Goal: Task Accomplishment & Management: Manage account settings

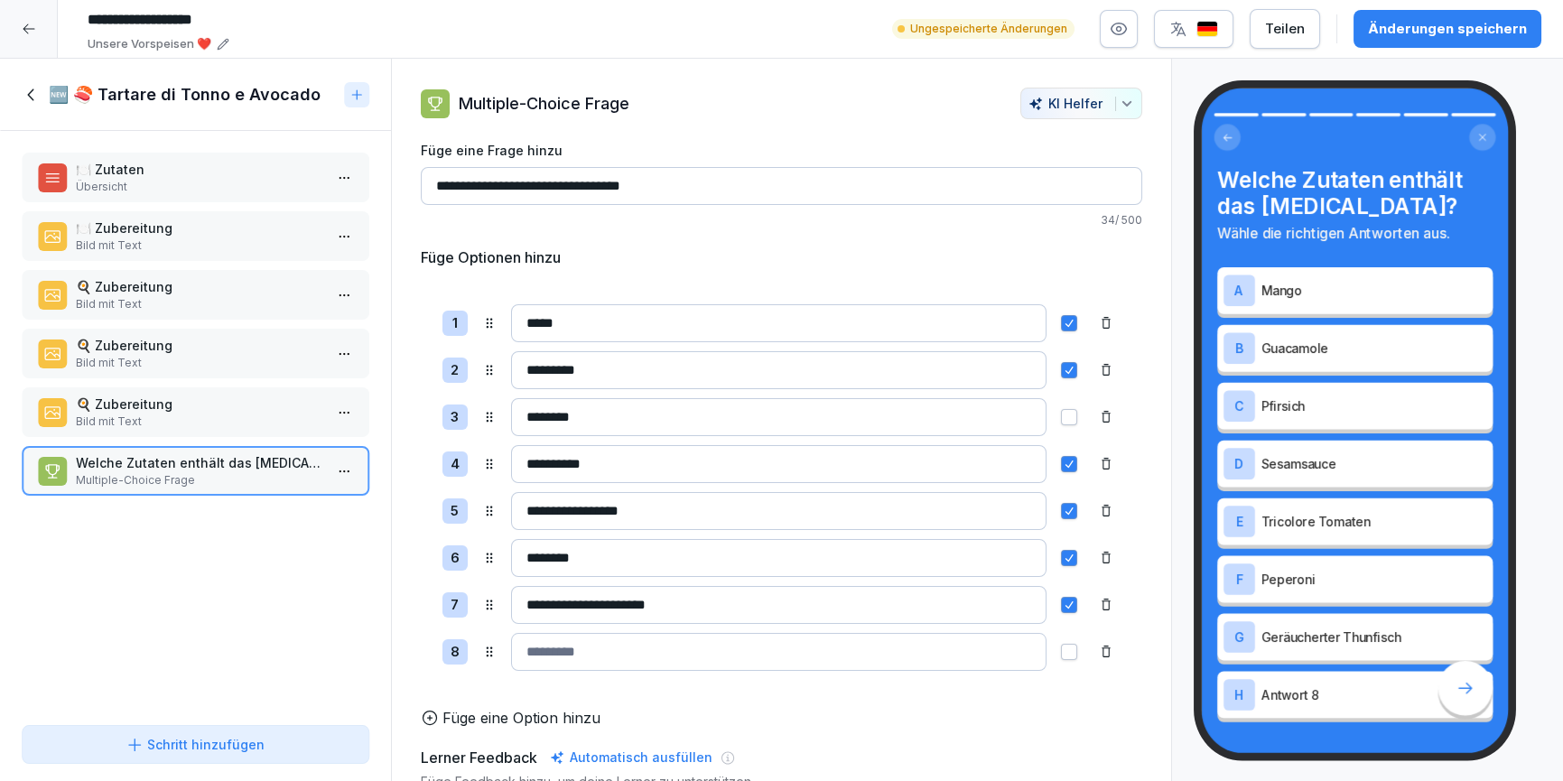
click at [611, 658] on input at bounding box center [779, 652] width 536 height 38
type input "********"
click at [31, 87] on icon at bounding box center [32, 95] width 20 height 20
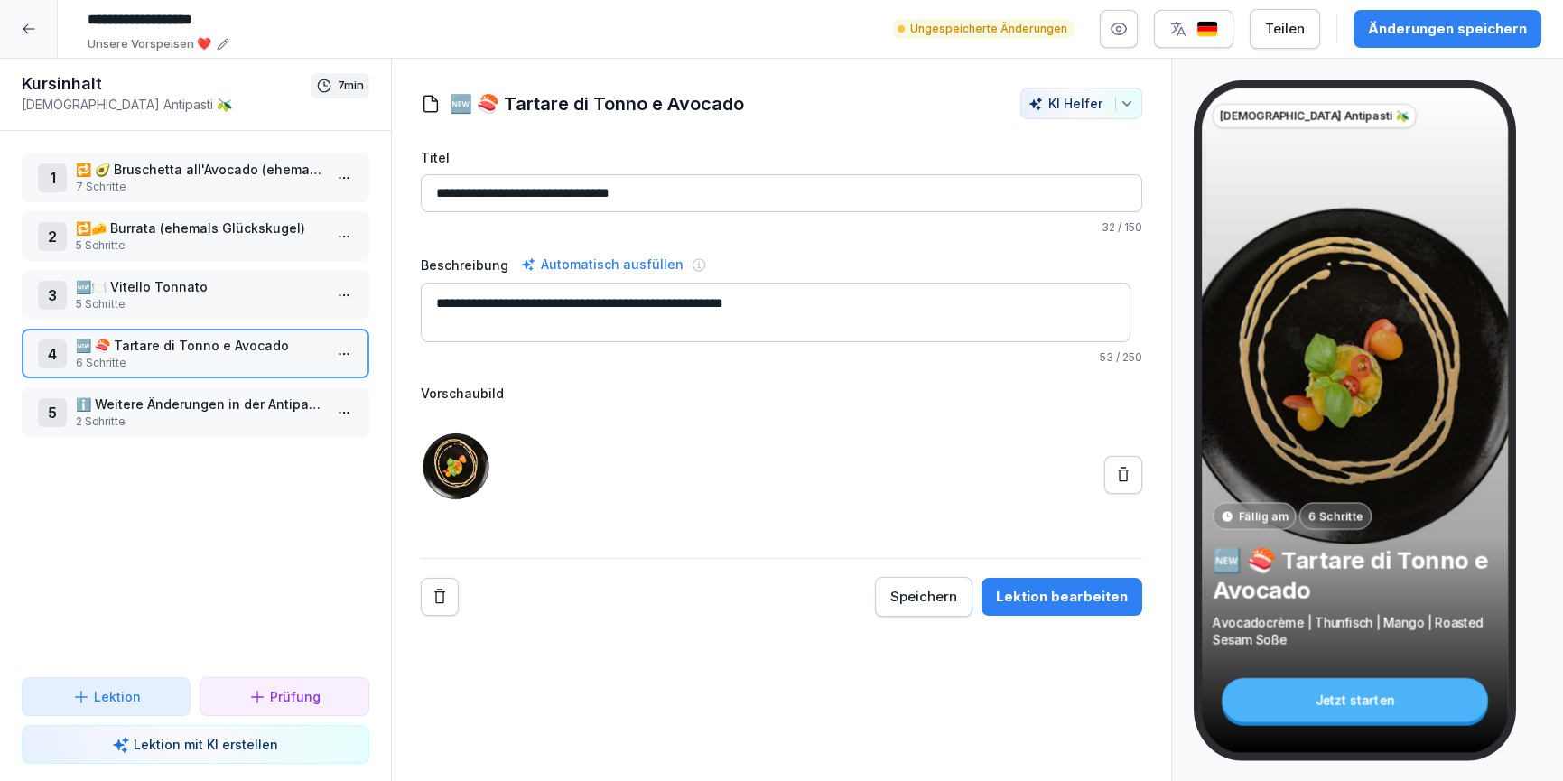
click at [177, 411] on p "ℹ️ Weitere Änderungen in der Antipasti-Sparte" at bounding box center [199, 404] width 247 height 19
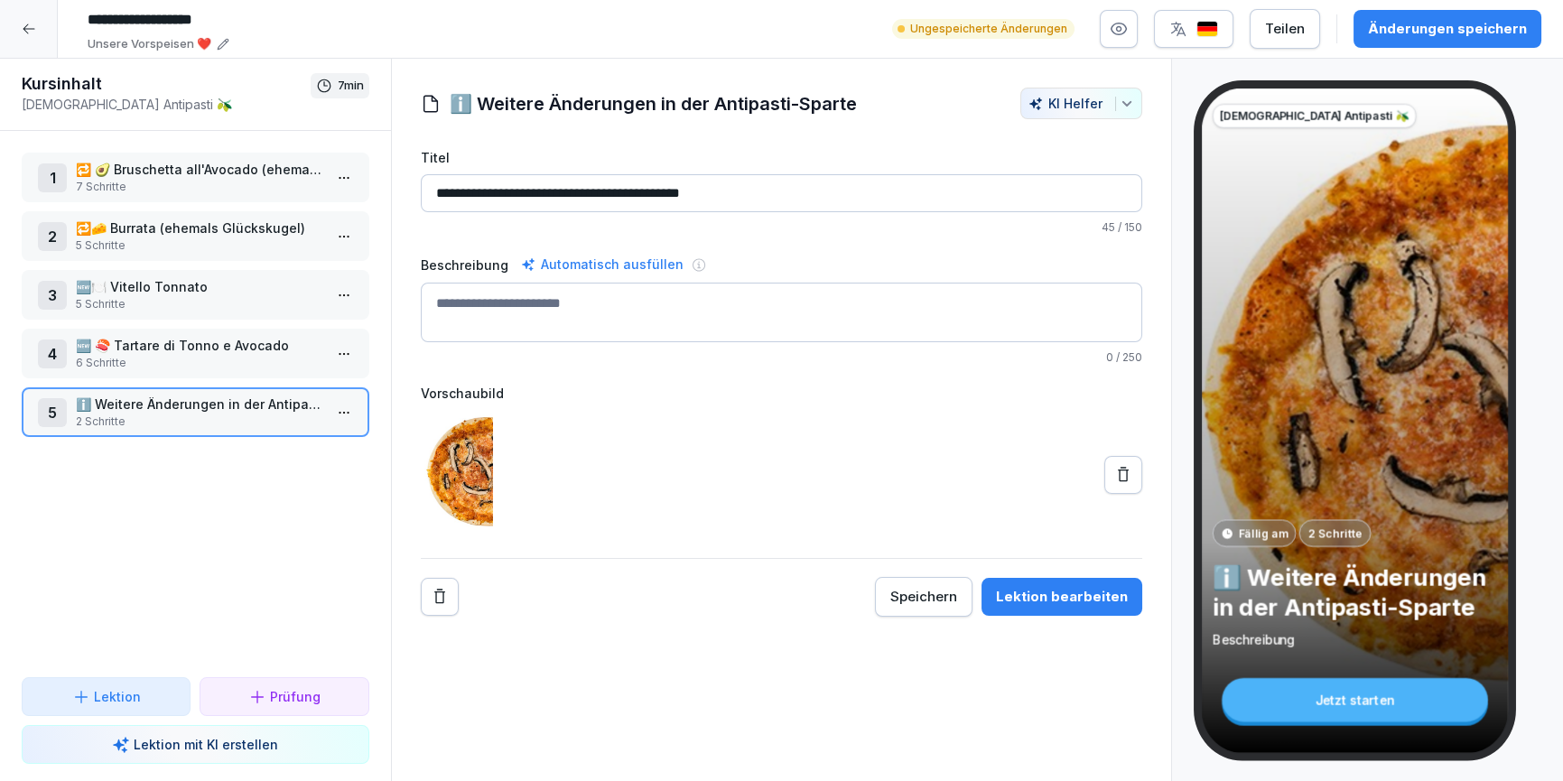
click at [1105, 478] on button at bounding box center [1124, 475] width 38 height 38
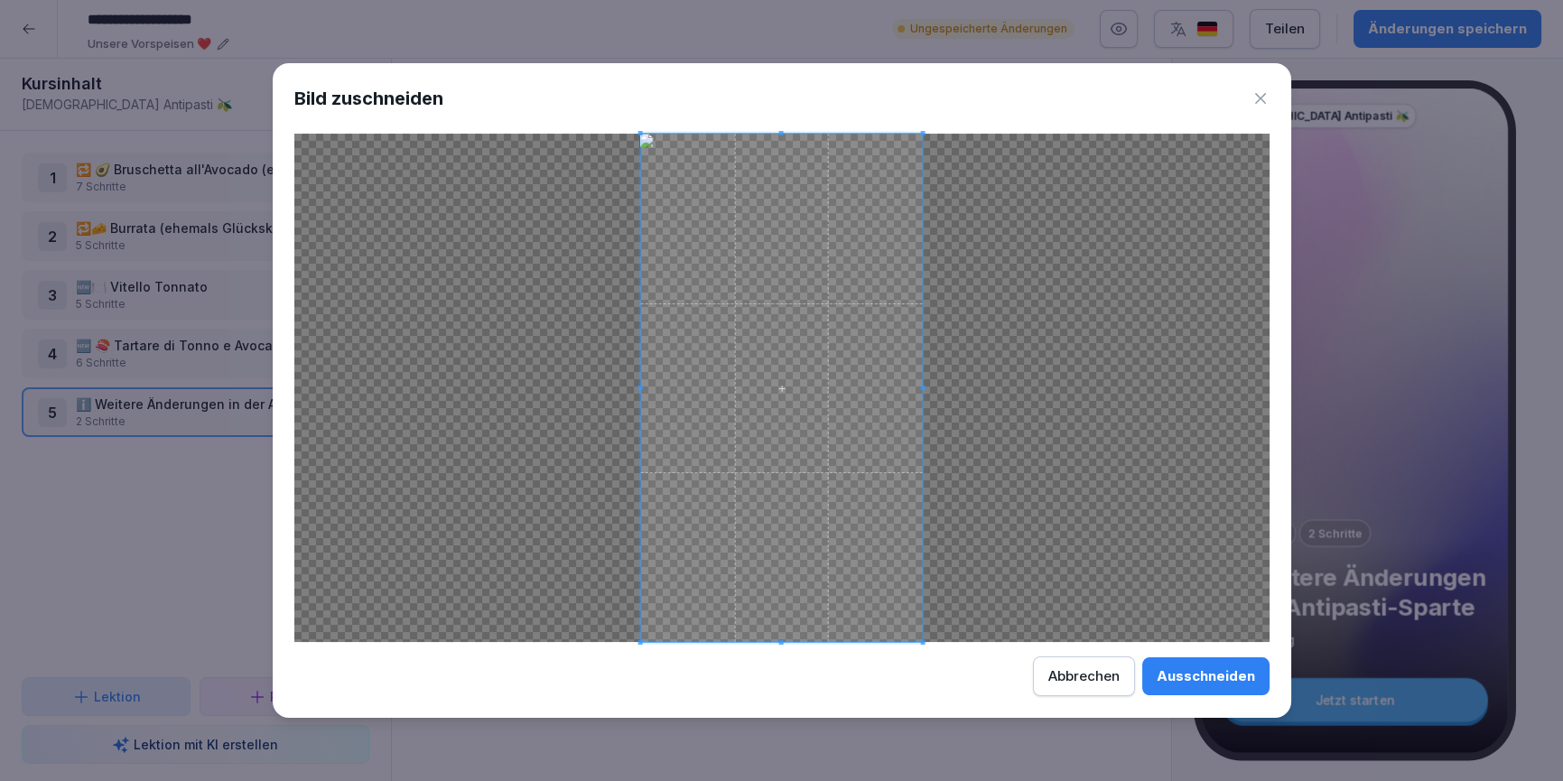
click at [1215, 676] on div "Ausschneiden" at bounding box center [1206, 677] width 98 height 20
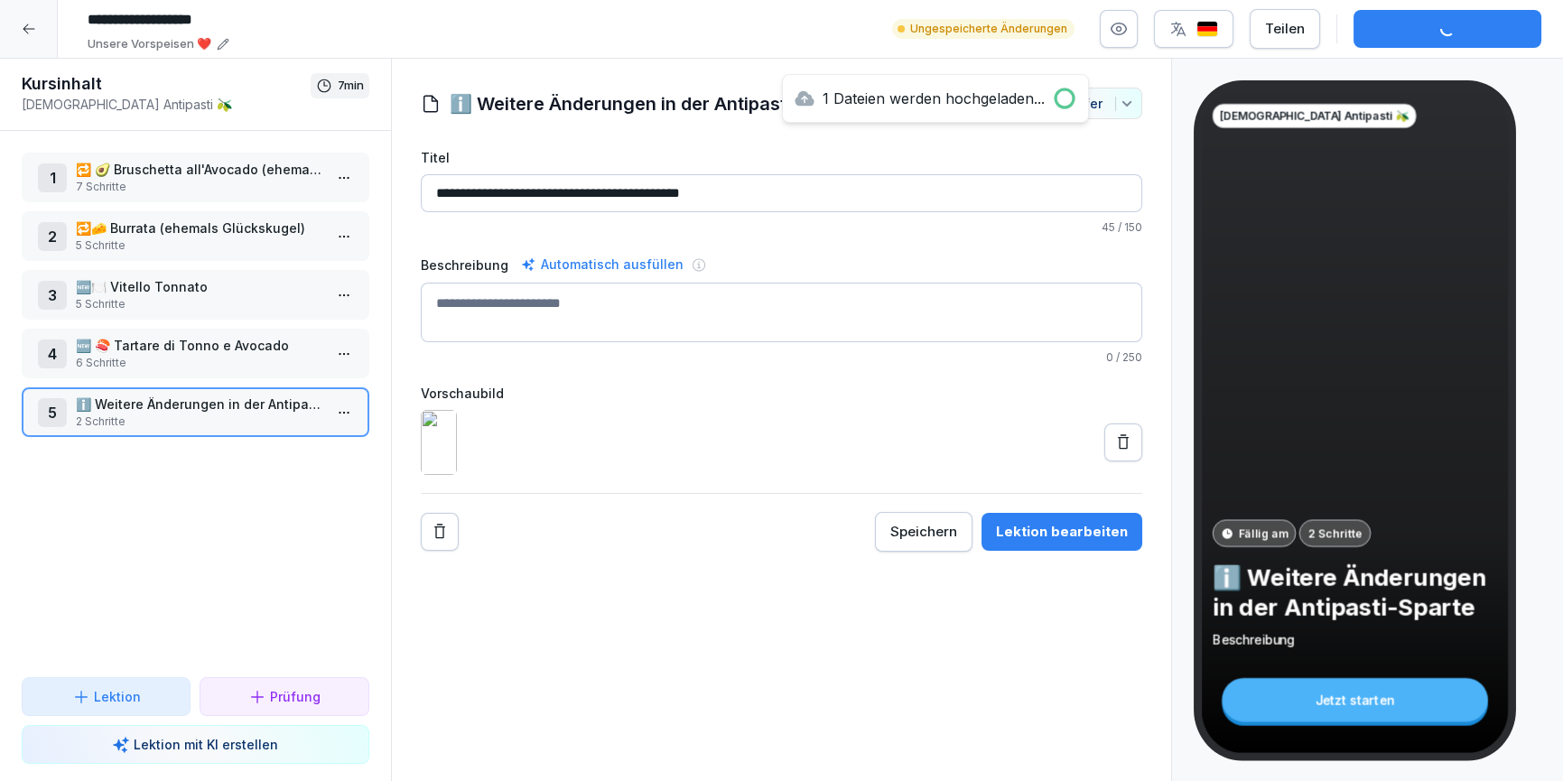
click at [1116, 551] on button "Lektion bearbeiten" at bounding box center [1062, 532] width 161 height 38
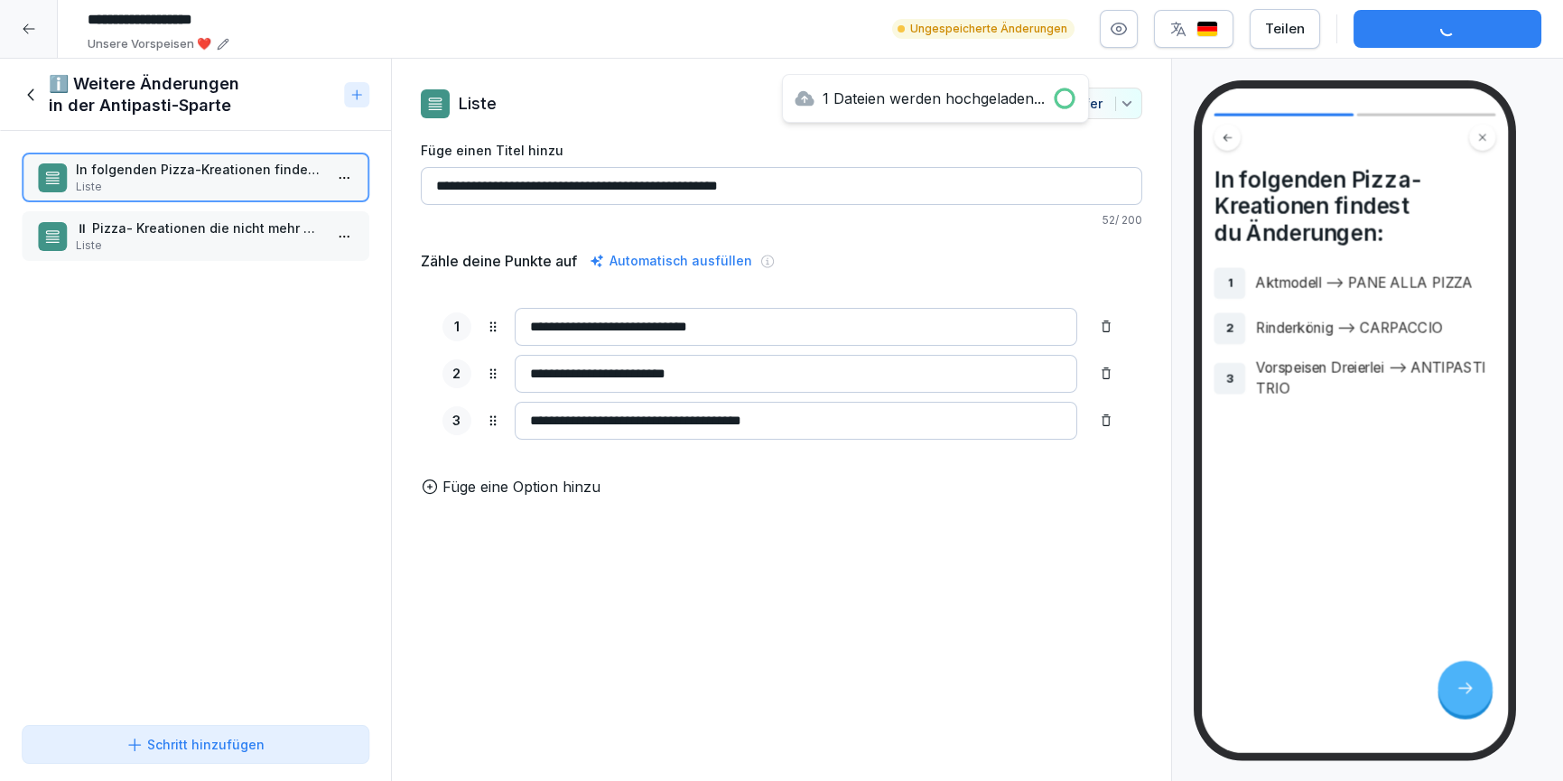
click at [164, 235] on p "⏸ Pizza- Kreationen die nicht mehr auf Aposto Speisekarte sind 👇" at bounding box center [199, 228] width 247 height 19
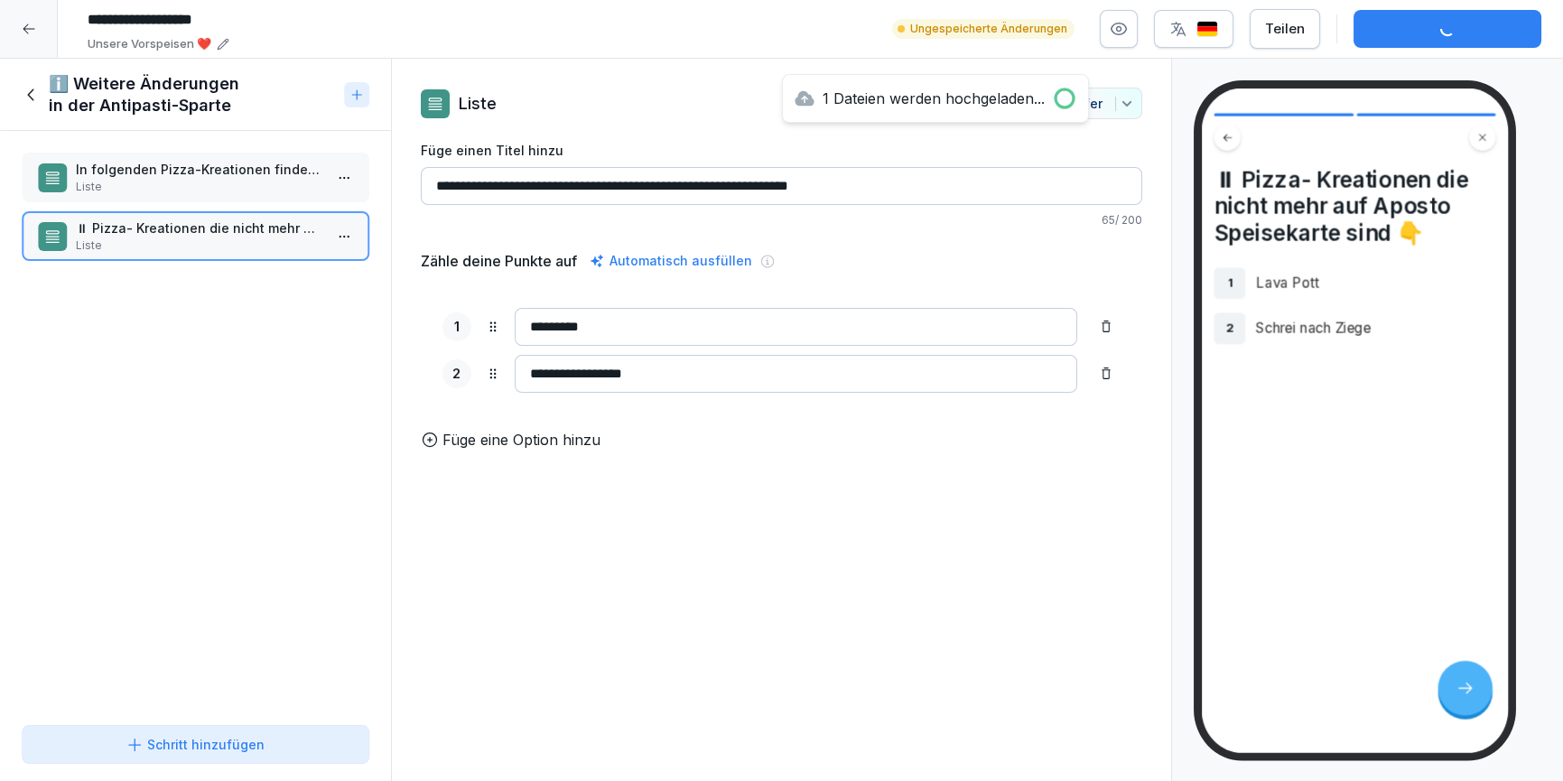
click at [213, 175] on p "In folgenden Pizza-Kreationen findest du Änderungen:" at bounding box center [199, 169] width 247 height 19
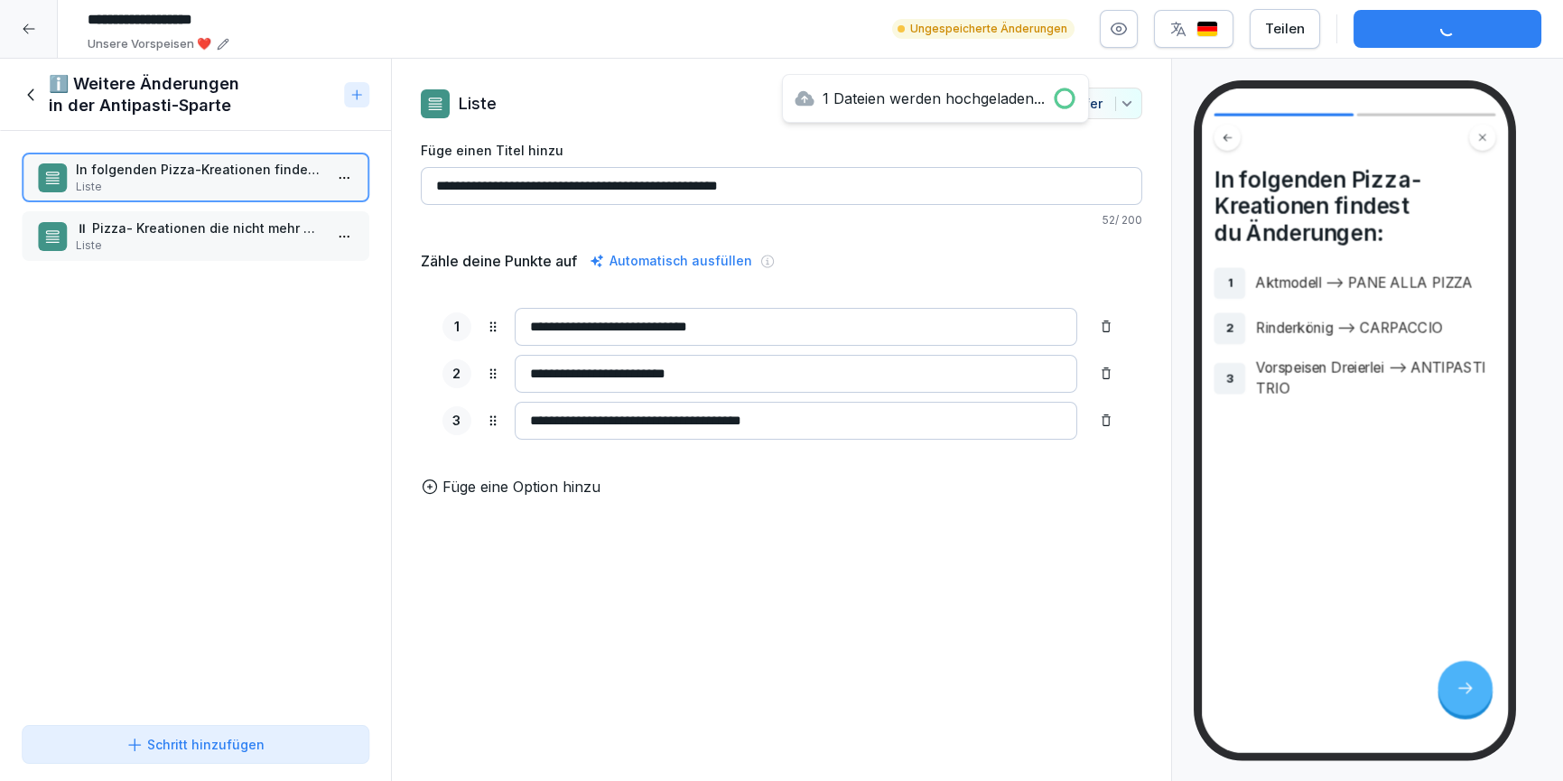
drag, startPoint x: 553, startPoint y: 188, endPoint x: 522, endPoint y: 187, distance: 30.7
click at [522, 187] on input "**********" at bounding box center [782, 186] width 723 height 38
type input "**********"
click at [210, 245] on p "Liste" at bounding box center [199, 246] width 247 height 16
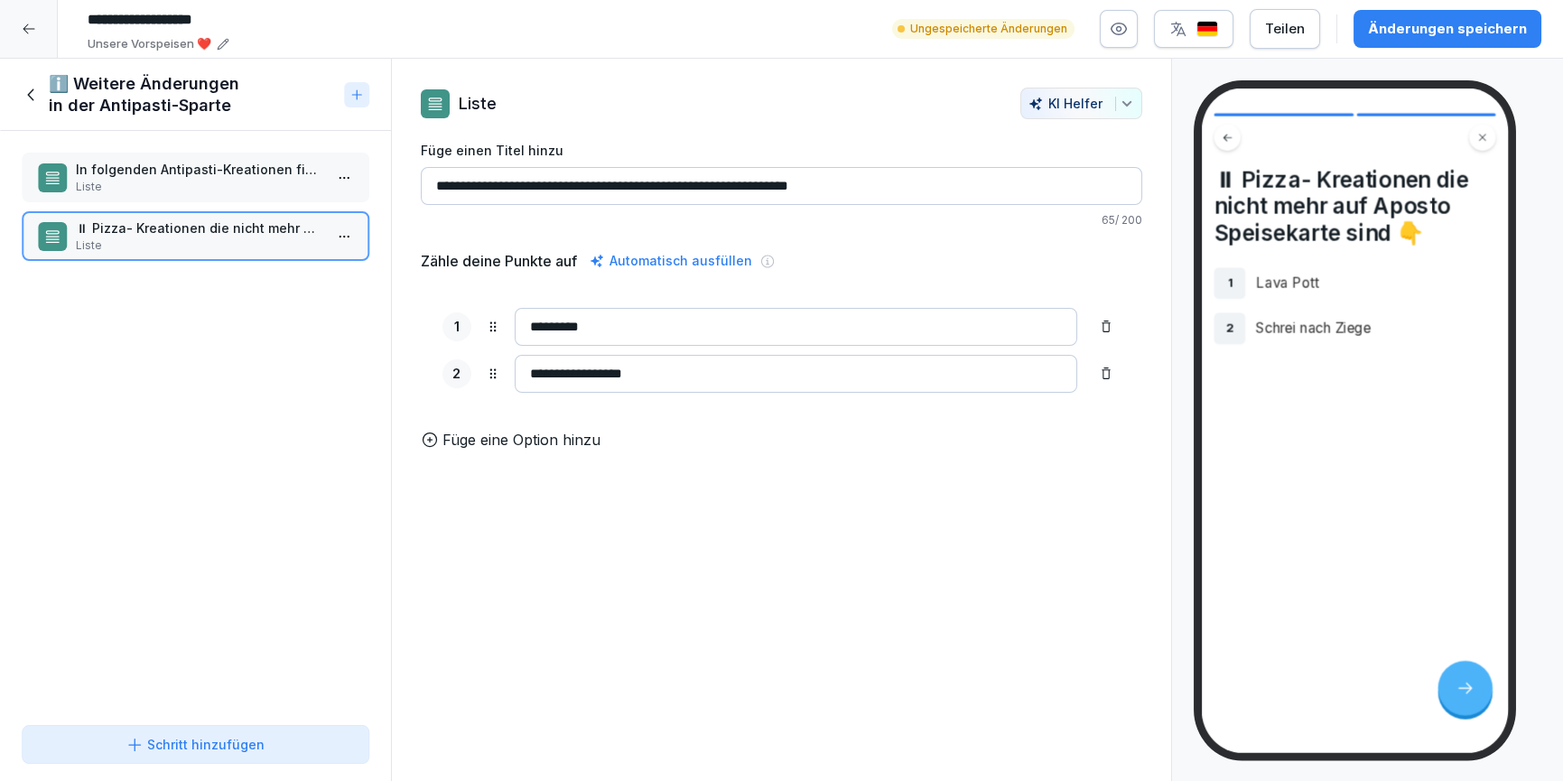
click at [484, 185] on input "**********" at bounding box center [782, 186] width 723 height 38
click at [517, 188] on input "**********" at bounding box center [782, 186] width 723 height 38
type input "**********"
click at [179, 173] on p "In folgenden Antipasti-Kreationen findest du Änderungen:" at bounding box center [199, 169] width 247 height 19
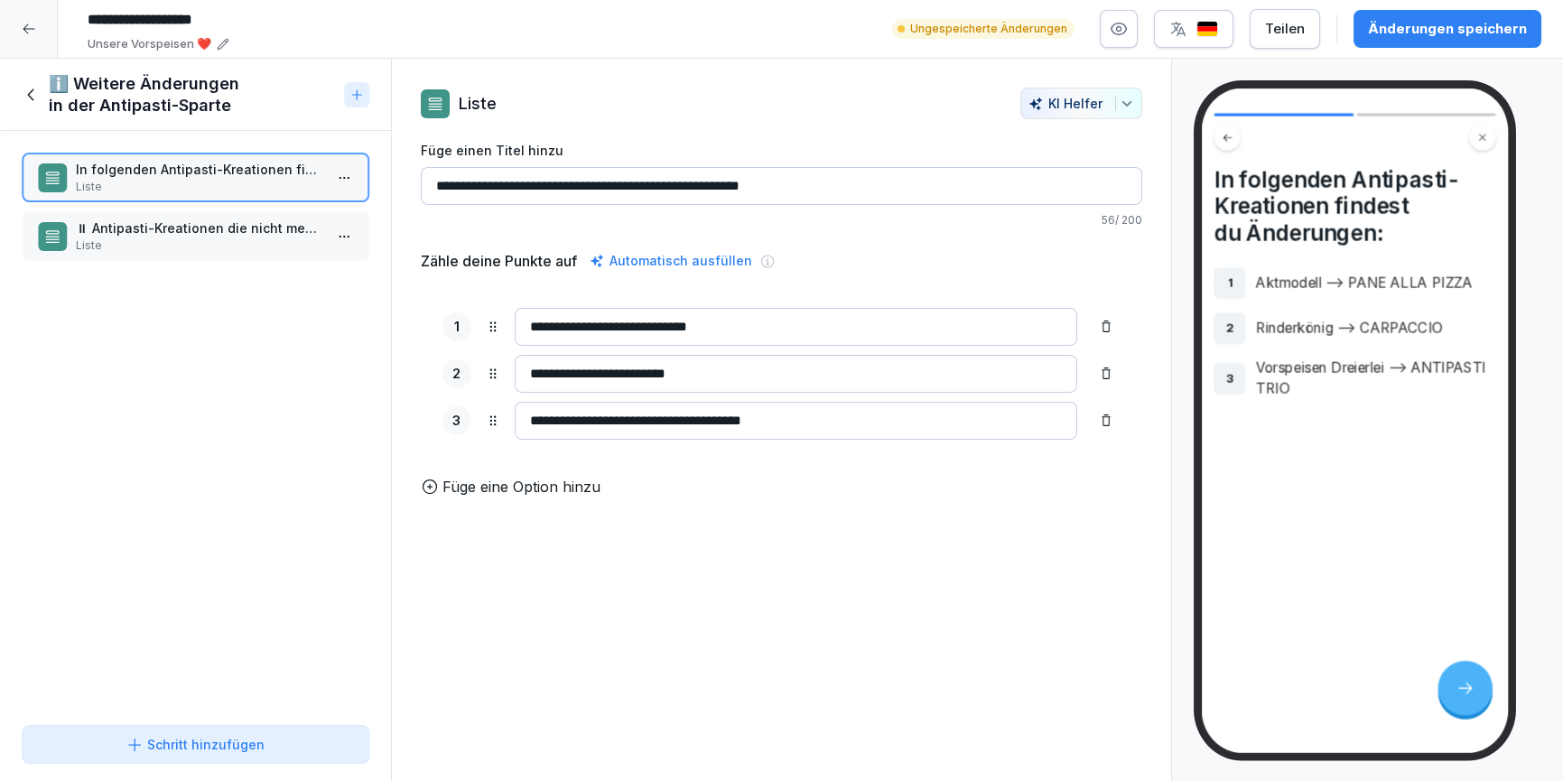
click at [27, 89] on icon at bounding box center [32, 95] width 20 height 20
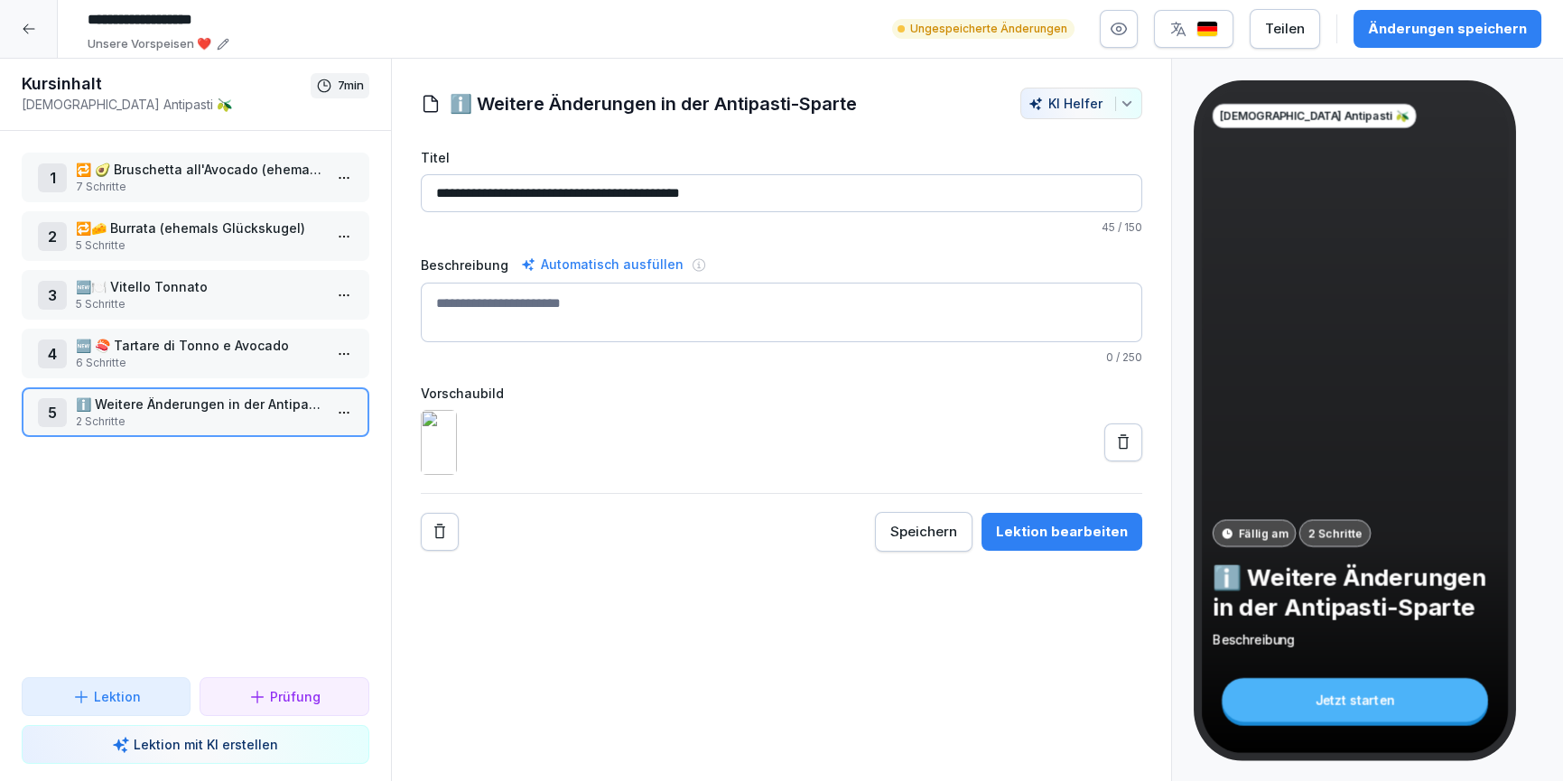
click at [929, 542] on div "Speichern" at bounding box center [924, 532] width 67 height 20
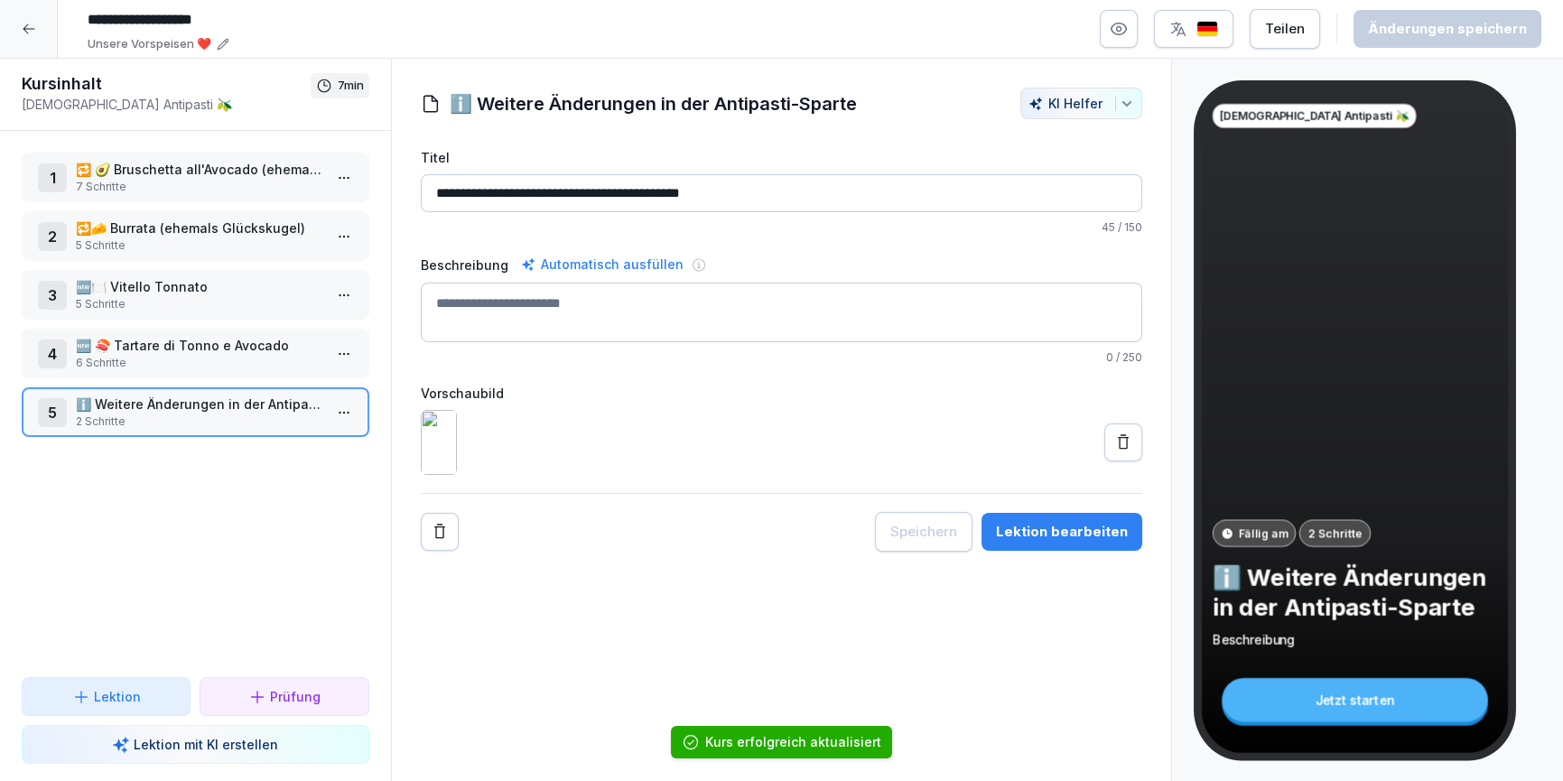
click at [33, 32] on icon at bounding box center [29, 29] width 14 height 14
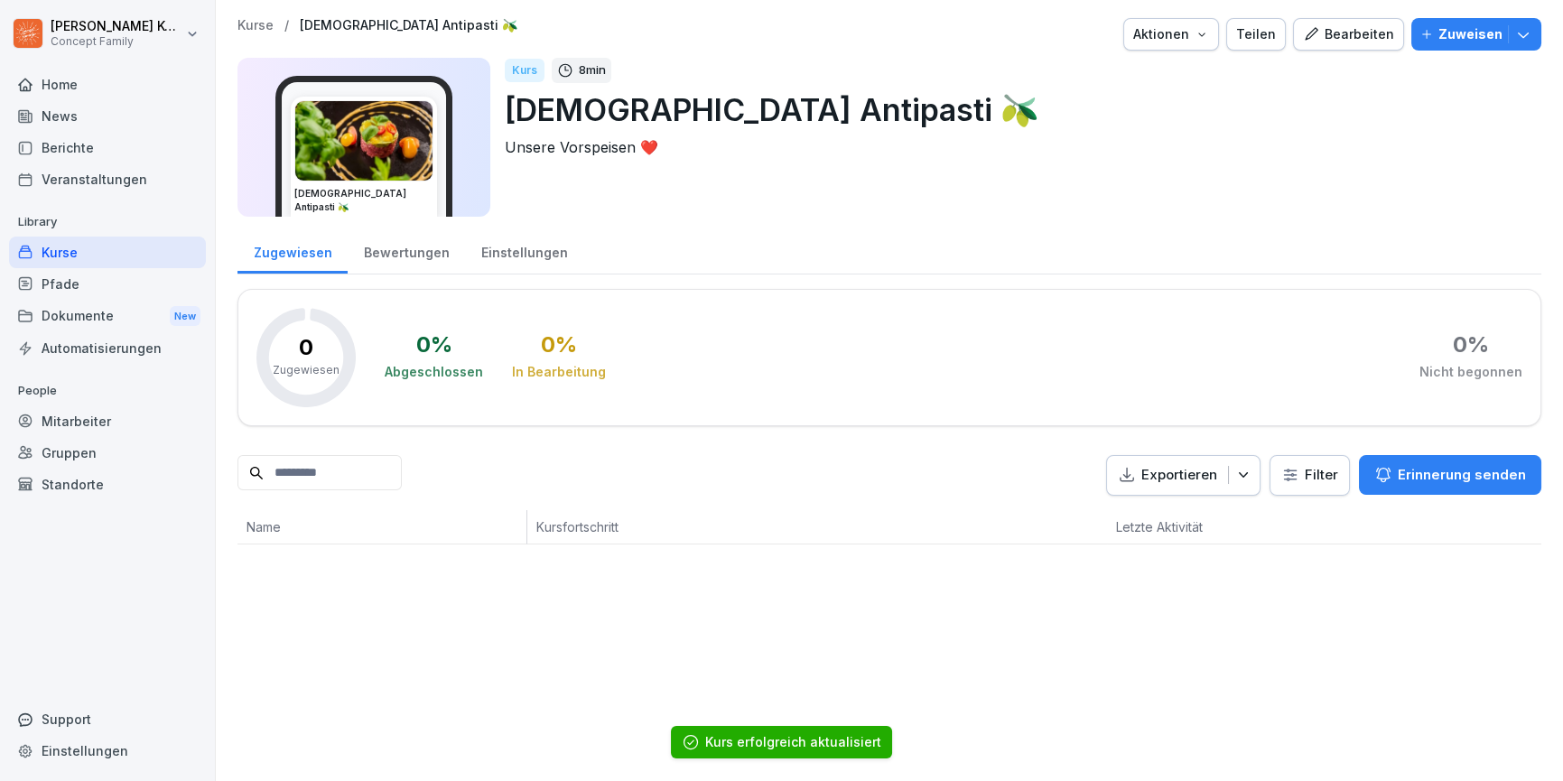
click at [71, 253] on div "Kurse" at bounding box center [107, 253] width 197 height 32
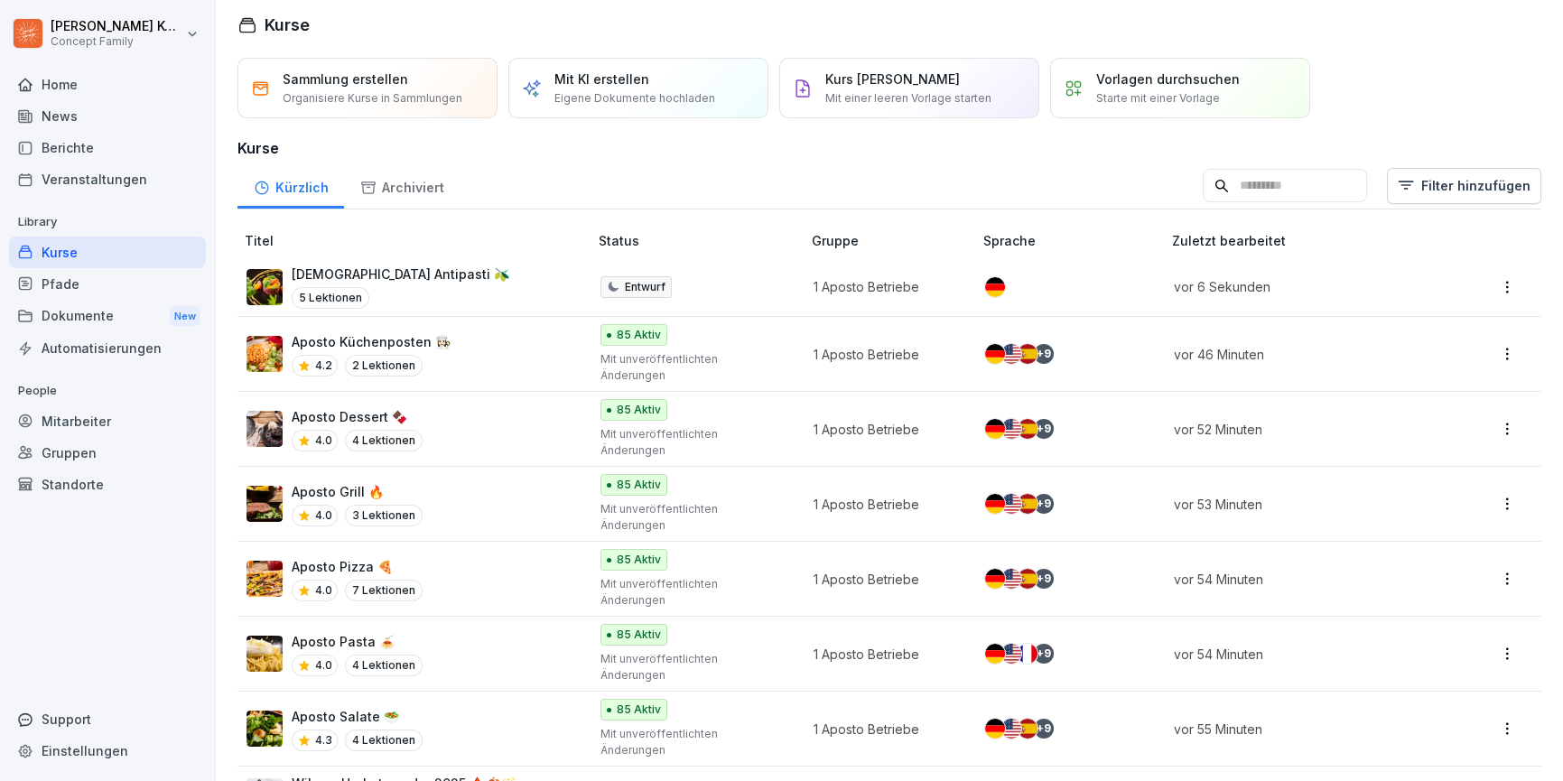
scroll to position [23, 0]
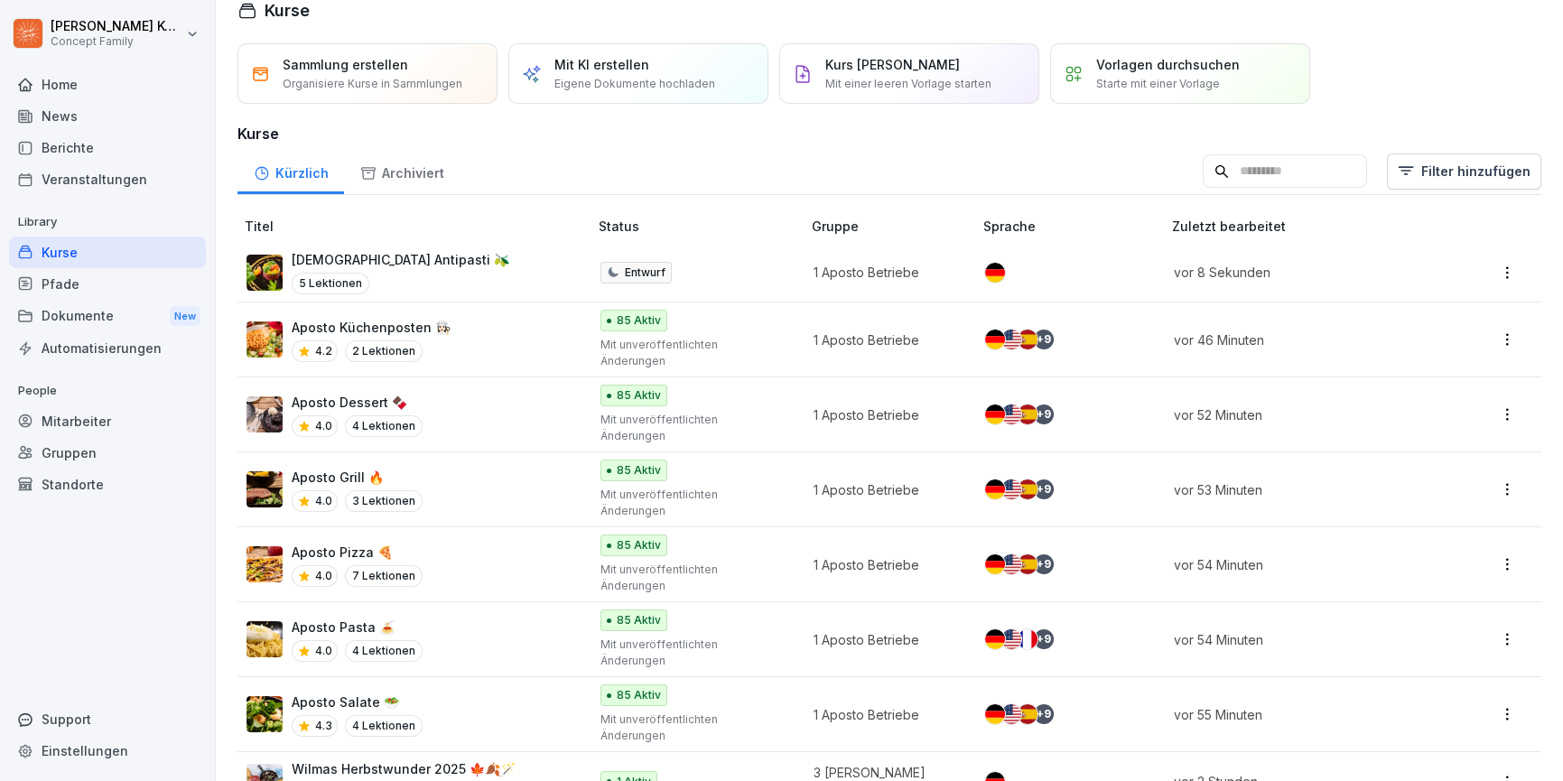
click at [475, 693] on div "Aposto Salate 🥗 4.3 4 Lektionen" at bounding box center [408, 715] width 323 height 44
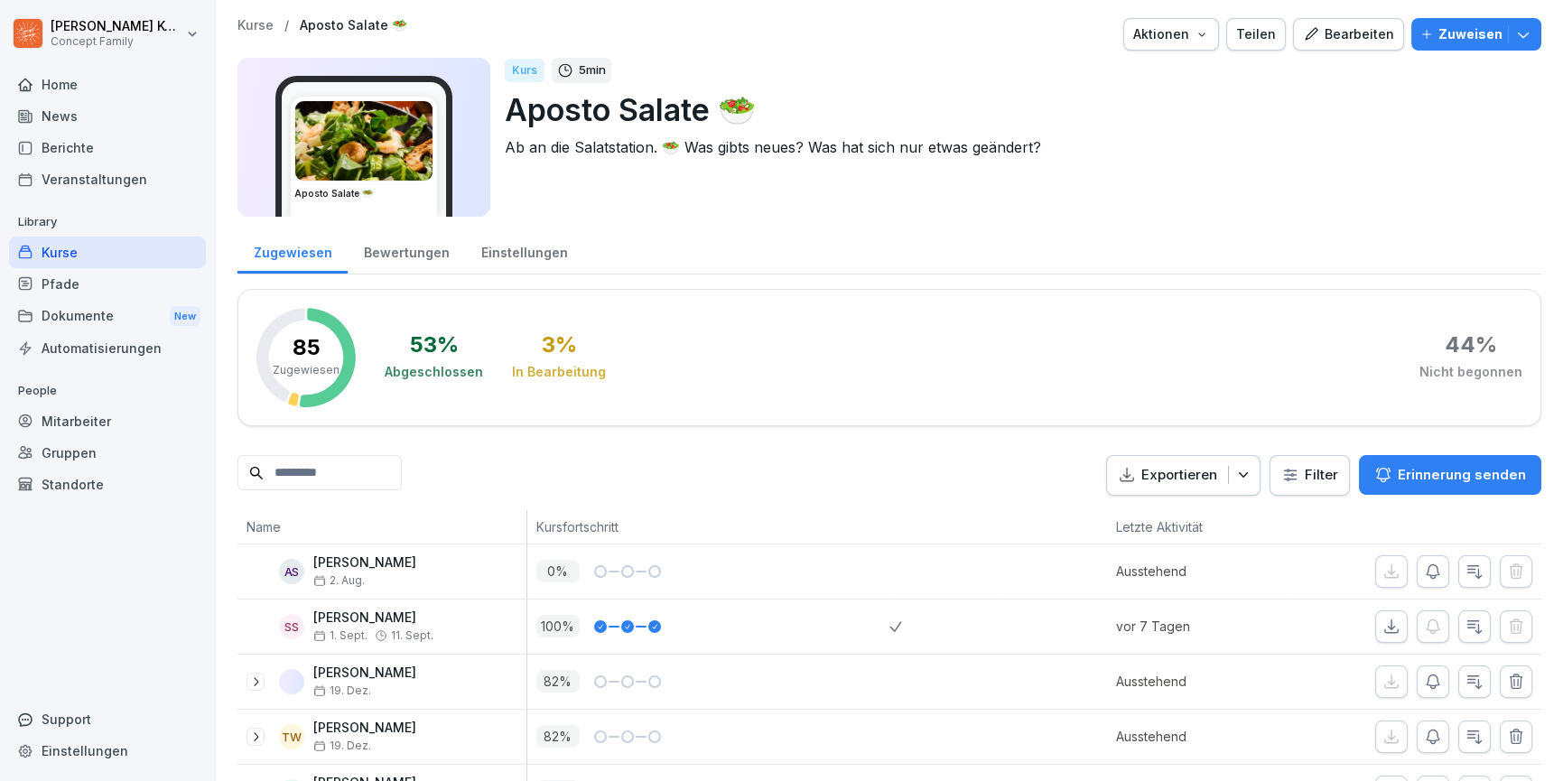
click at [1333, 44] on button "Bearbeiten" at bounding box center [1348, 34] width 111 height 33
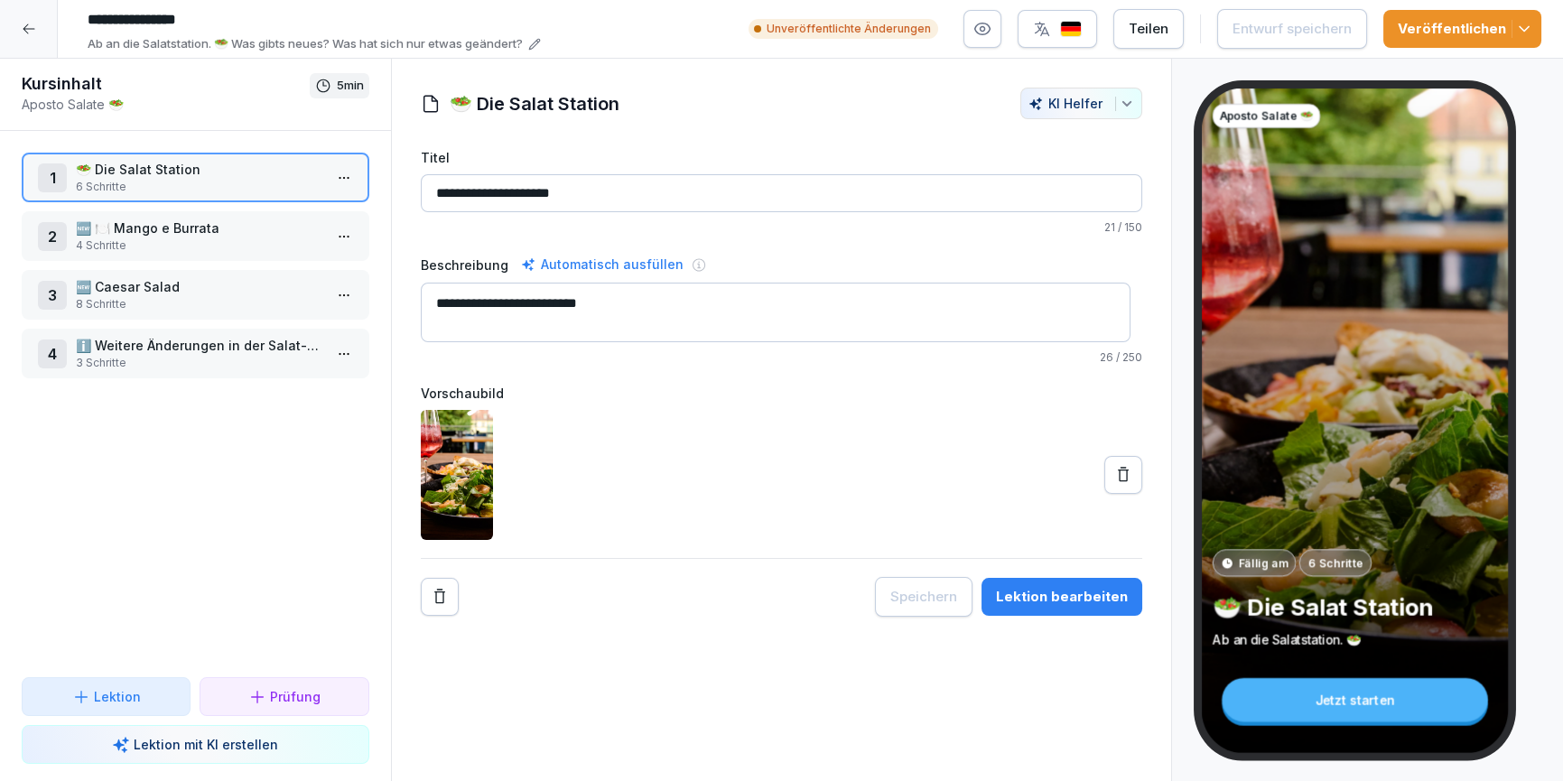
click at [1048, 590] on div "Lektion bearbeiten" at bounding box center [1062, 597] width 132 height 20
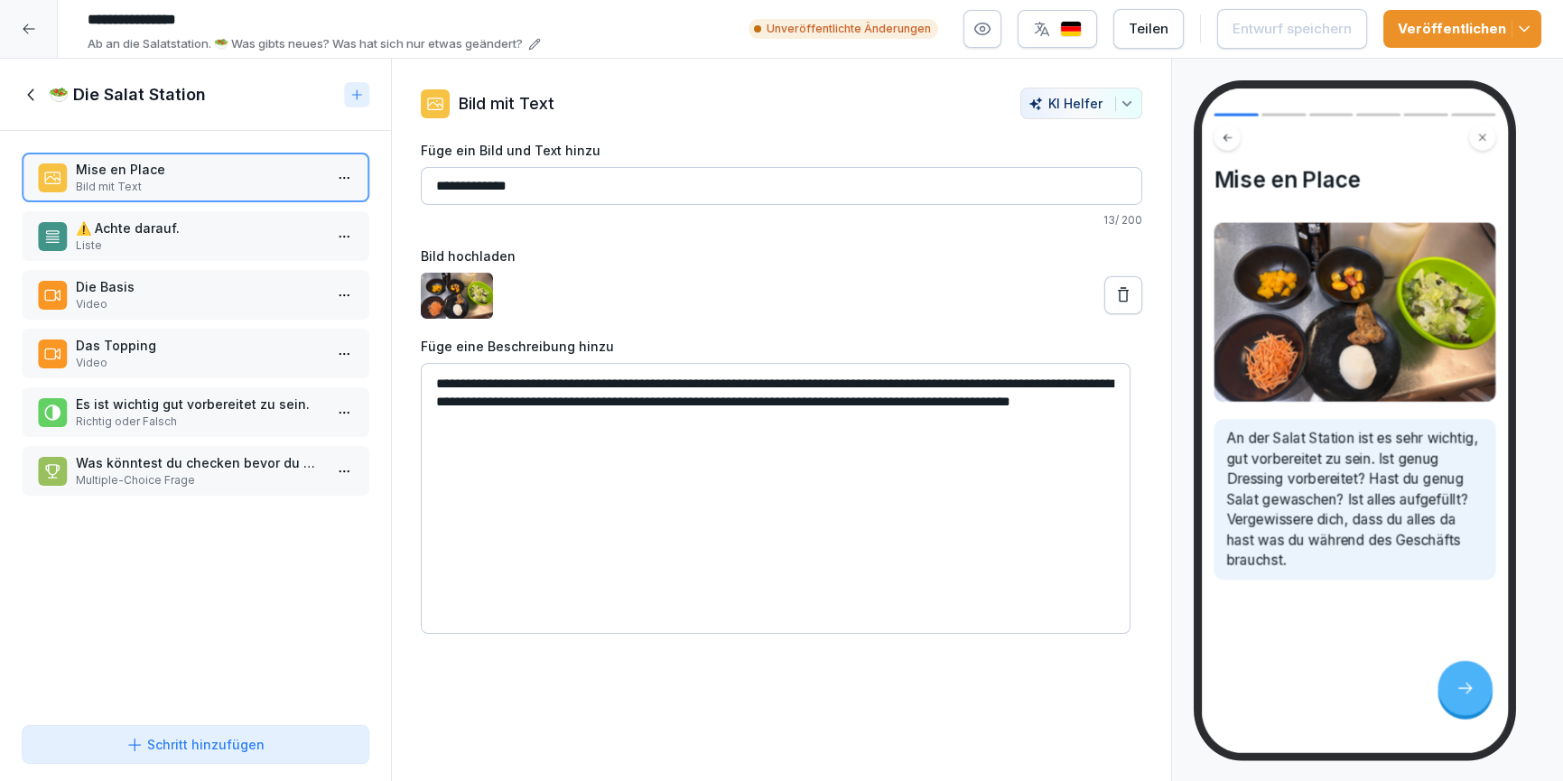
click at [133, 220] on p "⚠️ Achte darauf." at bounding box center [199, 228] width 247 height 19
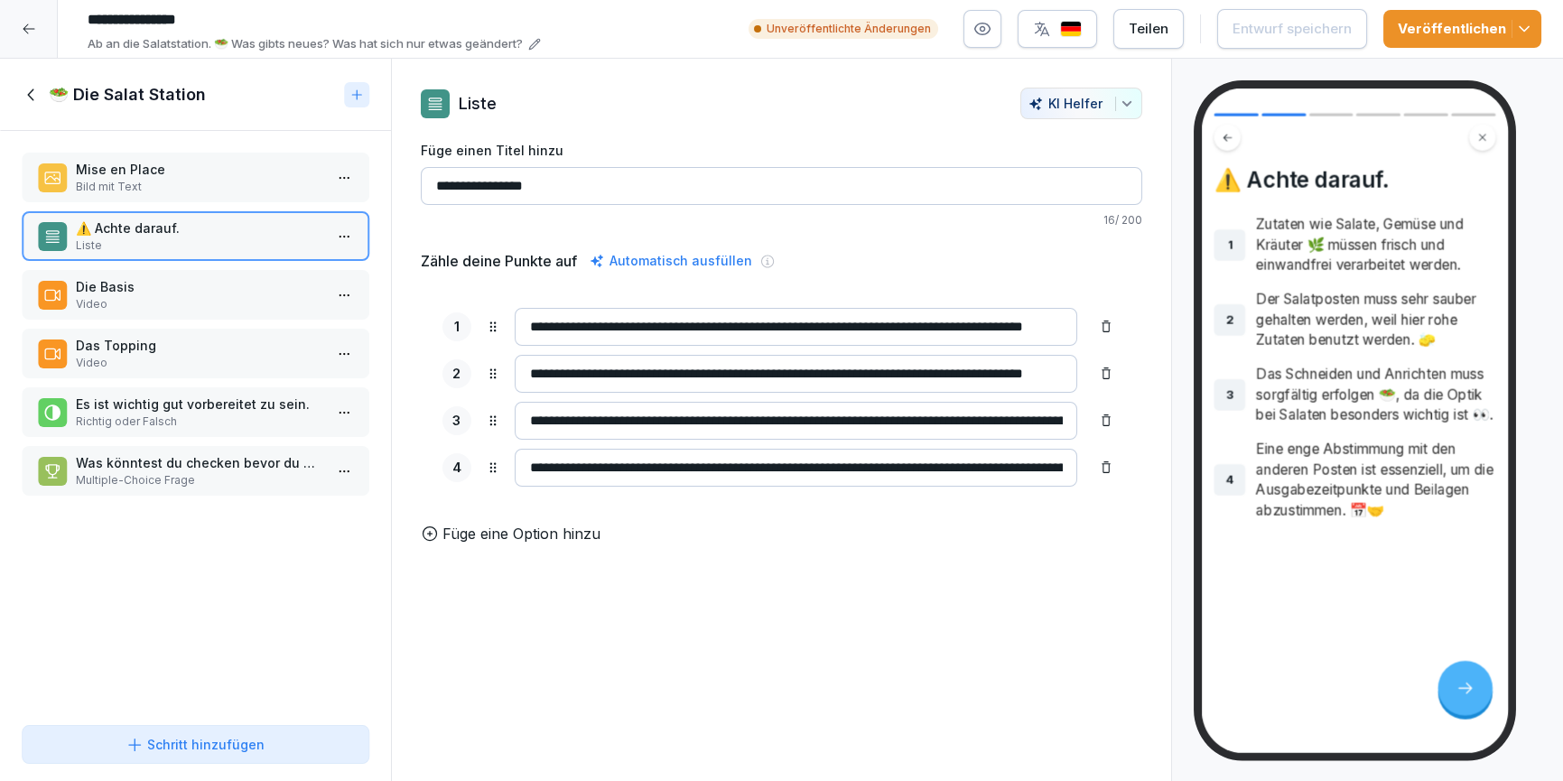
click at [168, 302] on p "Video" at bounding box center [199, 304] width 247 height 16
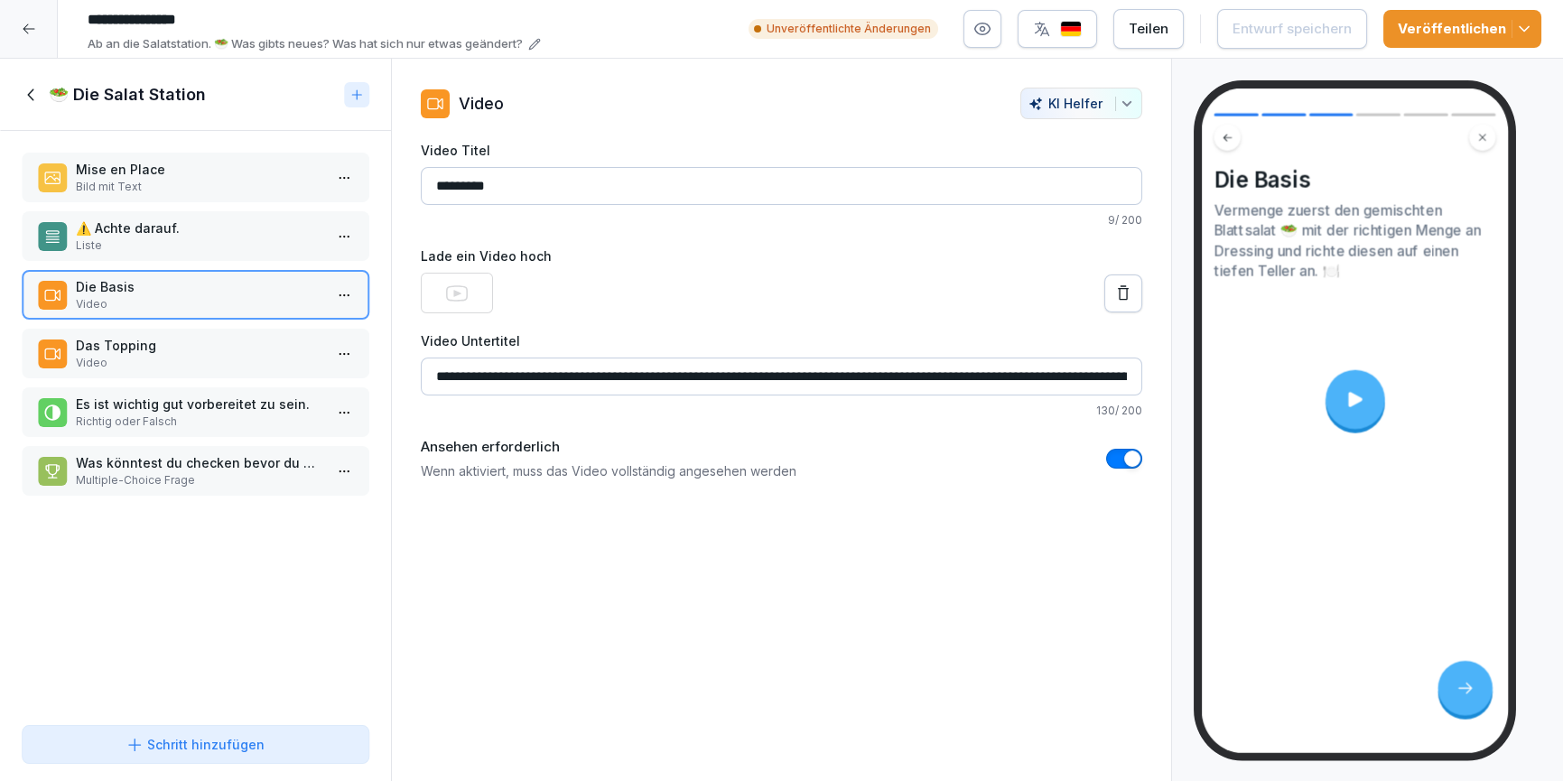
click at [170, 362] on p "Video" at bounding box center [199, 363] width 247 height 16
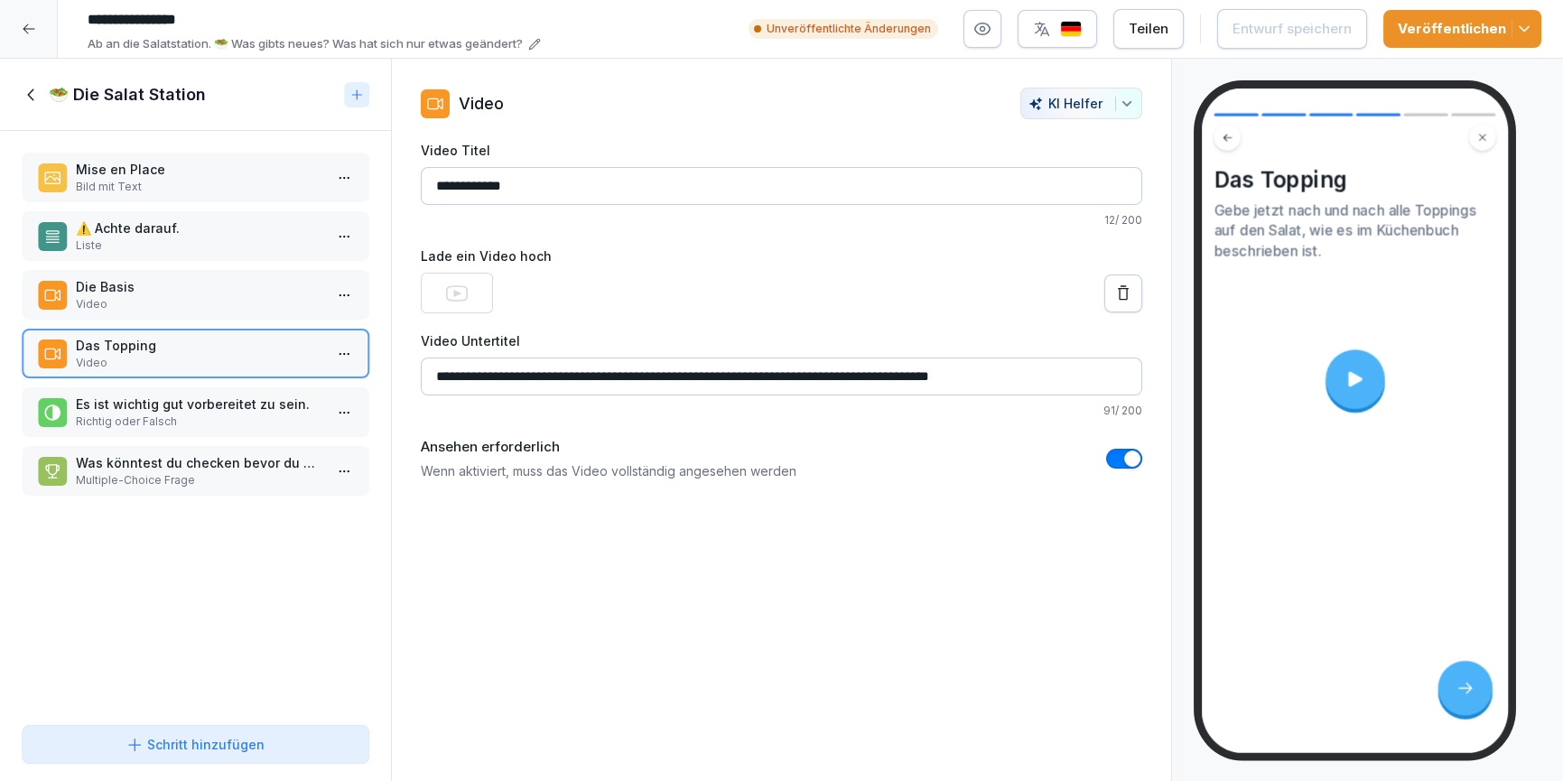
click at [168, 424] on p "Richtig oder Falsch" at bounding box center [199, 422] width 247 height 16
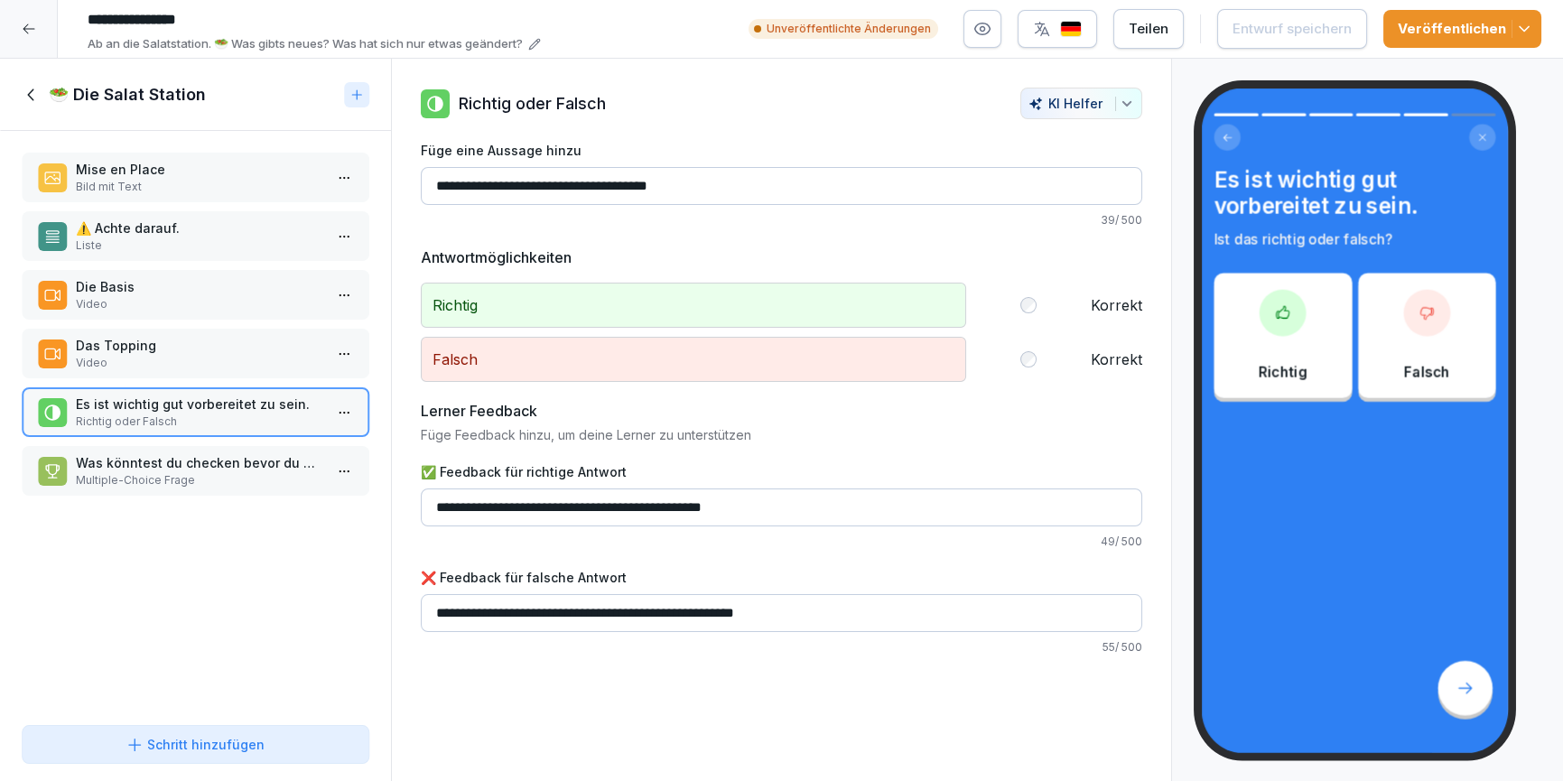
click at [169, 477] on p "Multiple-Choice Frage" at bounding box center [199, 480] width 247 height 16
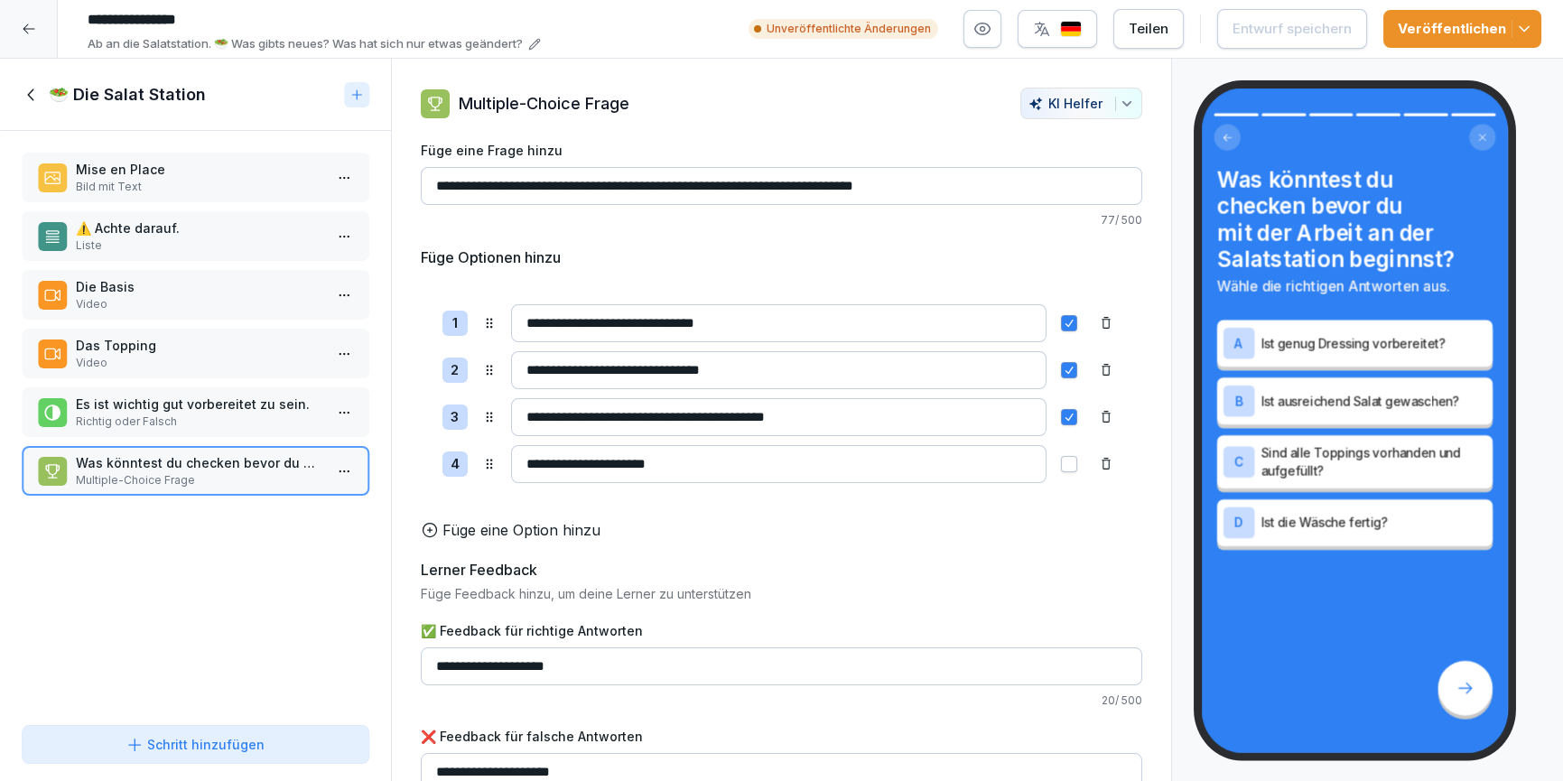
click at [39, 97] on icon at bounding box center [32, 95] width 20 height 20
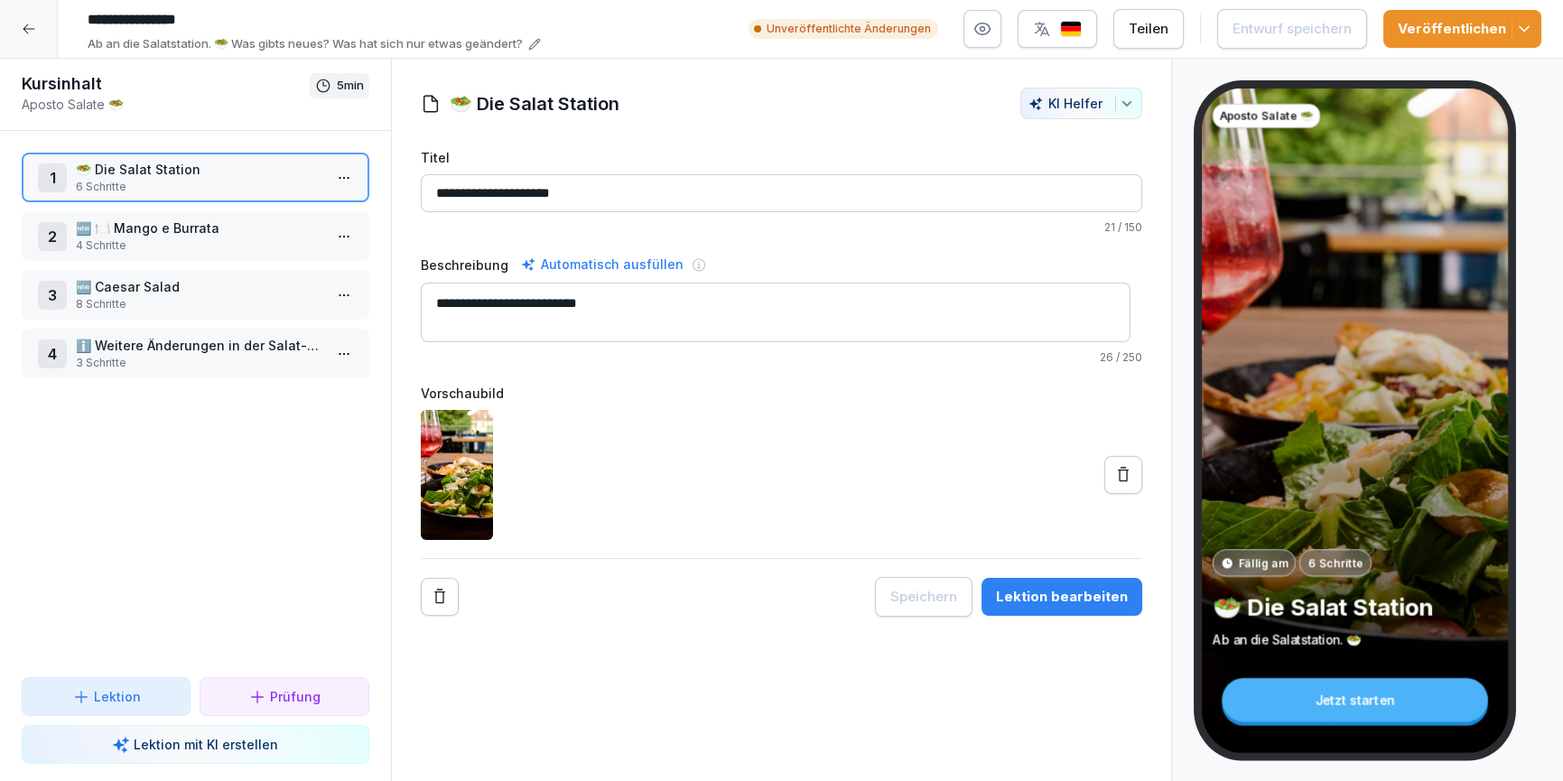
click at [141, 240] on p "4 Schritte" at bounding box center [199, 246] width 247 height 16
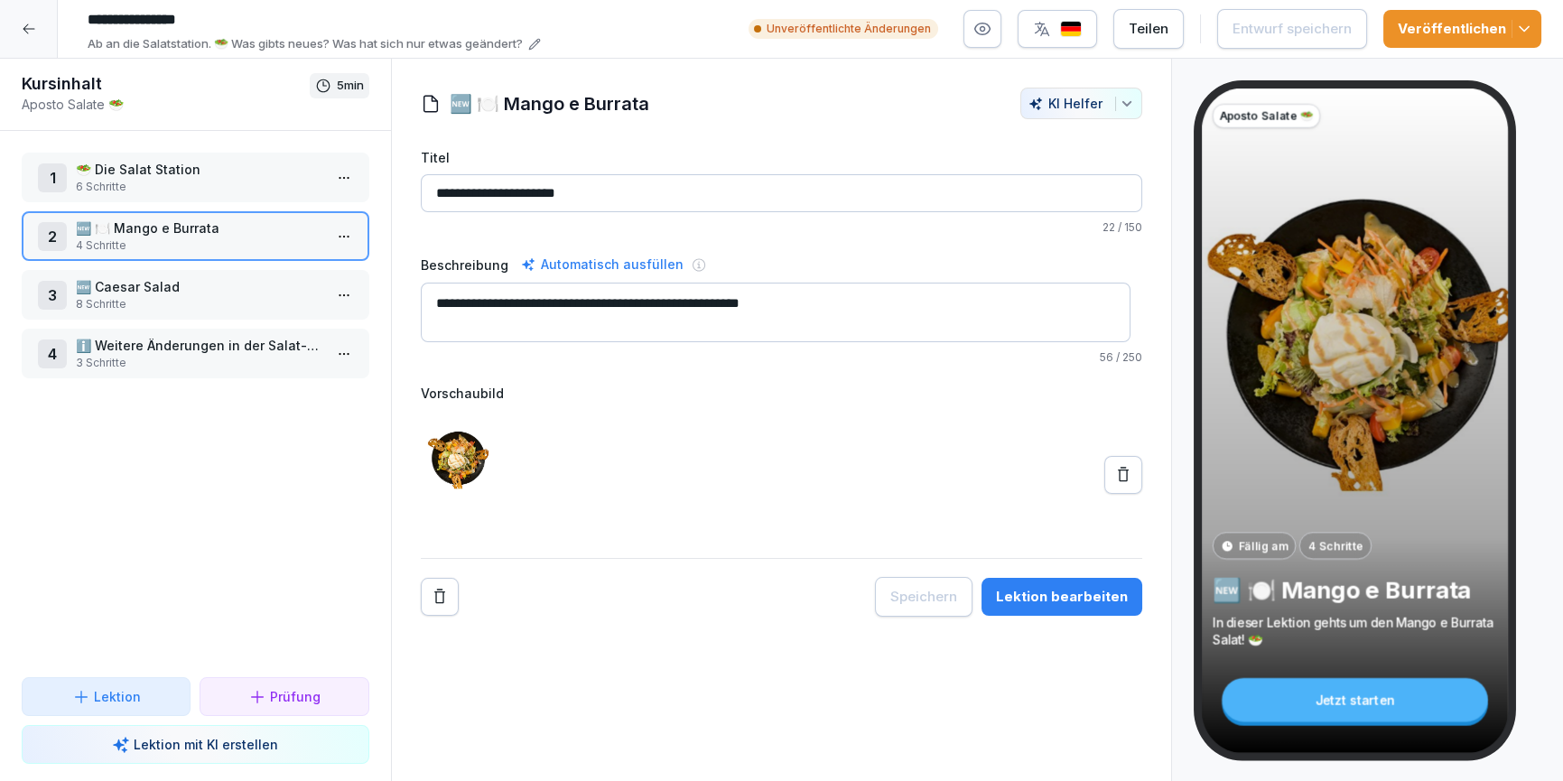
click at [1056, 602] on div "Lektion bearbeiten" at bounding box center [1062, 597] width 132 height 20
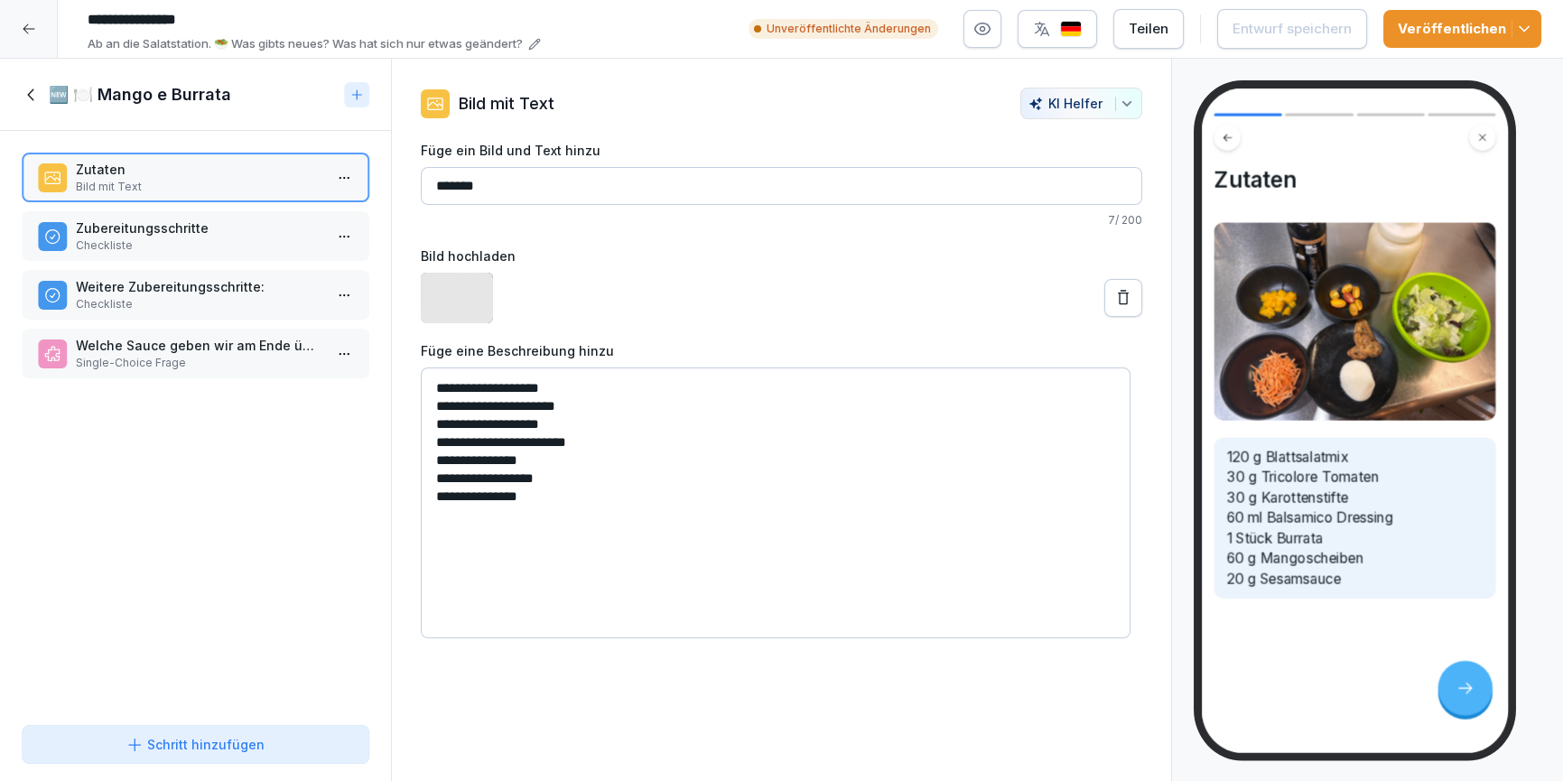
click at [204, 305] on p "Checkliste" at bounding box center [199, 304] width 247 height 16
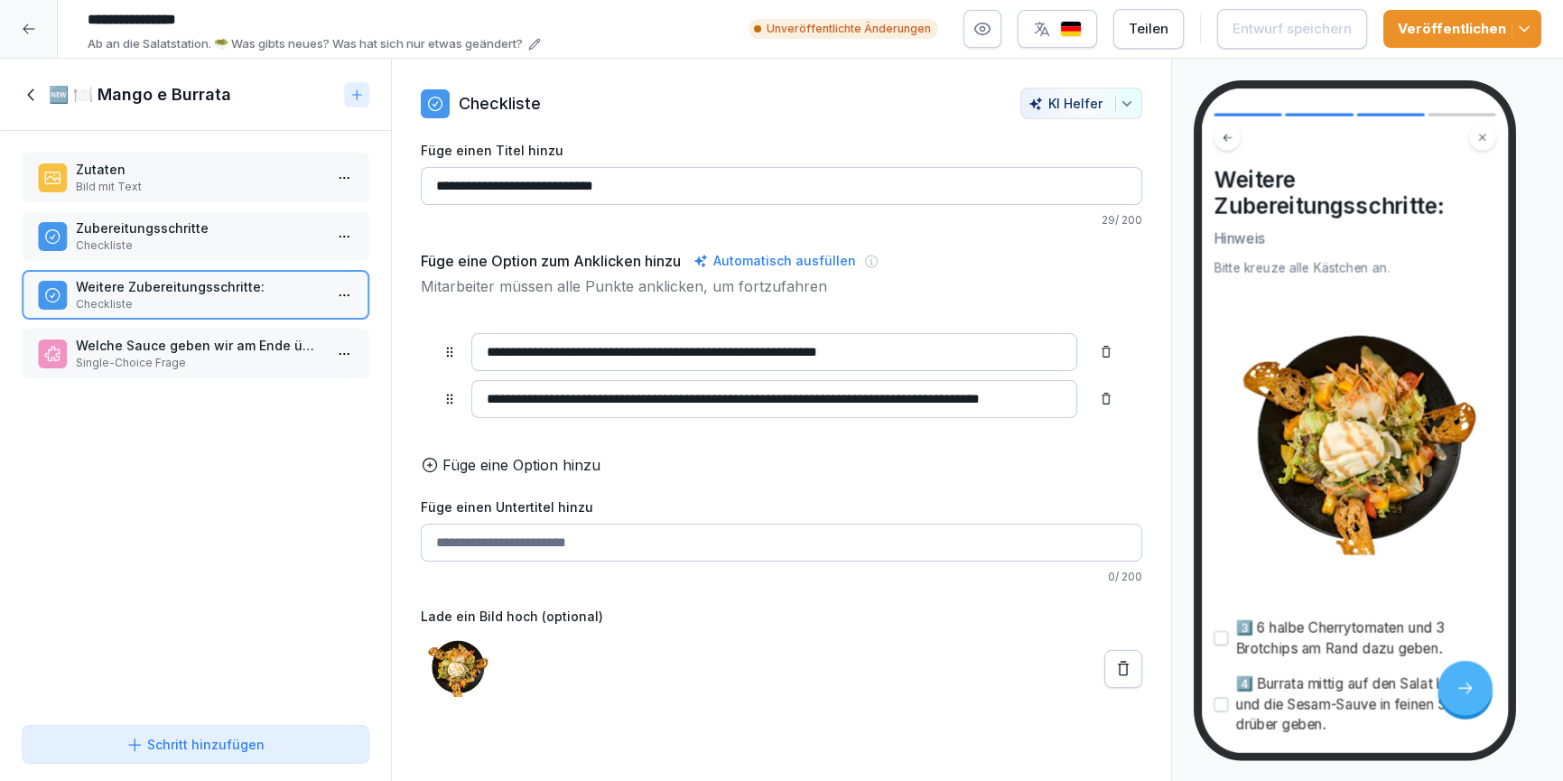
click at [163, 228] on p "Zubereitungsschritte" at bounding box center [199, 228] width 247 height 19
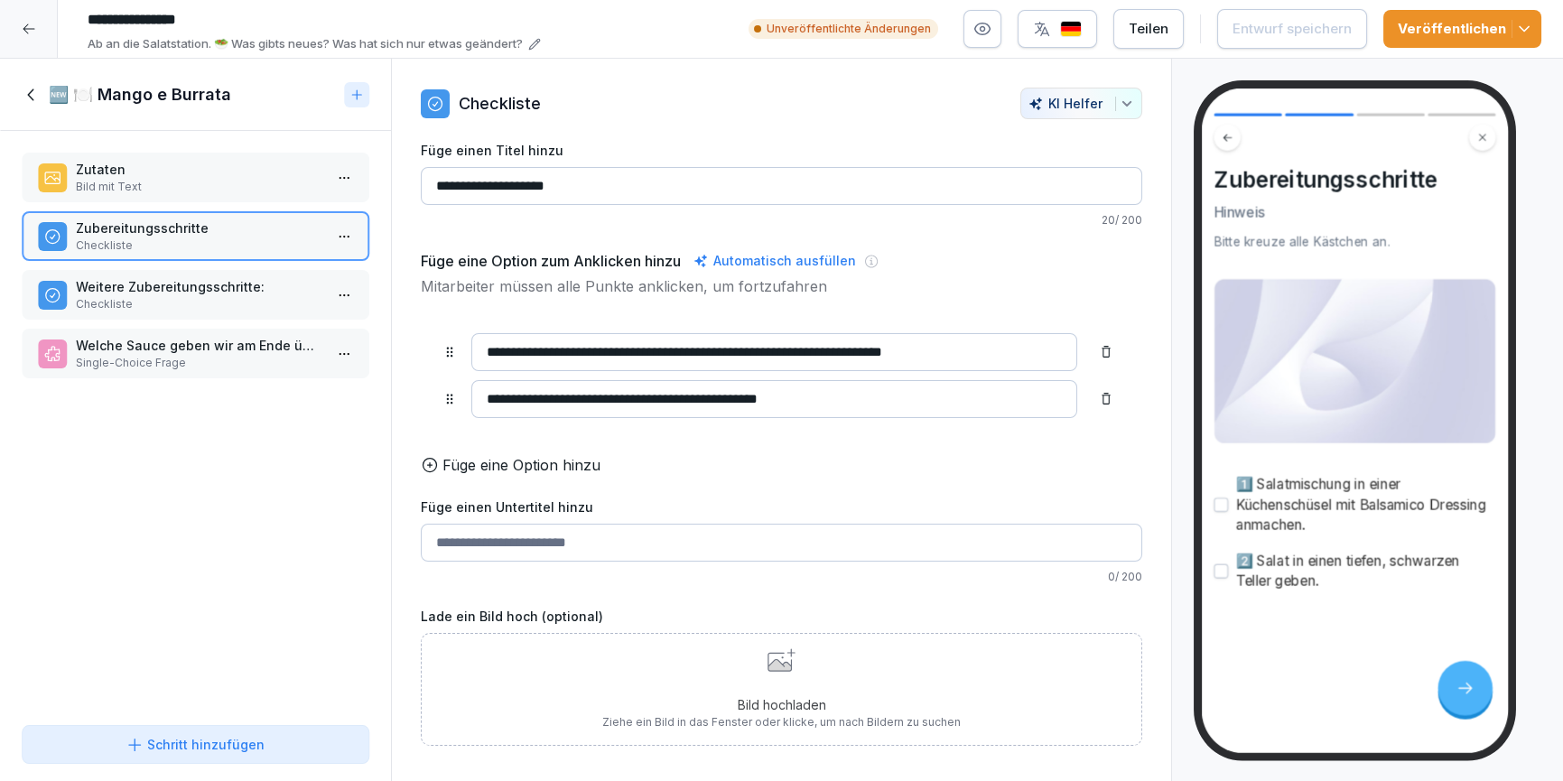
click at [165, 357] on p "Single-Choice Frage" at bounding box center [199, 363] width 247 height 16
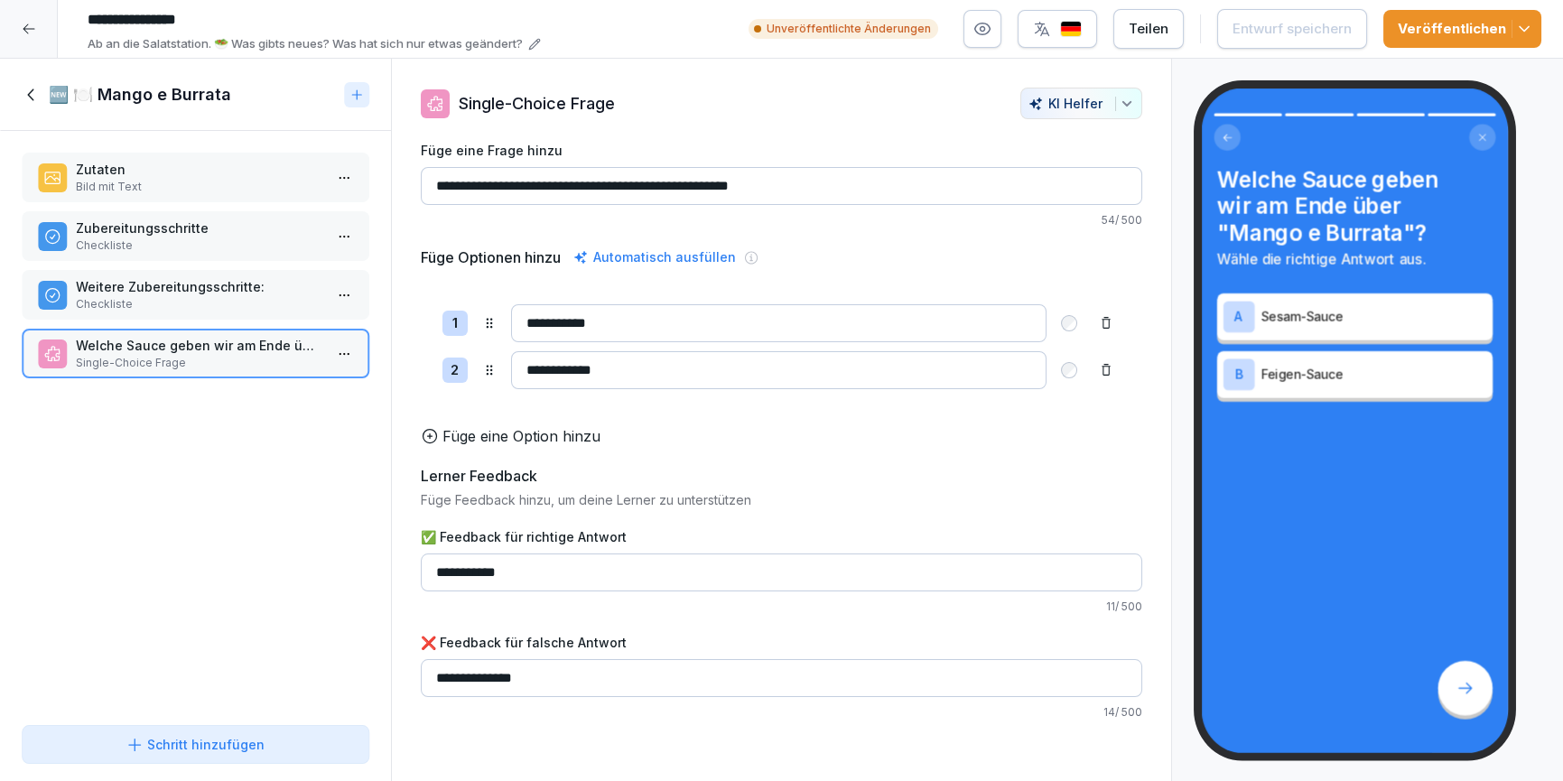
click at [35, 94] on icon at bounding box center [32, 95] width 20 height 20
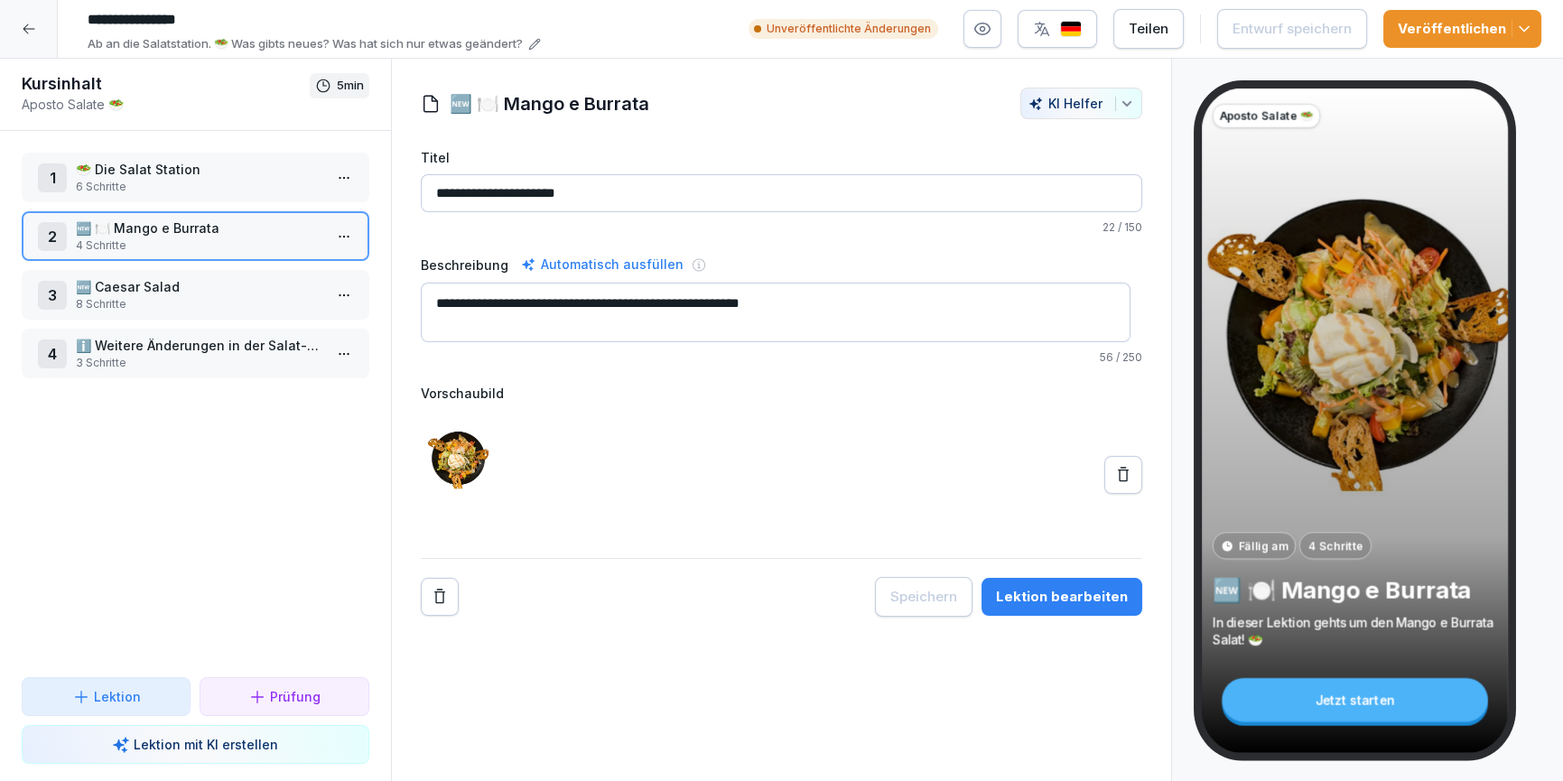
click at [130, 300] on p "8 Schritte" at bounding box center [199, 304] width 247 height 16
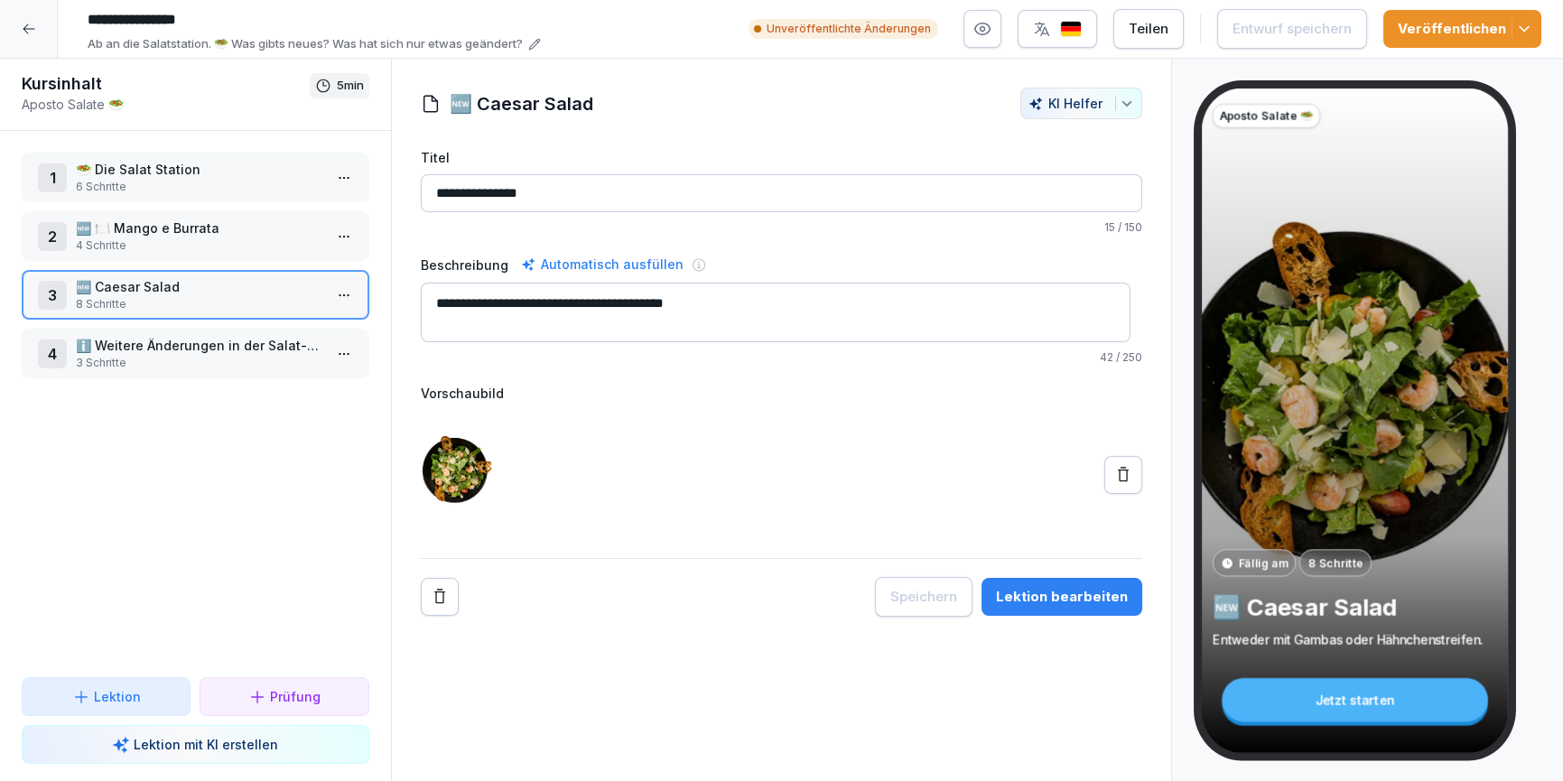
click at [1076, 597] on div "Lektion bearbeiten" at bounding box center [1062, 597] width 132 height 20
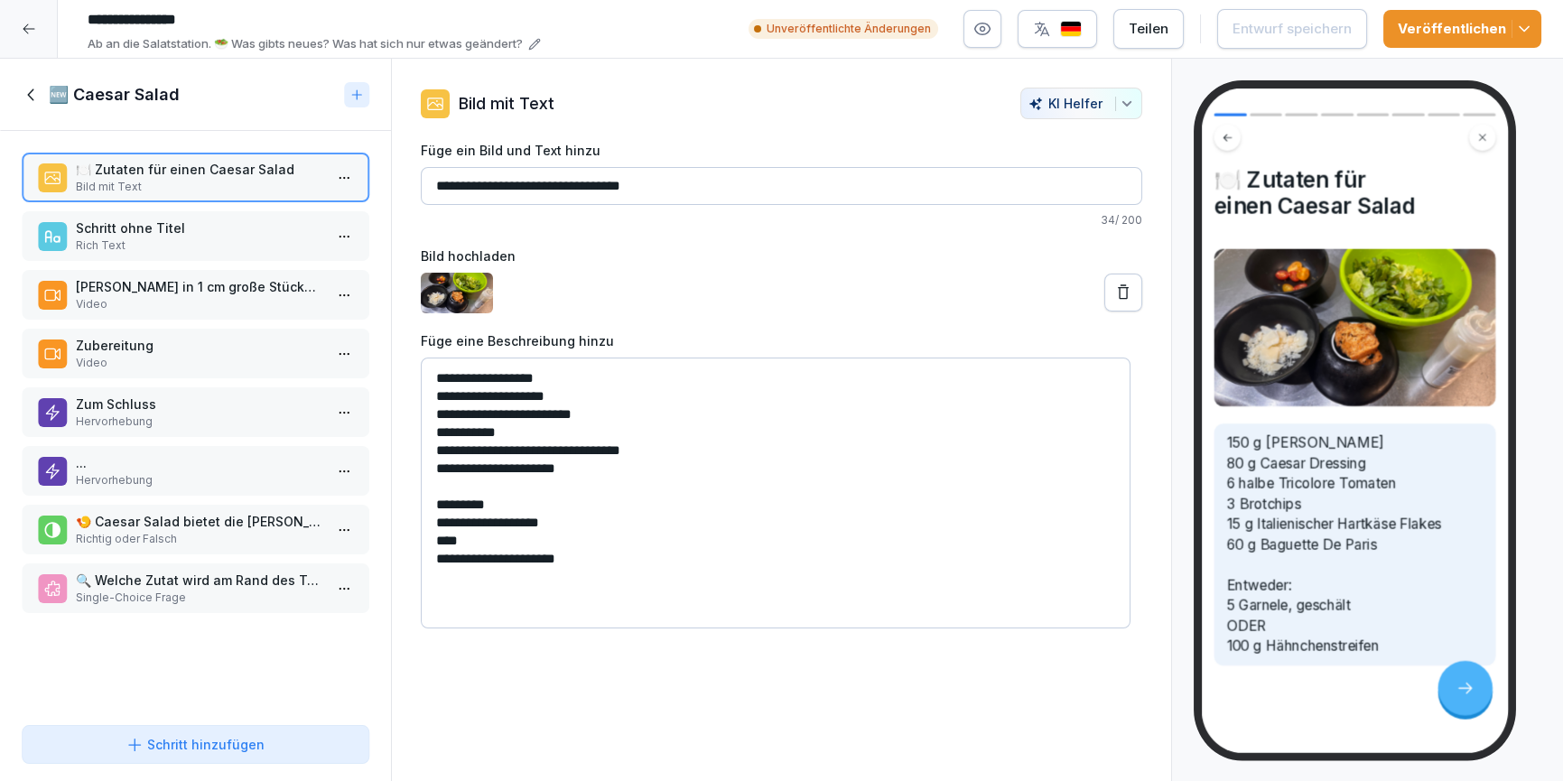
click at [147, 241] on p "Rich Text" at bounding box center [199, 246] width 247 height 16
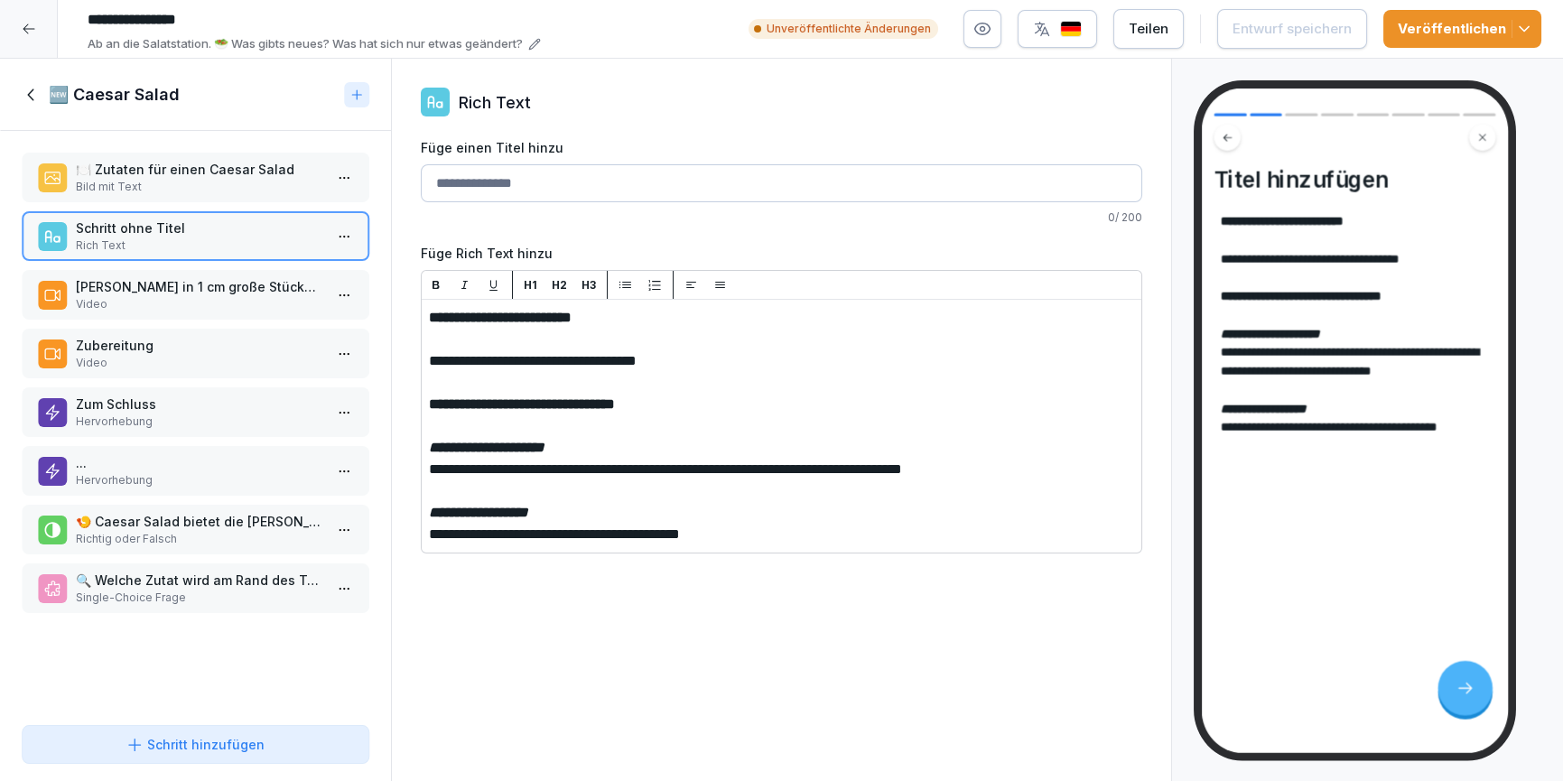
click at [499, 198] on input "Füge einen Titel hinzu" at bounding box center [782, 183] width 723 height 38
type input "**********"
click at [174, 408] on p "Zum Schluss" at bounding box center [199, 404] width 247 height 19
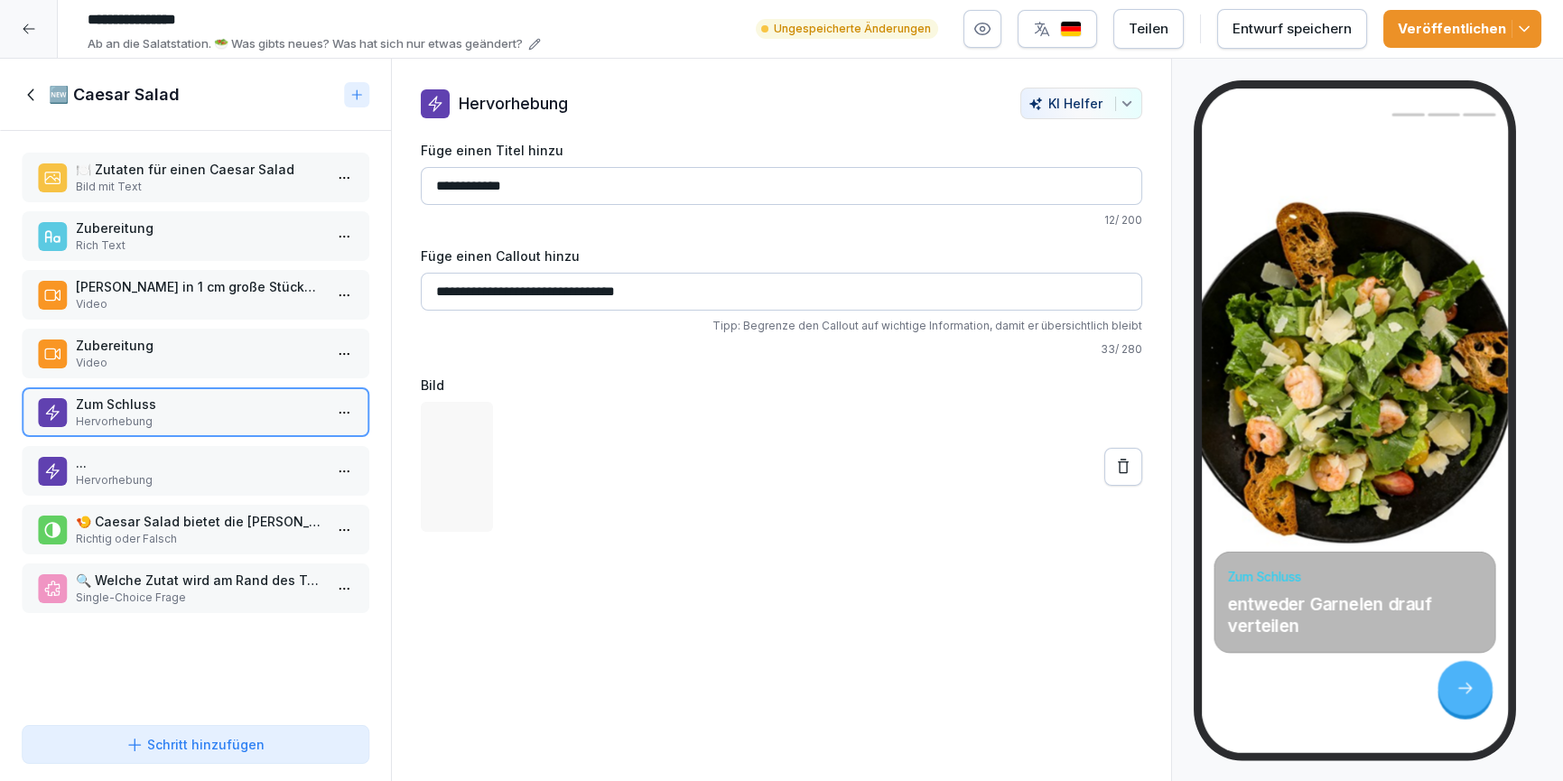
click at [208, 467] on p "..." at bounding box center [199, 462] width 247 height 19
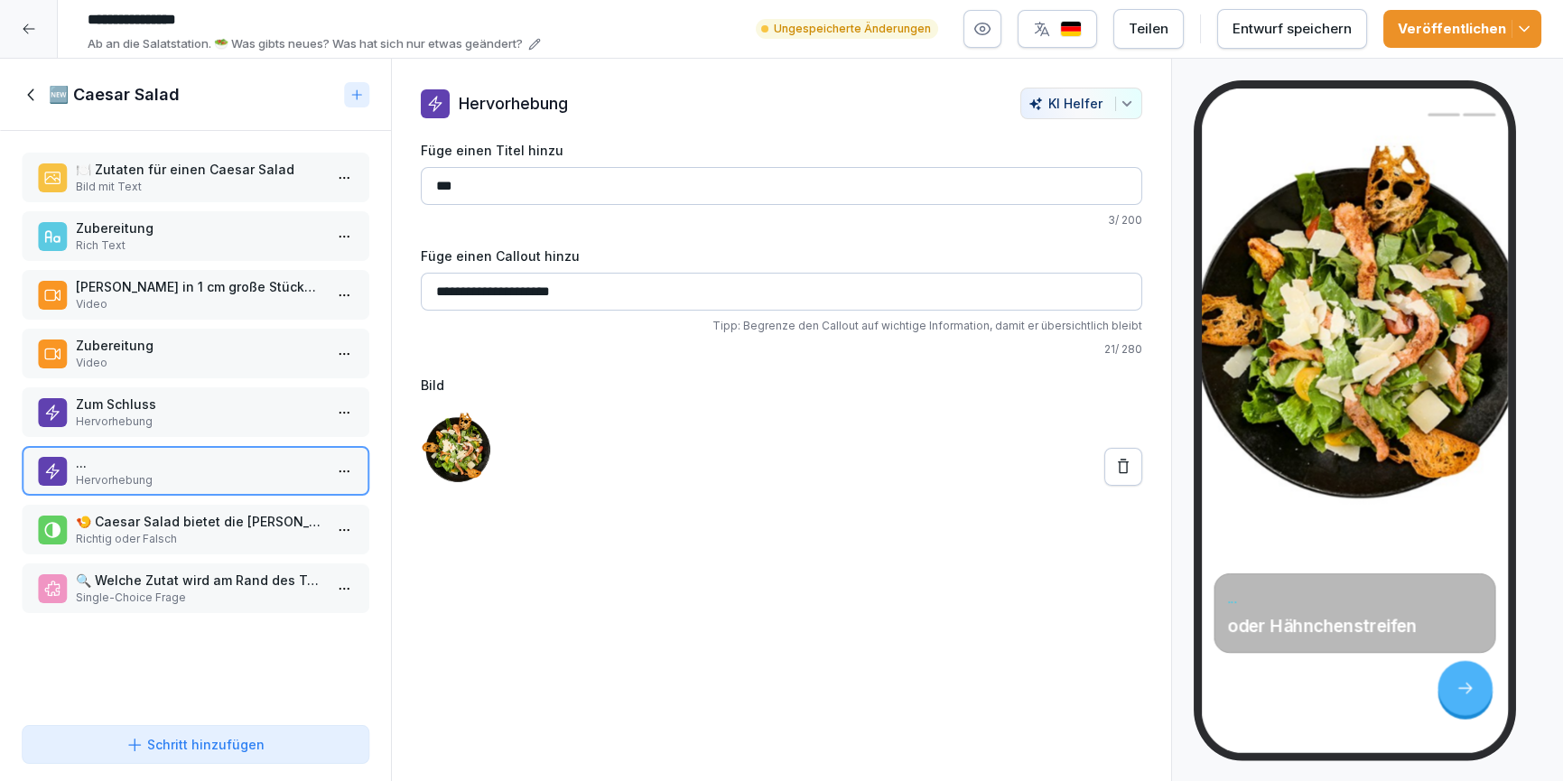
click at [172, 531] on p "Richtig oder Falsch" at bounding box center [199, 539] width 247 height 16
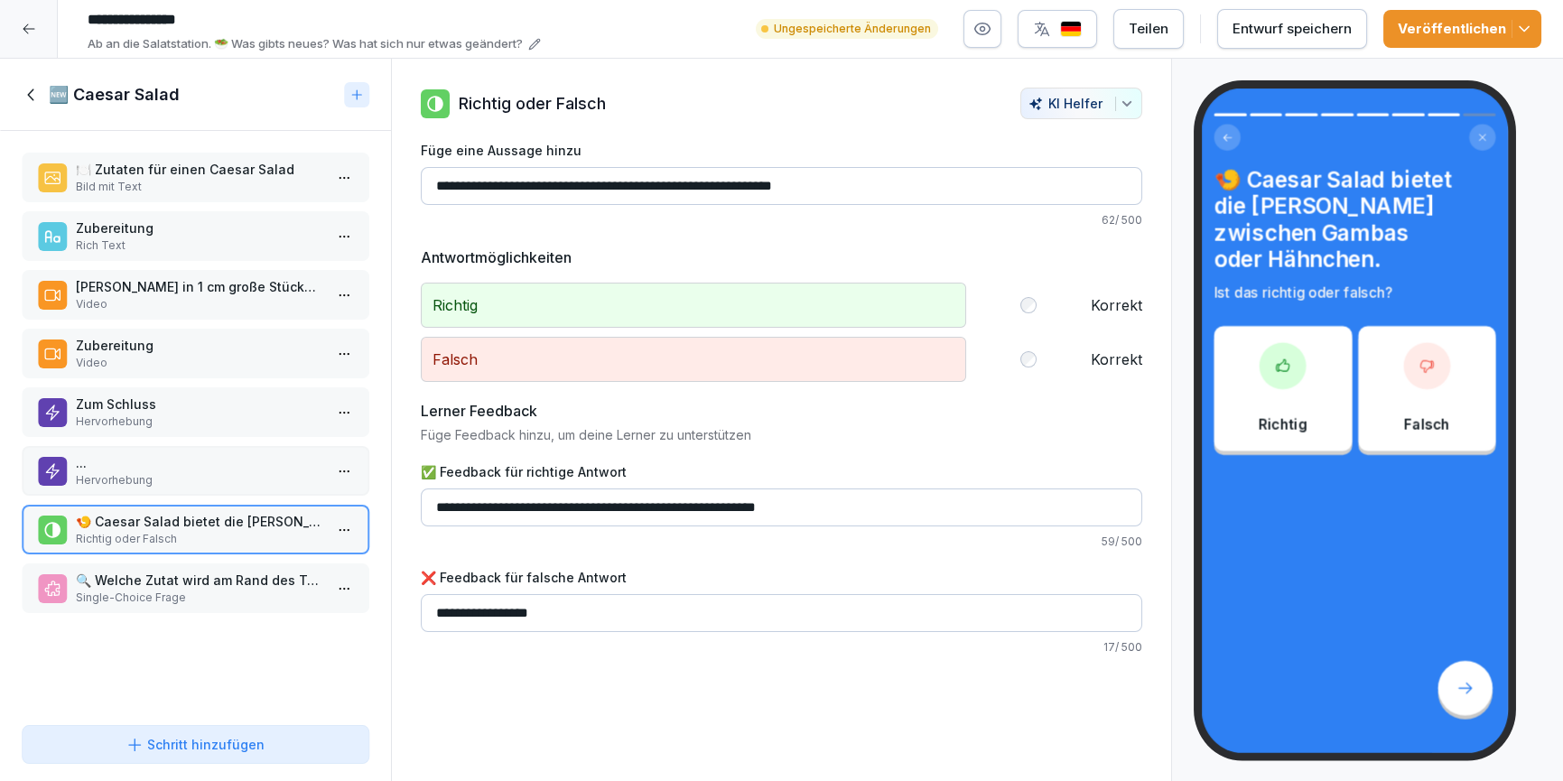
click at [184, 590] on p "Single-Choice Frage" at bounding box center [199, 598] width 247 height 16
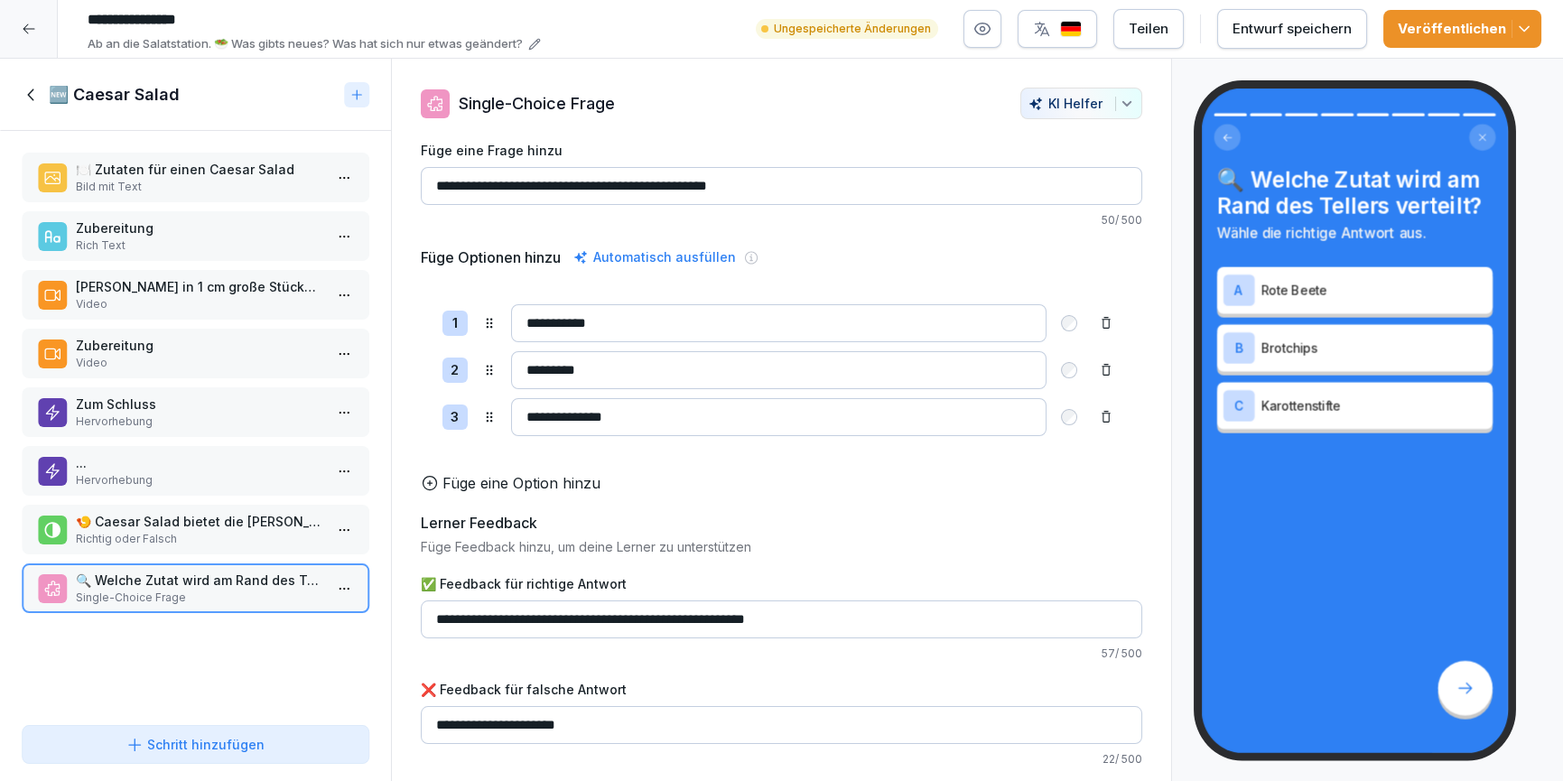
click at [38, 94] on icon at bounding box center [32, 95] width 20 height 20
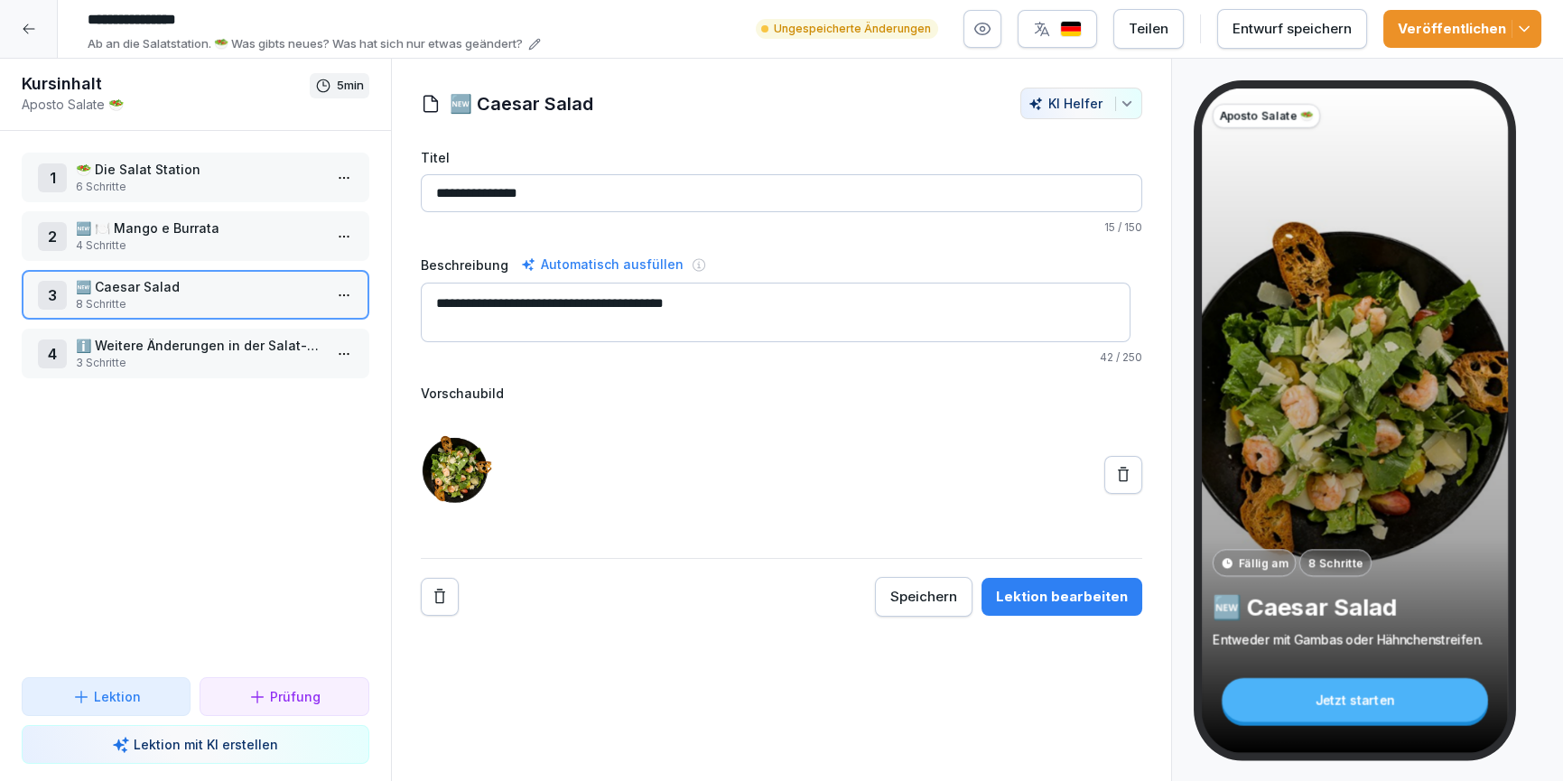
click at [177, 342] on p "ℹ️ Weitere Änderungen in der Salat-Sparte" at bounding box center [199, 345] width 247 height 19
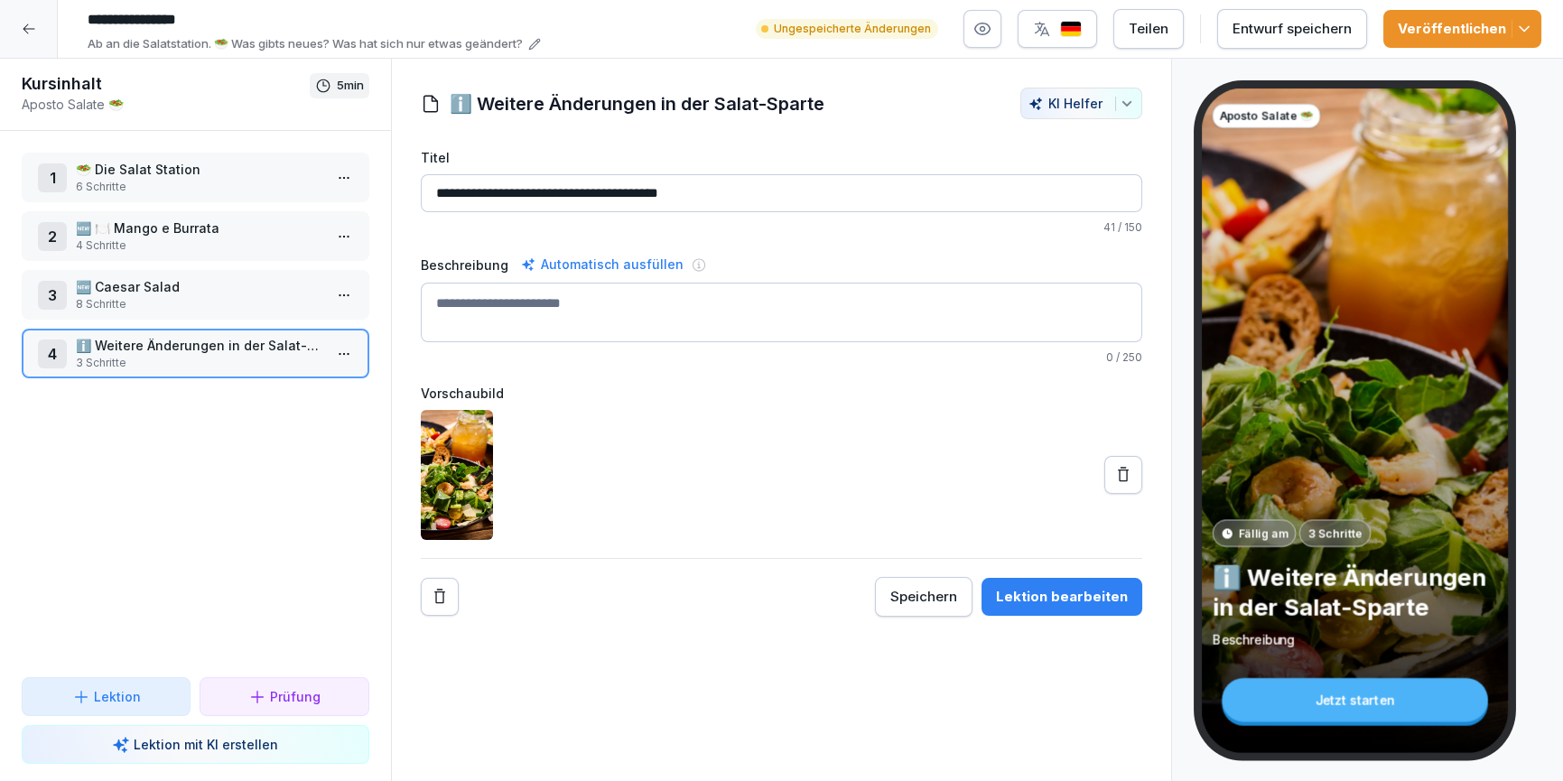
click at [1076, 601] on div "Lektion bearbeiten" at bounding box center [1062, 597] width 132 height 20
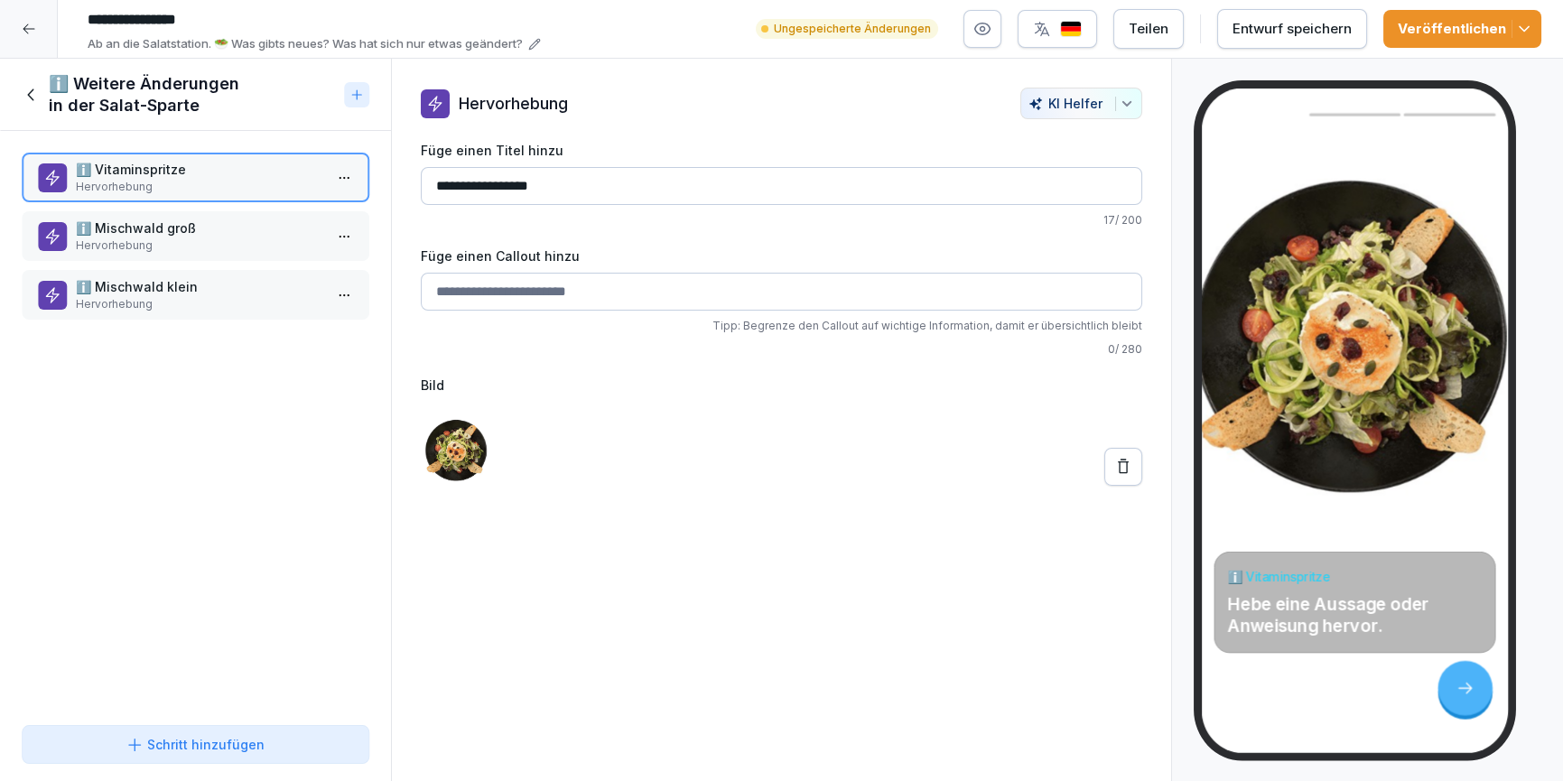
click at [155, 257] on div "ℹ️ Mischwald groß Hervorhebung" at bounding box center [196, 236] width 348 height 50
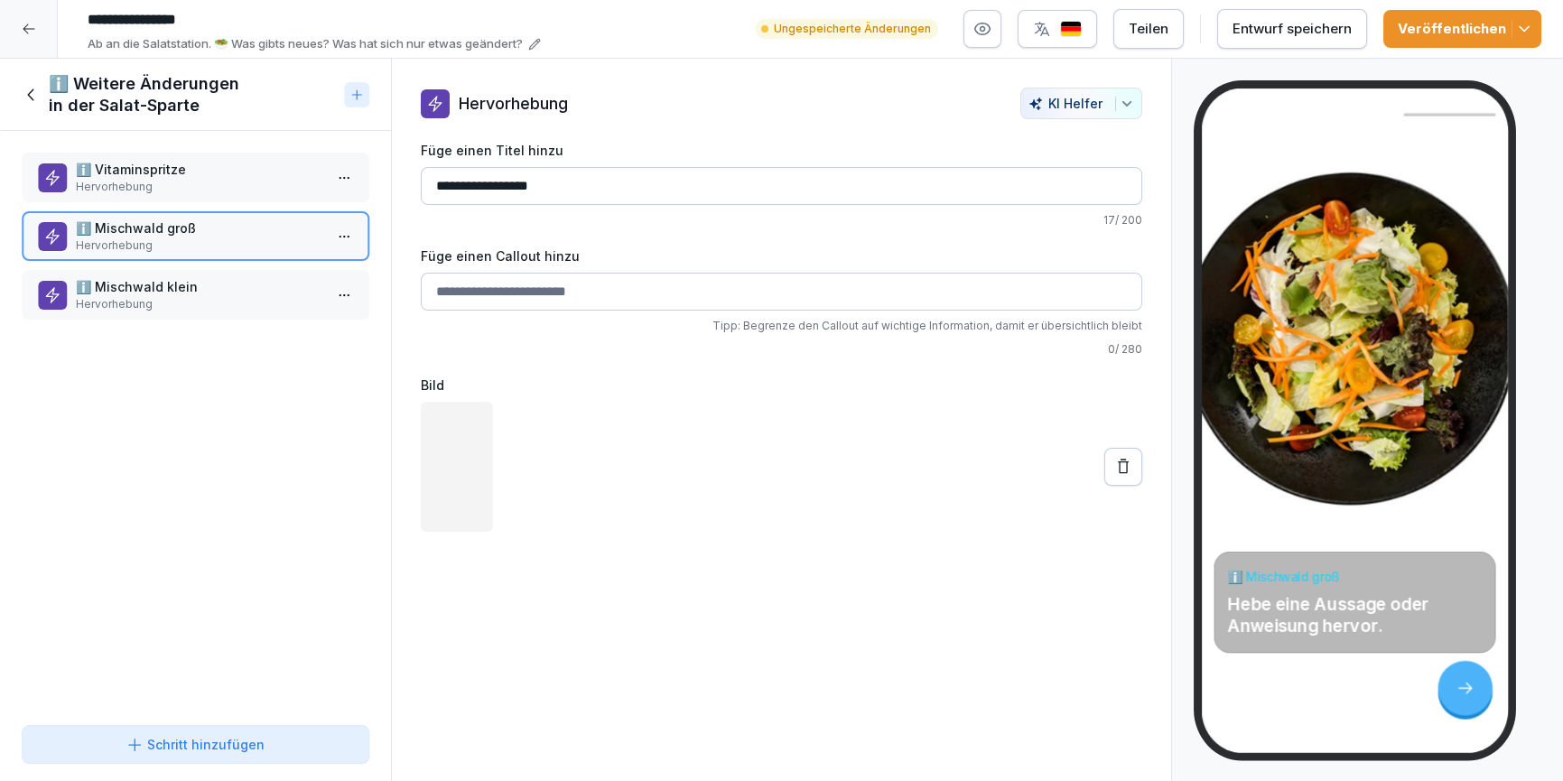
click at [149, 298] on p "Hervorhebung" at bounding box center [199, 304] width 247 height 16
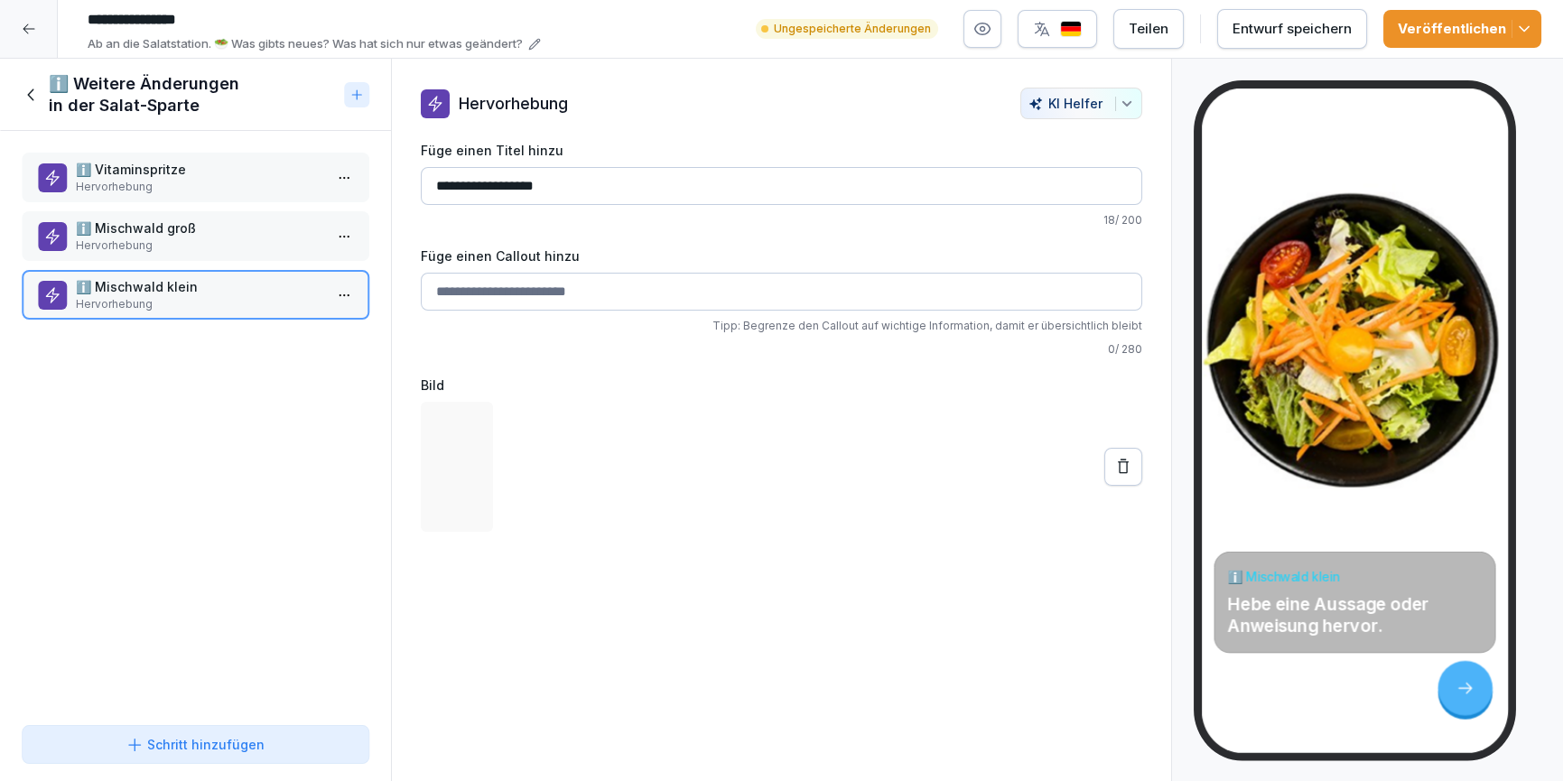
click at [35, 106] on div "ℹ️ Weitere Änderungen in der Salat-Sparte" at bounding box center [179, 94] width 315 height 43
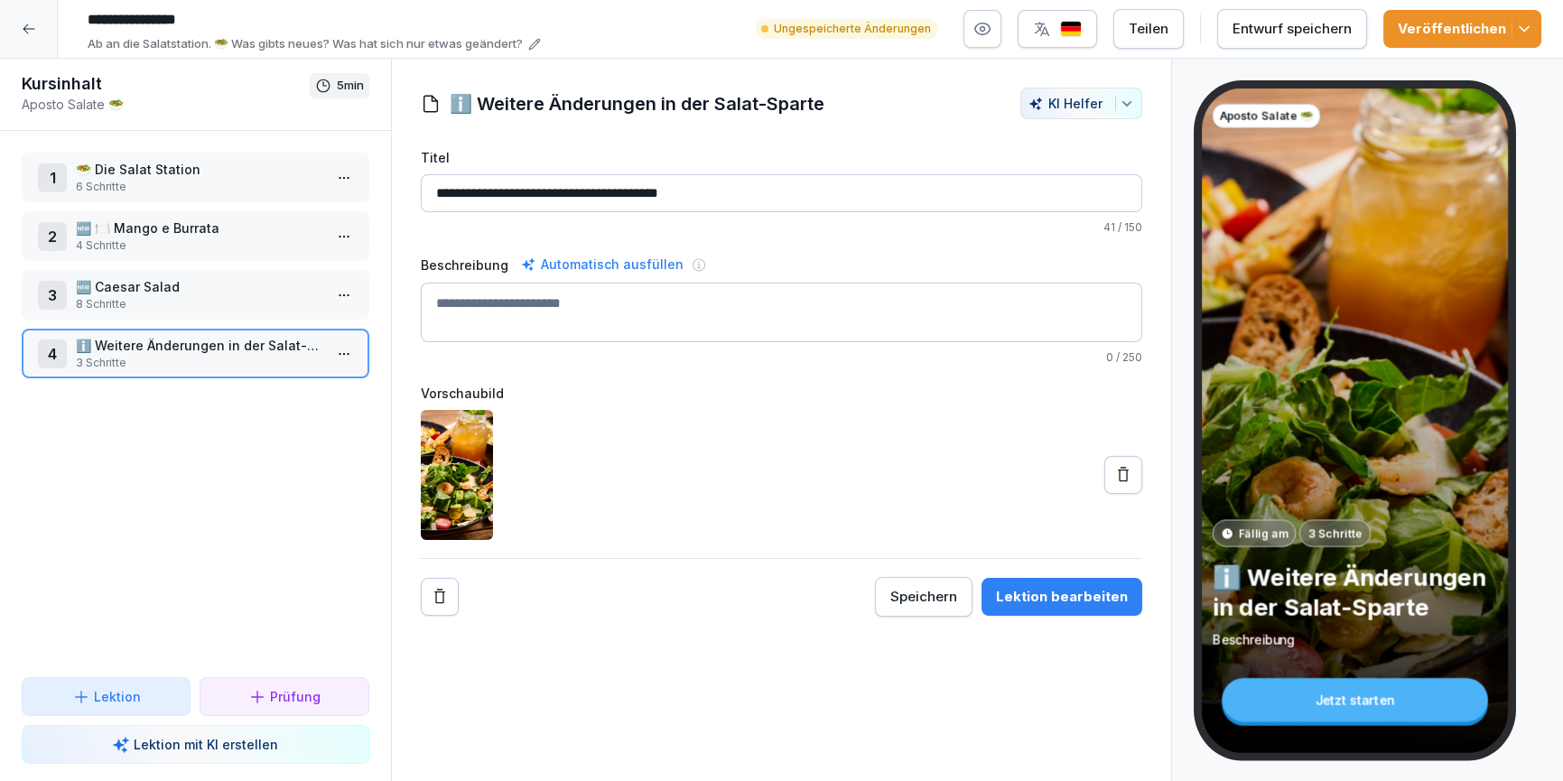
click at [189, 286] on p "🆕 Caesar Salad" at bounding box center [199, 286] width 247 height 19
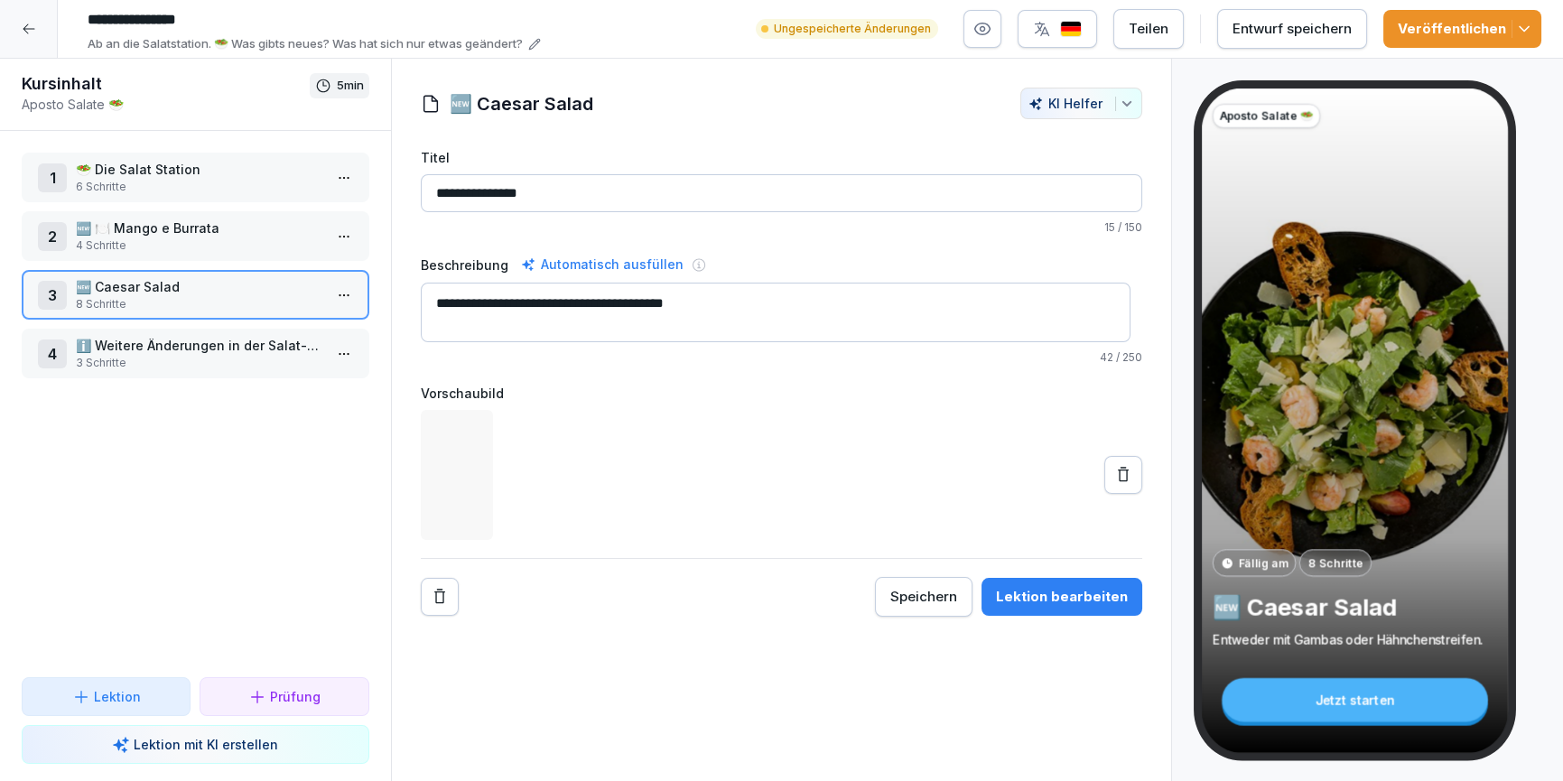
click at [175, 222] on p "🆕 🍽️ Mango e Burrata" at bounding box center [199, 228] width 247 height 19
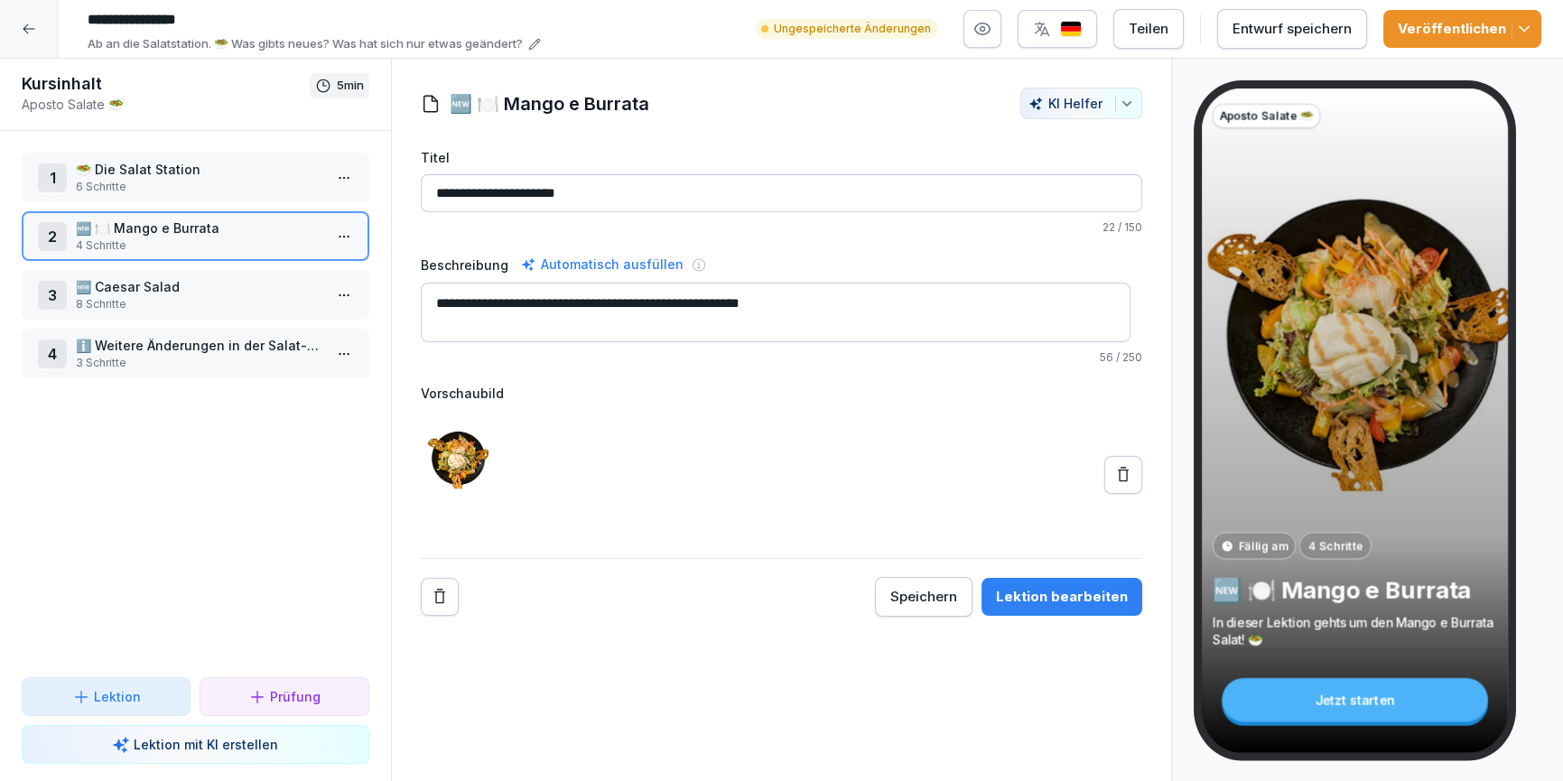
click at [185, 179] on p "6 Schritte" at bounding box center [199, 187] width 247 height 16
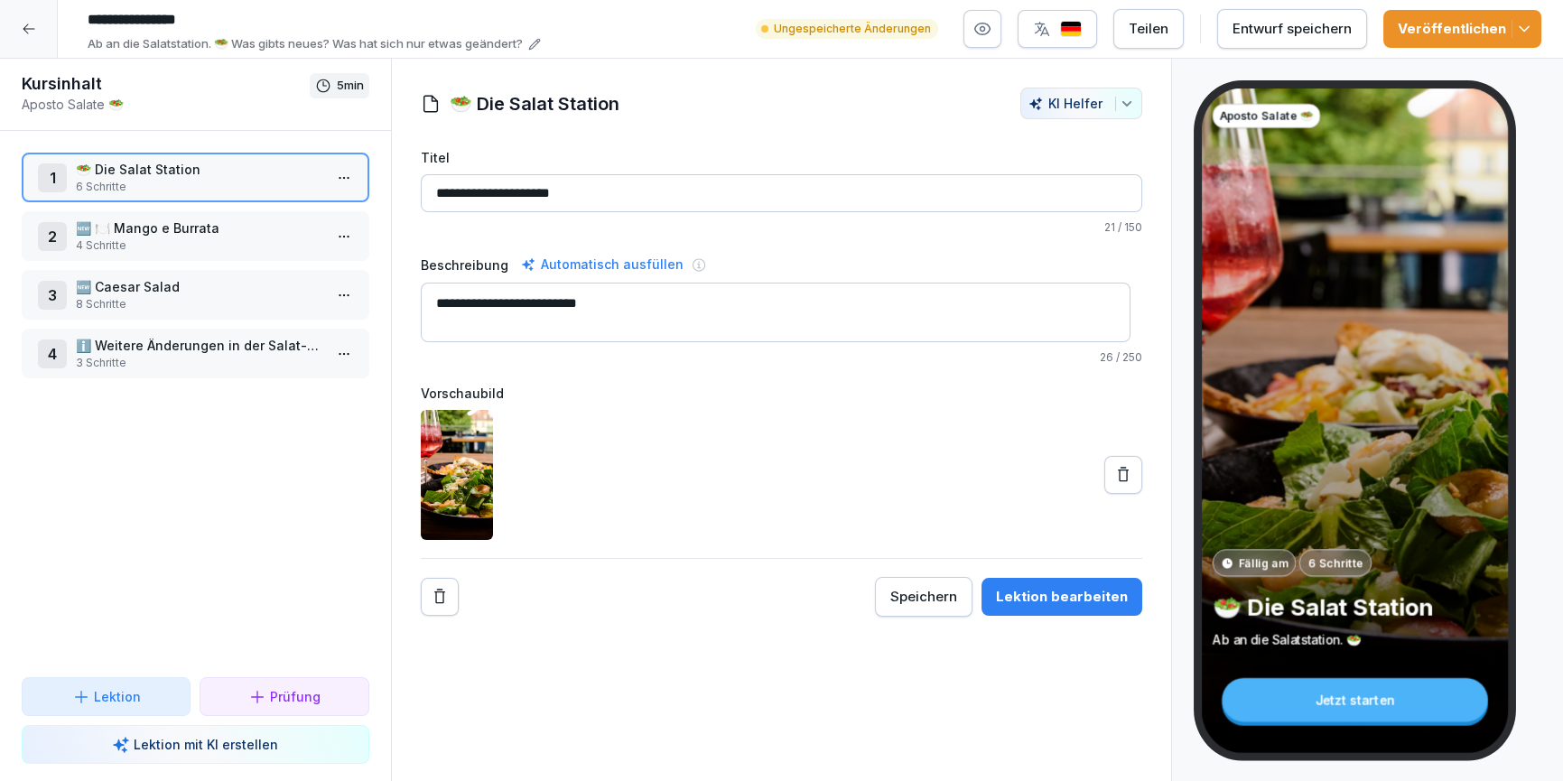
click at [155, 355] on p "3 Schritte" at bounding box center [199, 363] width 247 height 16
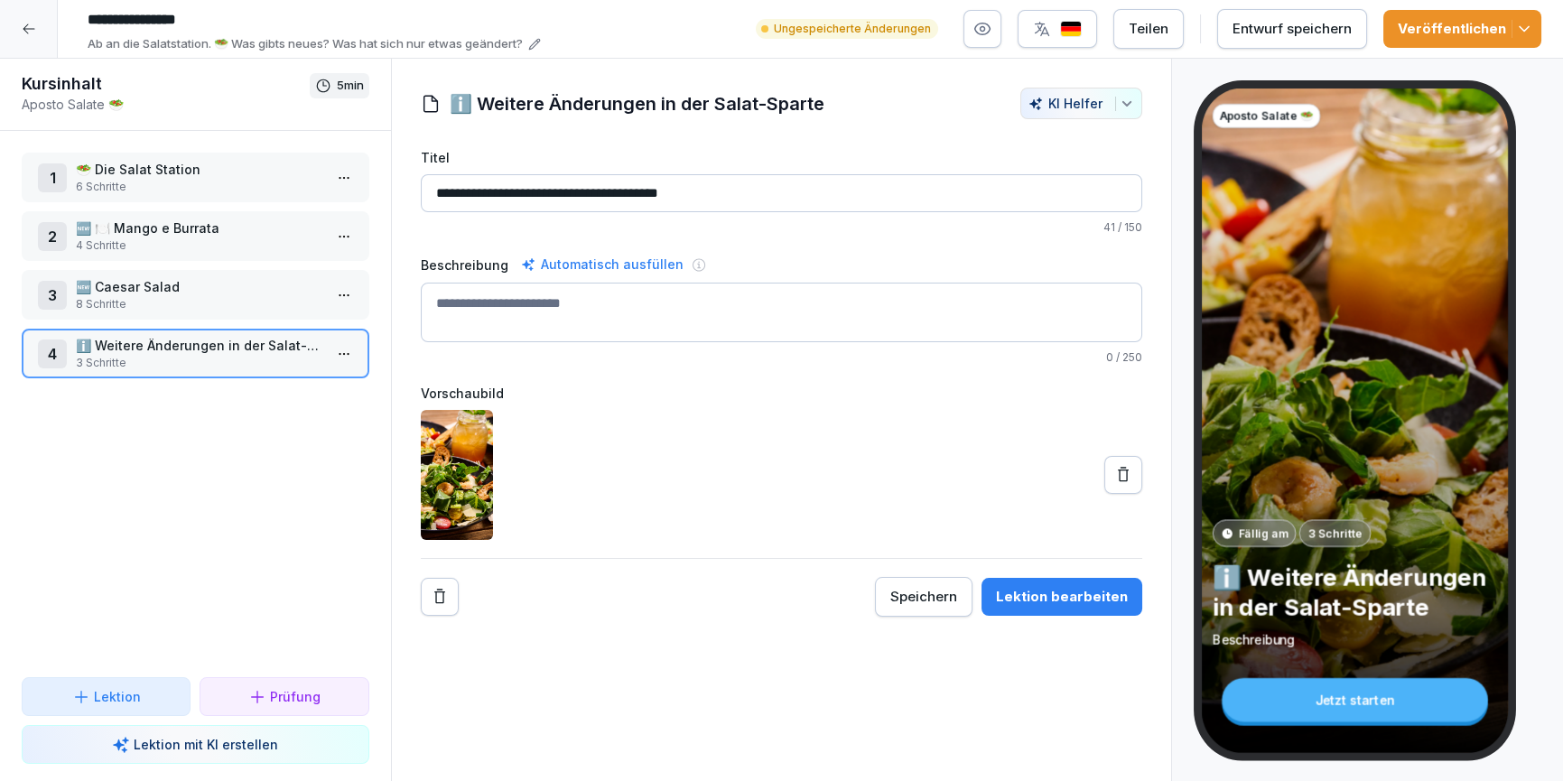
click at [1064, 592] on div "Lektion bearbeiten" at bounding box center [1062, 597] width 132 height 20
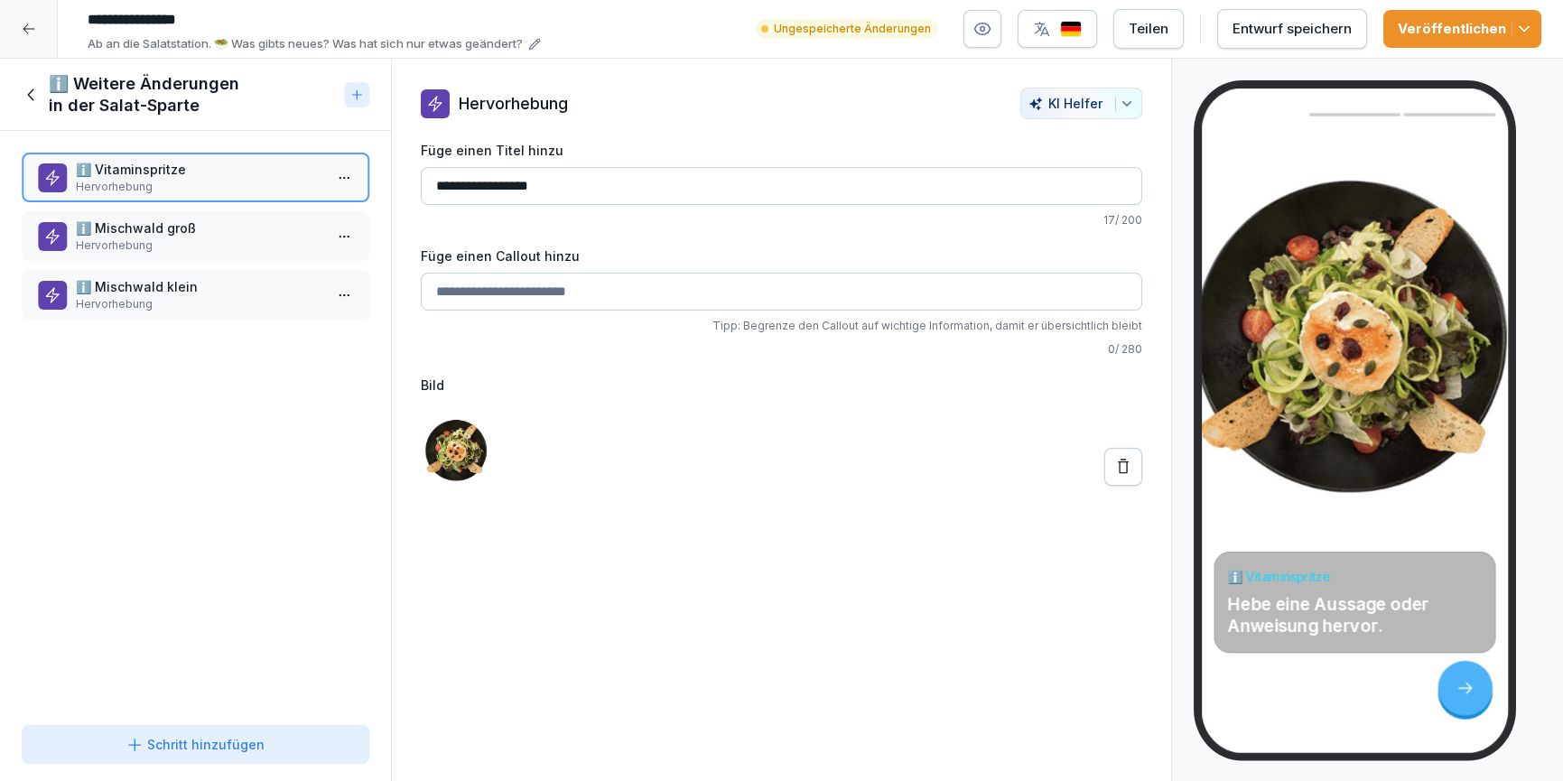
click at [173, 244] on p "Hervorhebung" at bounding box center [199, 246] width 247 height 16
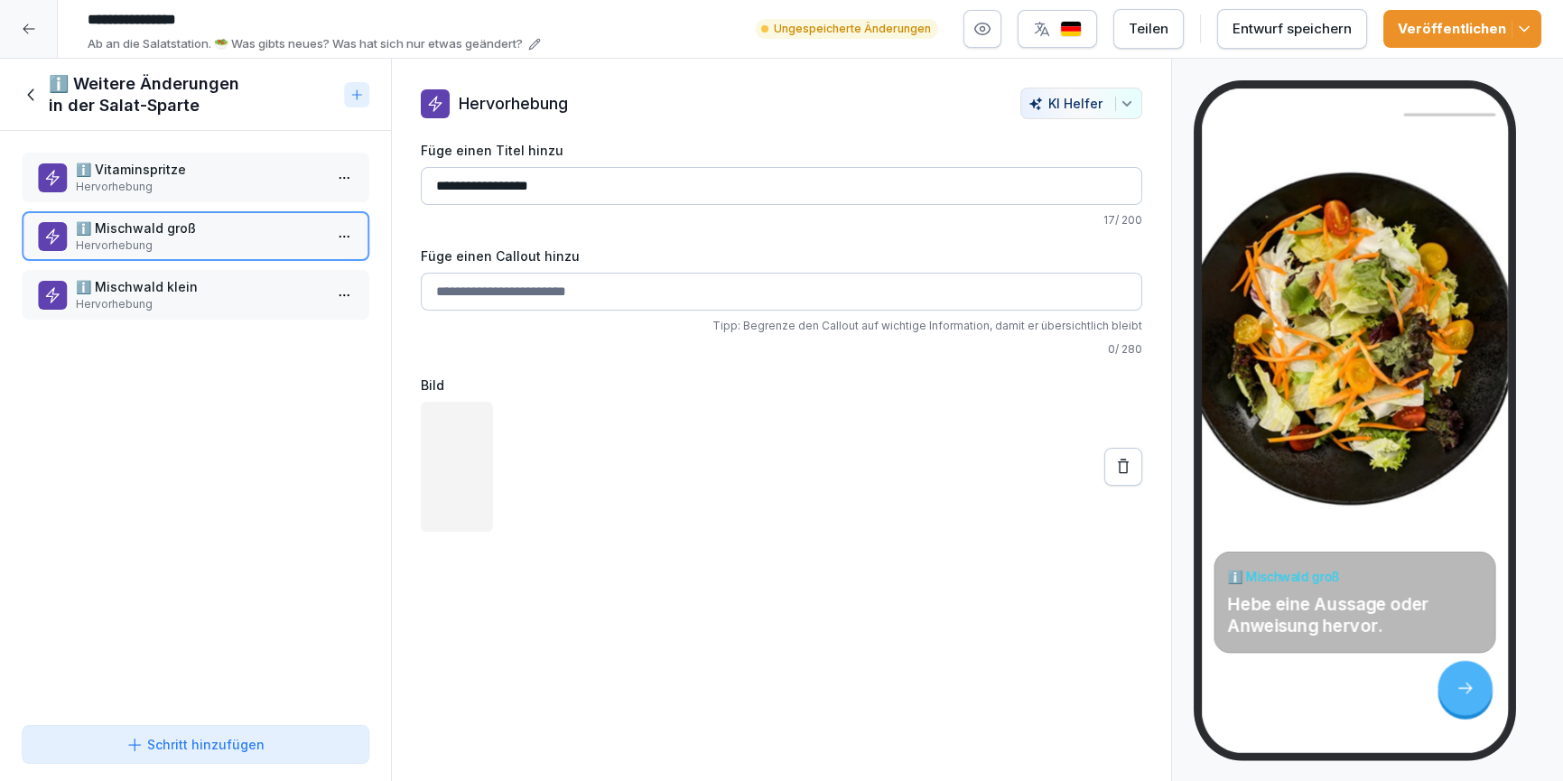
click at [175, 300] on p "Hervorhebung" at bounding box center [199, 304] width 247 height 16
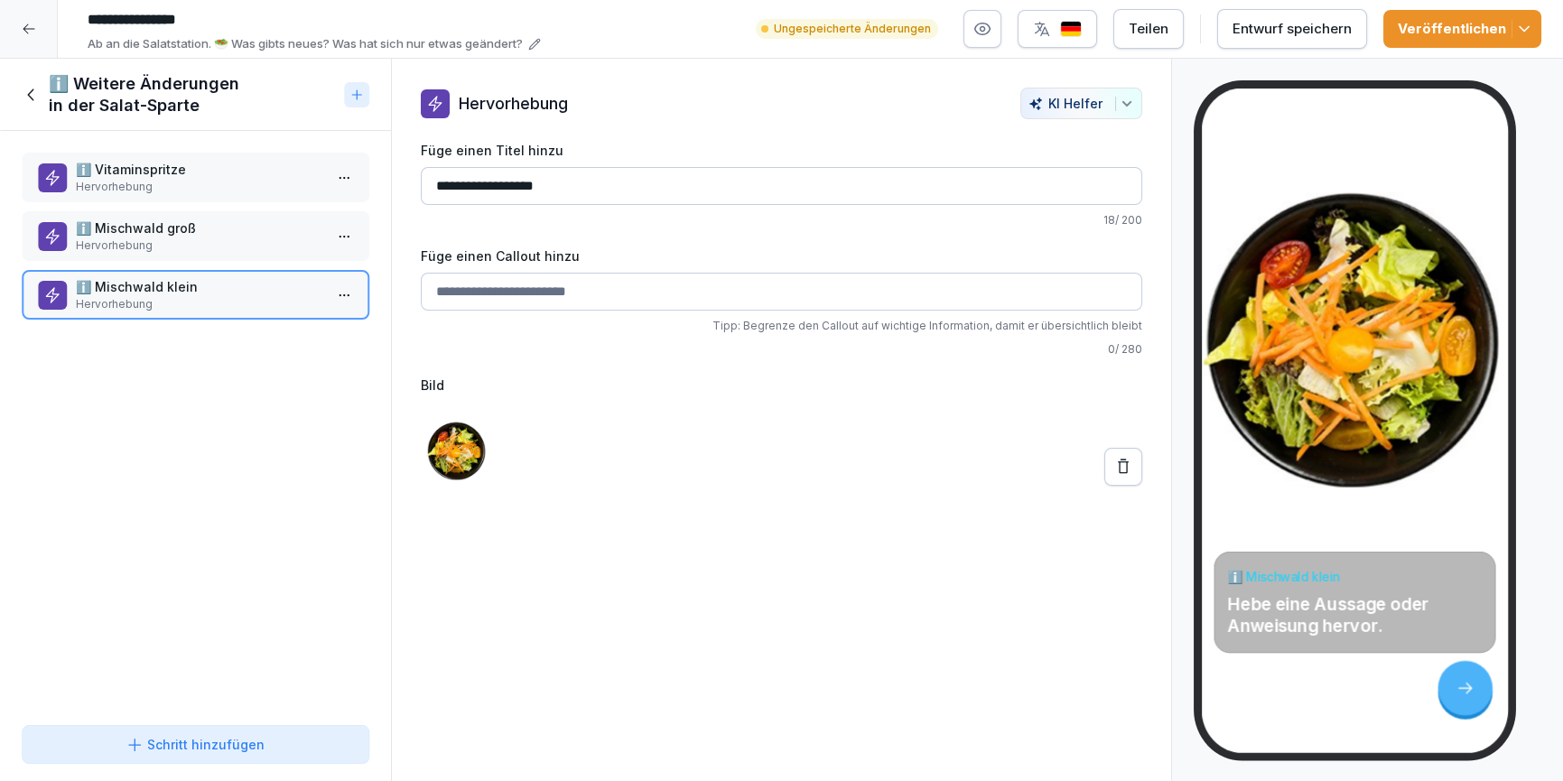
click at [27, 95] on icon at bounding box center [32, 95] width 20 height 20
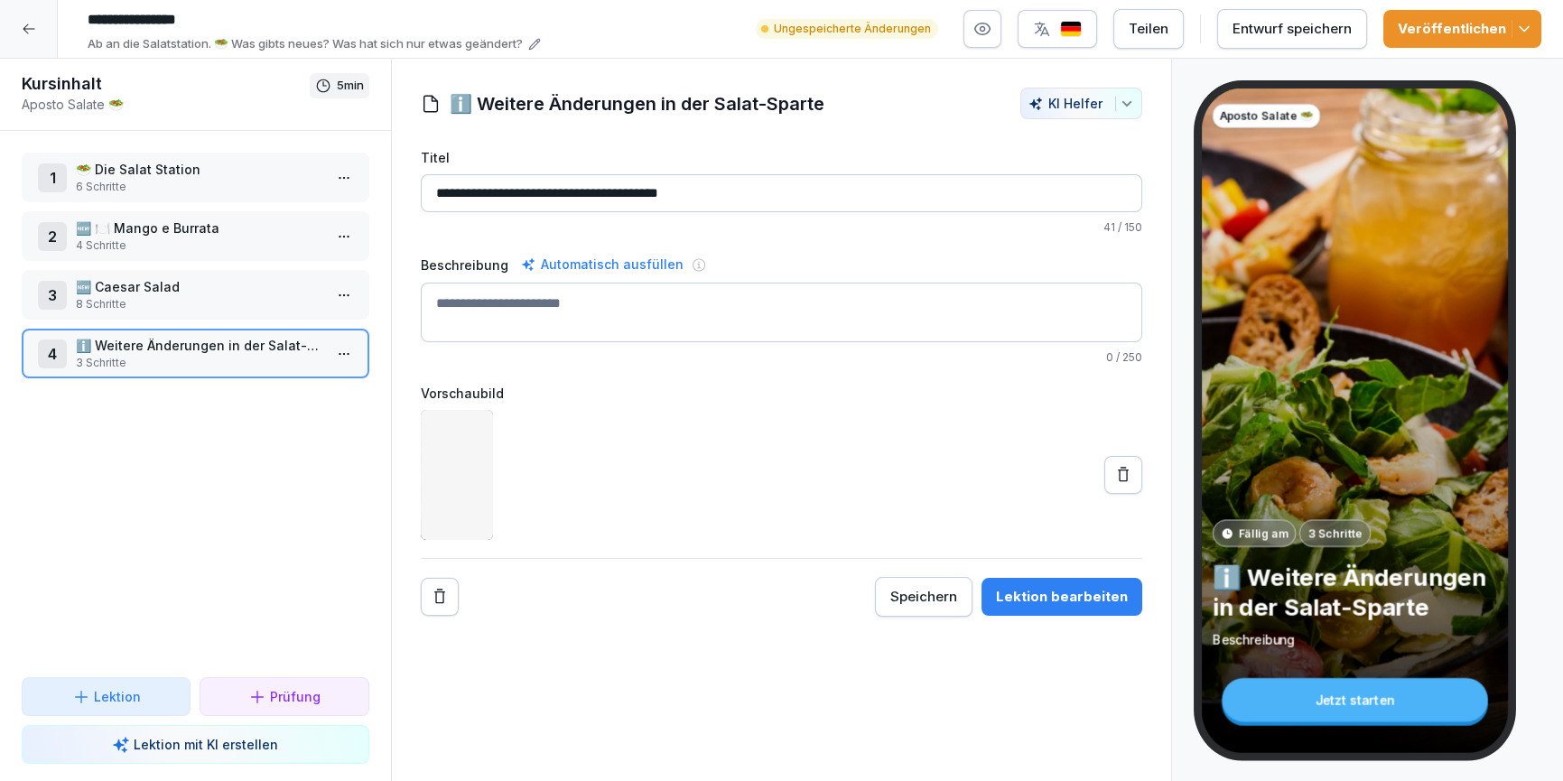
click at [32, 41] on div at bounding box center [29, 29] width 58 height 58
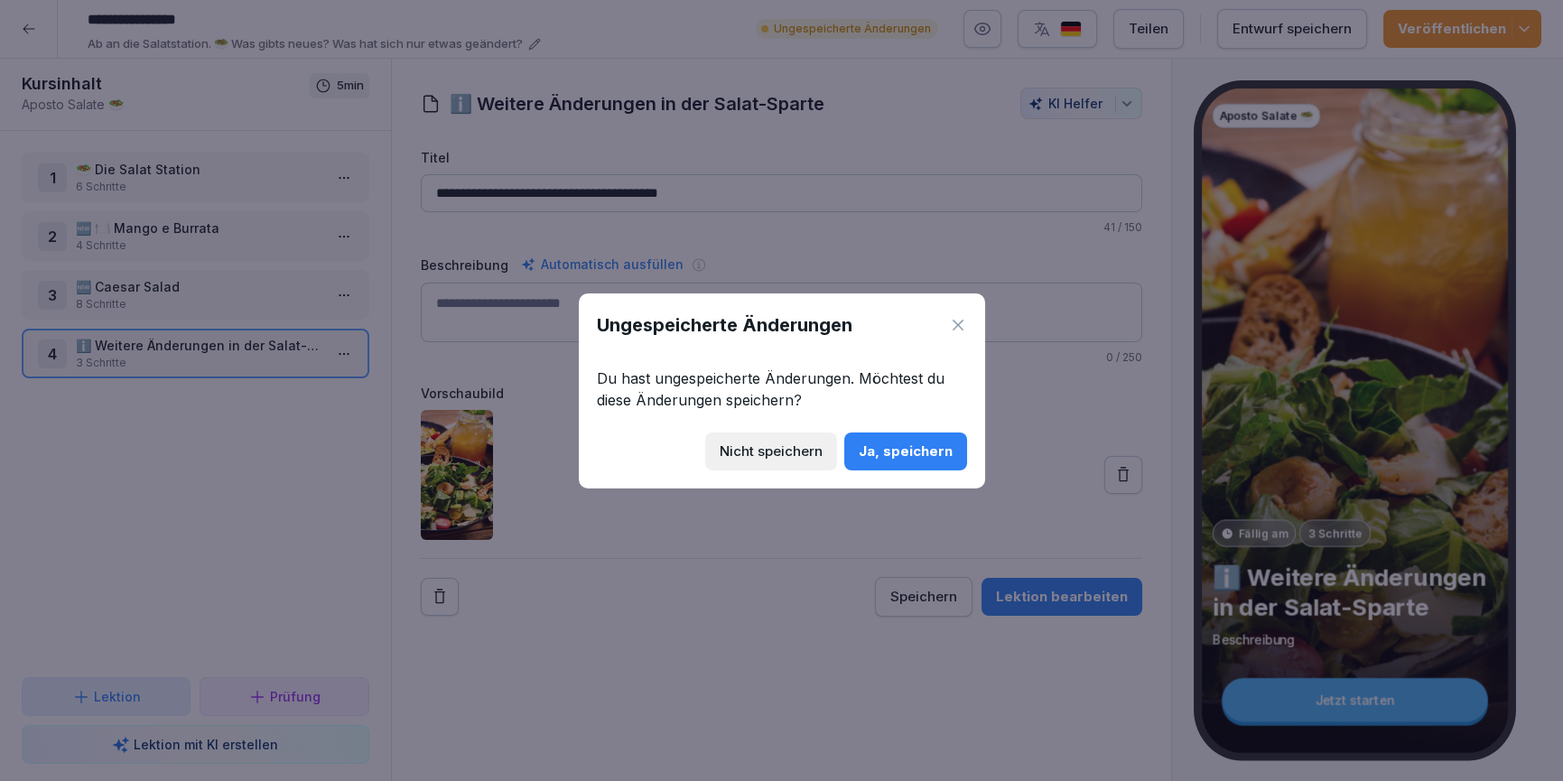
click at [874, 437] on button "Ja, speichern" at bounding box center [905, 452] width 123 height 38
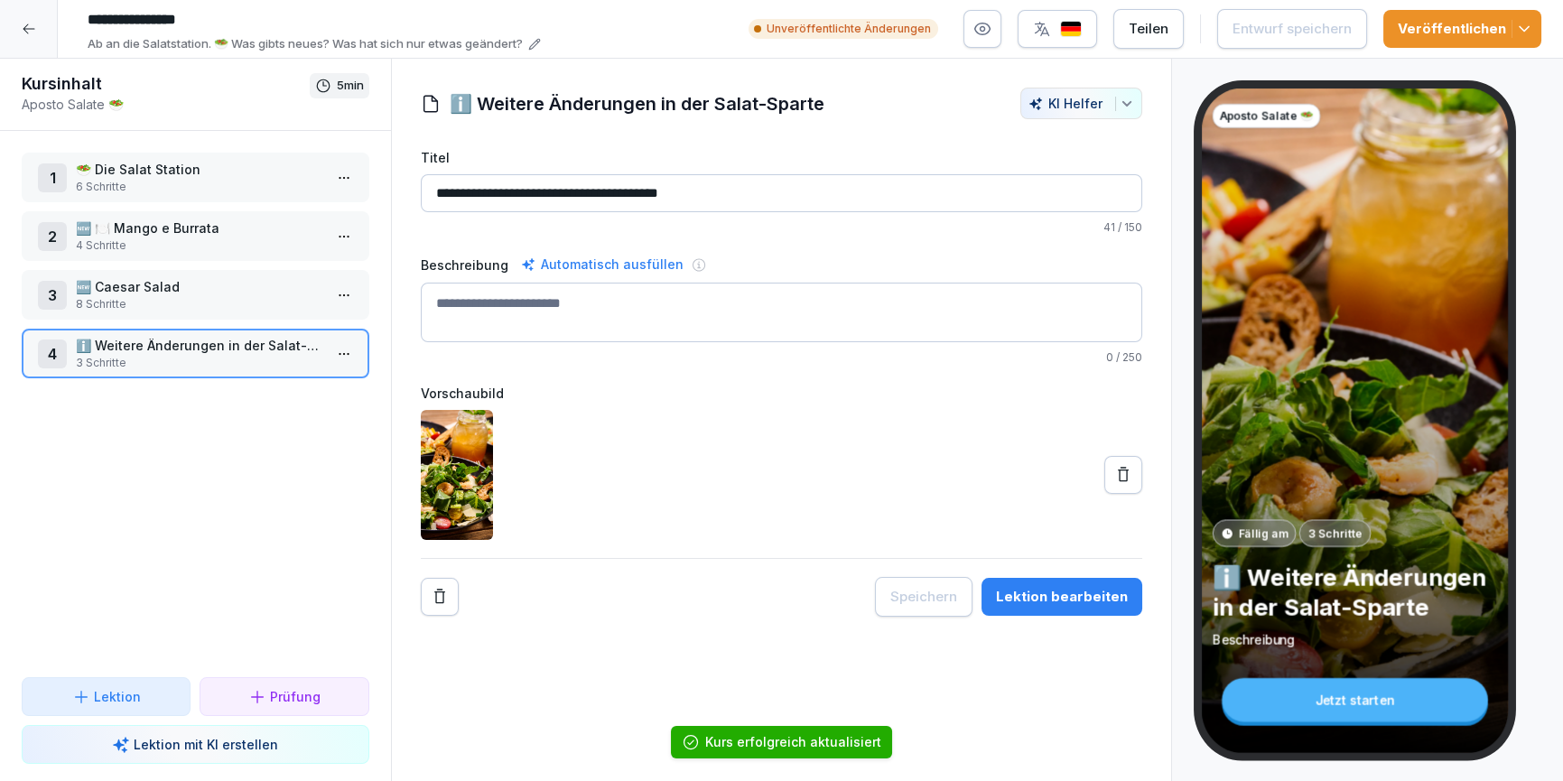
click at [19, 23] on div at bounding box center [29, 29] width 58 height 58
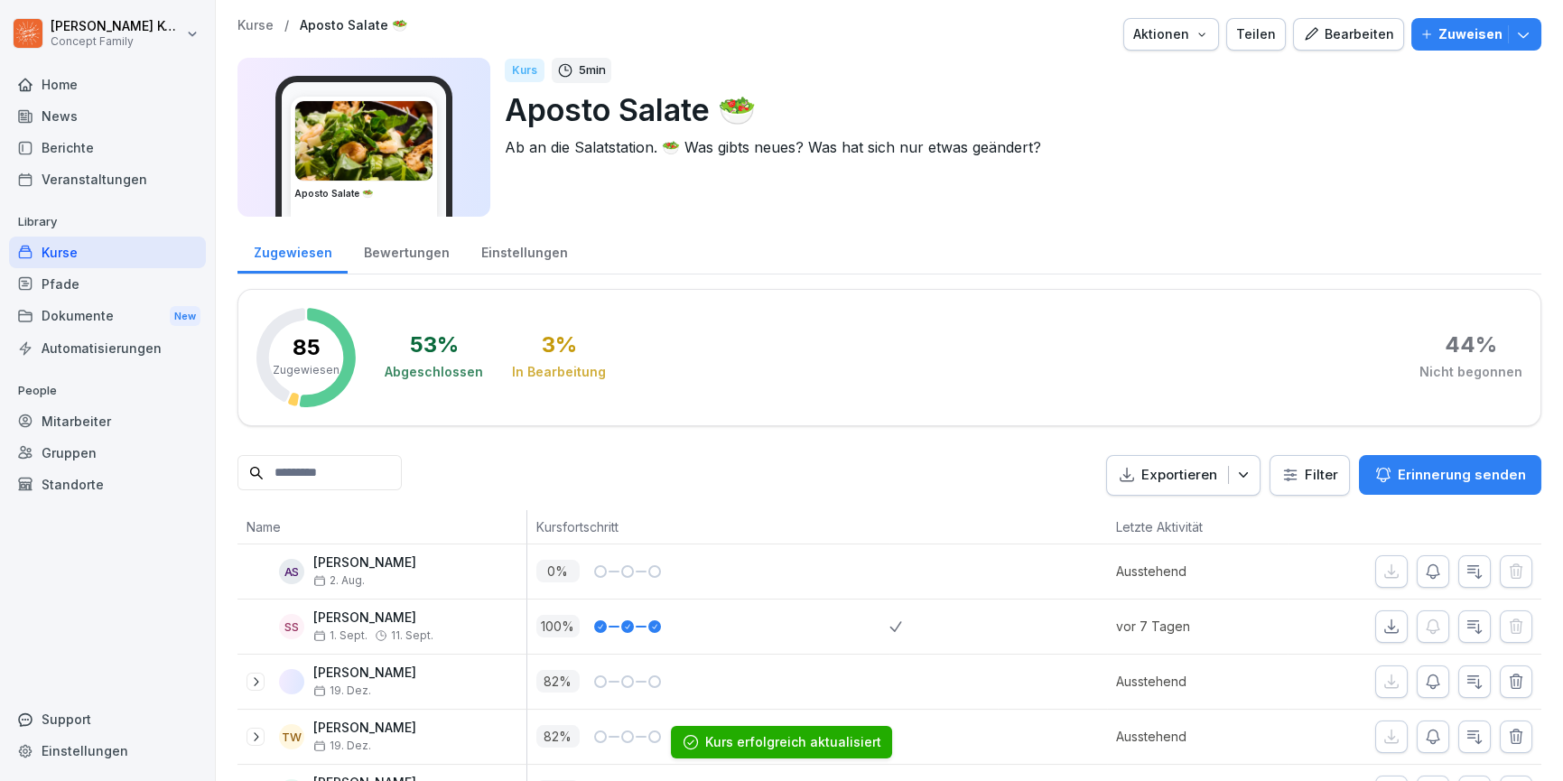
click at [99, 254] on div "Kurse" at bounding box center [107, 253] width 197 height 32
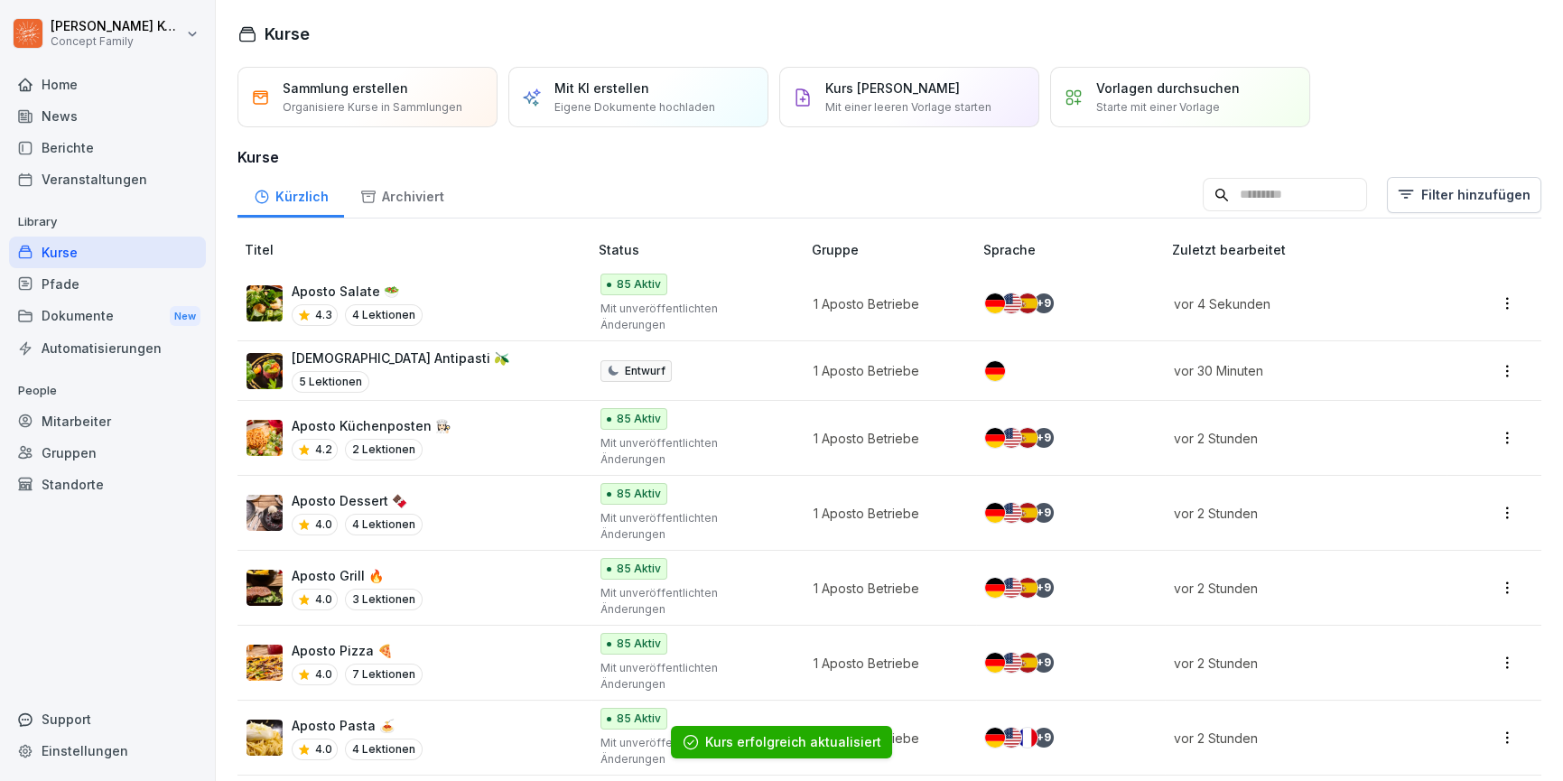
click at [498, 641] on div "Aposto Pizza 🍕 4.0 7 Lektionen" at bounding box center [408, 663] width 323 height 44
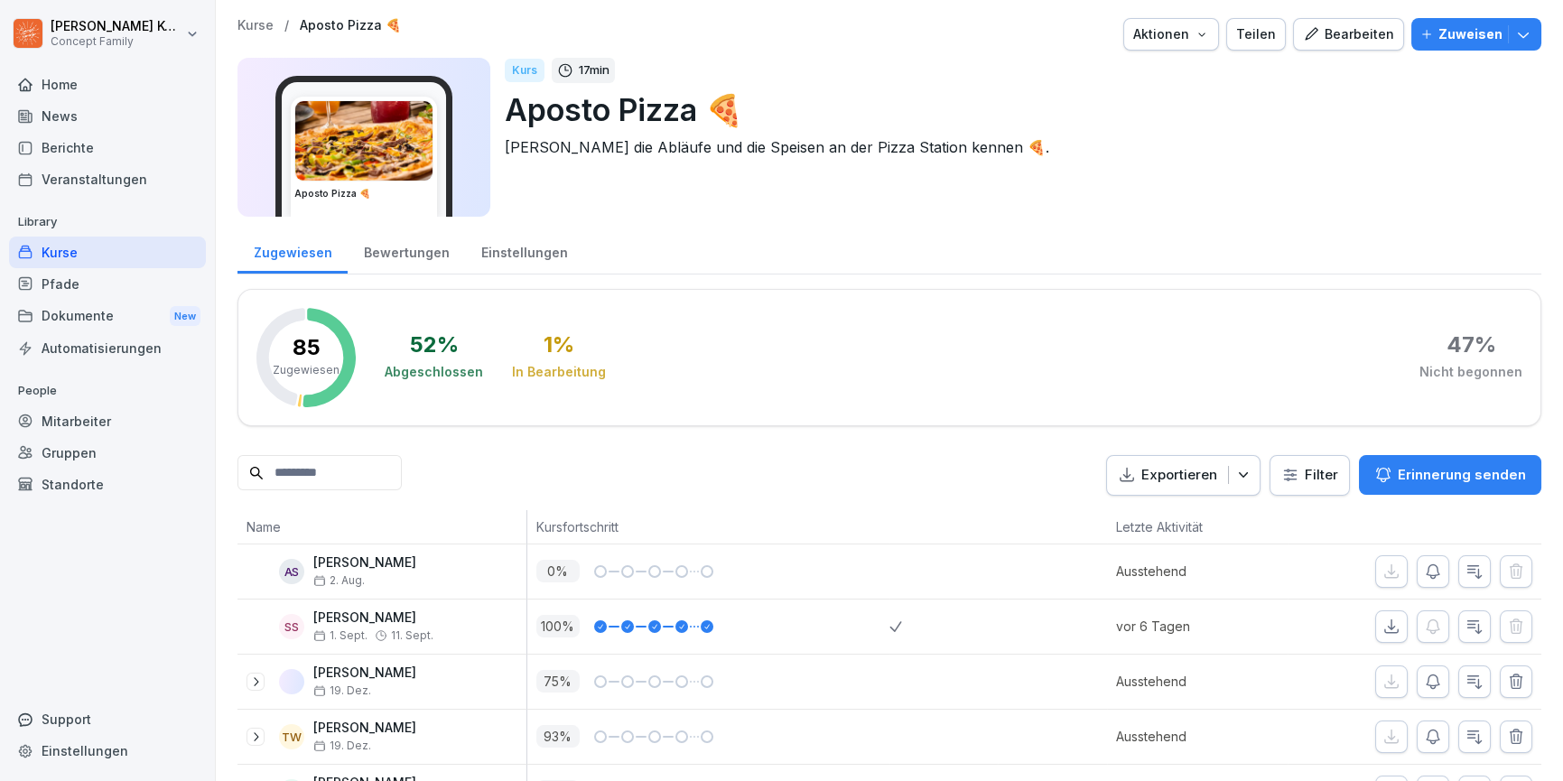
click at [1358, 45] on button "Bearbeiten" at bounding box center [1348, 34] width 111 height 33
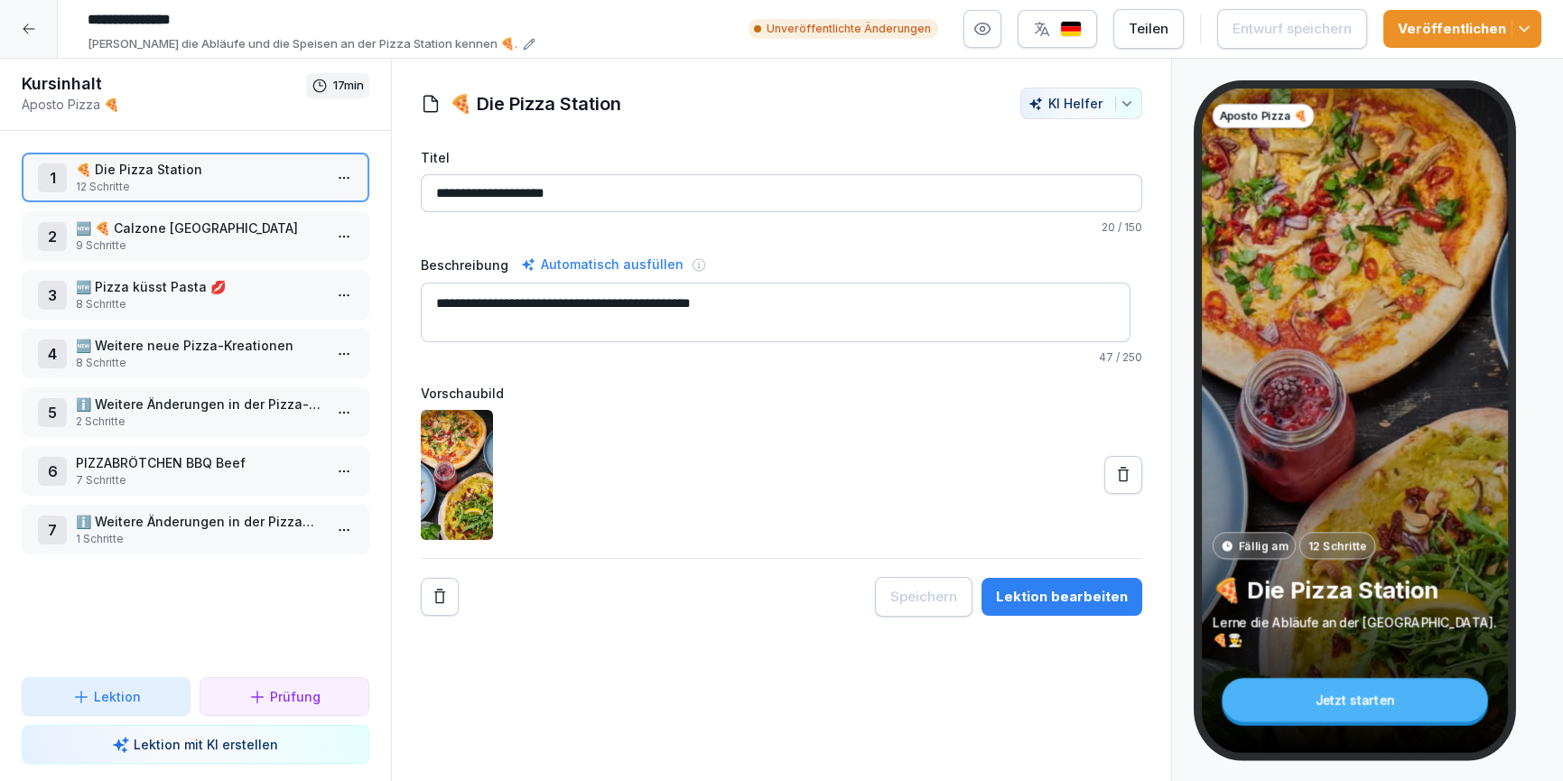
click at [207, 410] on p "ℹ️ Weitere Änderungen in der Pizza-Sparte" at bounding box center [199, 404] width 247 height 19
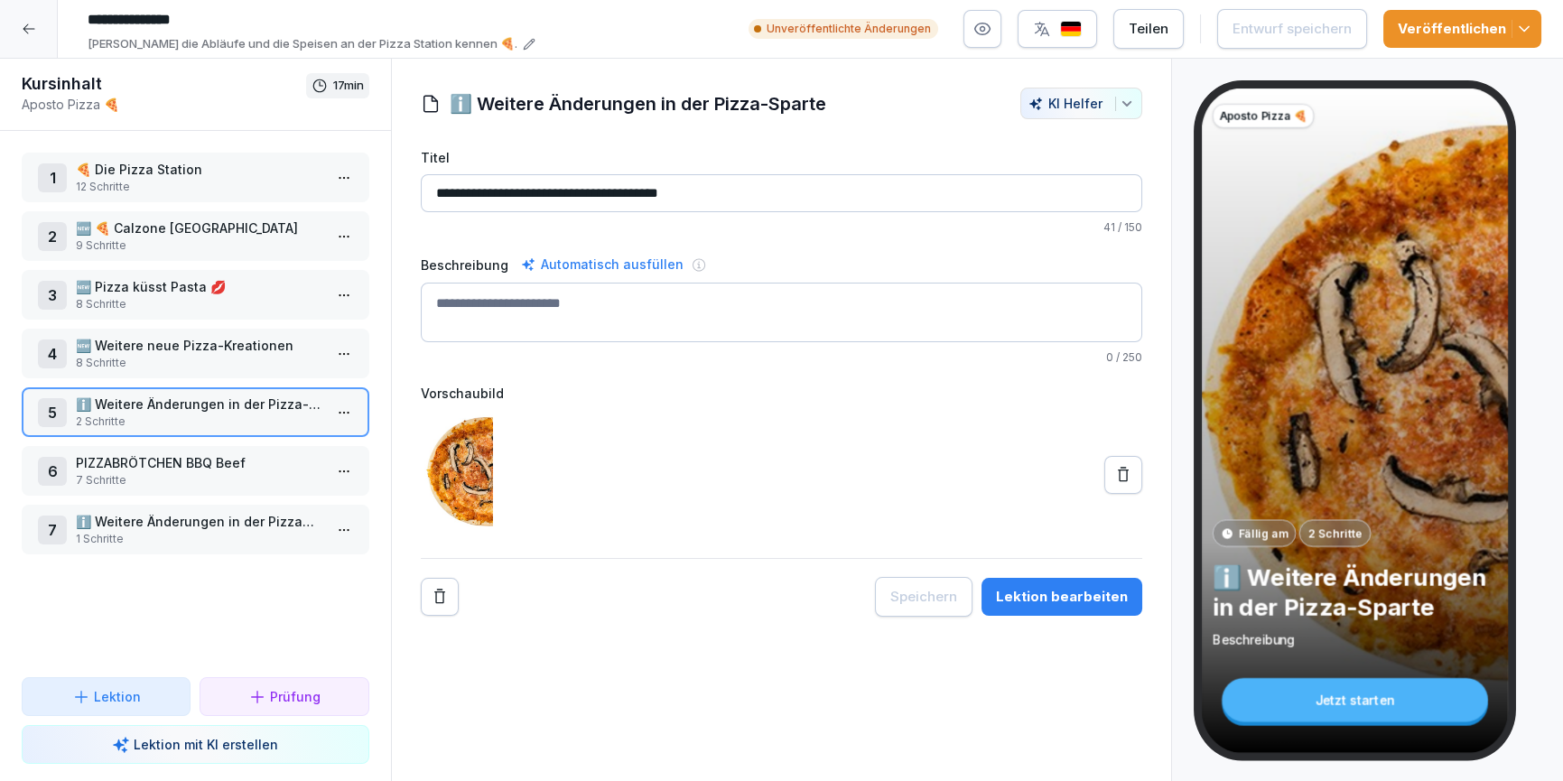
click at [1036, 588] on div "Lektion bearbeiten" at bounding box center [1062, 597] width 132 height 20
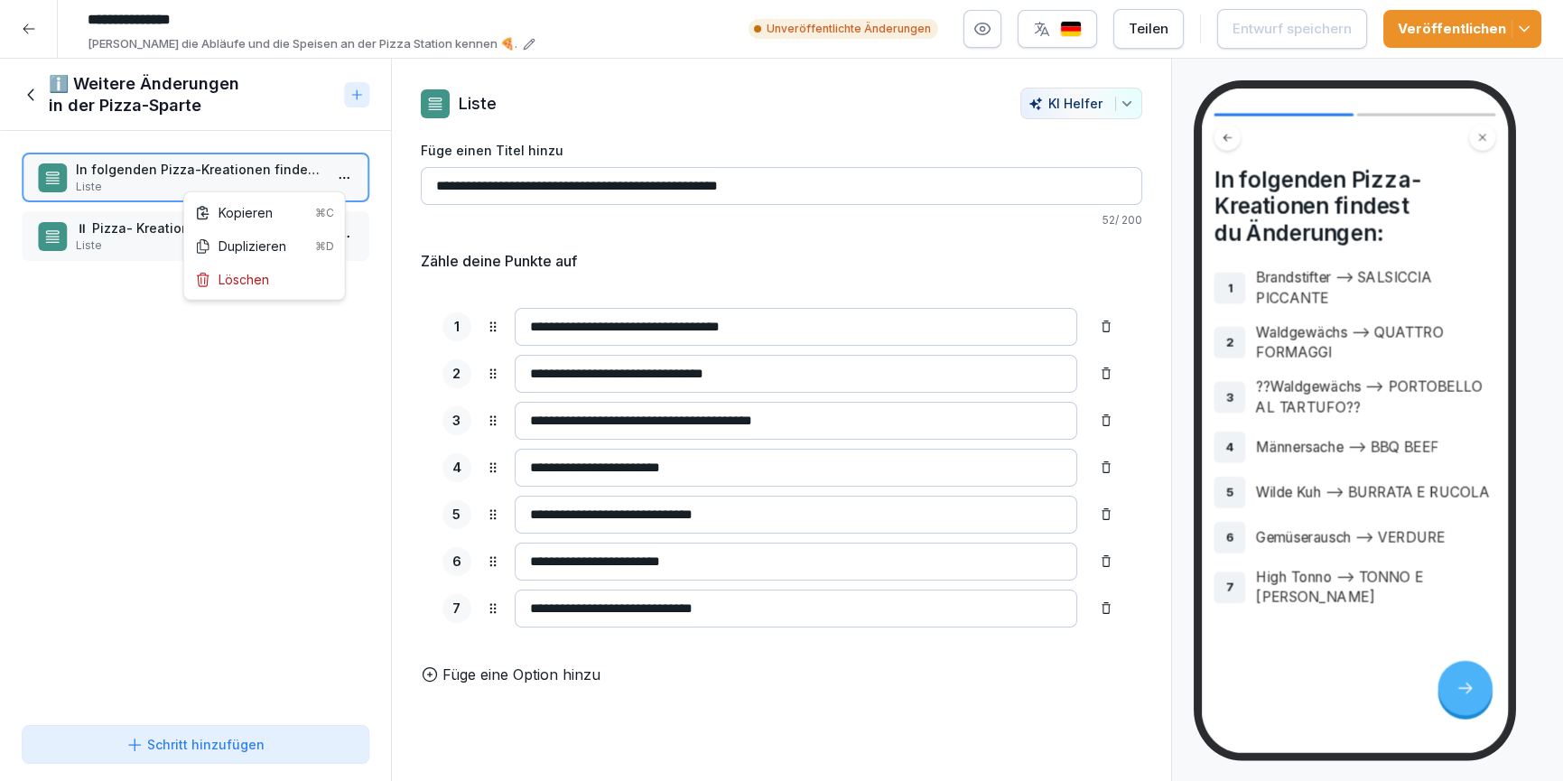
click at [336, 188] on html "**********" at bounding box center [781, 390] width 1563 height 781
click at [233, 210] on div "Kopieren ⌘C" at bounding box center [264, 212] width 139 height 19
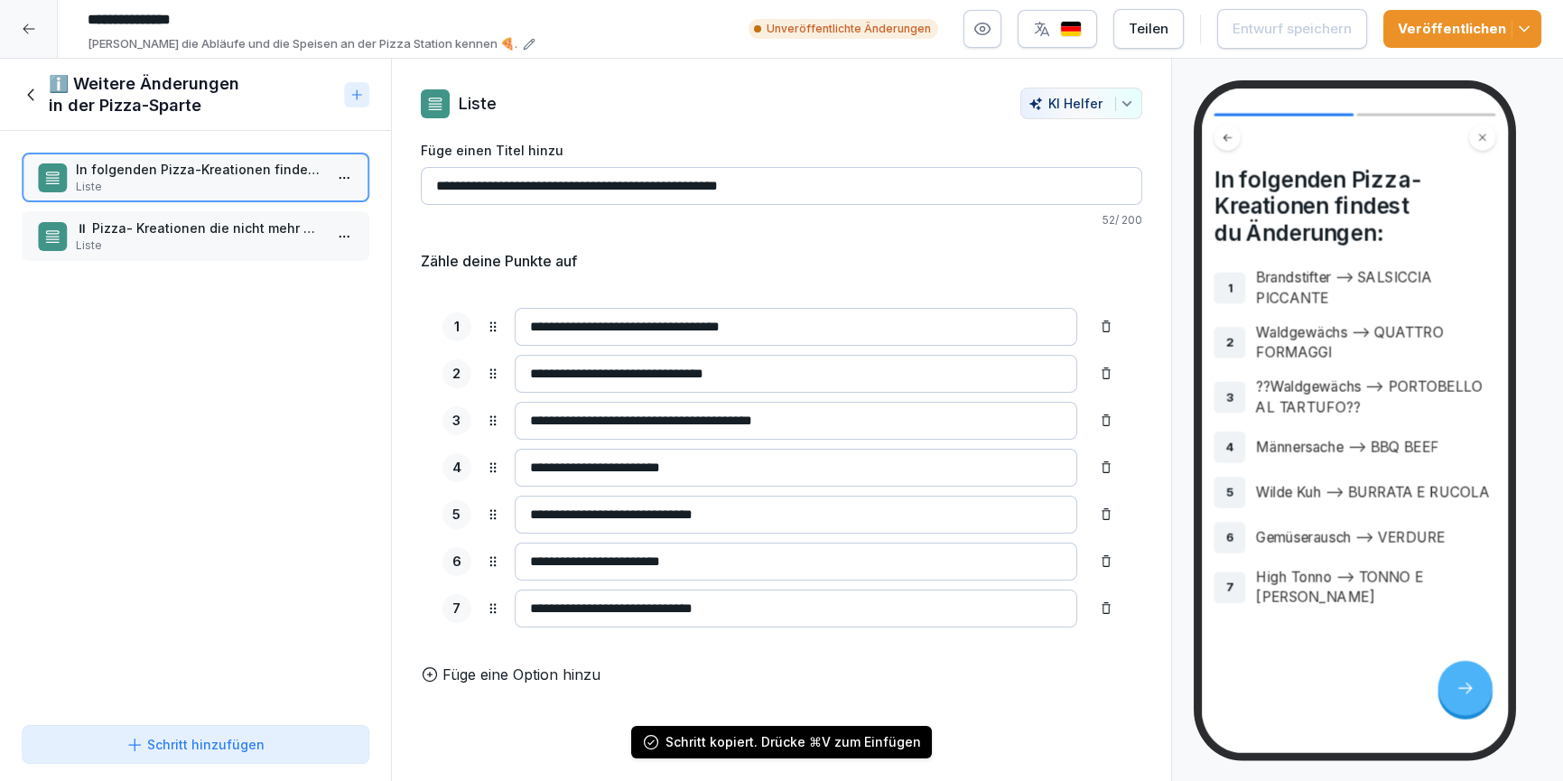
click at [37, 101] on icon at bounding box center [32, 95] width 20 height 20
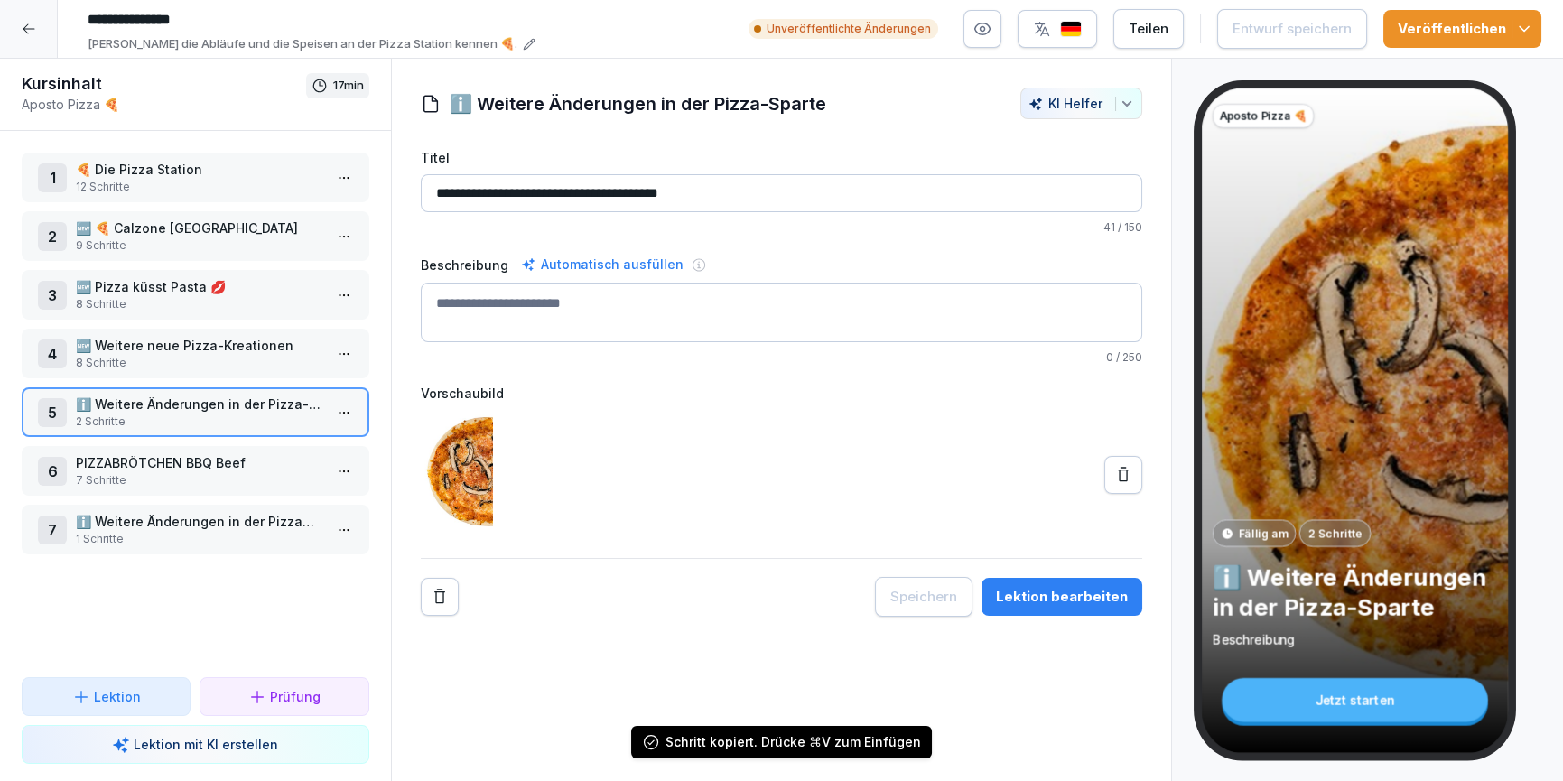
click at [34, 35] on icon at bounding box center [29, 29] width 14 height 14
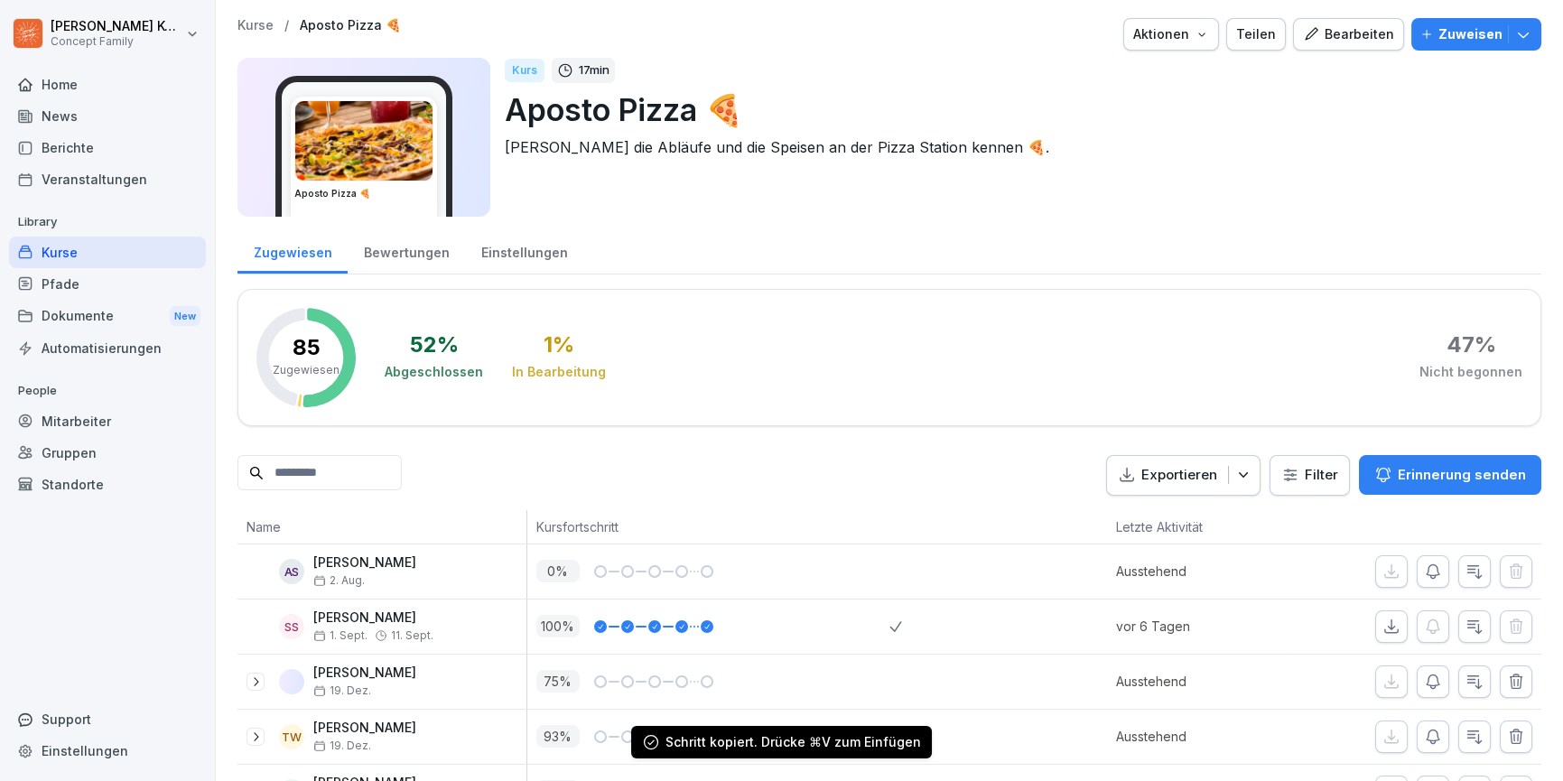
click at [66, 246] on div "Kurse" at bounding box center [107, 253] width 197 height 32
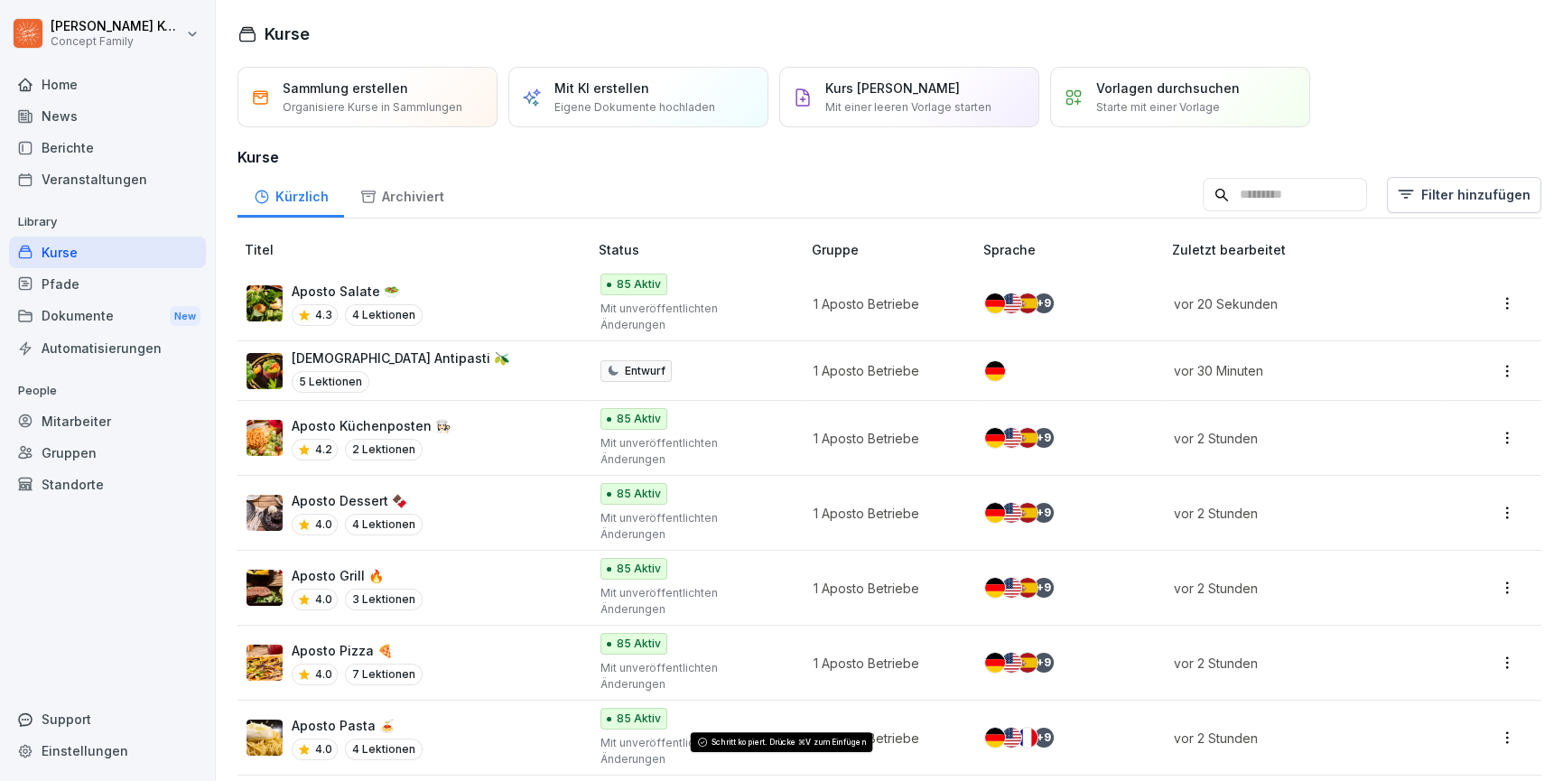
click at [396, 290] on p "Aposto Salate 🥗" at bounding box center [357, 291] width 131 height 19
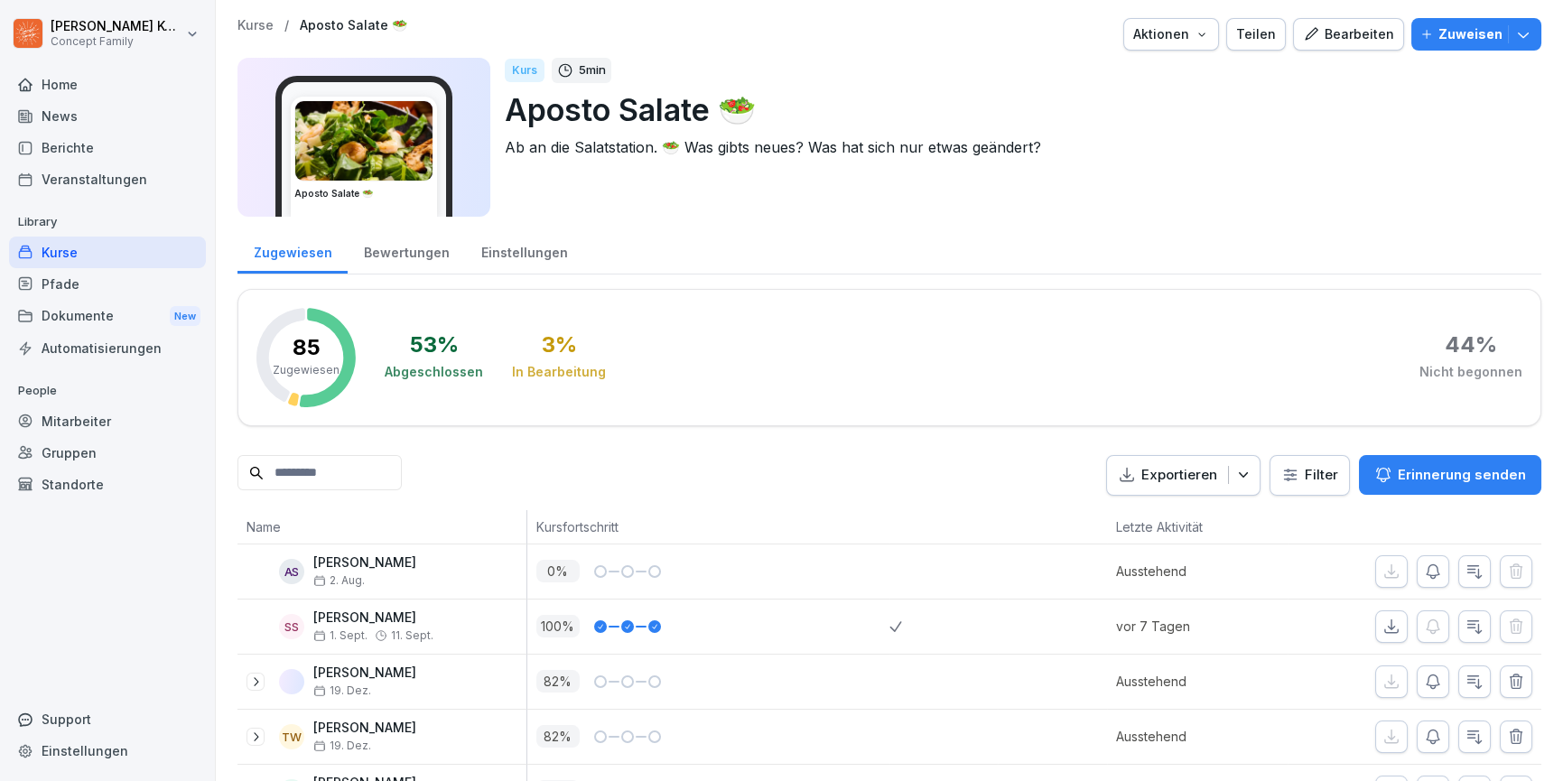
click at [1380, 42] on div "Bearbeiten" at bounding box center [1348, 34] width 91 height 20
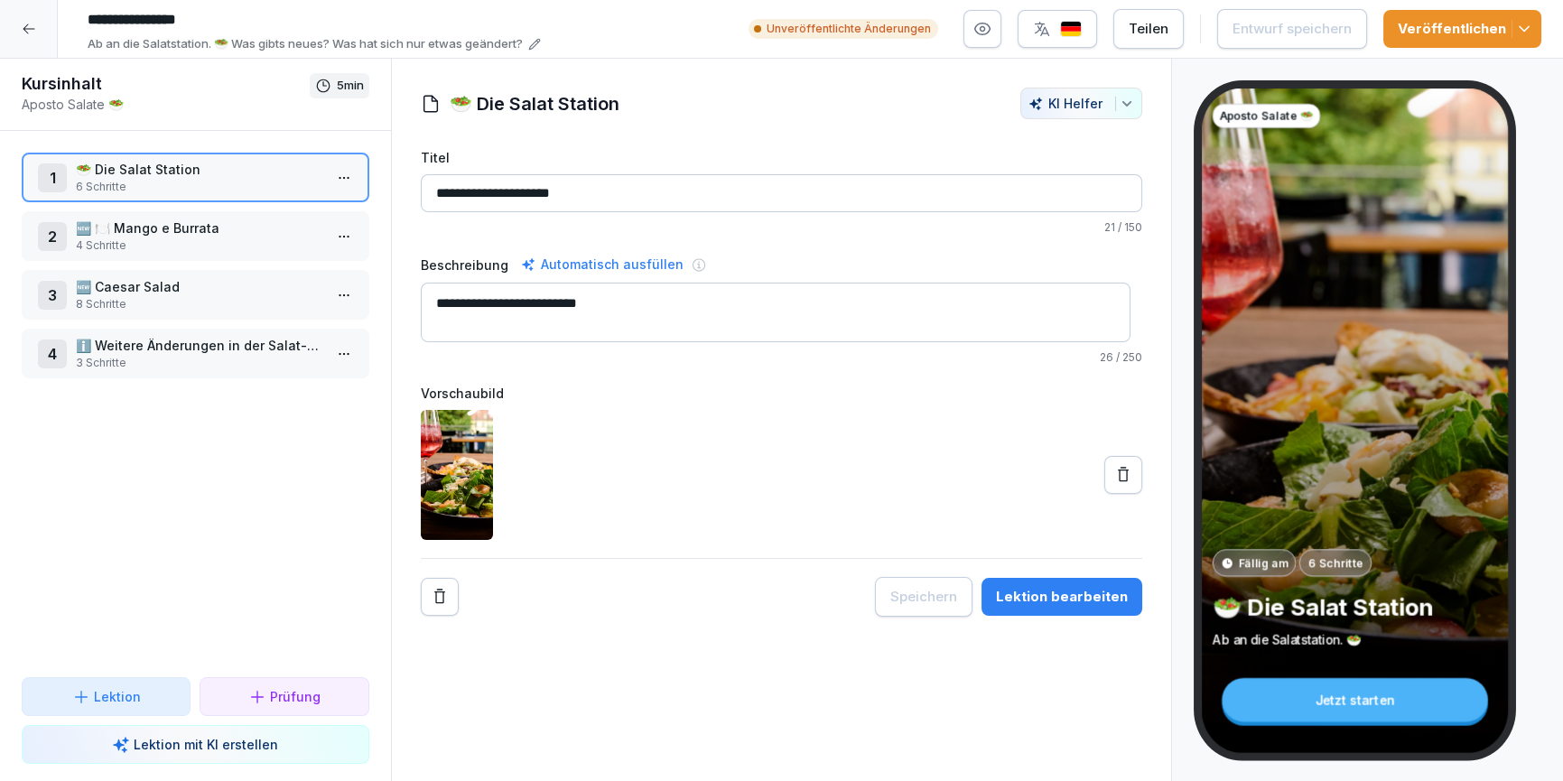
click at [178, 341] on p "ℹ️ Weitere Änderungen in der Salat-Sparte" at bounding box center [199, 345] width 247 height 19
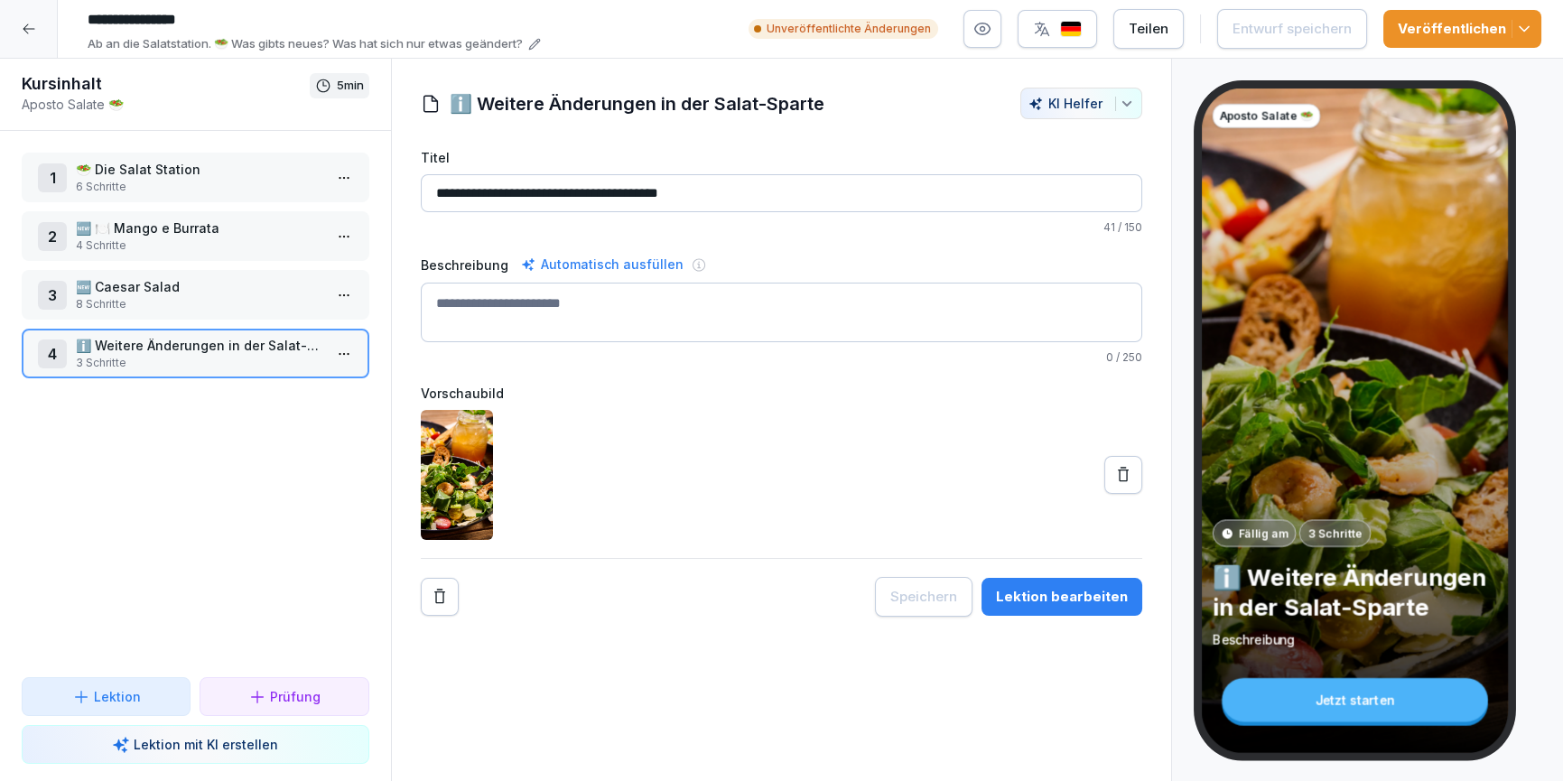
click at [1056, 587] on div "Lektion bearbeiten" at bounding box center [1062, 597] width 132 height 20
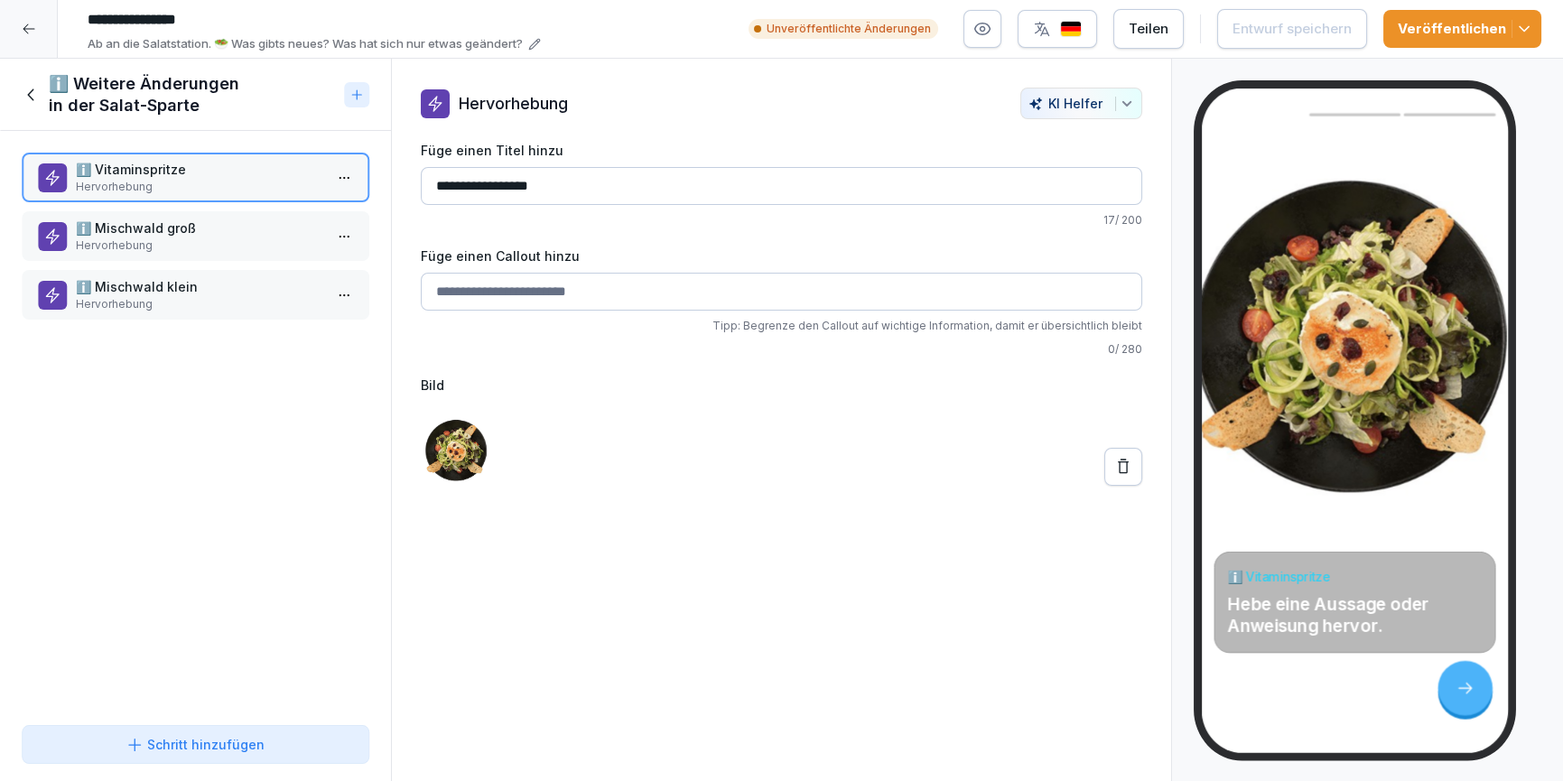
click at [257, 439] on div "ℹ️ Vitaminspritze Hervorhebung ℹ️ Mischwald groß Hervorhebung ℹ️ Mischwald klei…" at bounding box center [195, 424] width 391 height 587
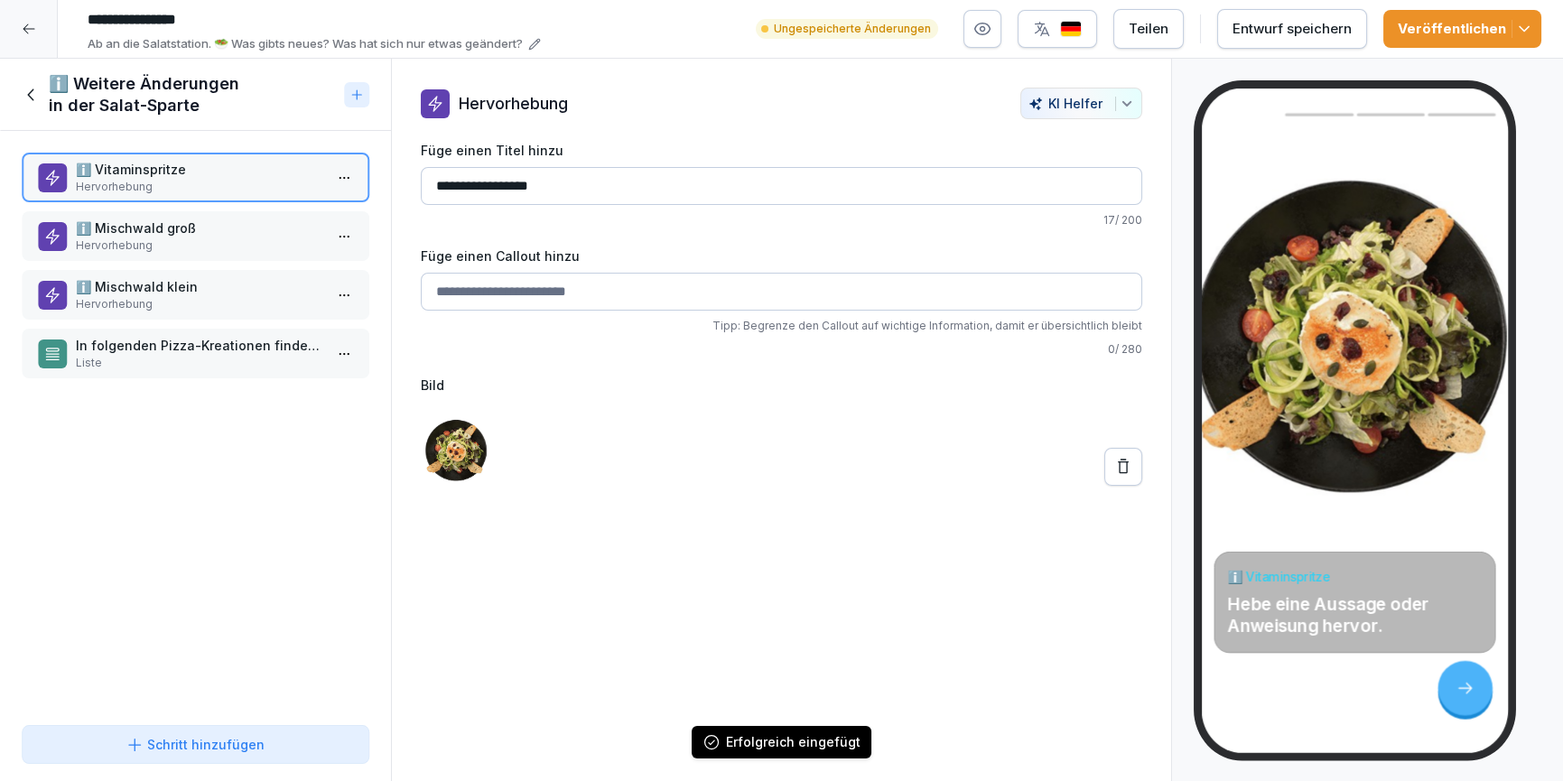
click at [189, 342] on p "In folgenden Pizza-Kreationen findest du Änderungen:" at bounding box center [199, 345] width 247 height 19
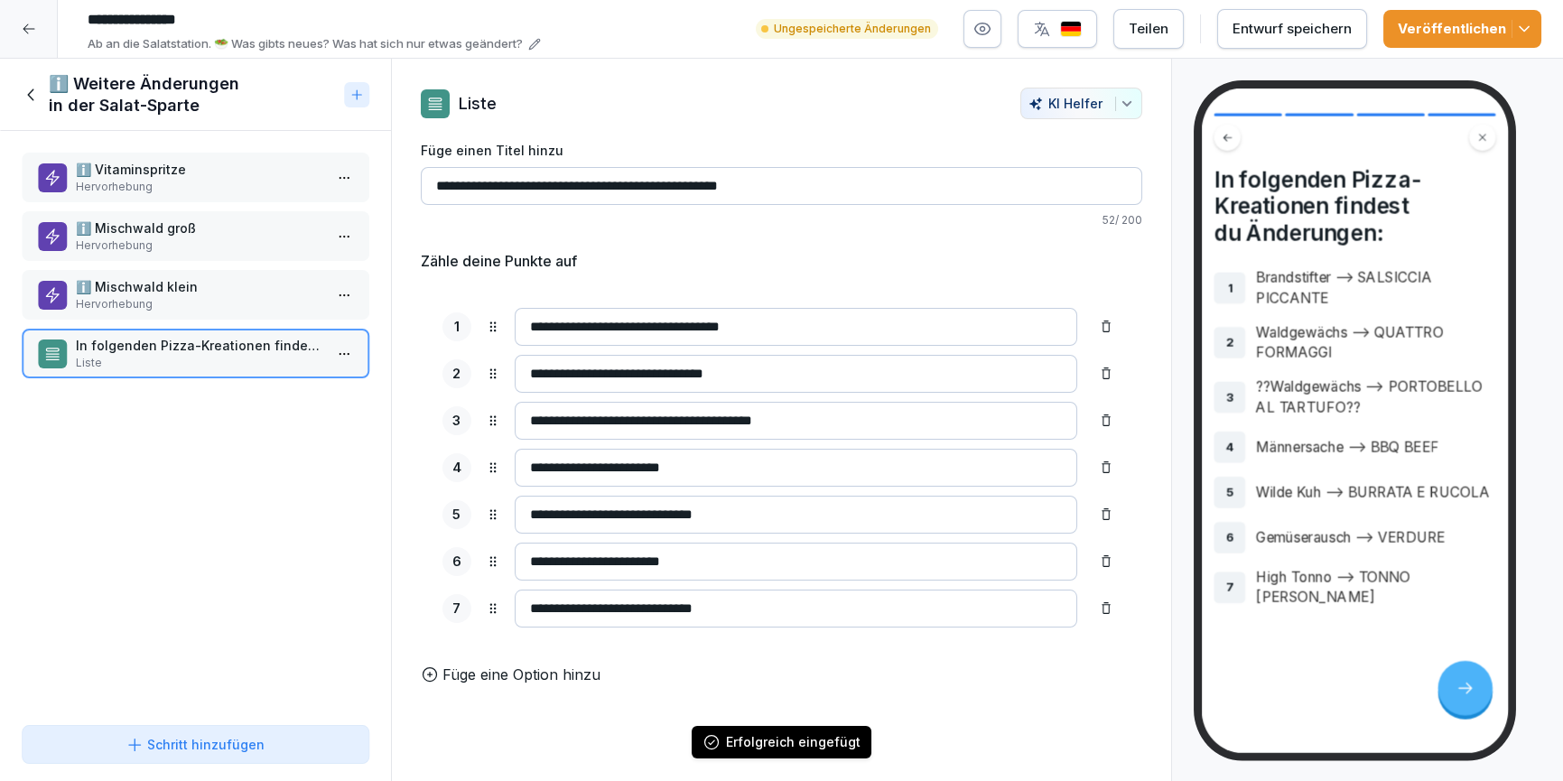
drag, startPoint x: 552, startPoint y: 184, endPoint x: 520, endPoint y: 183, distance: 31.6
click at [520, 183] on input "**********" at bounding box center [782, 186] width 723 height 38
type input "**********"
drag, startPoint x: 602, startPoint y: 326, endPoint x: 511, endPoint y: 318, distance: 91.6
click at [511, 318] on div "**********" at bounding box center [782, 327] width 679 height 38
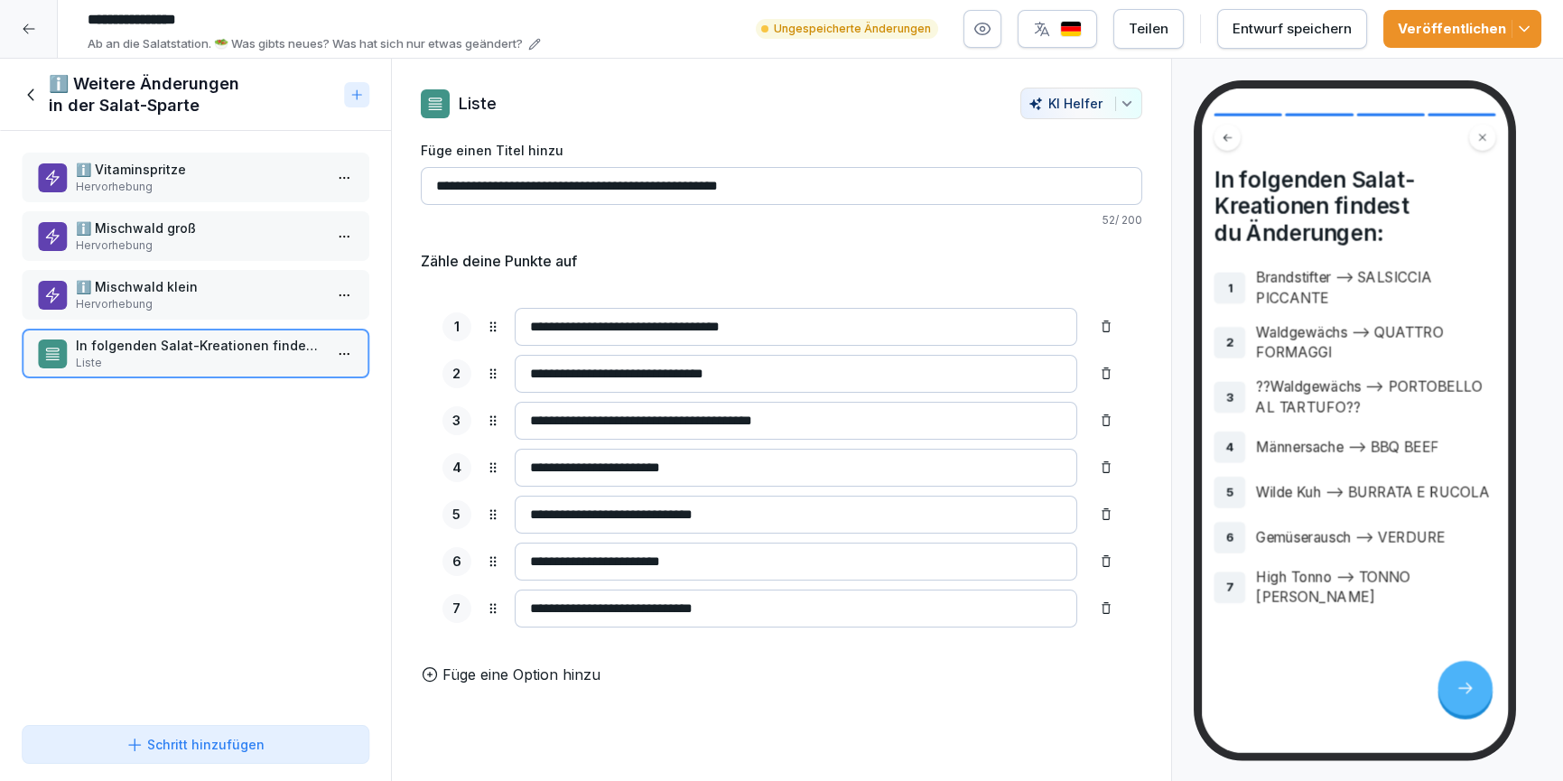
paste input "**"
click at [817, 336] on input "**********" at bounding box center [797, 327] width 564 height 38
drag, startPoint x: 821, startPoint y: 331, endPoint x: 647, endPoint y: 321, distance: 174.6
click at [647, 321] on input "**********" at bounding box center [797, 327] width 564 height 38
paste input
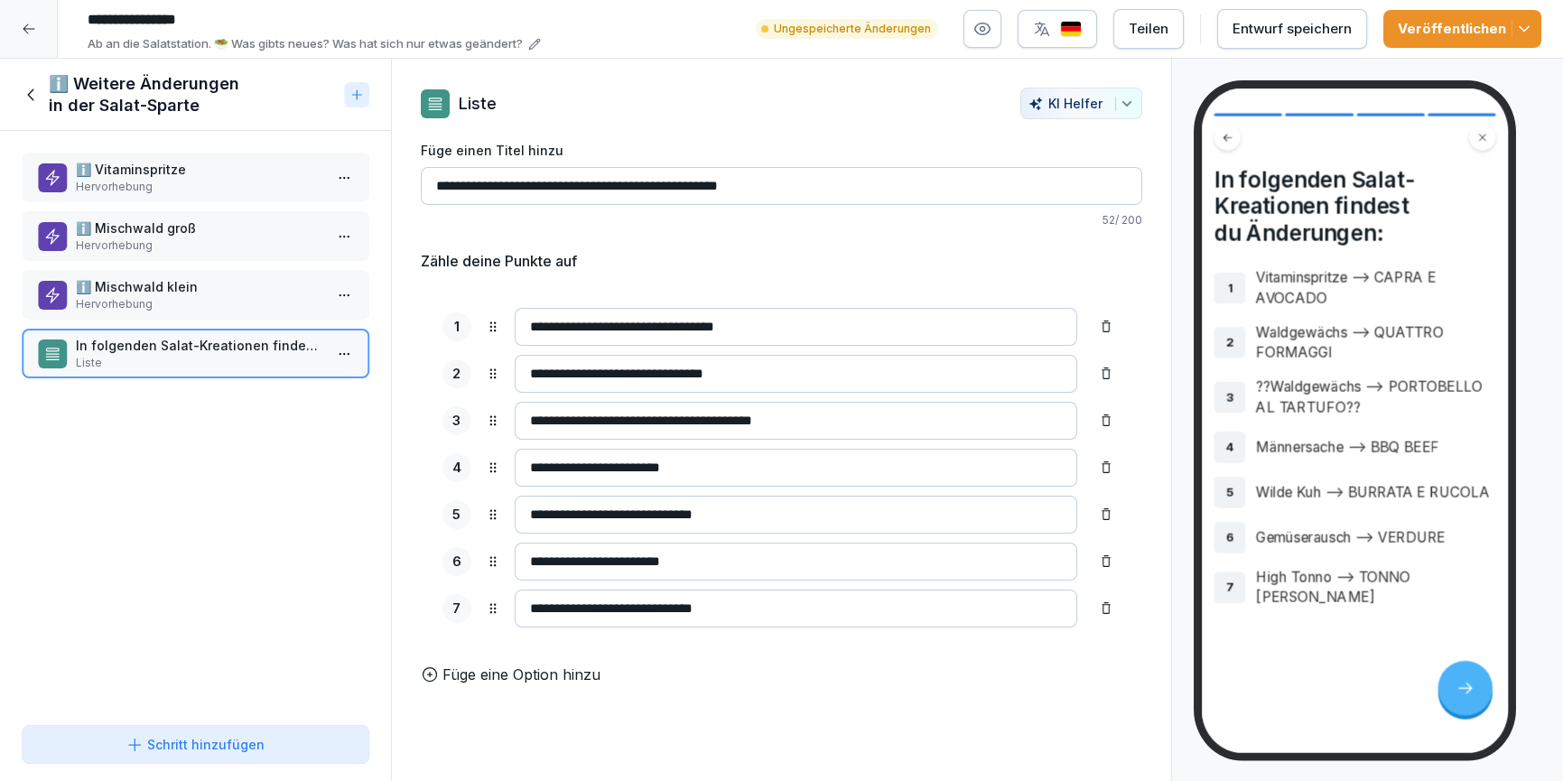
type input "**********"
click at [614, 375] on input "**********" at bounding box center [797, 374] width 564 height 38
drag, startPoint x: 619, startPoint y: 373, endPoint x: 499, endPoint y: 367, distance: 120.3
click at [499, 367] on div "**********" at bounding box center [782, 374] width 679 height 38
paste input "***"
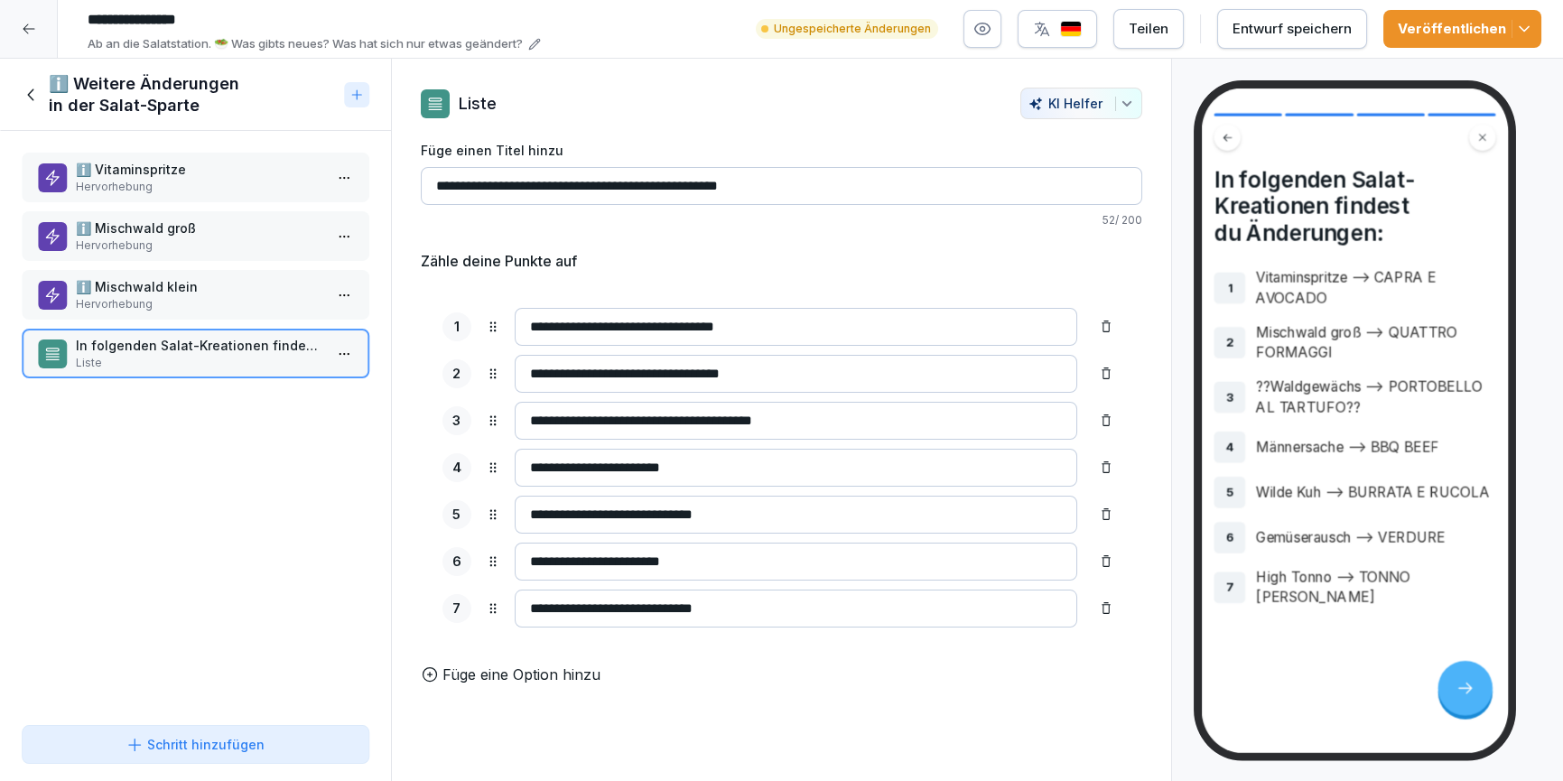
click at [848, 375] on input "**********" at bounding box center [797, 374] width 564 height 38
drag, startPoint x: 857, startPoint y: 375, endPoint x: 661, endPoint y: 369, distance: 196.1
click at [661, 369] on input "**********" at bounding box center [797, 374] width 564 height 38
paste input "*****"
type input "**********"
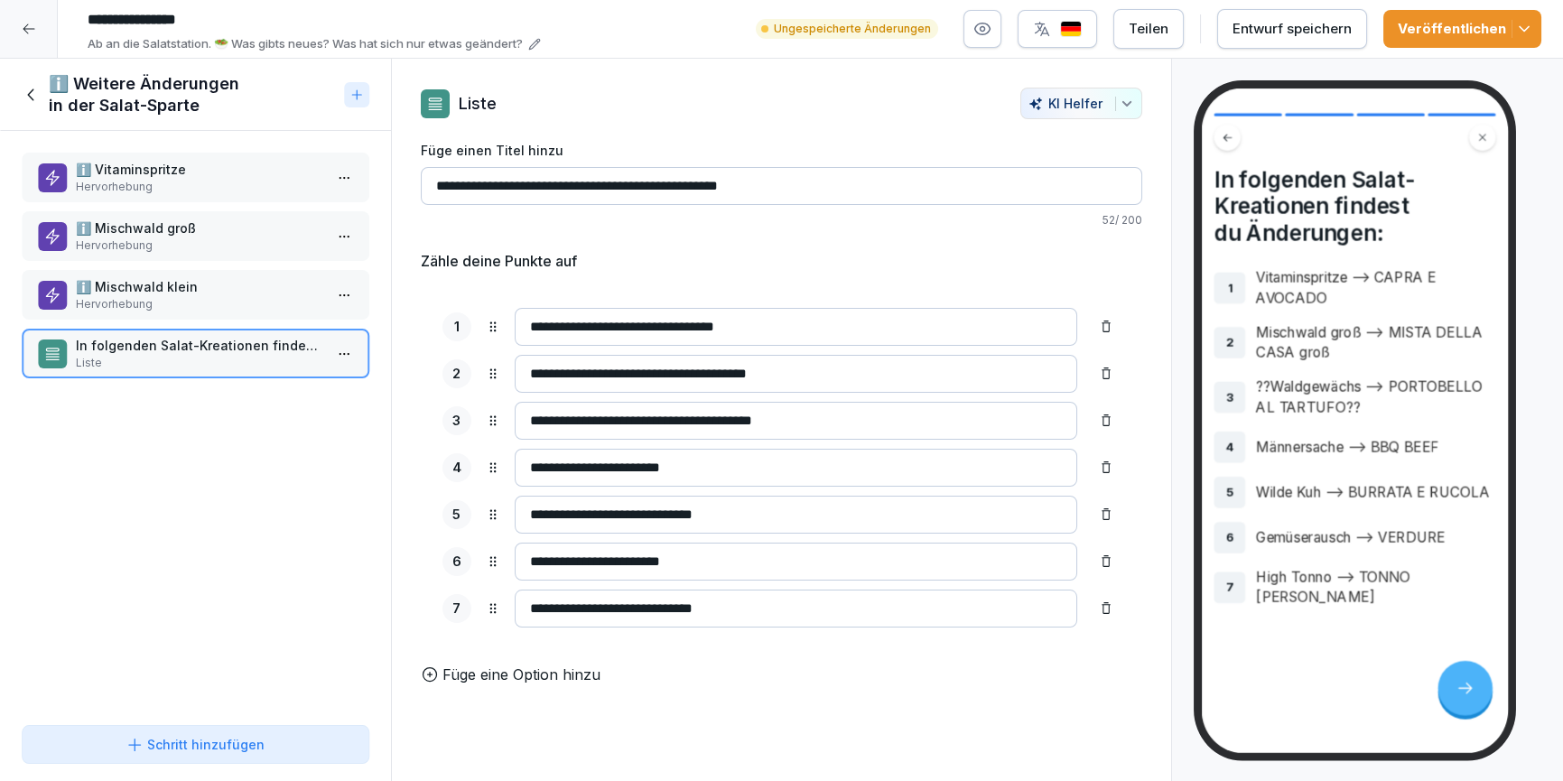
drag, startPoint x: 632, startPoint y: 415, endPoint x: 503, endPoint y: 410, distance: 129.2
click at [503, 410] on div "**********" at bounding box center [782, 421] width 679 height 38
paste input "**"
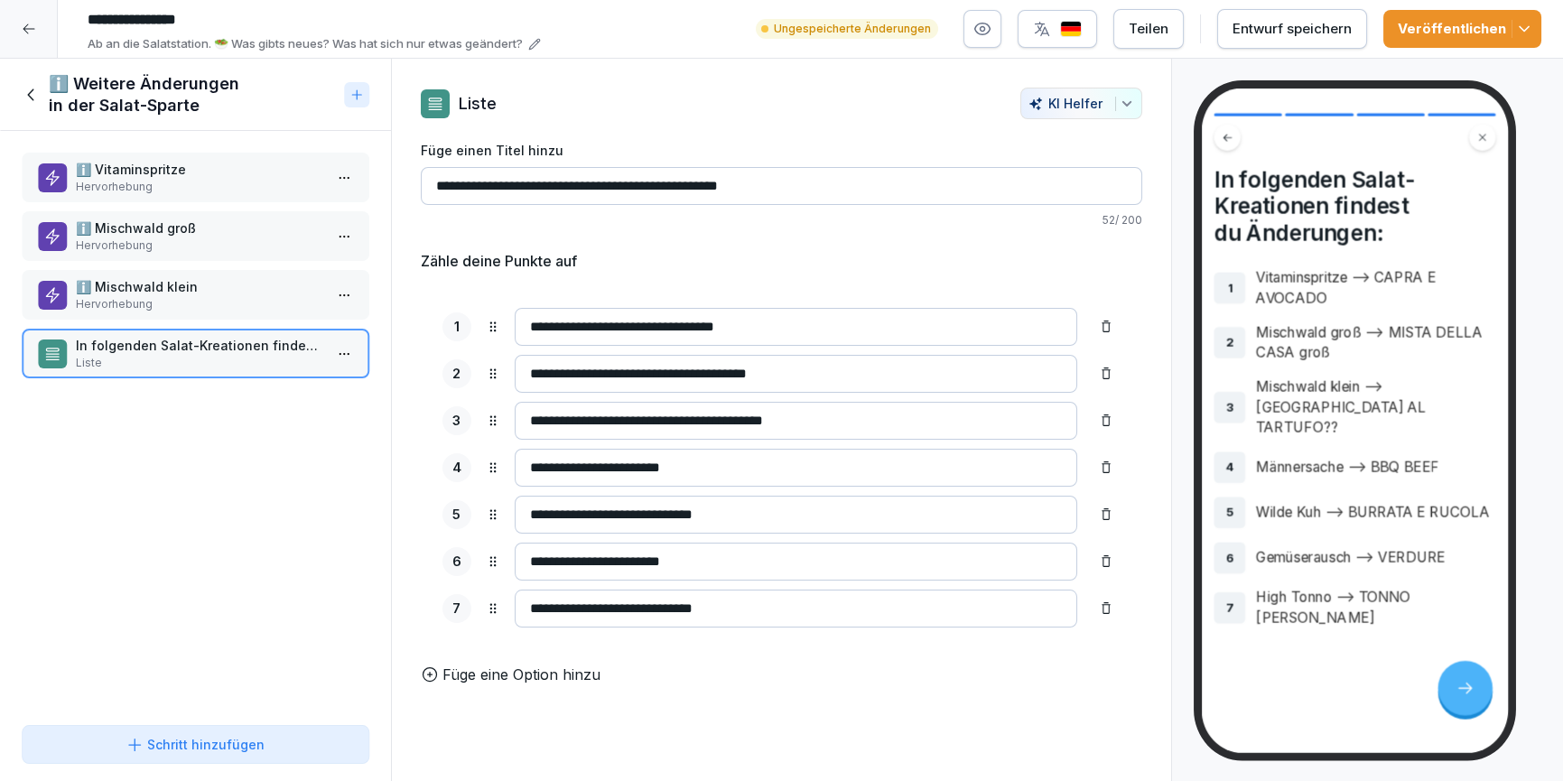
click at [881, 424] on input "**********" at bounding box center [797, 421] width 564 height 38
drag, startPoint x: 900, startPoint y: 419, endPoint x: 662, endPoint y: 416, distance: 237.5
click at [662, 416] on input "**********" at bounding box center [797, 421] width 564 height 38
paste input
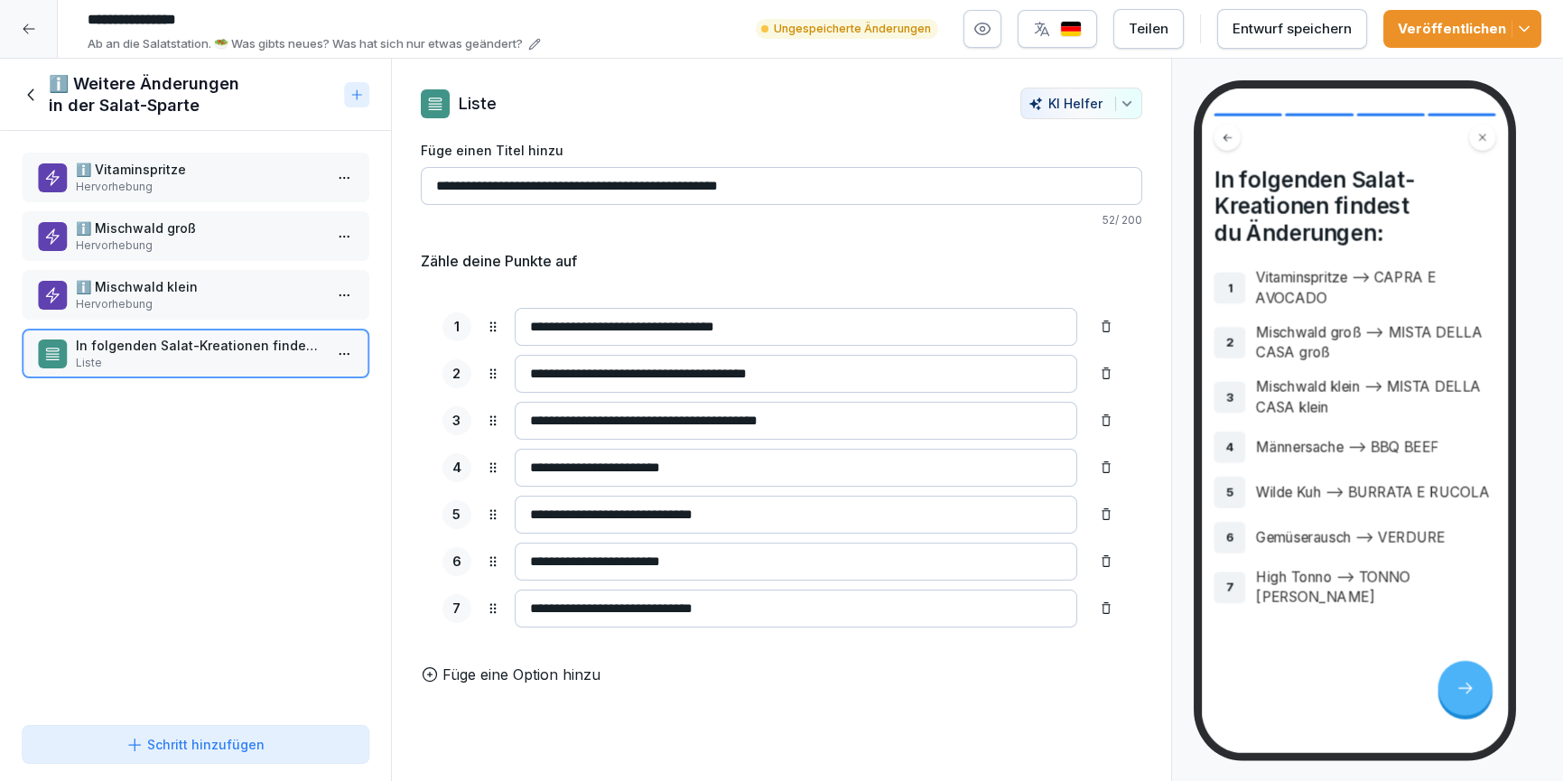
type input "**********"
click at [1099, 466] on icon at bounding box center [1106, 468] width 14 height 14
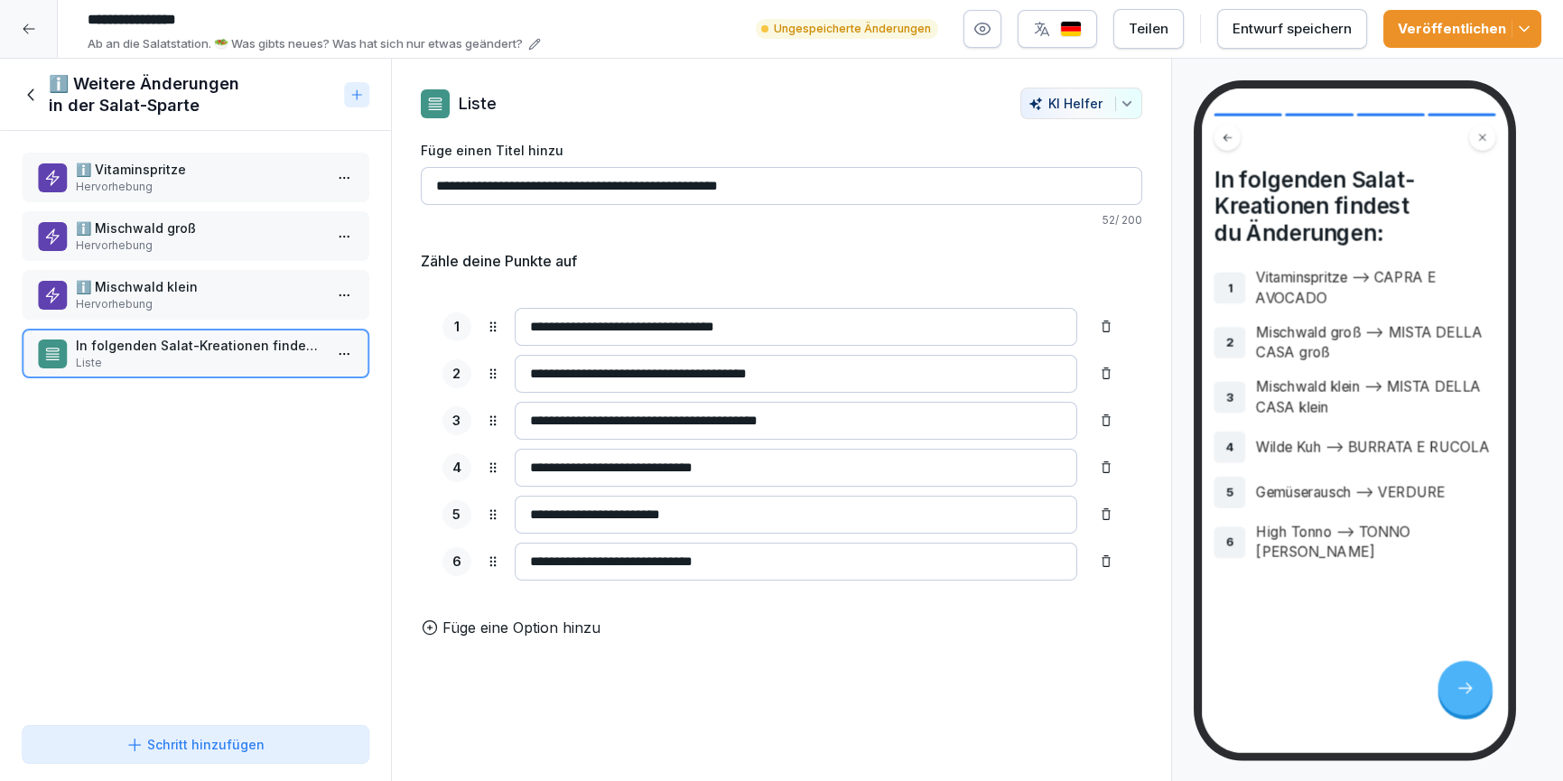
click at [1099, 467] on icon at bounding box center [1106, 468] width 14 height 14
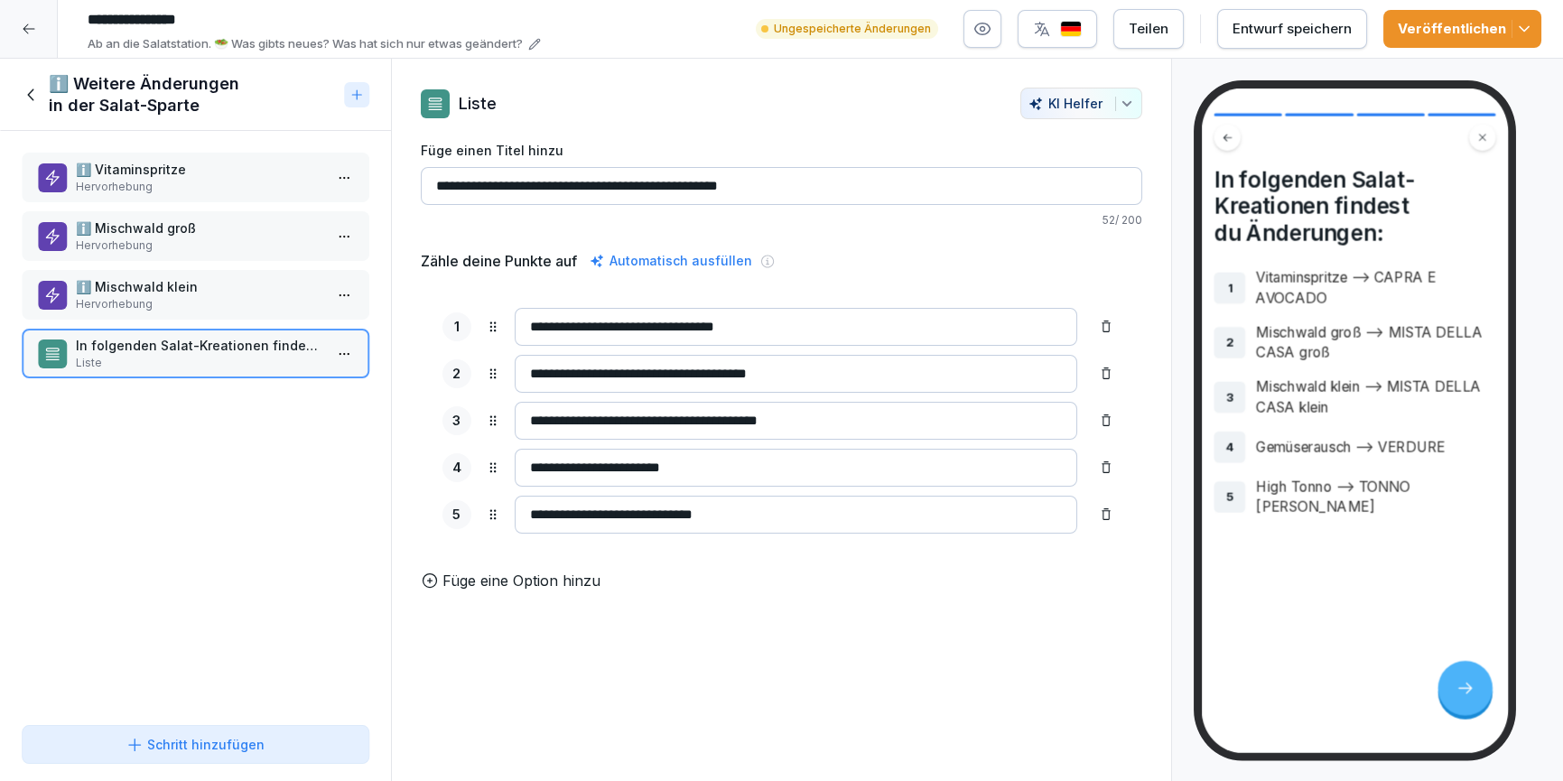
click at [1099, 467] on icon at bounding box center [1106, 468] width 14 height 14
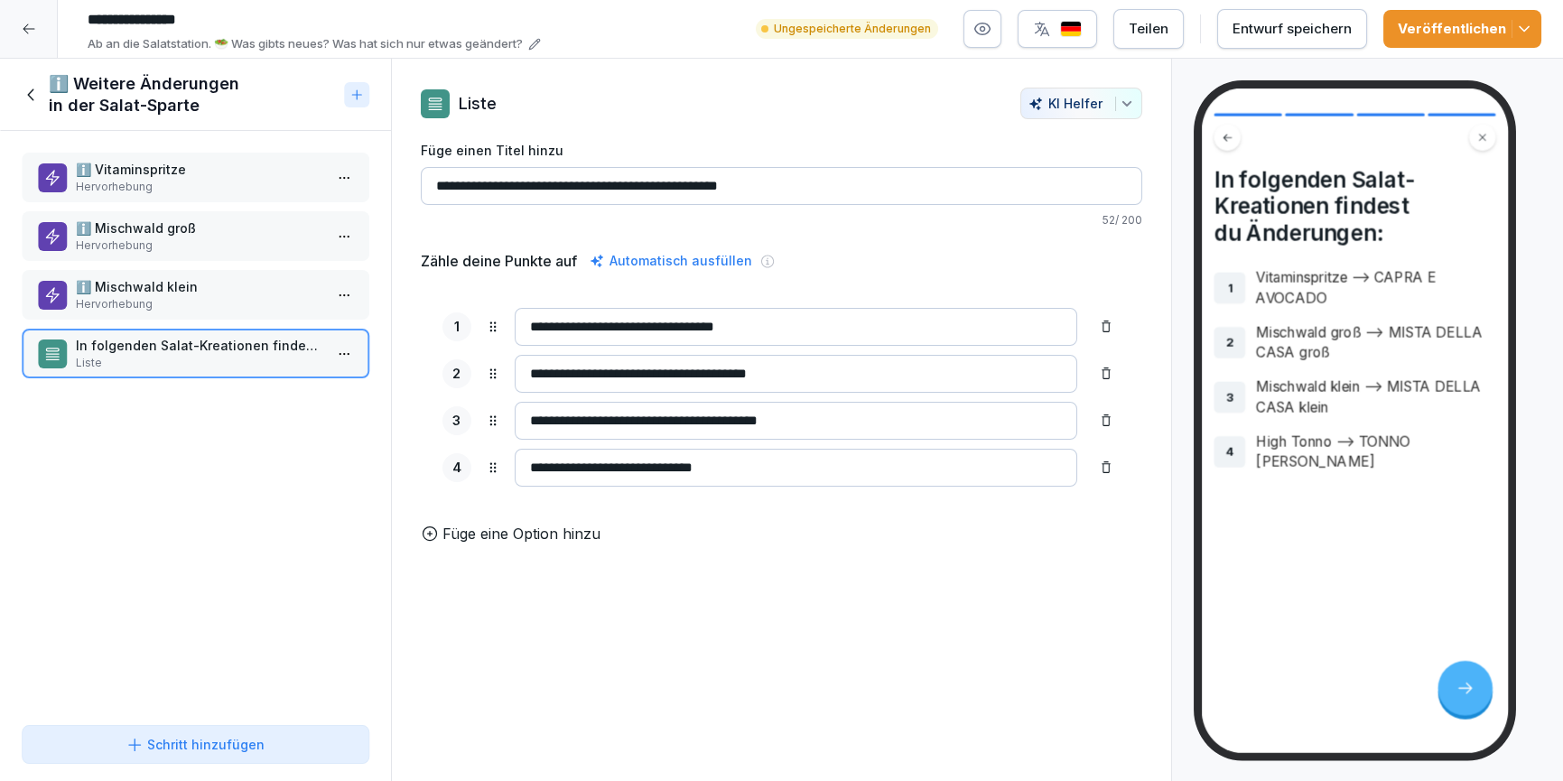
click at [1099, 467] on icon at bounding box center [1106, 468] width 14 height 14
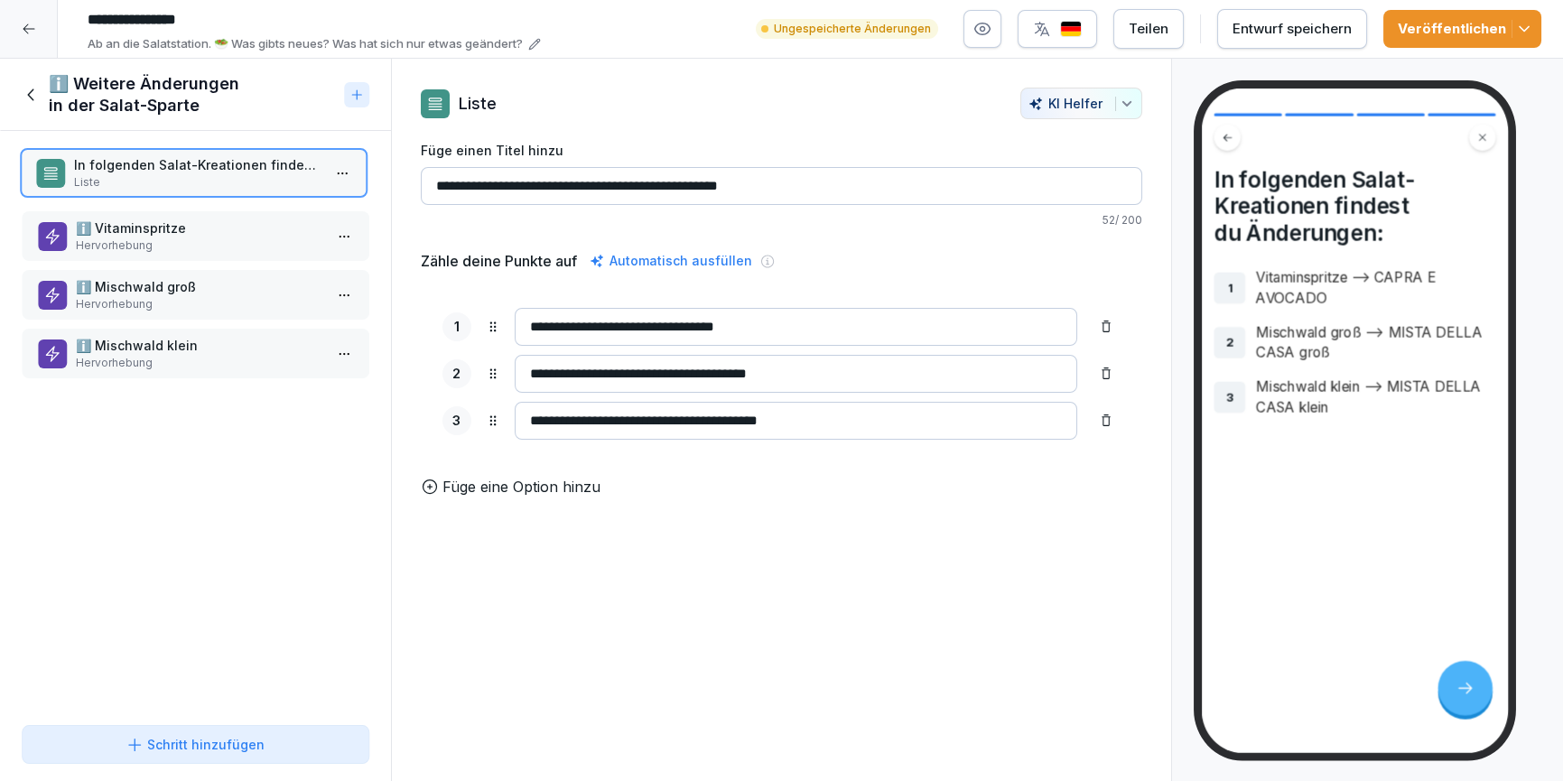
drag, startPoint x: 161, startPoint y: 354, endPoint x: 159, endPoint y: 164, distance: 189.7
click at [159, 174] on p "Liste" at bounding box center [197, 182] width 247 height 16
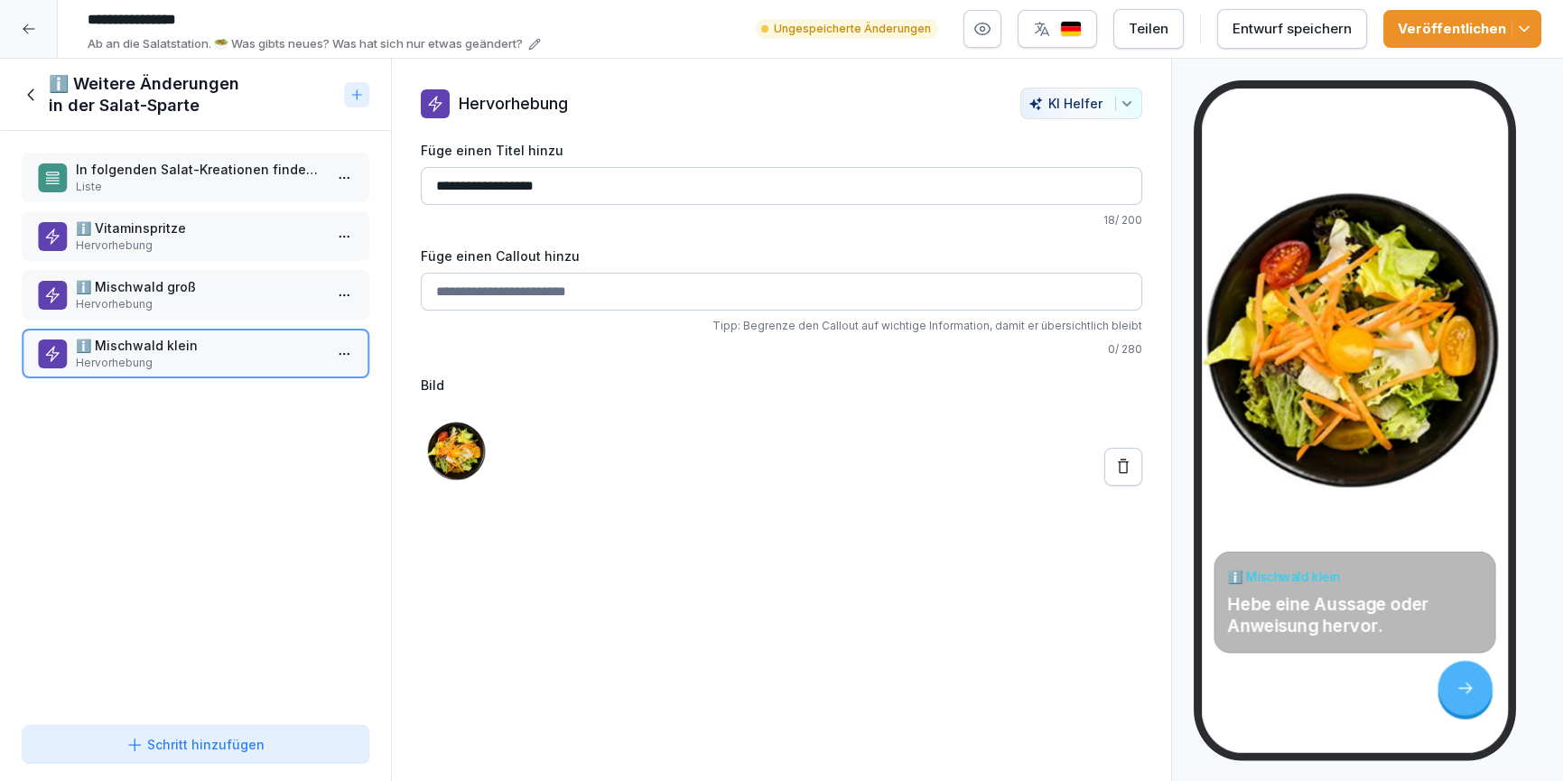
click at [337, 238] on html "**********" at bounding box center [781, 390] width 1563 height 781
click at [270, 334] on div "Löschen" at bounding box center [265, 338] width 154 height 33
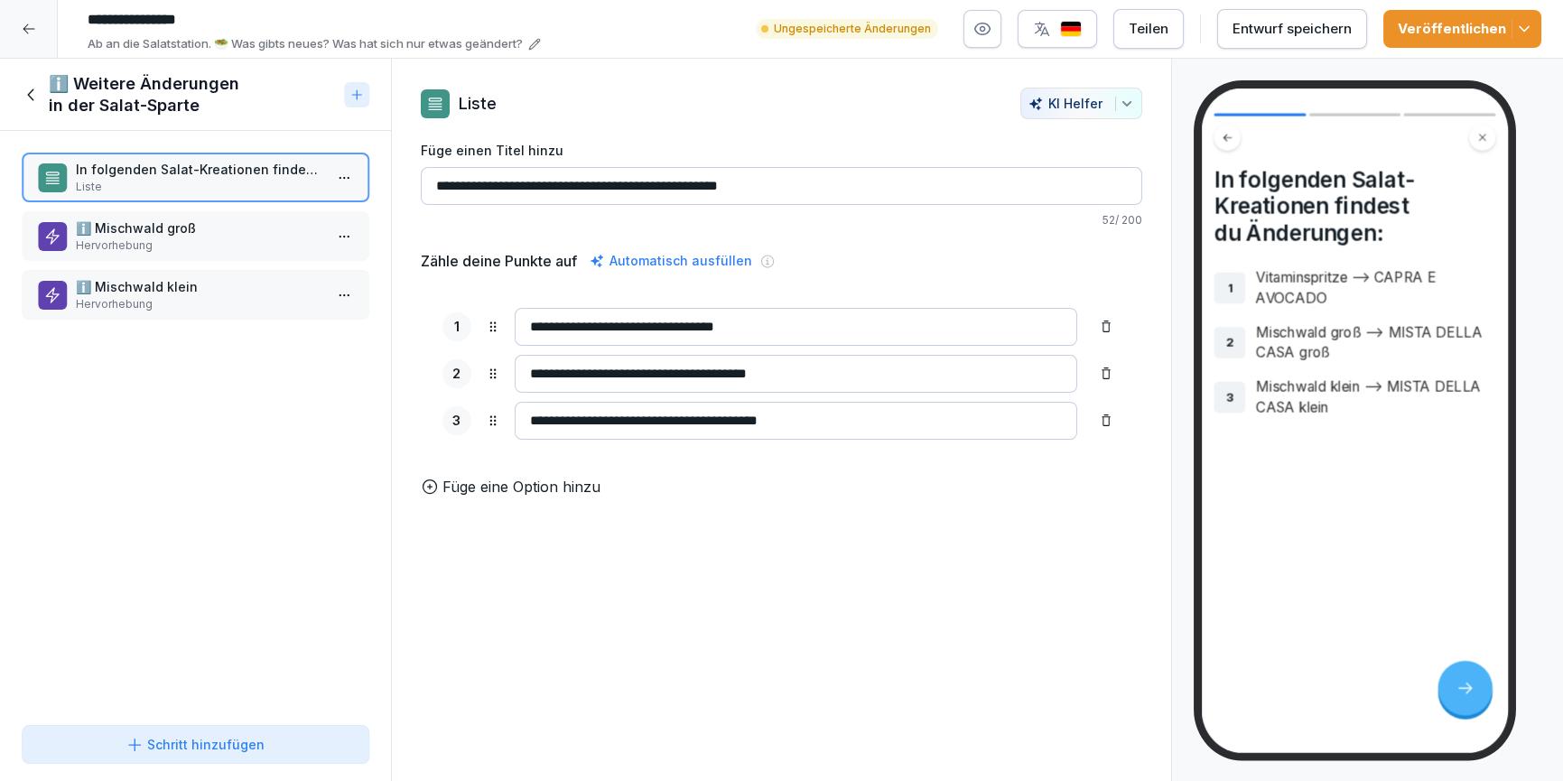
click at [333, 242] on html "**********" at bounding box center [781, 390] width 1563 height 781
click at [291, 345] on div "Löschen" at bounding box center [265, 338] width 154 height 33
click at [333, 244] on html "**********" at bounding box center [781, 390] width 1563 height 781
click at [273, 340] on div "Löschen" at bounding box center [265, 338] width 154 height 33
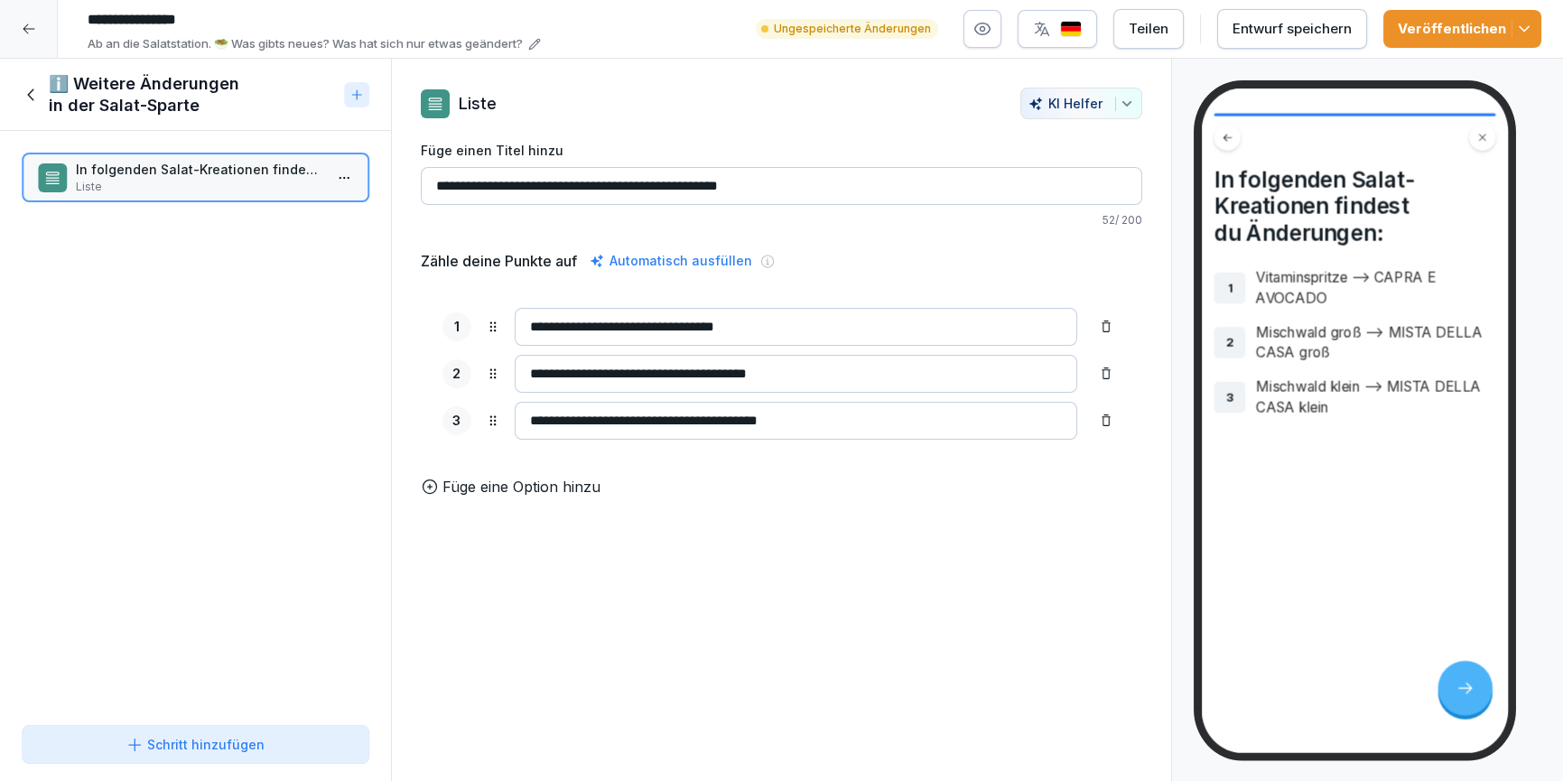
click at [292, 745] on div "Schritt hinzufügen" at bounding box center [195, 744] width 317 height 19
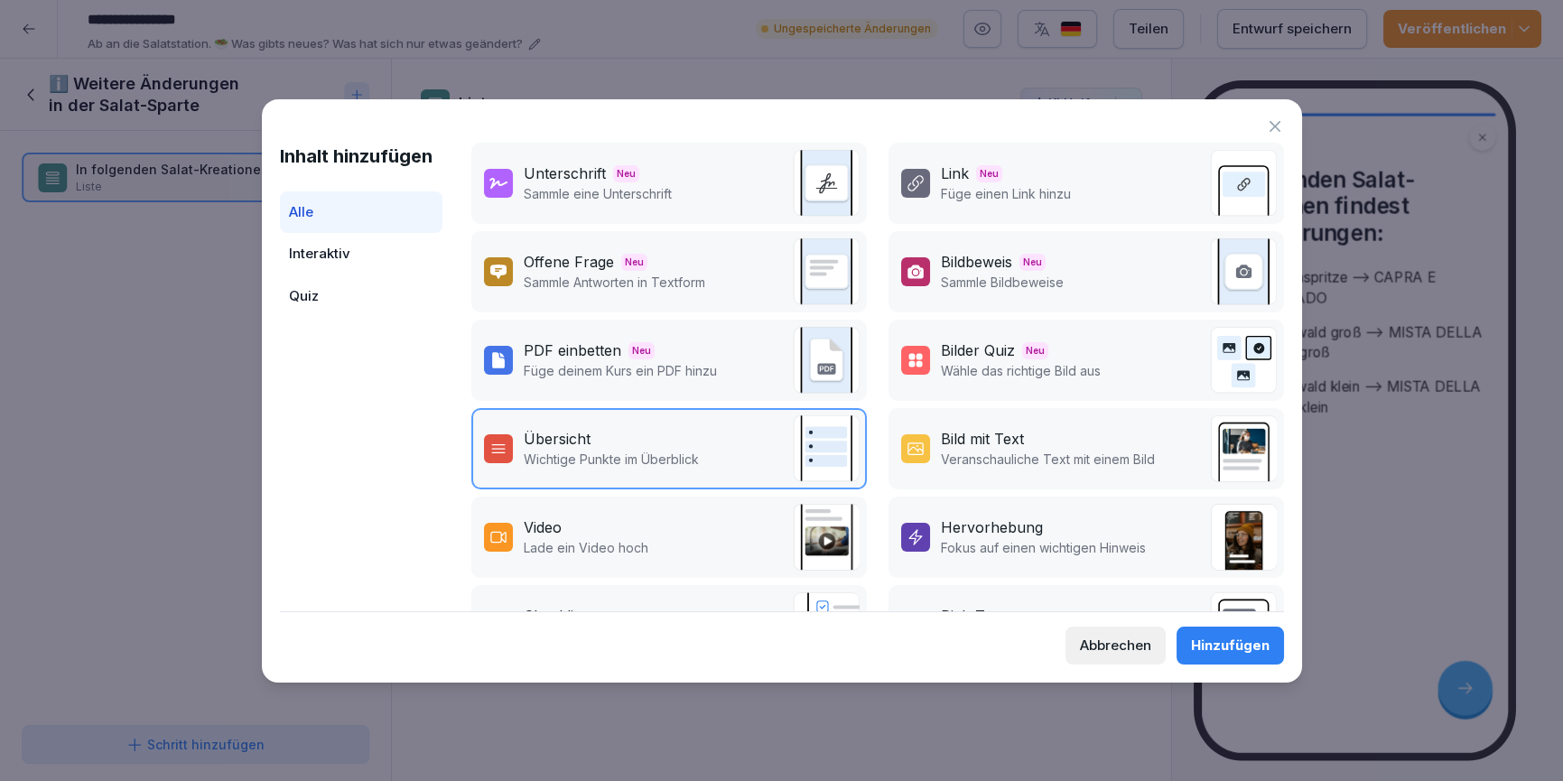
scroll to position [255, 0]
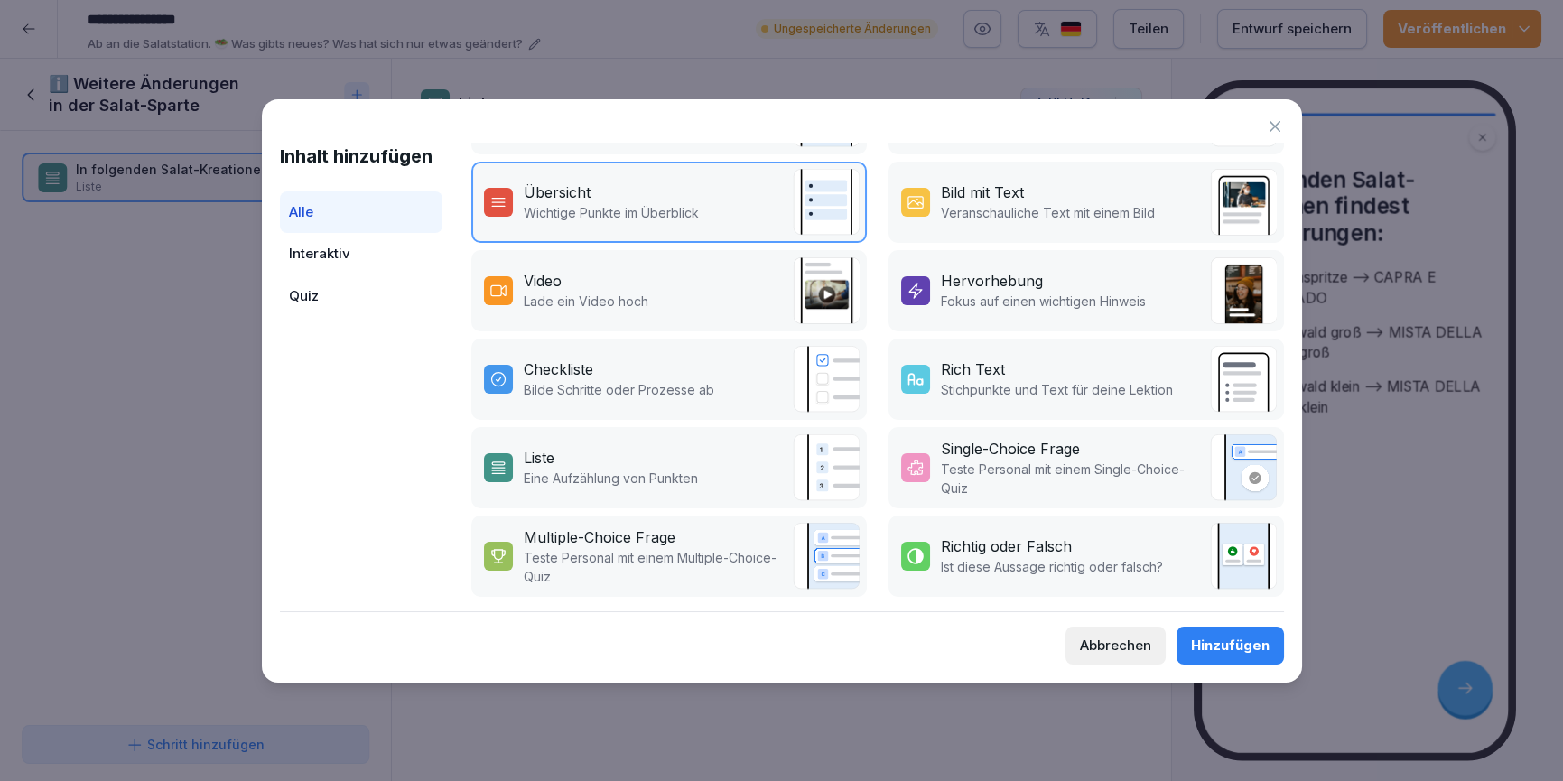
click at [990, 387] on p "Stichpunkte und Text für deine Lektion" at bounding box center [1057, 389] width 232 height 19
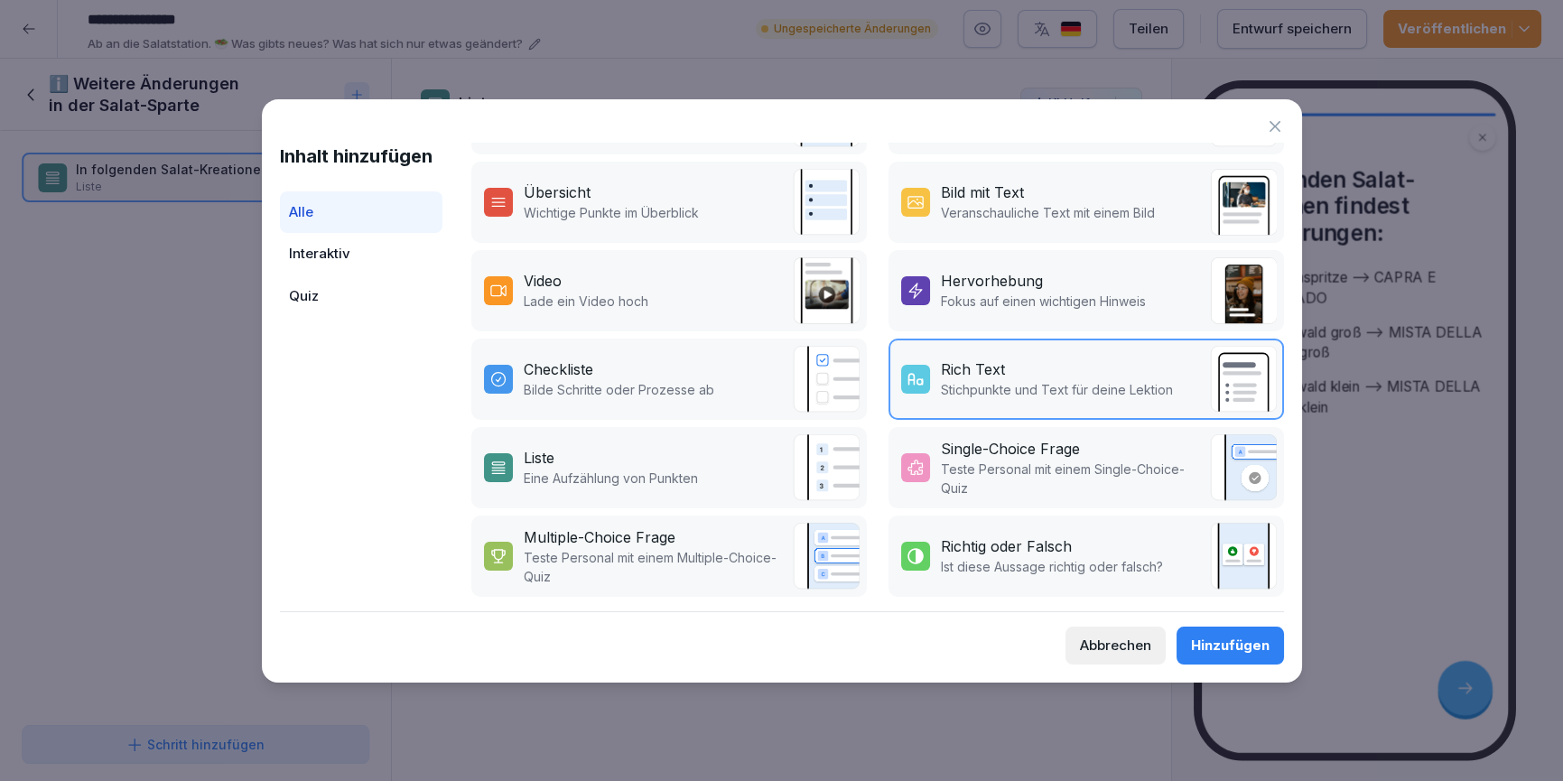
click at [1244, 648] on div "Hinzufügen" at bounding box center [1230, 646] width 79 height 20
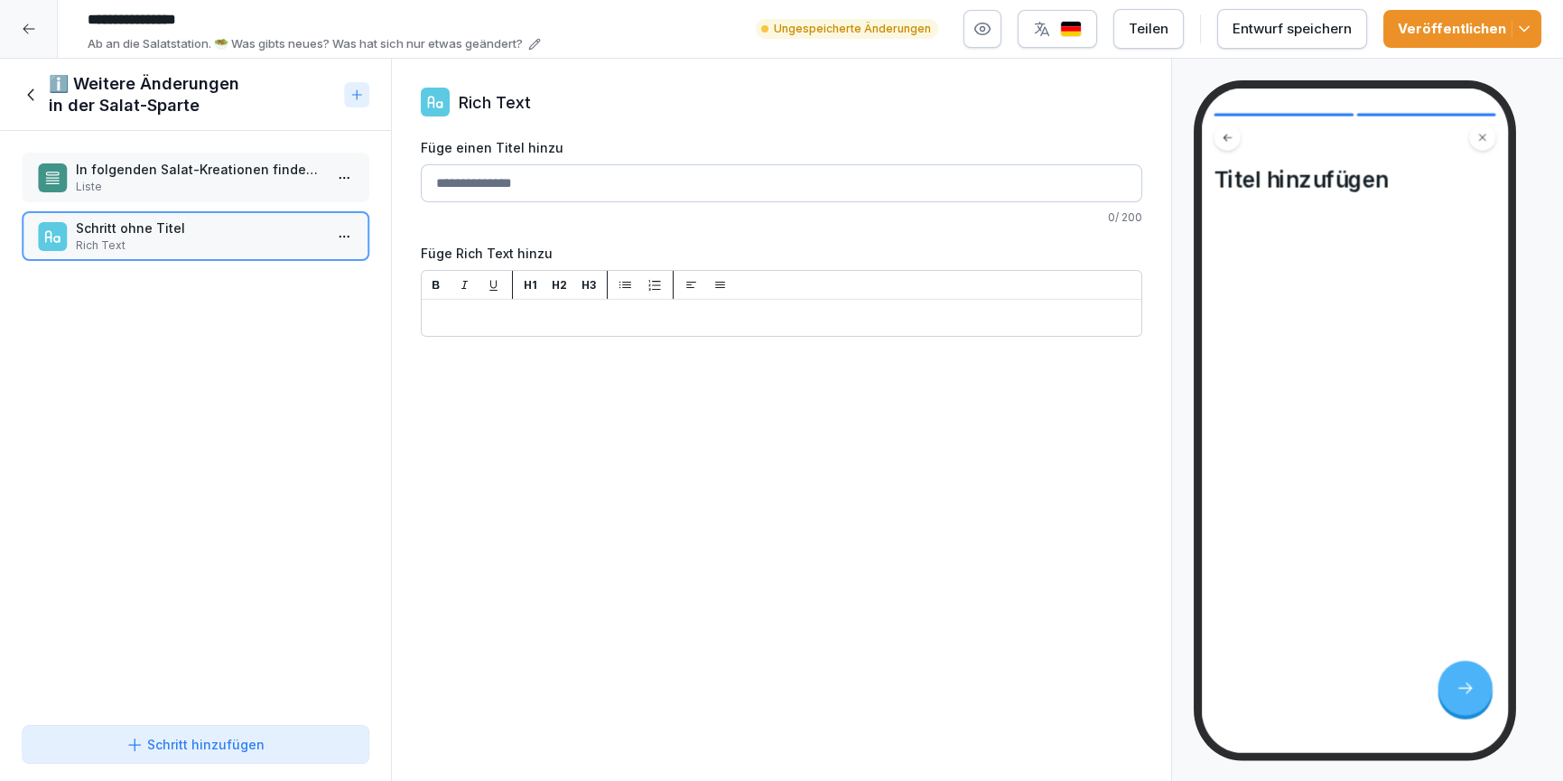
click at [581, 203] on div "Füge einen Titel hinzu 0 / 200" at bounding box center [782, 182] width 723 height 88
click at [581, 188] on input "Füge einen Titel hinzu" at bounding box center [782, 183] width 723 height 38
type input "**********"
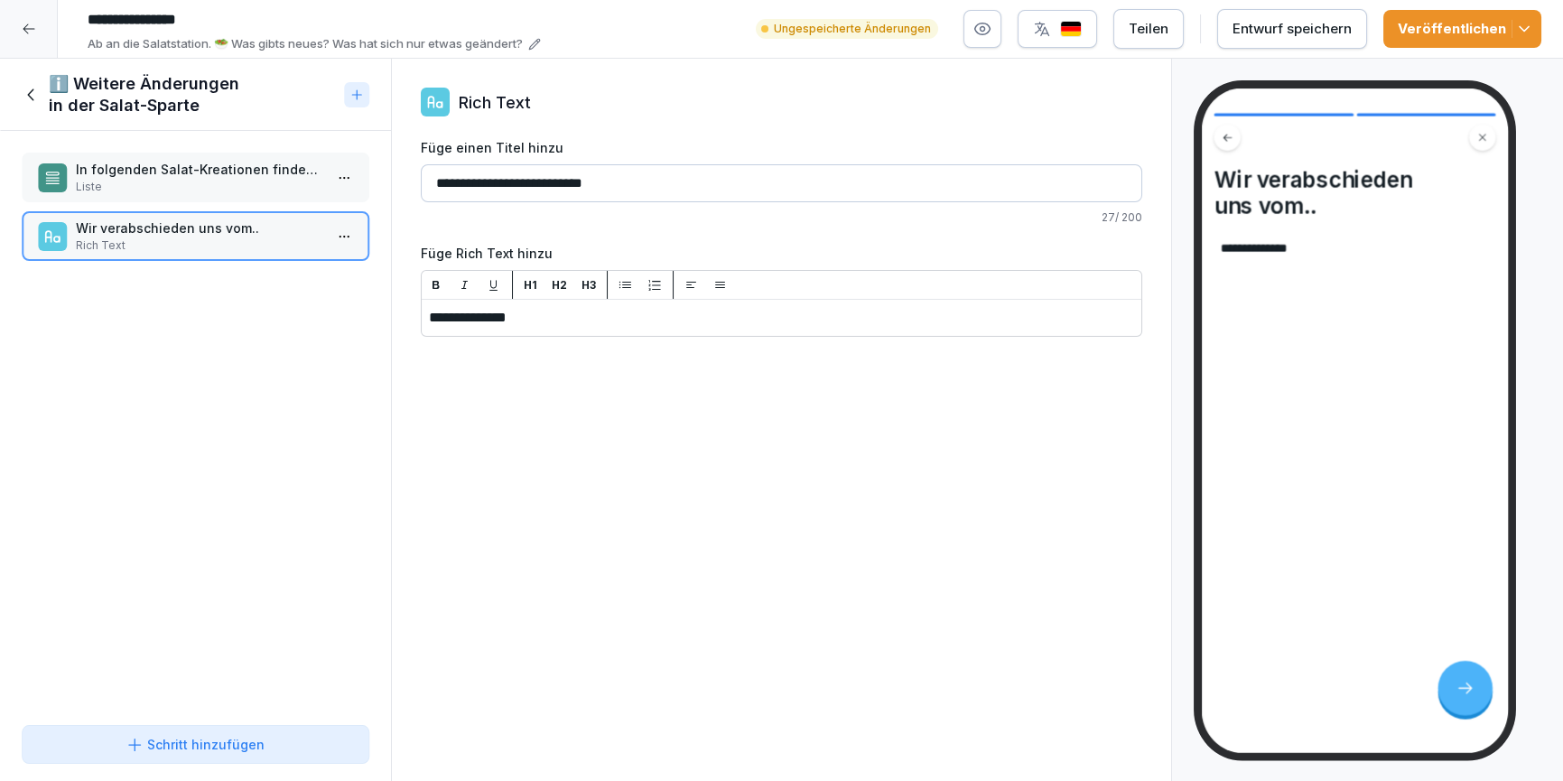
click at [1240, 32] on div "Entwurf speichern" at bounding box center [1292, 29] width 119 height 20
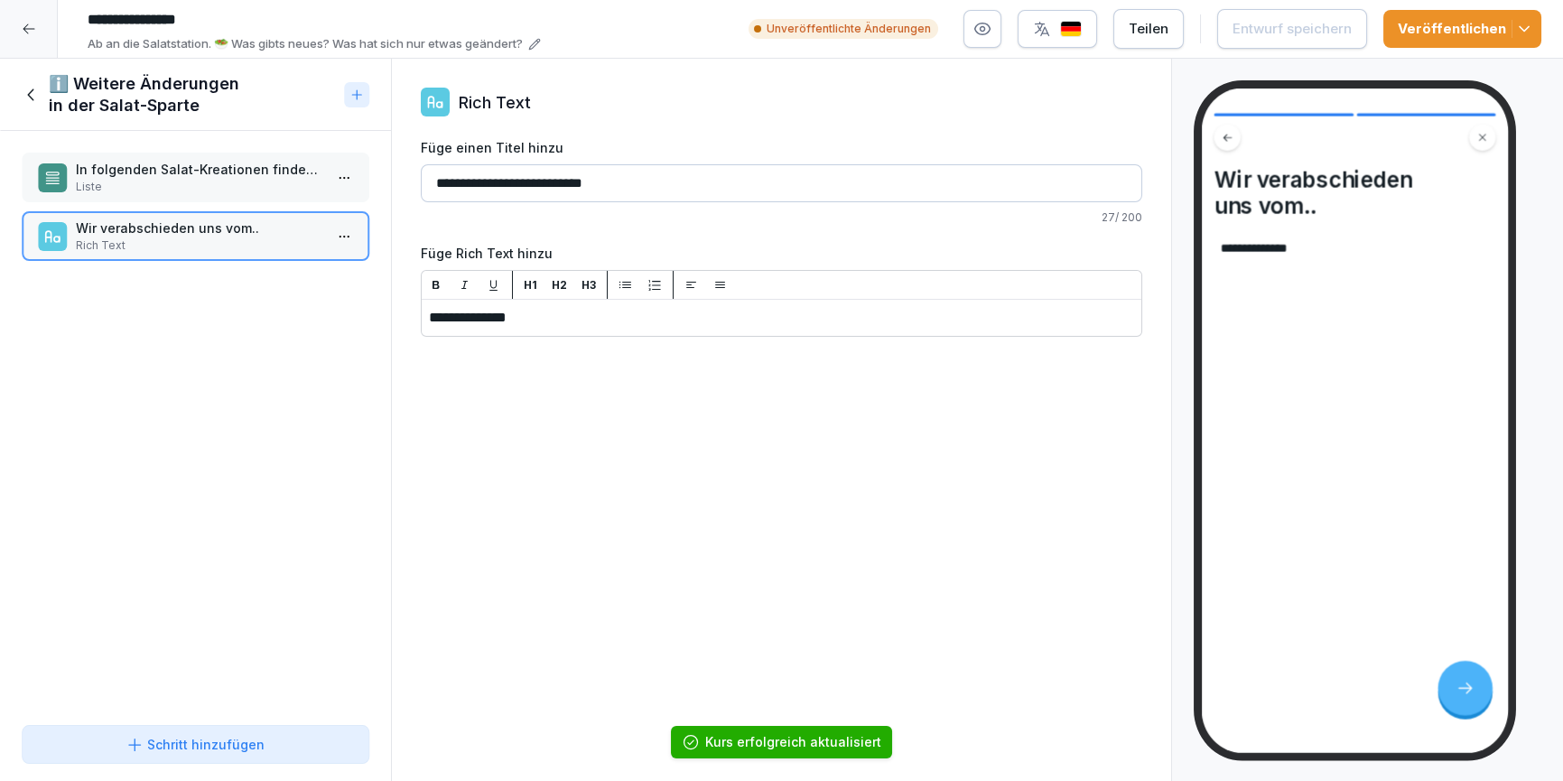
click at [23, 98] on icon at bounding box center [32, 95] width 20 height 20
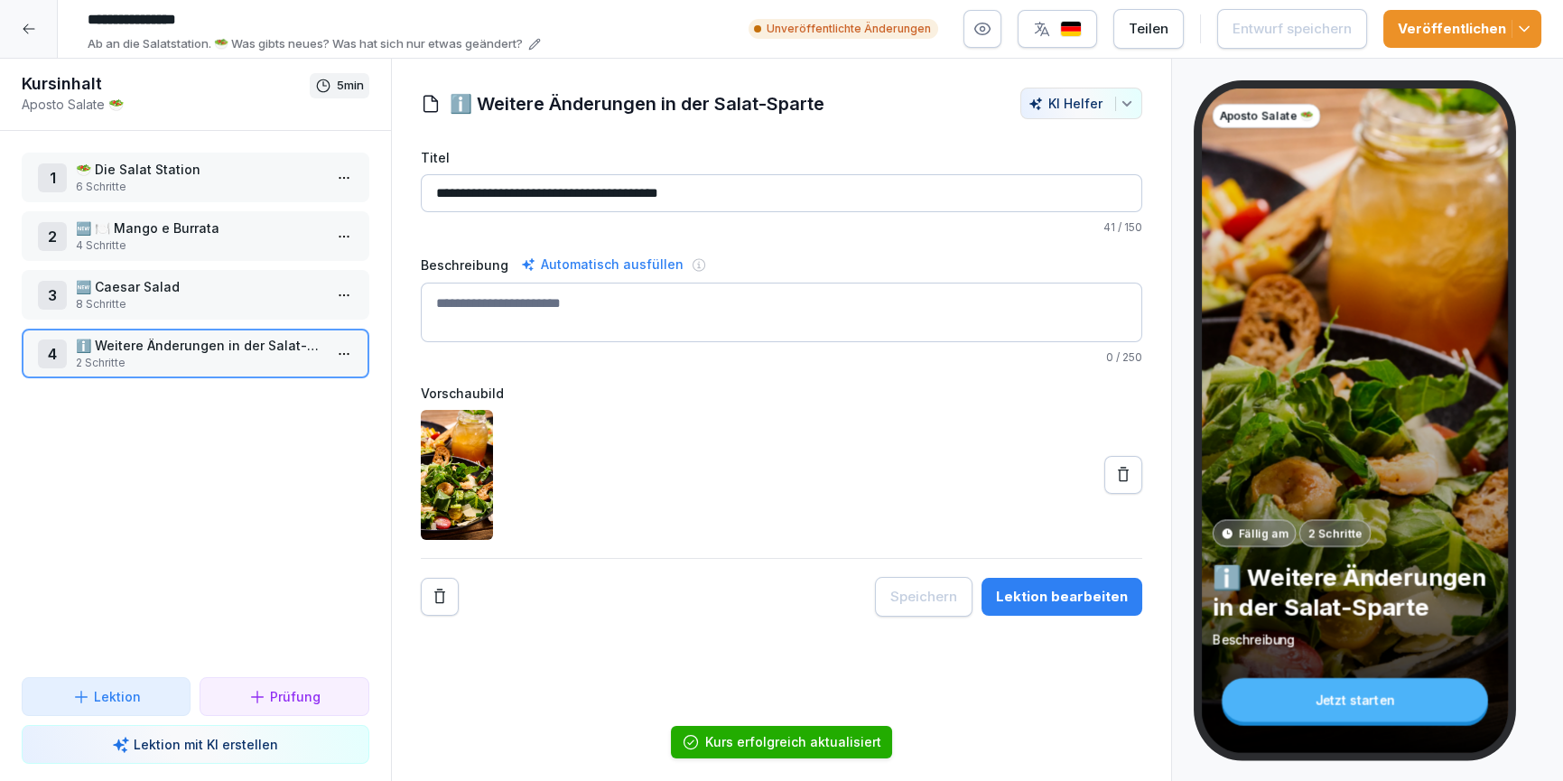
click at [22, 36] on div at bounding box center [29, 29] width 58 height 58
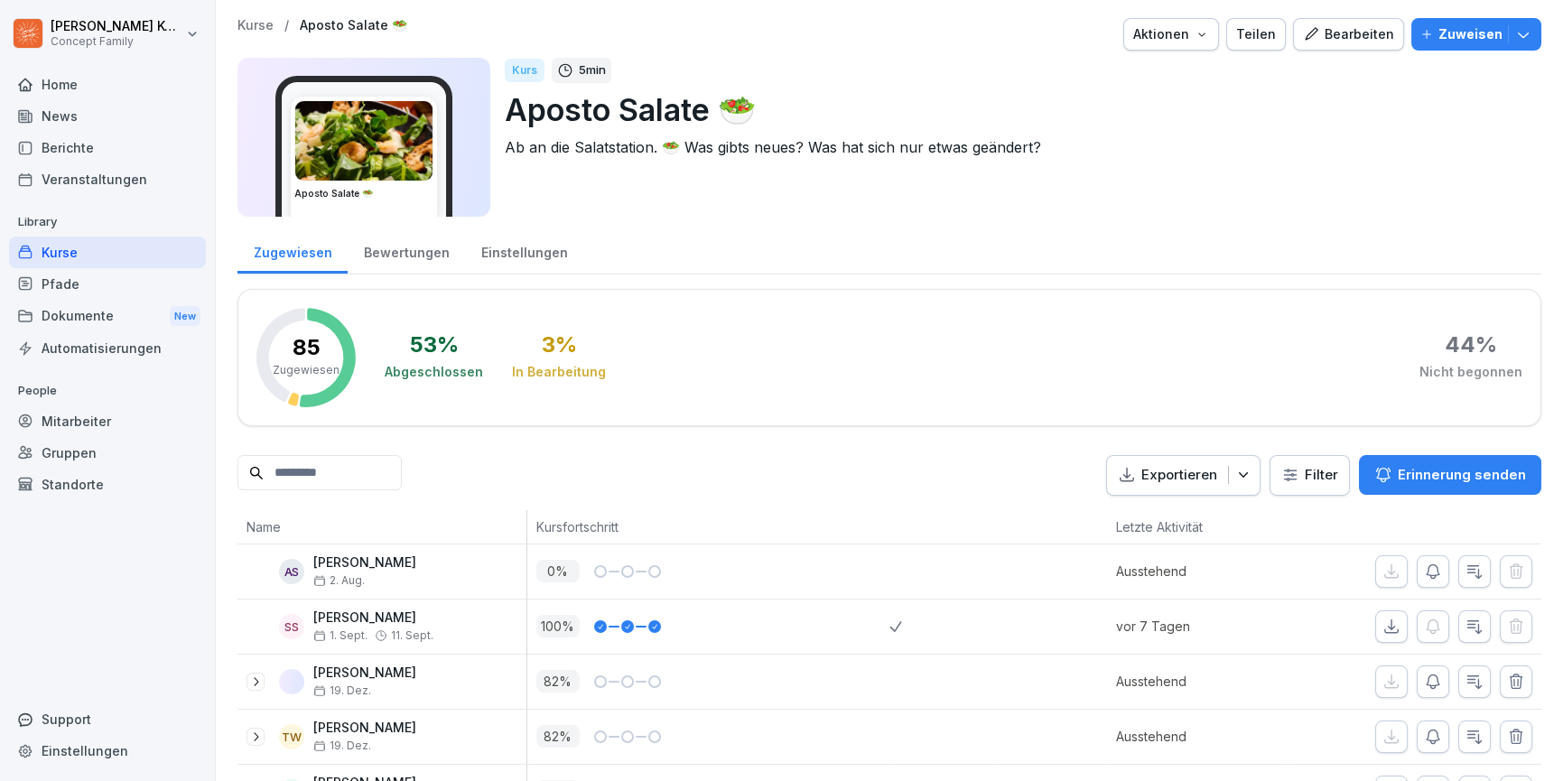
click at [76, 256] on div "Kurse" at bounding box center [107, 253] width 197 height 32
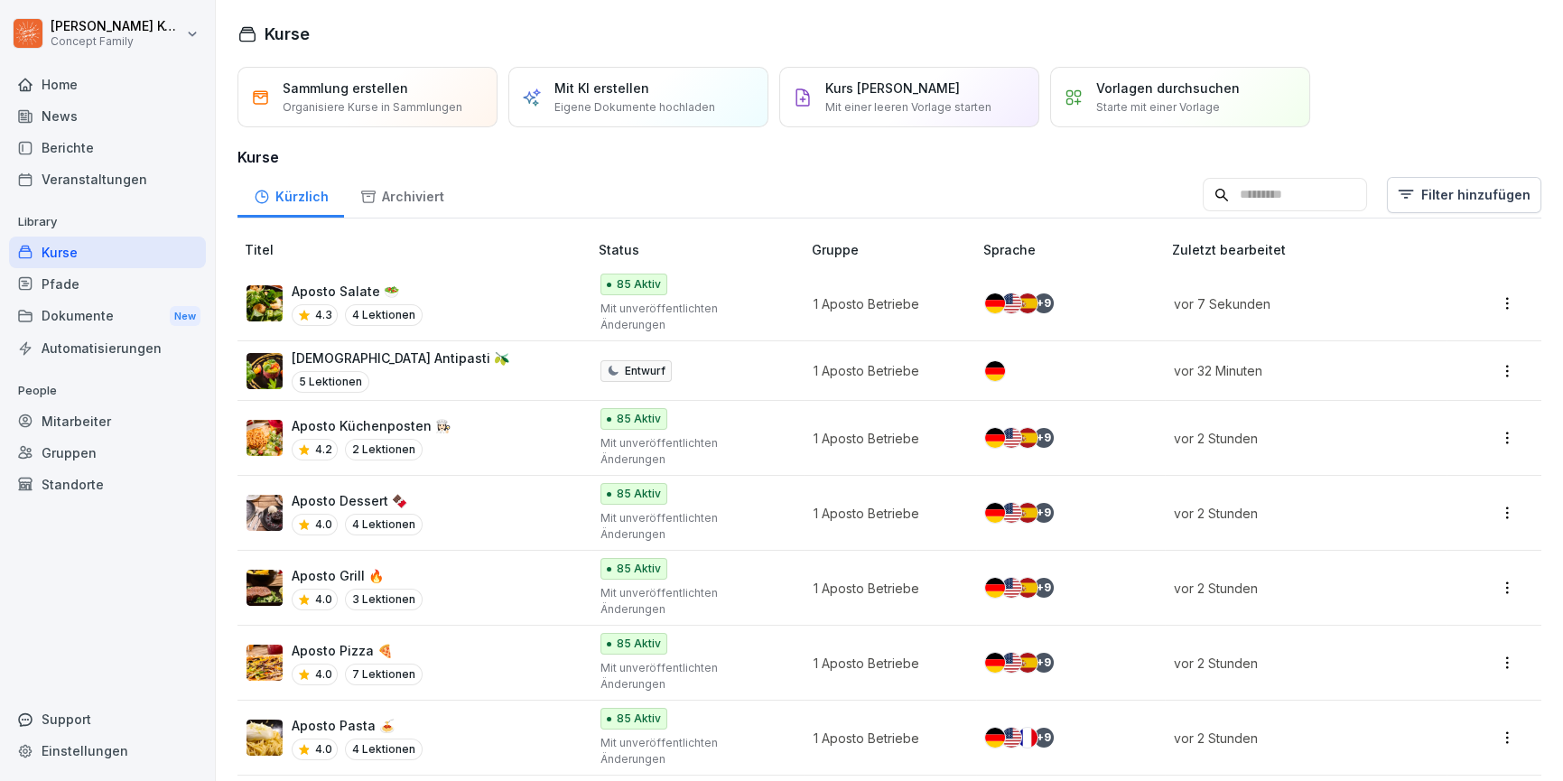
scroll to position [80, 0]
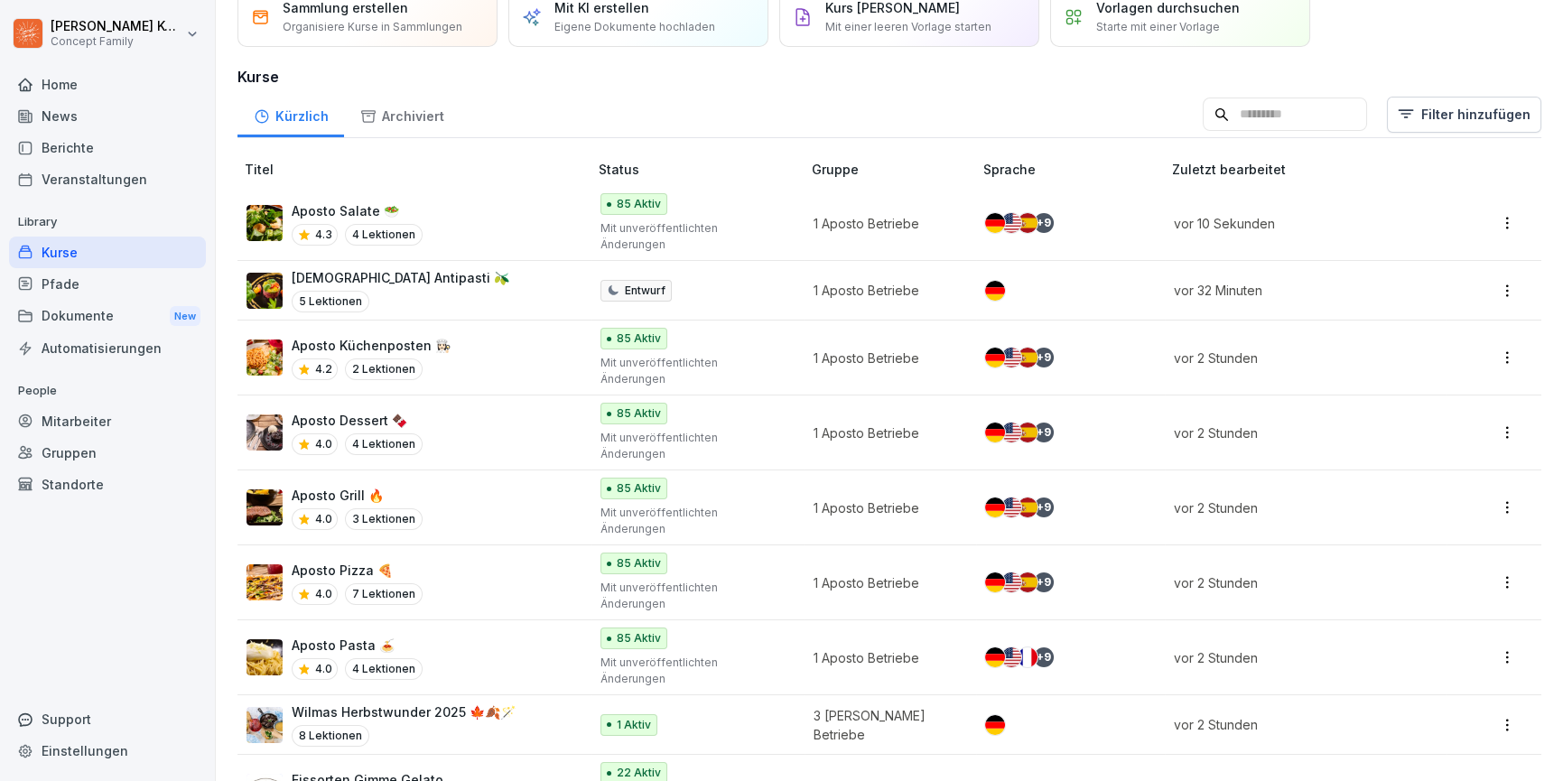
click at [486, 636] on div "Aposto Pasta 🍝 4.0 4 Lektionen" at bounding box center [408, 658] width 323 height 44
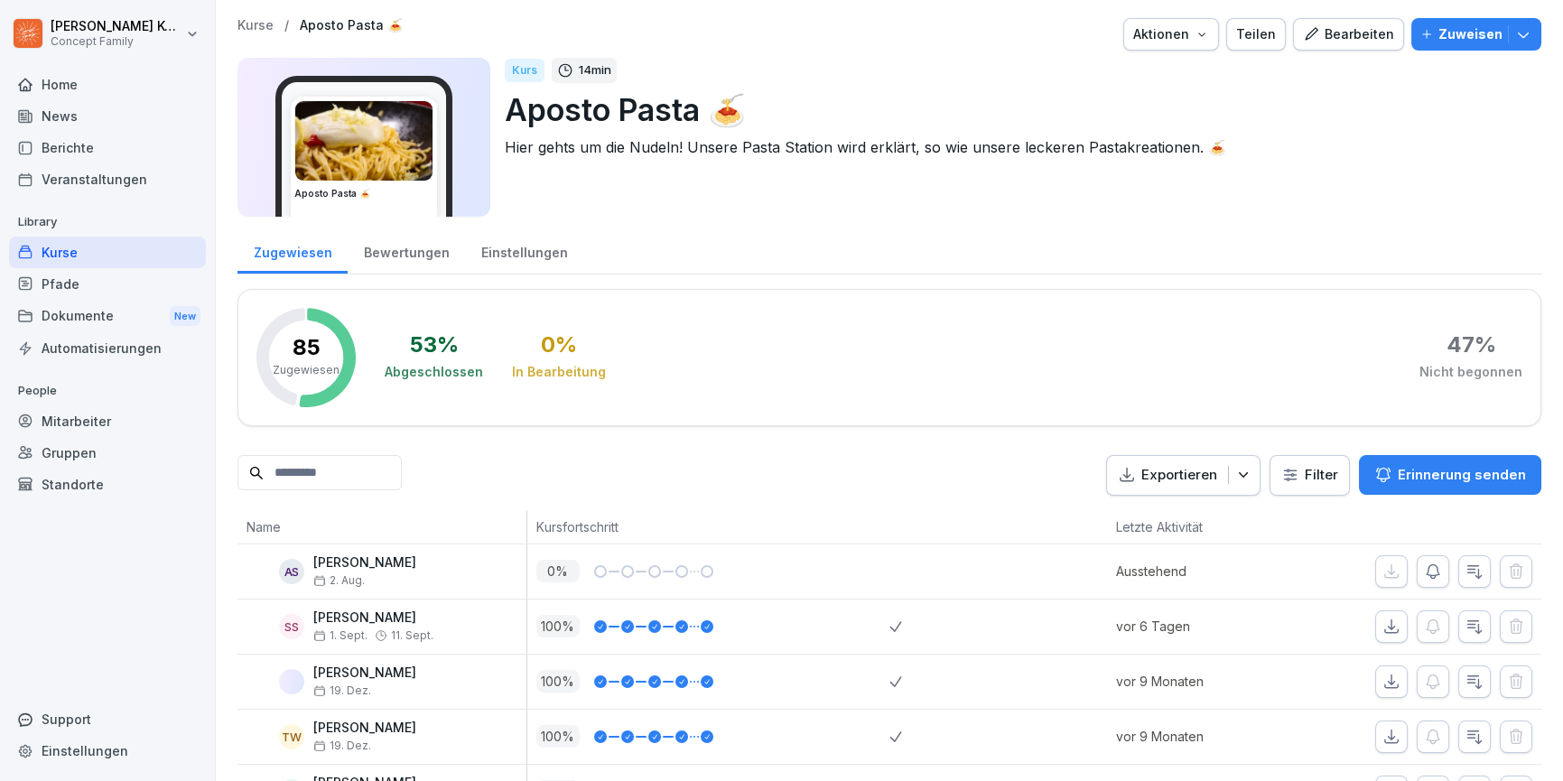
click at [1354, 24] on div "Bearbeiten" at bounding box center [1348, 34] width 91 height 20
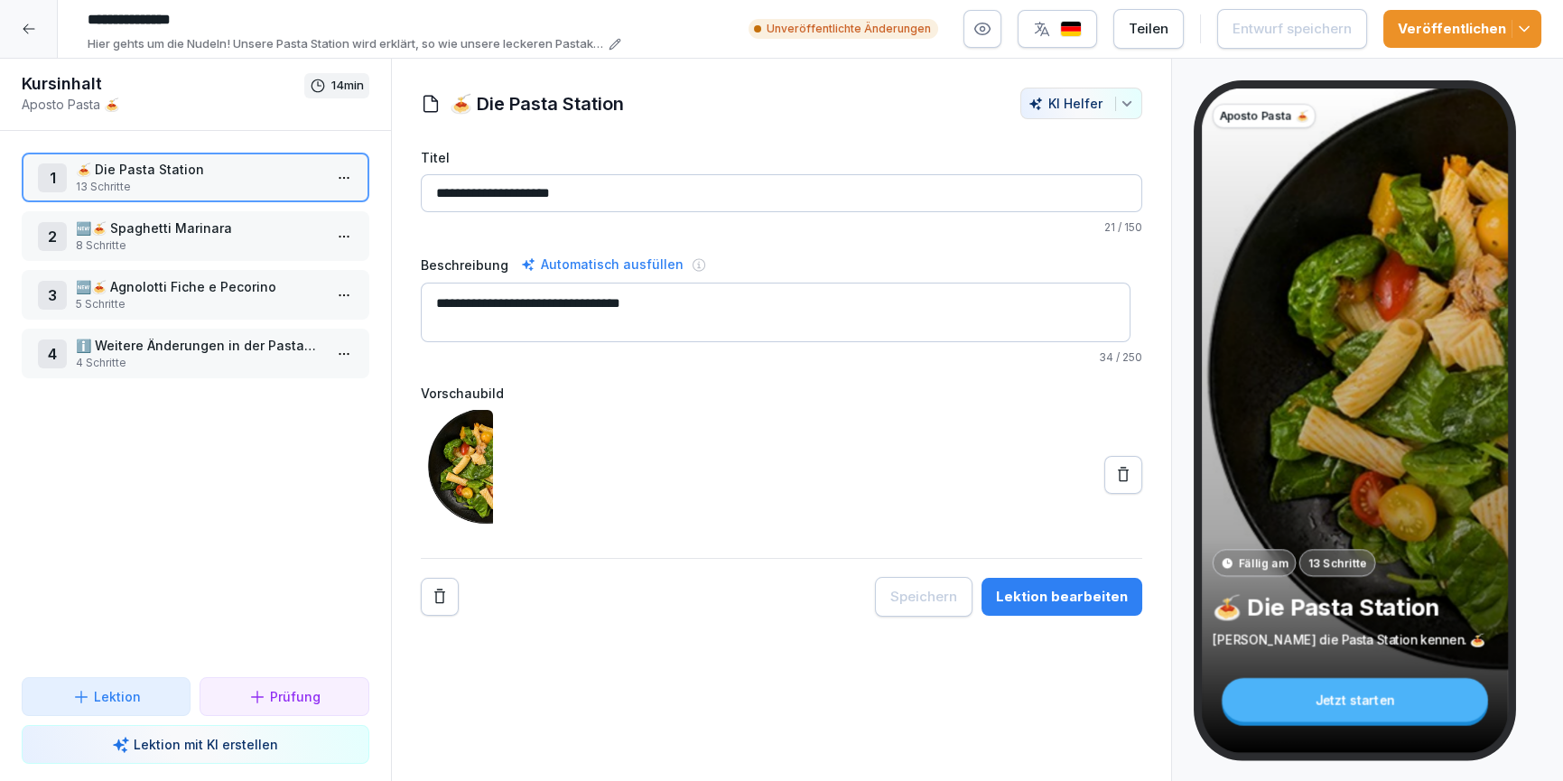
click at [1067, 614] on button "Lektion bearbeiten" at bounding box center [1062, 597] width 161 height 38
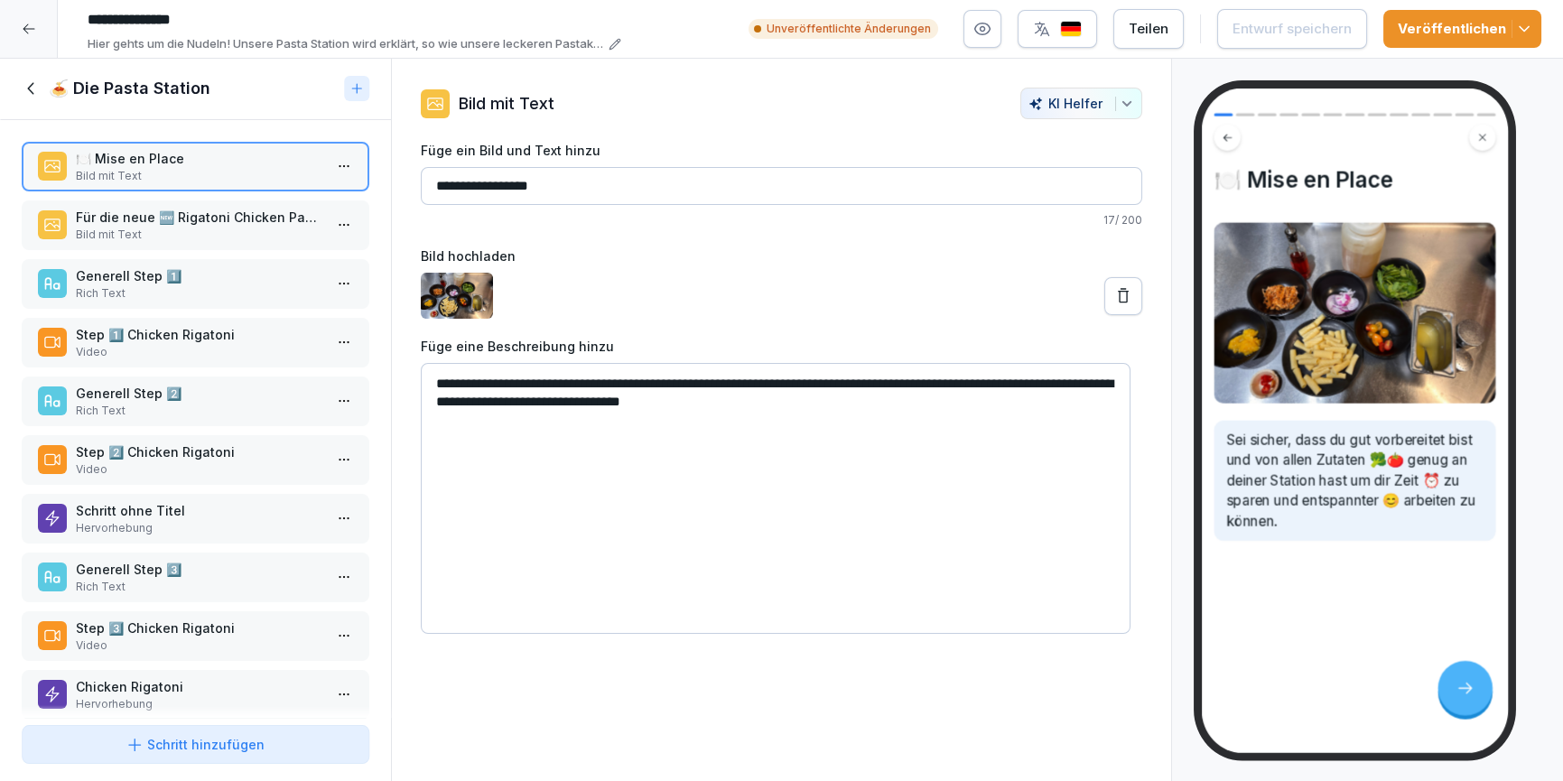
click at [134, 217] on p "Für die neue 🆕 Rigatoni Chicken Pasta brauchst du:" at bounding box center [199, 217] width 247 height 19
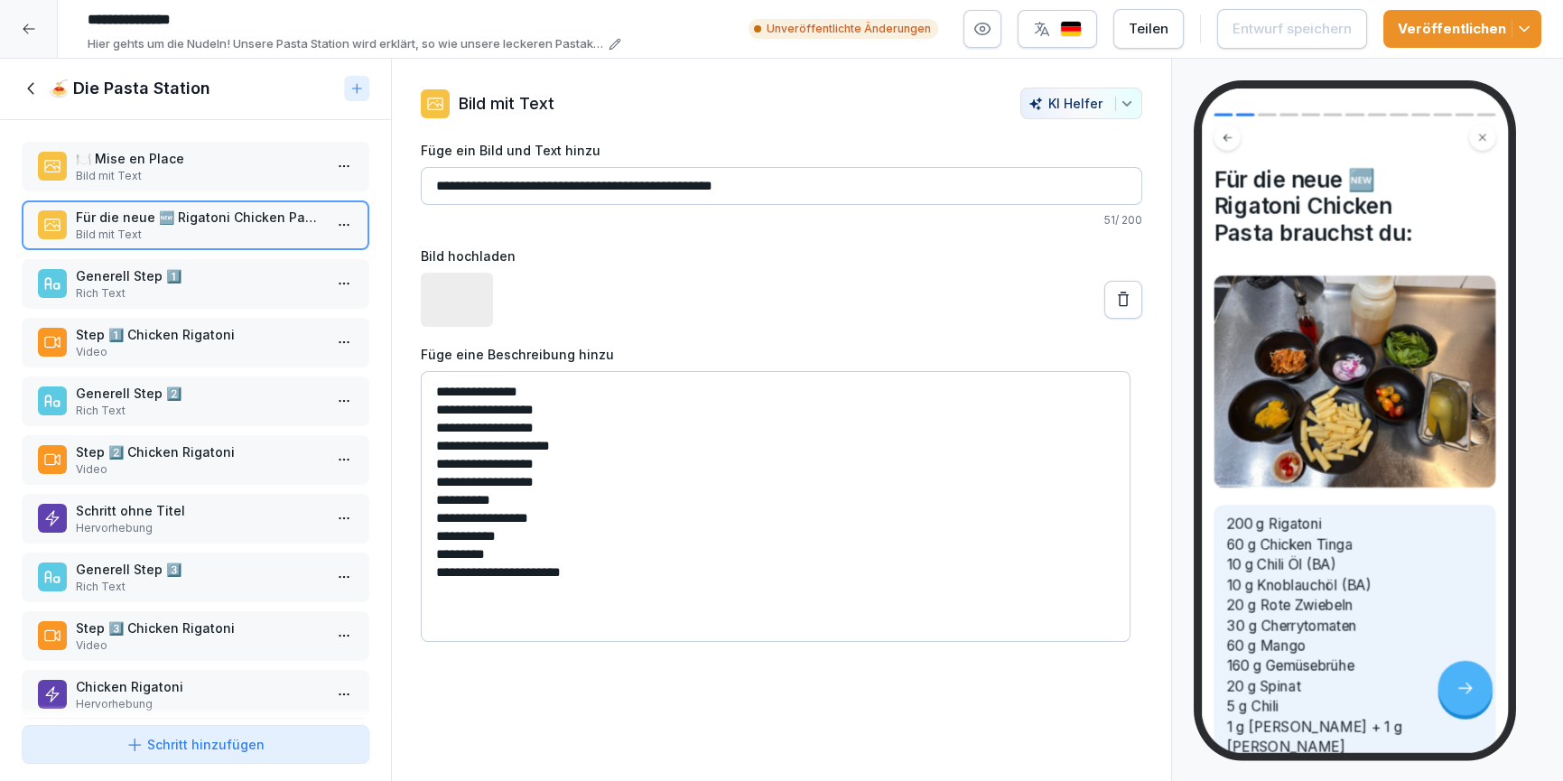
click at [134, 304] on div "Generell Step 1️⃣ Rich Text" at bounding box center [196, 284] width 348 height 50
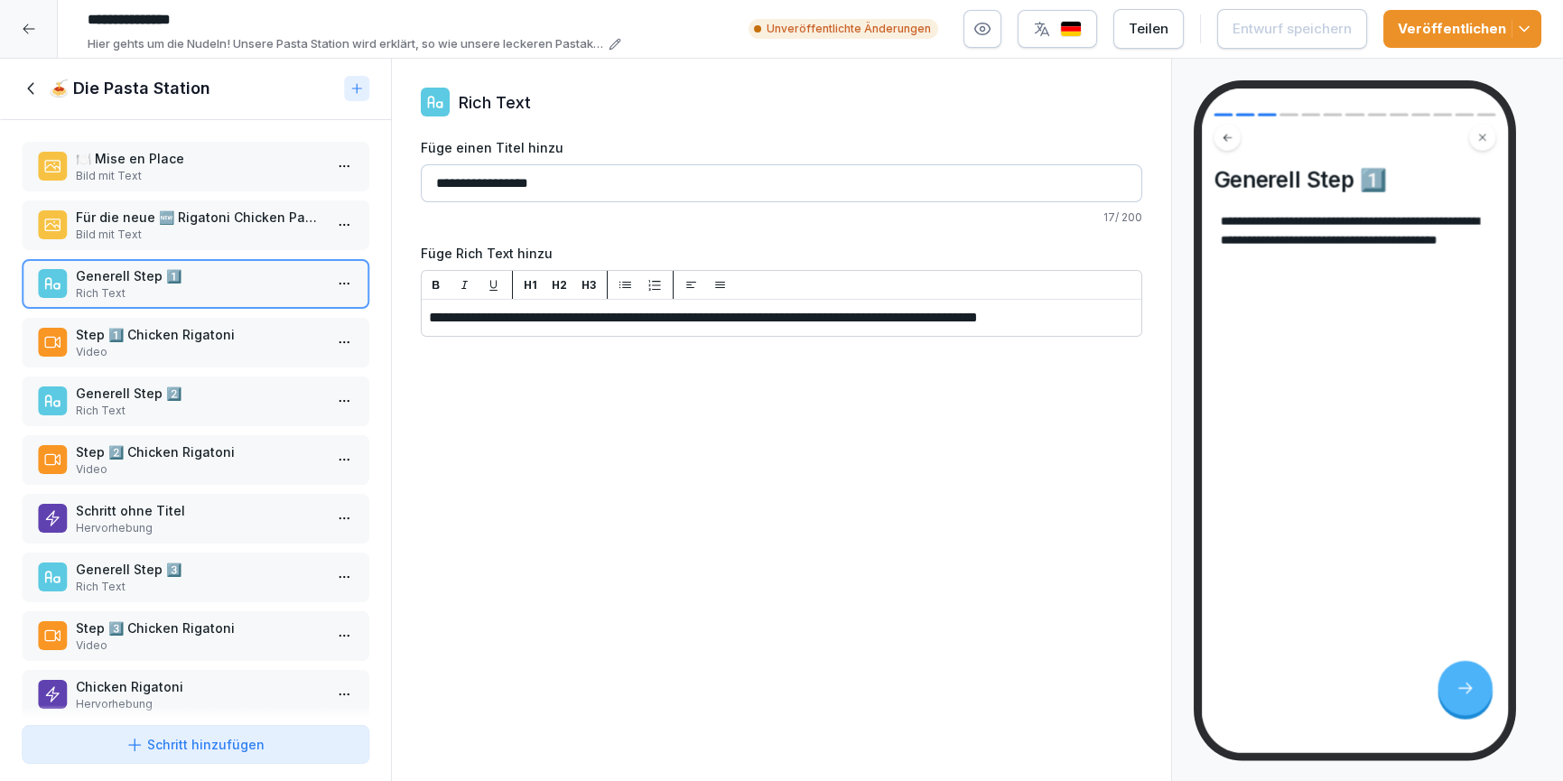
click at [158, 356] on p "Video" at bounding box center [199, 352] width 247 height 16
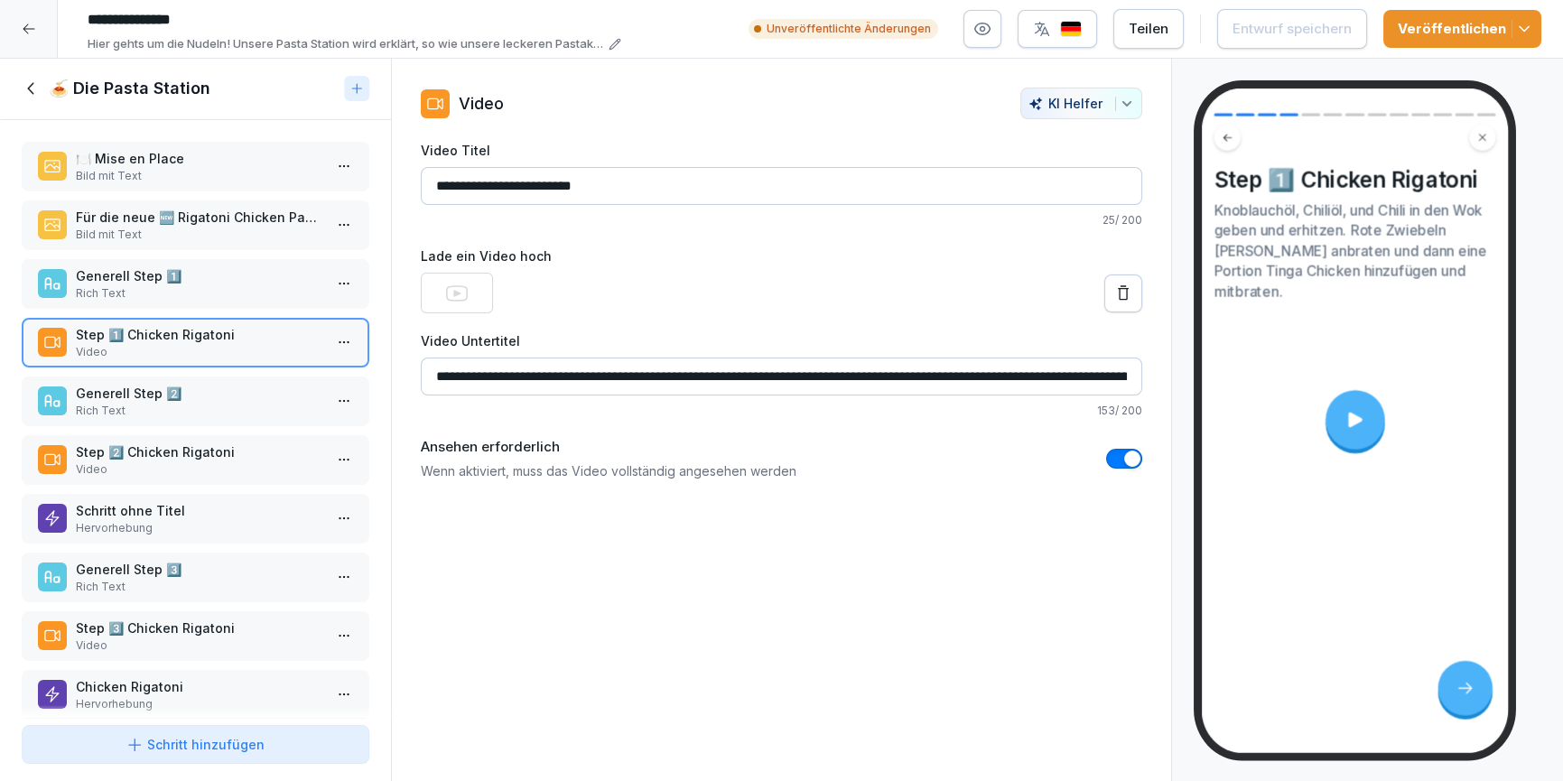
click at [145, 406] on p "Rich Text" at bounding box center [199, 411] width 247 height 16
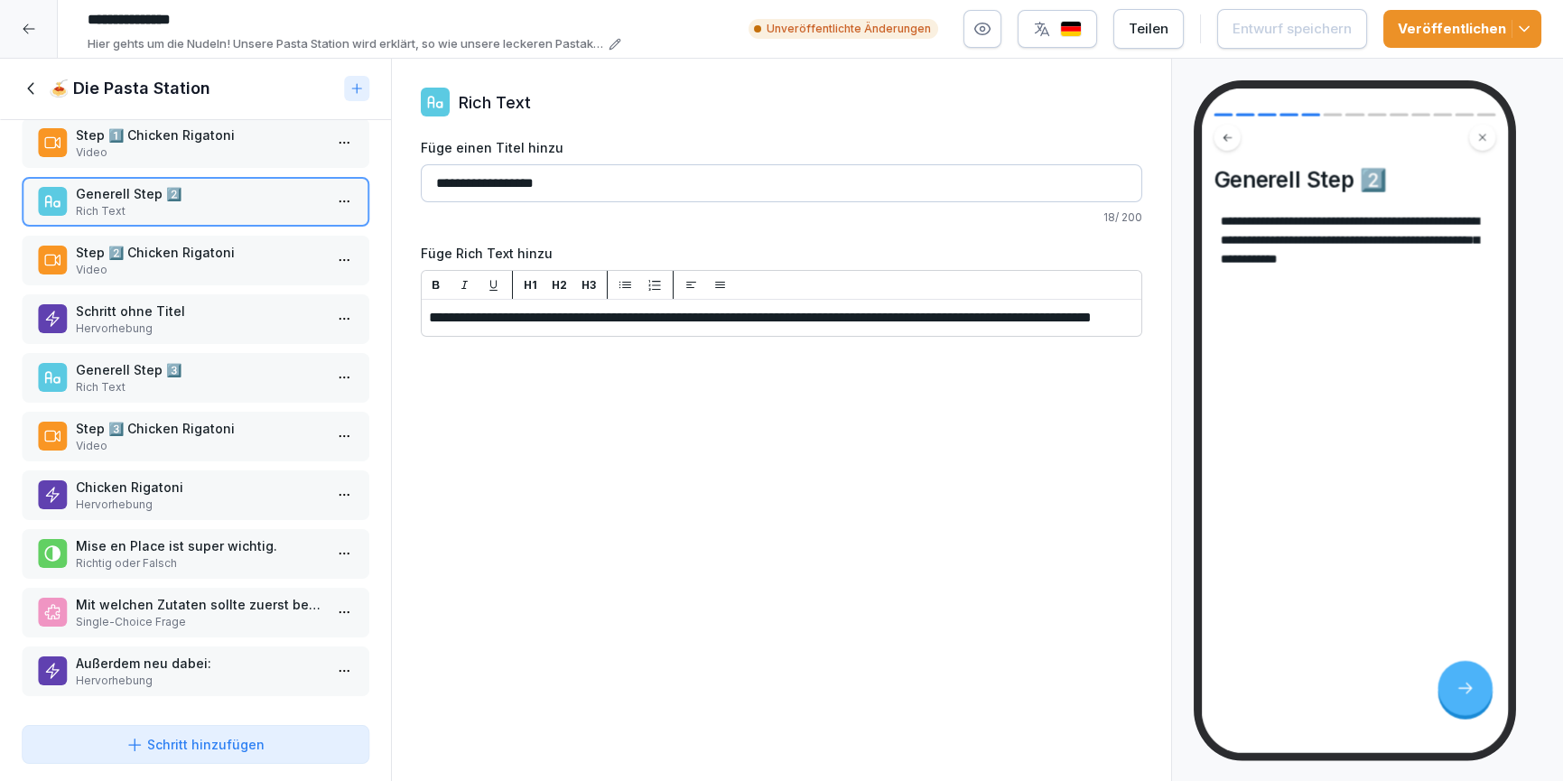
scroll to position [206, 0]
click at [185, 471] on div "Chicken Rigatoni Hervorhebung" at bounding box center [196, 496] width 348 height 50
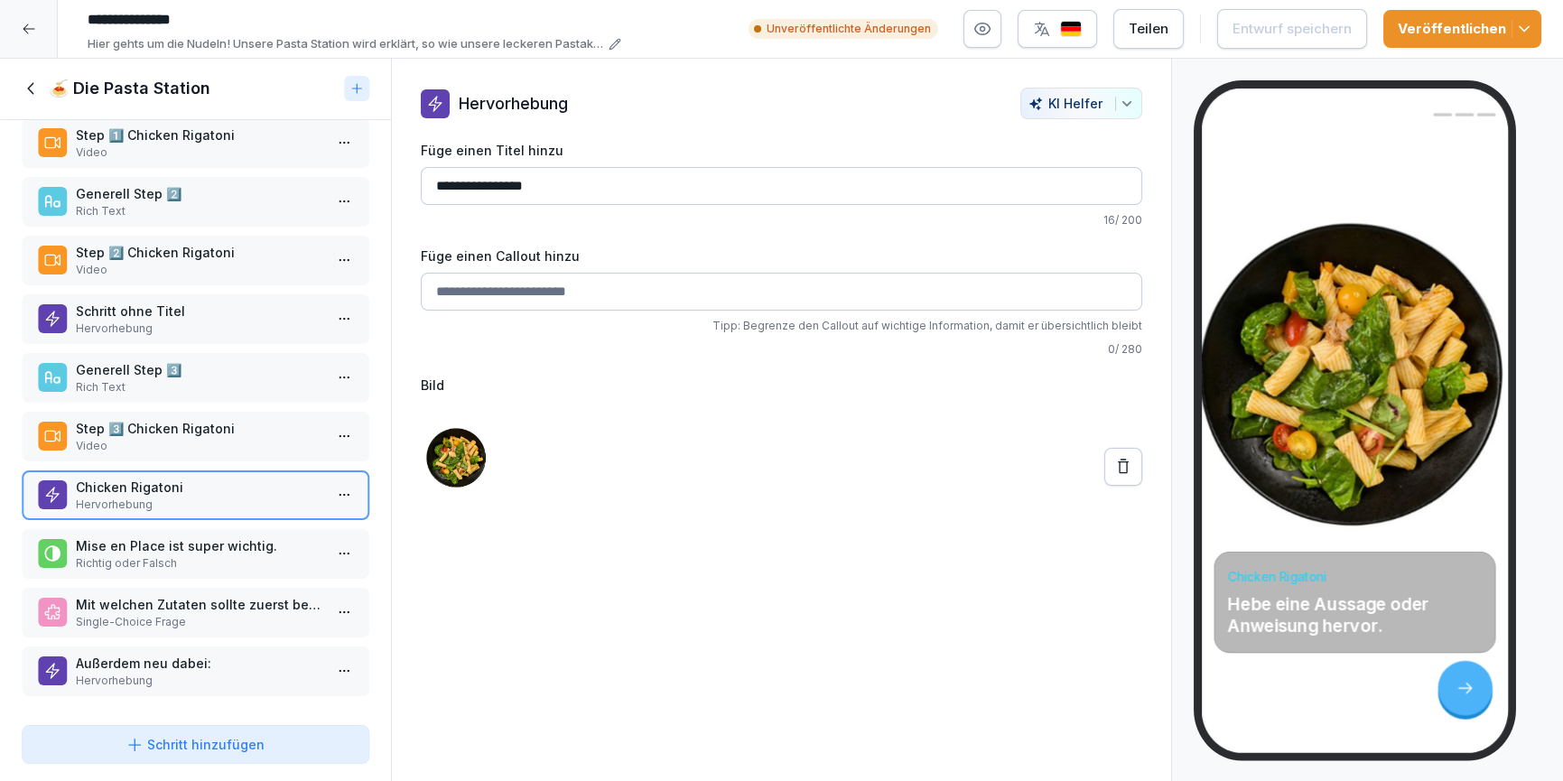
click at [192, 562] on div "Mise en Place ist super wichtig. Richtig oder Falsch" at bounding box center [196, 554] width 348 height 50
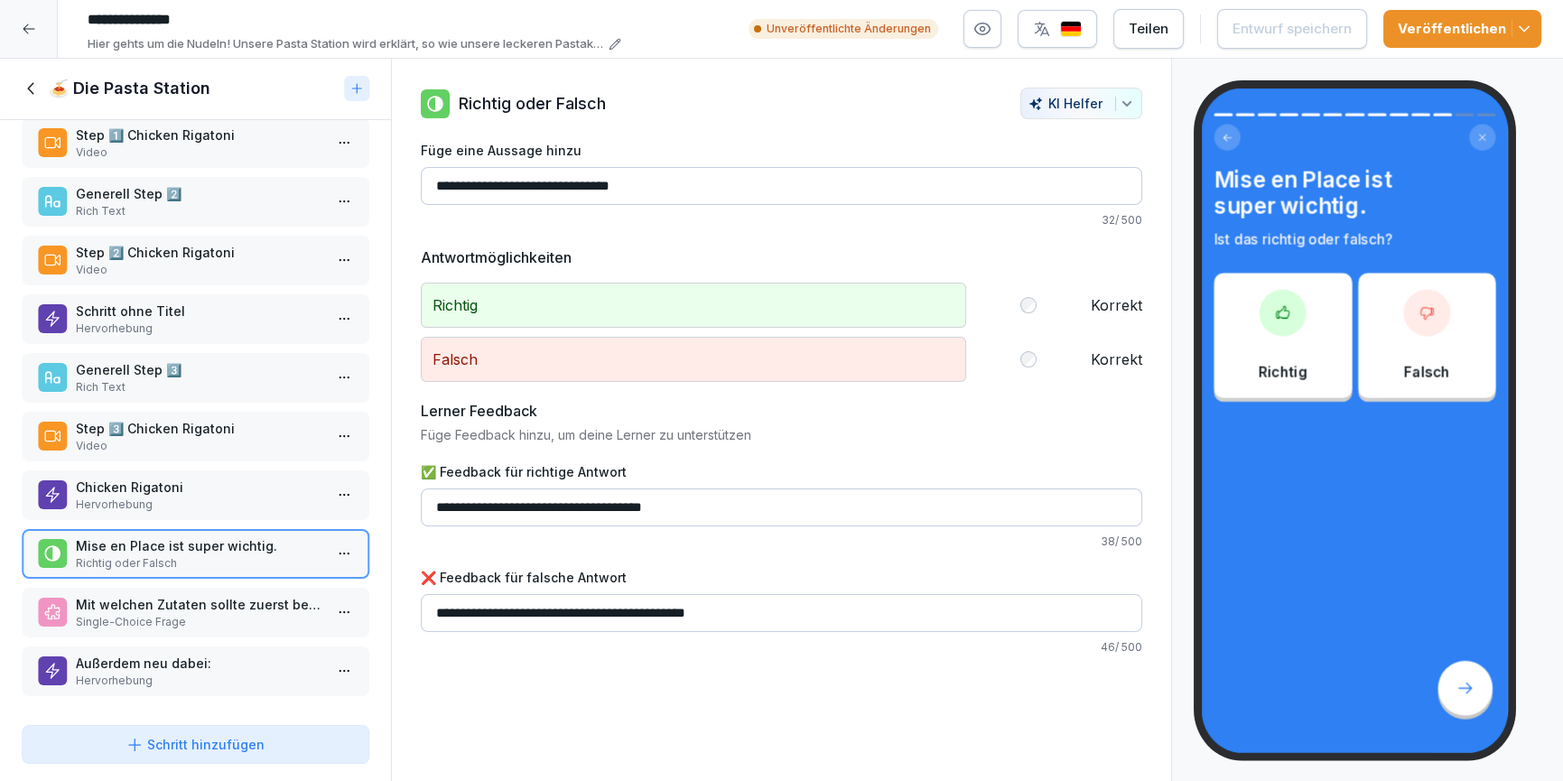
click at [228, 631] on div "🍽️ Mise en Place Bild mit Text Für die neue 🆕 Rigatoni Chicken Pasta brauchst d…" at bounding box center [195, 419] width 391 height 598
click at [240, 673] on p "Hervorhebung" at bounding box center [199, 681] width 247 height 16
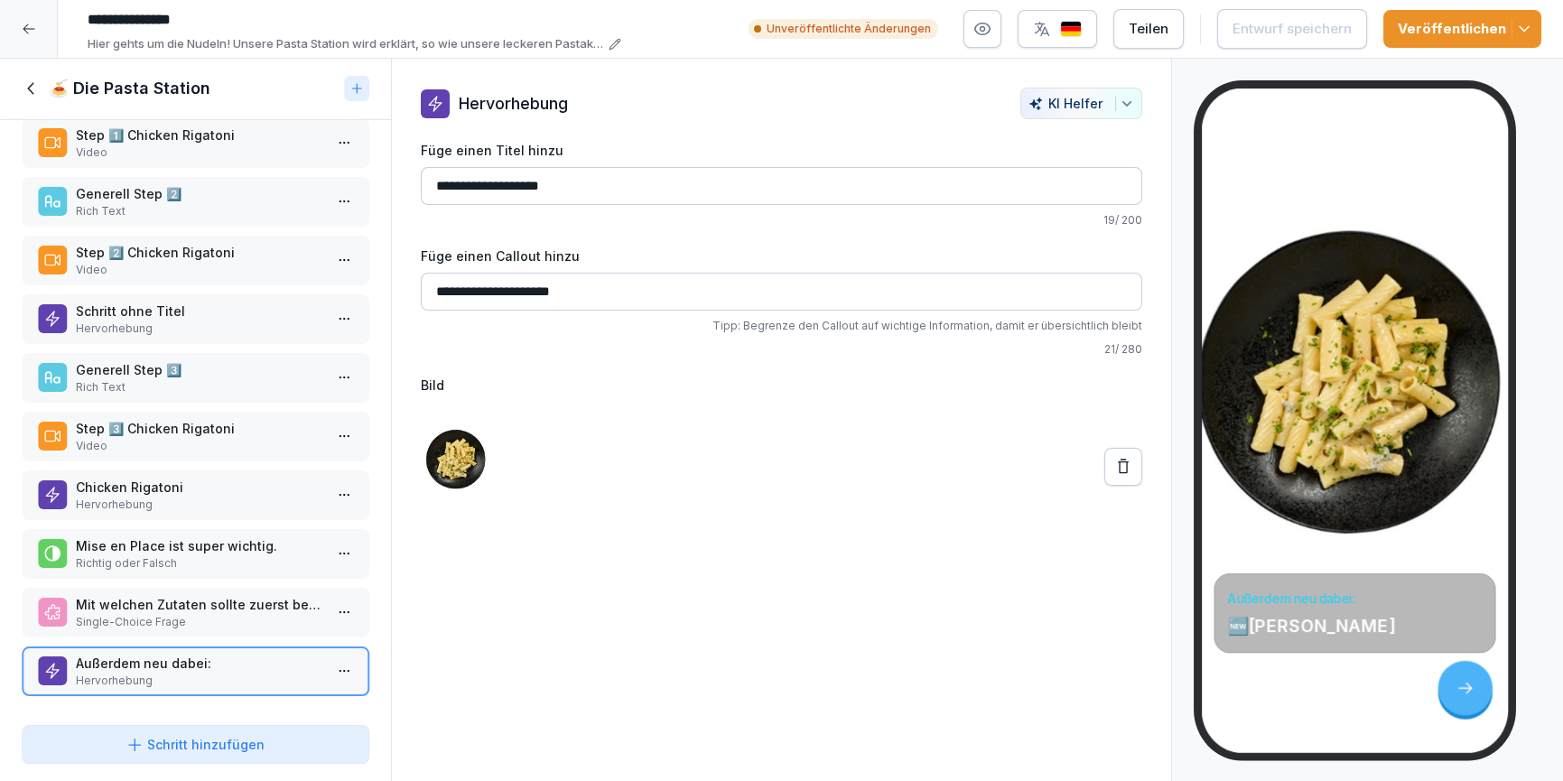
click at [451, 285] on input "**********" at bounding box center [782, 292] width 723 height 38
type input "**********"
click at [237, 614] on p "Single-Choice Frage" at bounding box center [199, 622] width 247 height 16
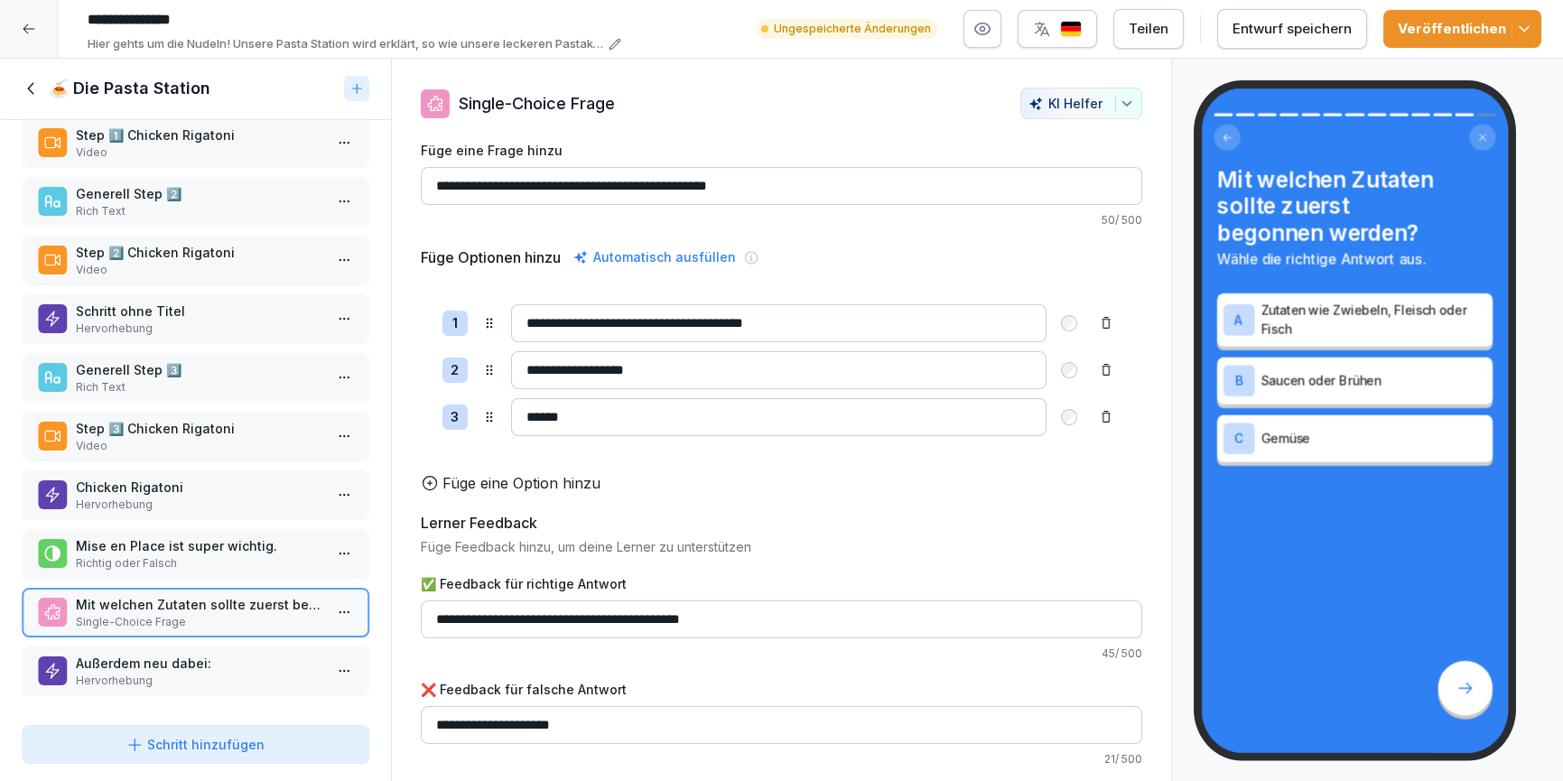
click at [39, 91] on icon at bounding box center [32, 89] width 20 height 20
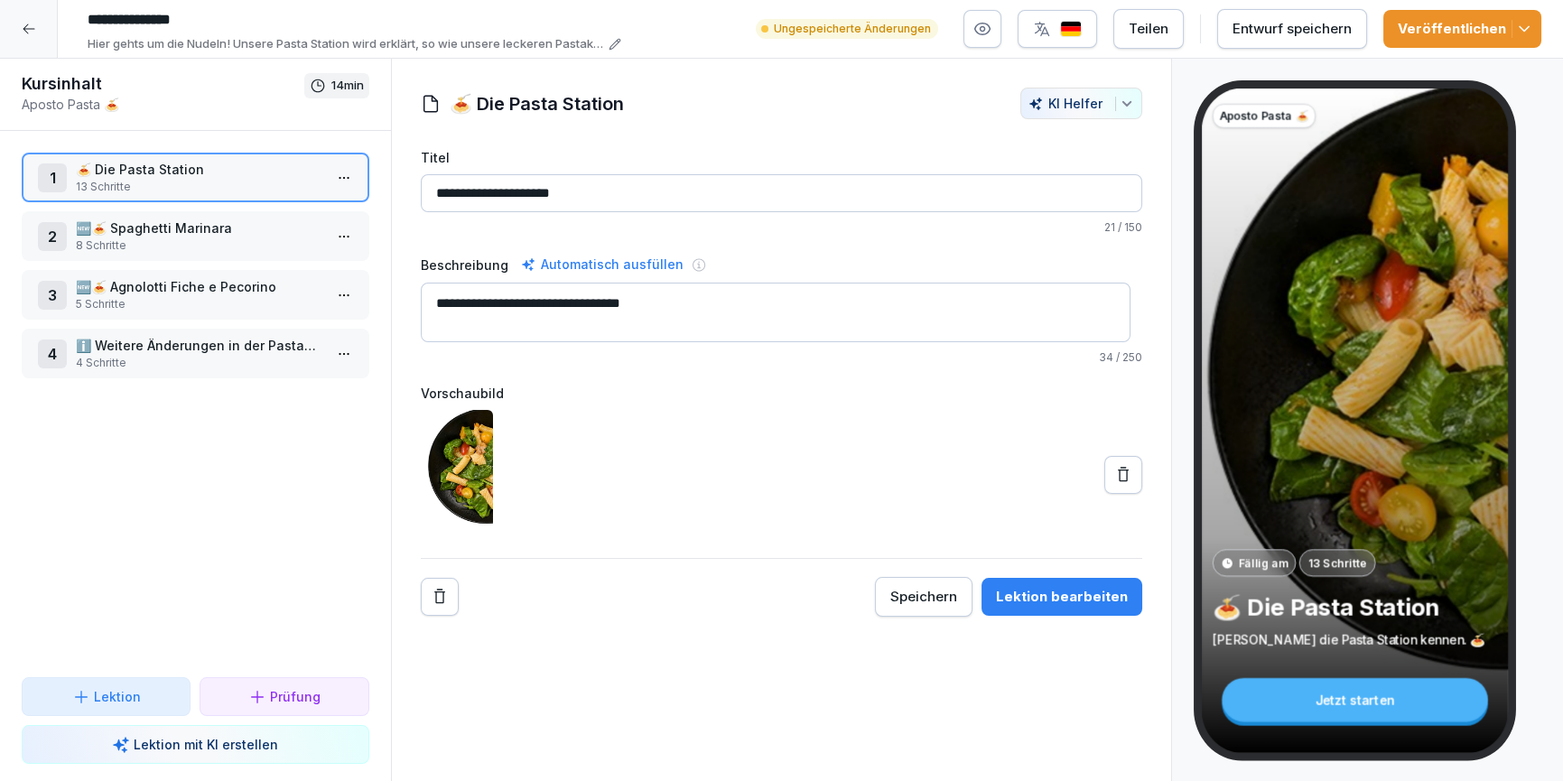
click at [187, 262] on div "1 🍝 Die Pasta Station 13 Schritte 2 🆕🍝 Spaghetti Marinara 8 Schritte 3 🆕🍝 Agnol…" at bounding box center [195, 404] width 391 height 546
click at [175, 227] on p "🆕🍝 Spaghetti Marinara" at bounding box center [199, 228] width 247 height 19
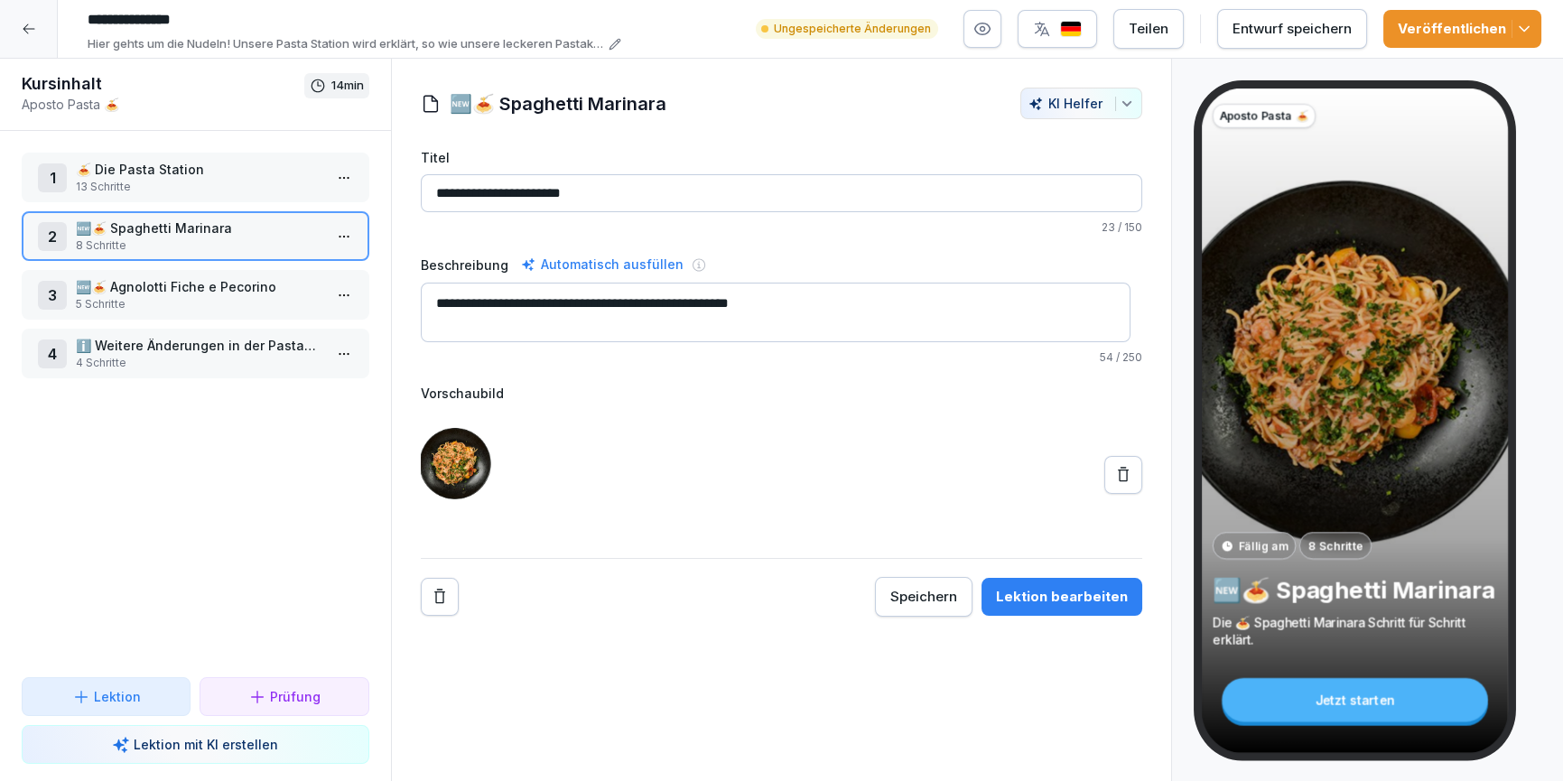
click at [1086, 616] on div "**********" at bounding box center [782, 420] width 782 height 723
click at [1087, 594] on div "Lektion bearbeiten" at bounding box center [1062, 597] width 132 height 20
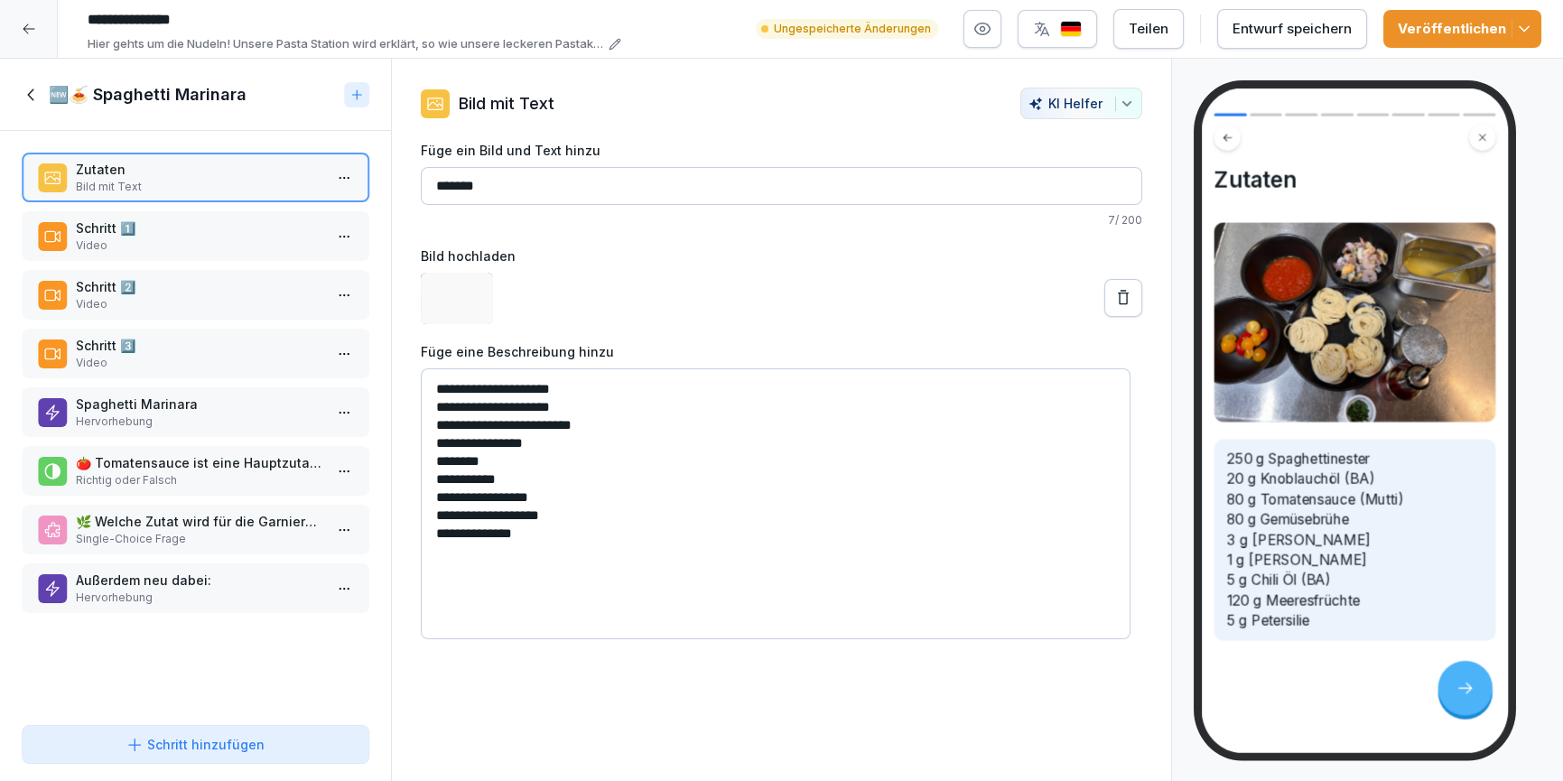
click at [216, 581] on p "Außerdem neu dabei:" at bounding box center [199, 580] width 247 height 19
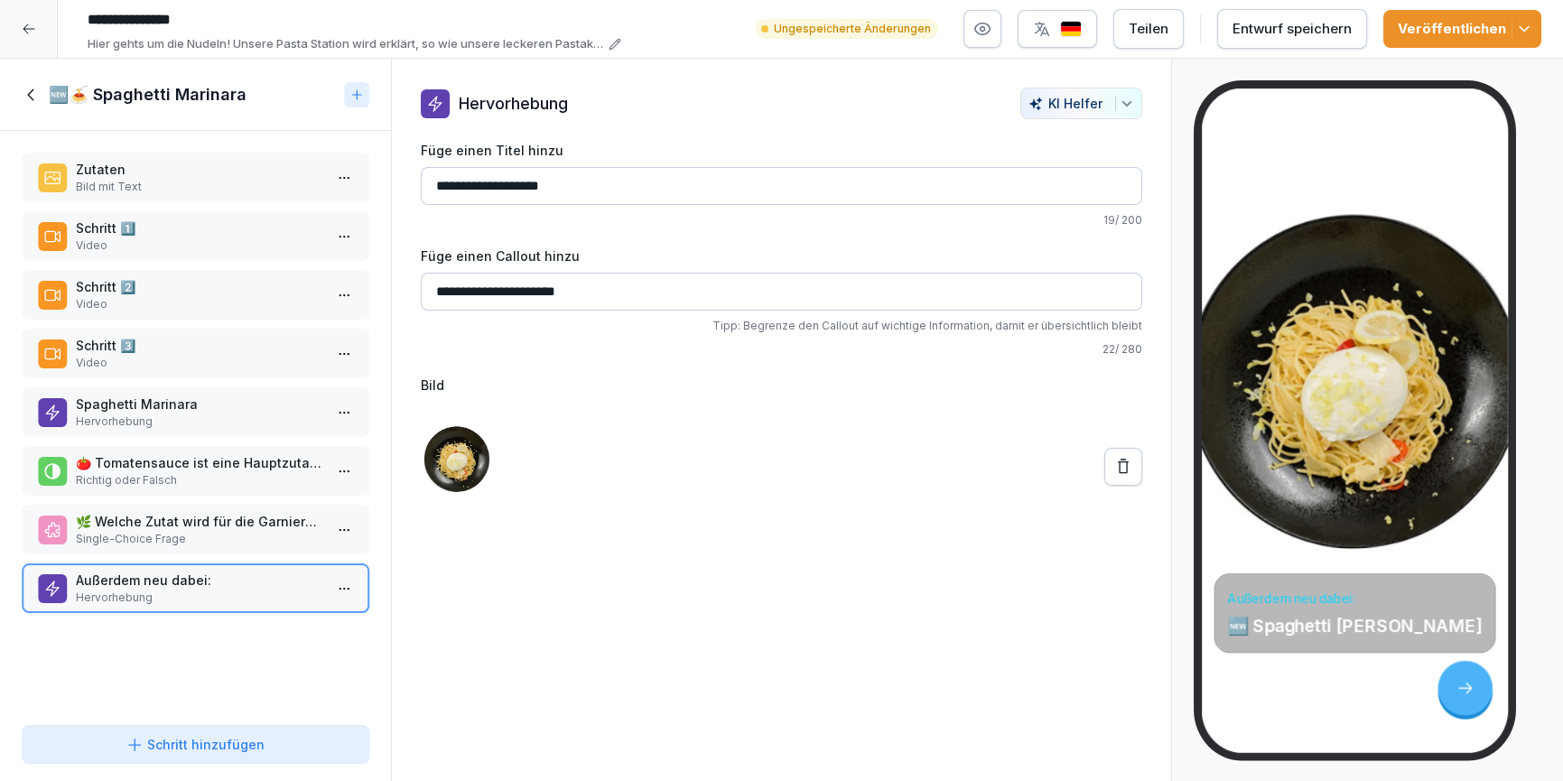
click at [32, 105] on div "🆕🍝 Spaghetti Marinara" at bounding box center [179, 95] width 315 height 22
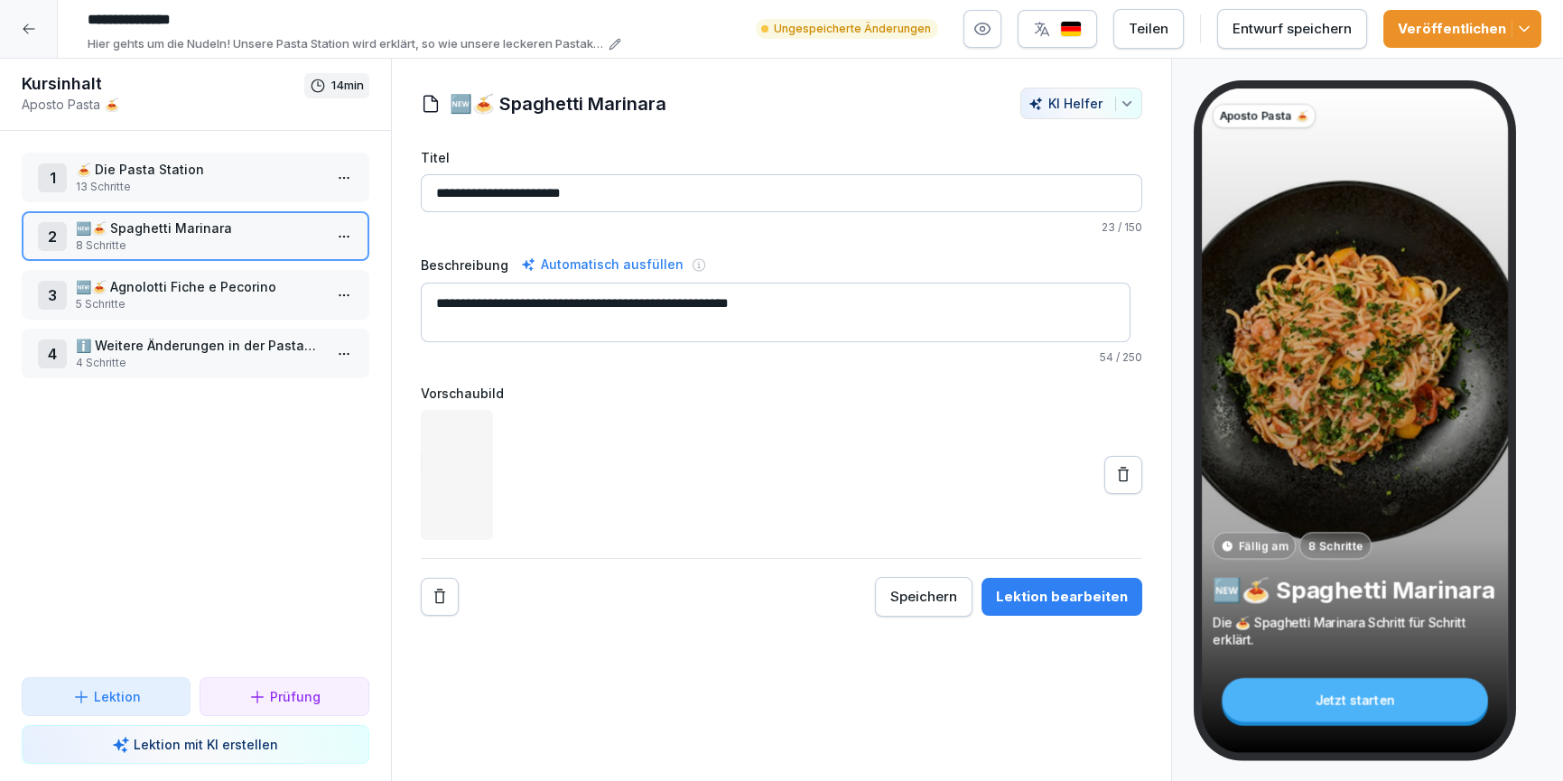
click at [140, 307] on p "5 Schritte" at bounding box center [199, 304] width 247 height 16
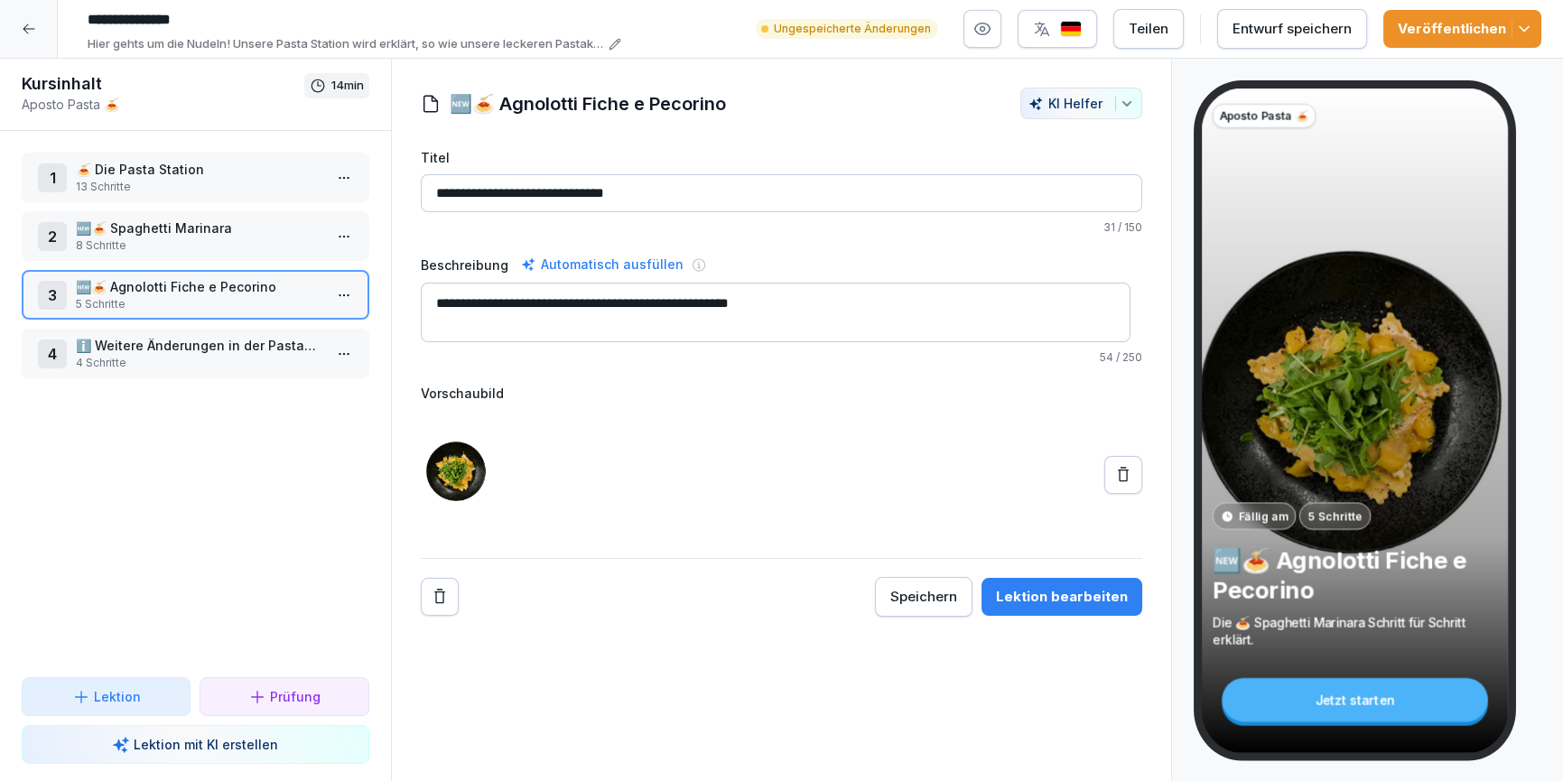
click at [1055, 601] on div "Lektion bearbeiten" at bounding box center [1062, 597] width 132 height 20
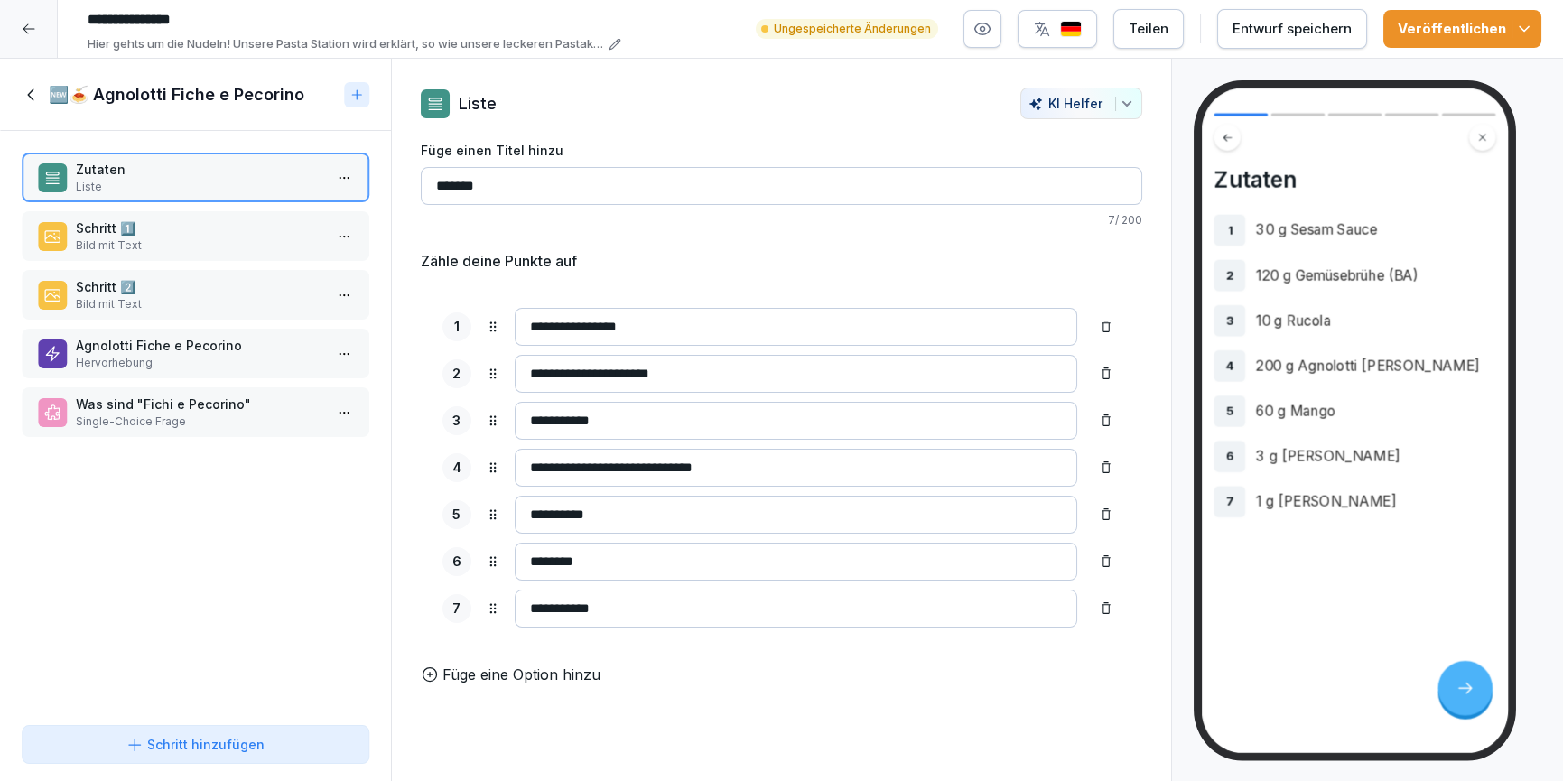
click at [136, 359] on p "Hervorhebung" at bounding box center [199, 363] width 247 height 16
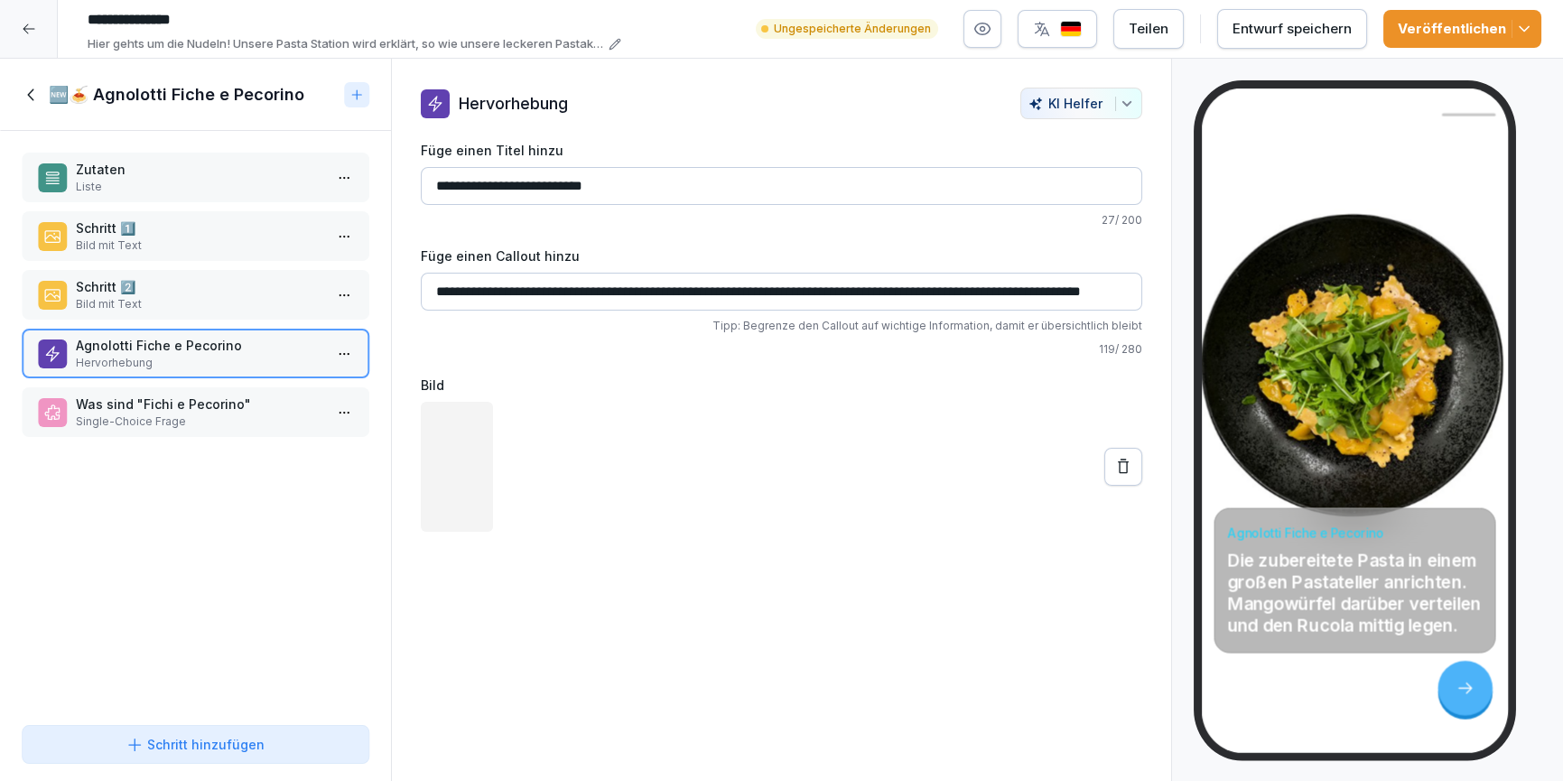
click at [153, 428] on div "Was sind "Fichi e Pecorino" Single-Choice Frage" at bounding box center [196, 412] width 348 height 50
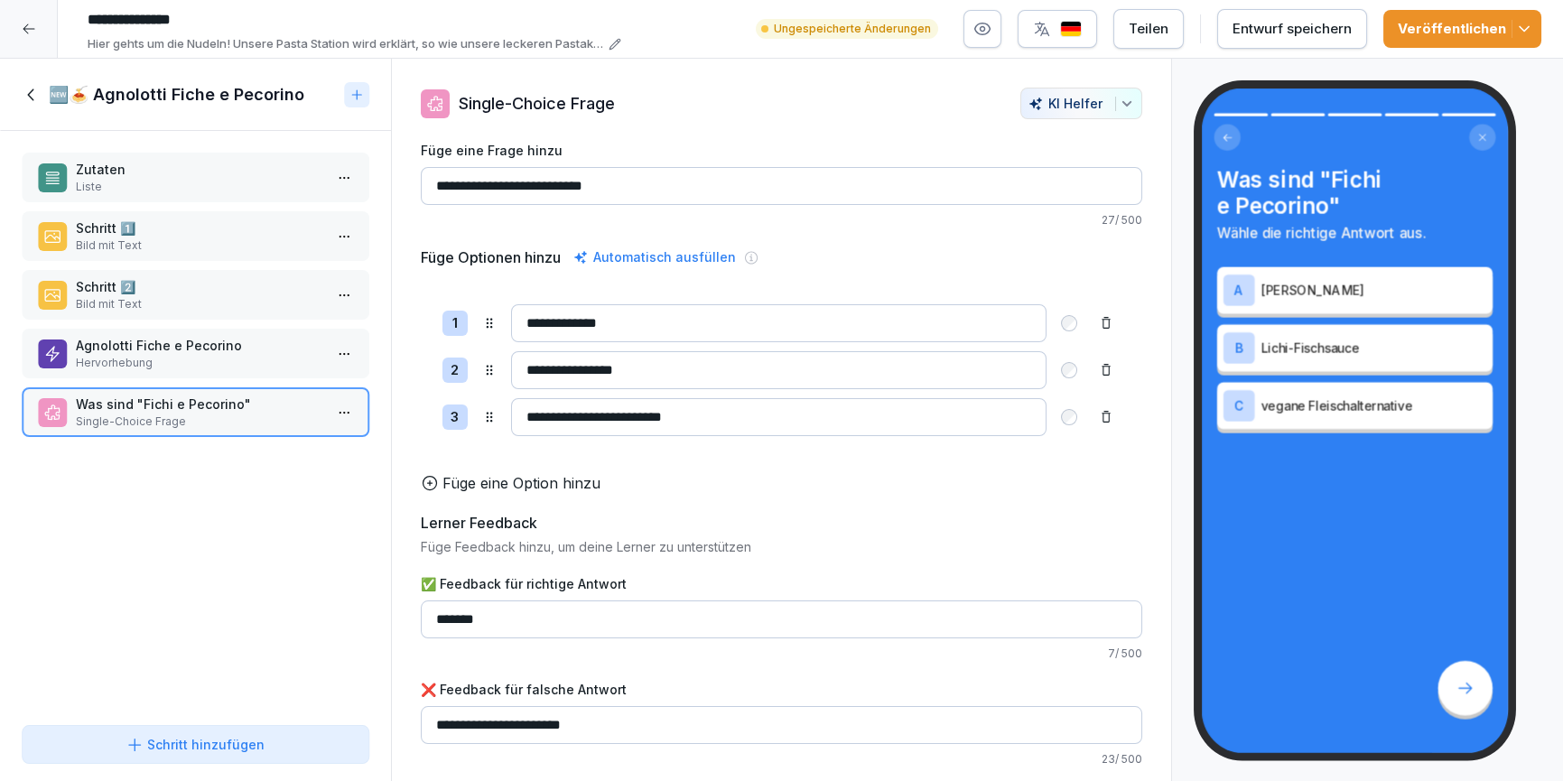
click at [165, 374] on div "Agnolotti Fiche e Pecorino Hervorhebung" at bounding box center [196, 354] width 348 height 50
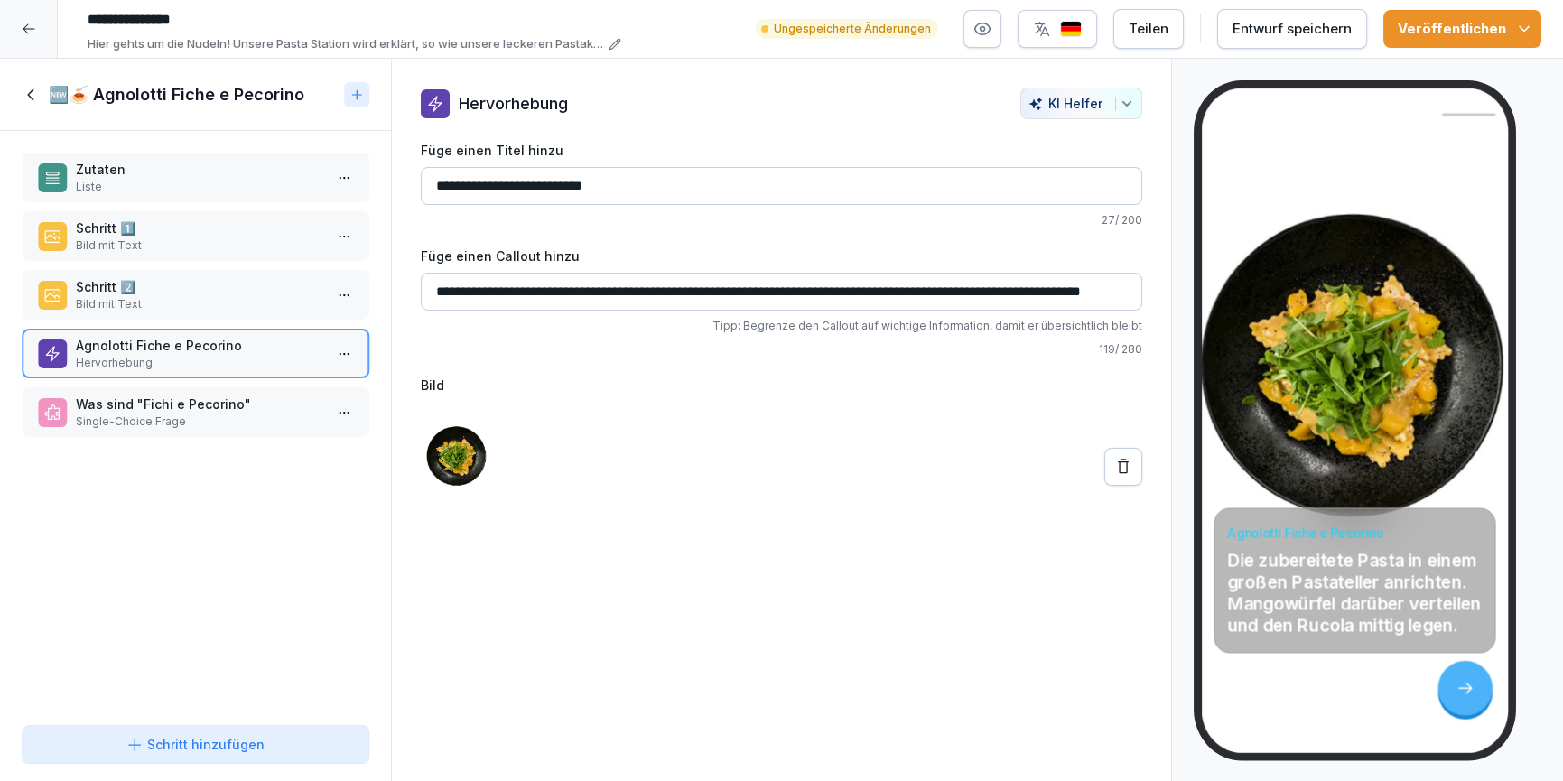
click at [107, 180] on p "Liste" at bounding box center [199, 187] width 247 height 16
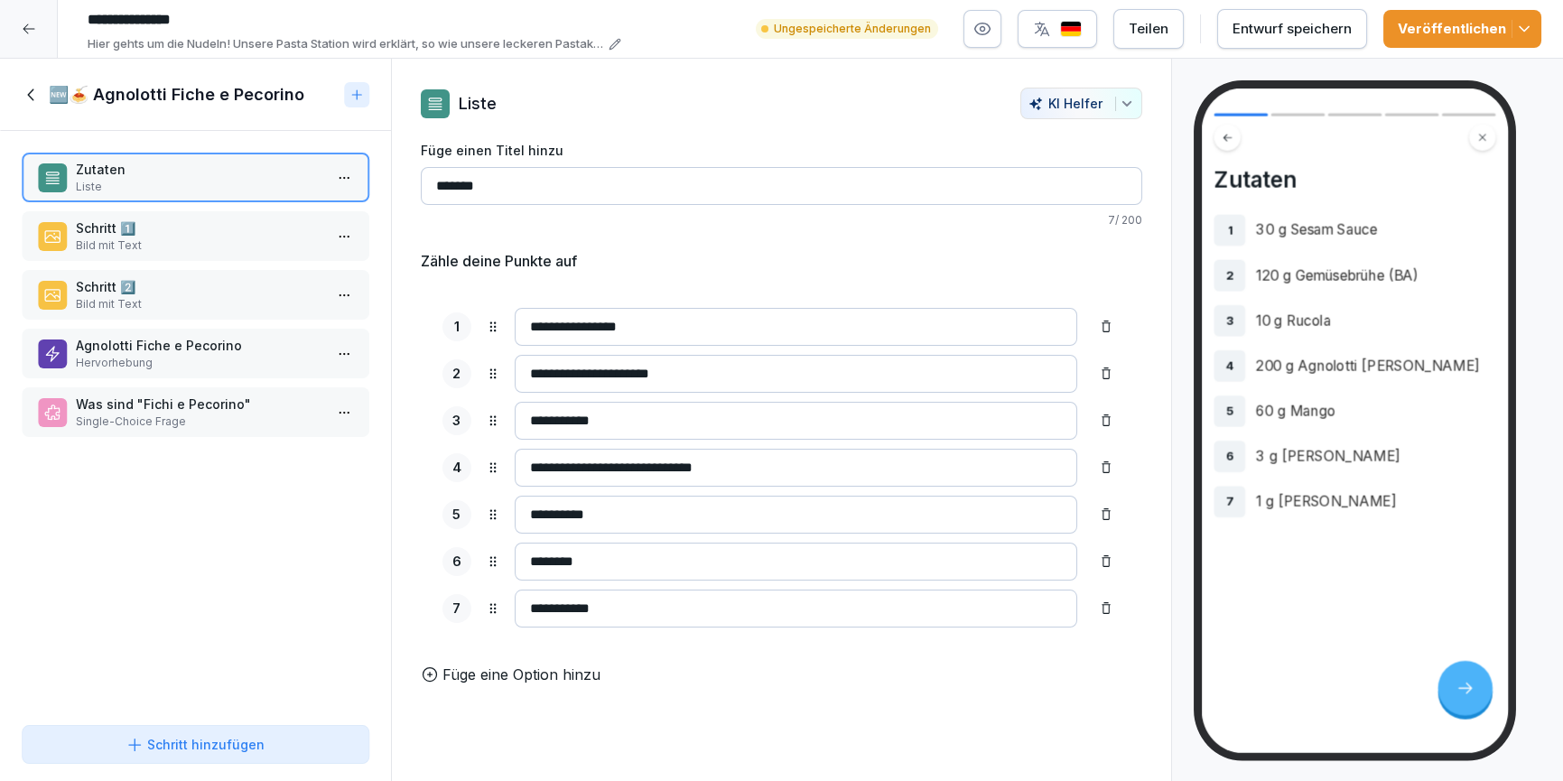
click at [89, 247] on p "Bild mit Text" at bounding box center [199, 246] width 247 height 16
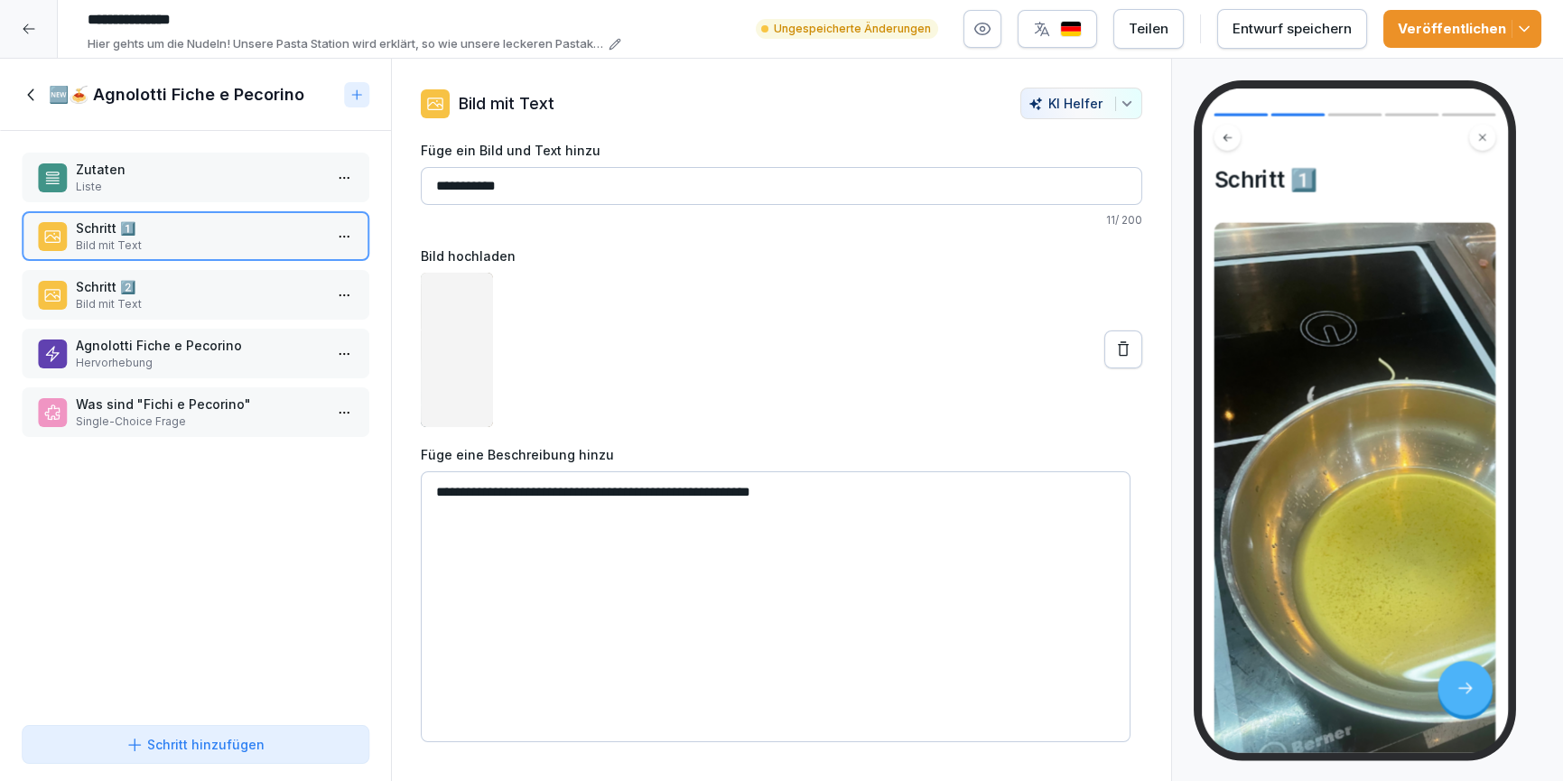
click at [107, 293] on p "Schritt 2️⃣" at bounding box center [199, 286] width 247 height 19
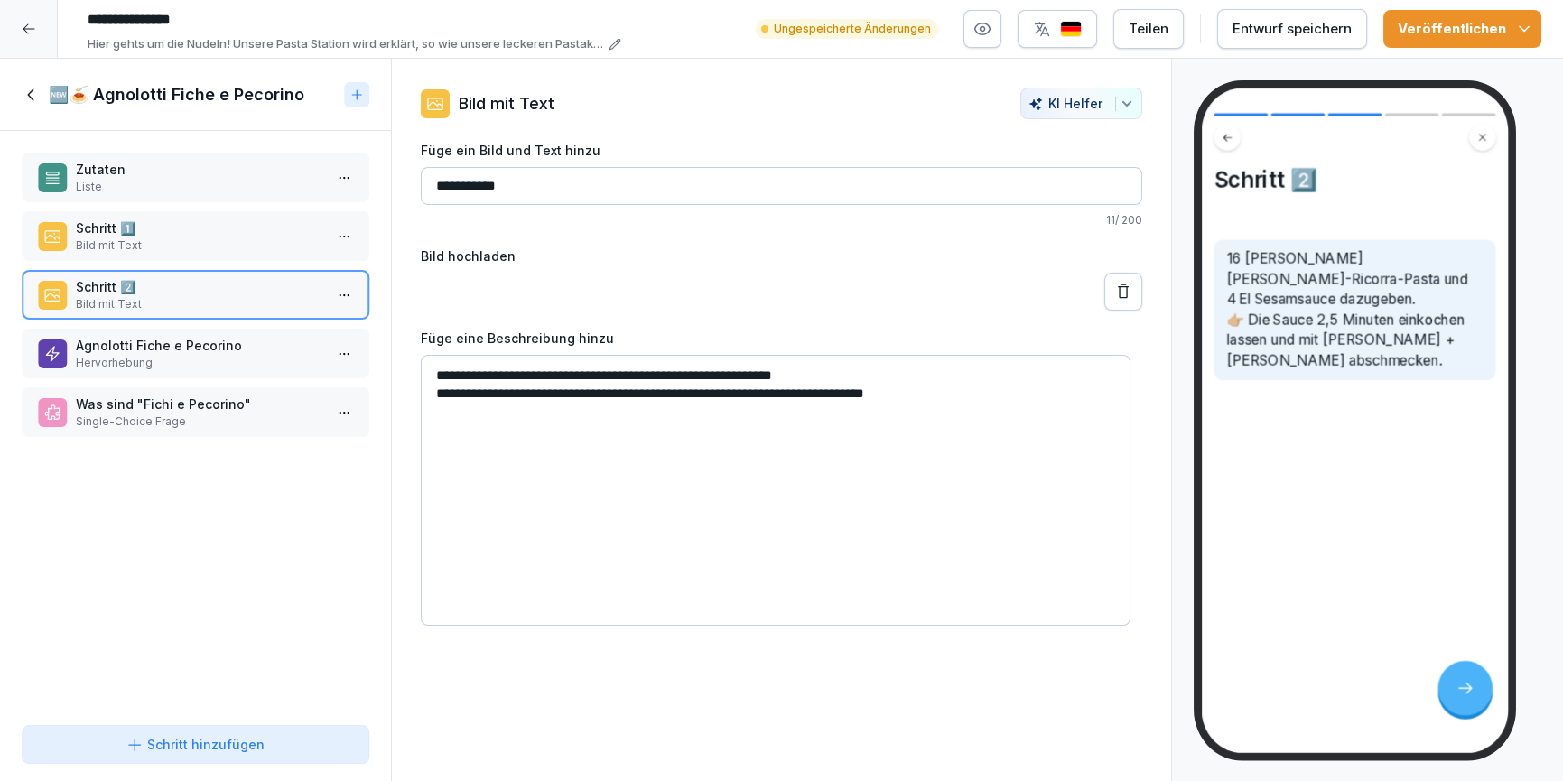
click at [35, 95] on icon at bounding box center [32, 95] width 20 height 20
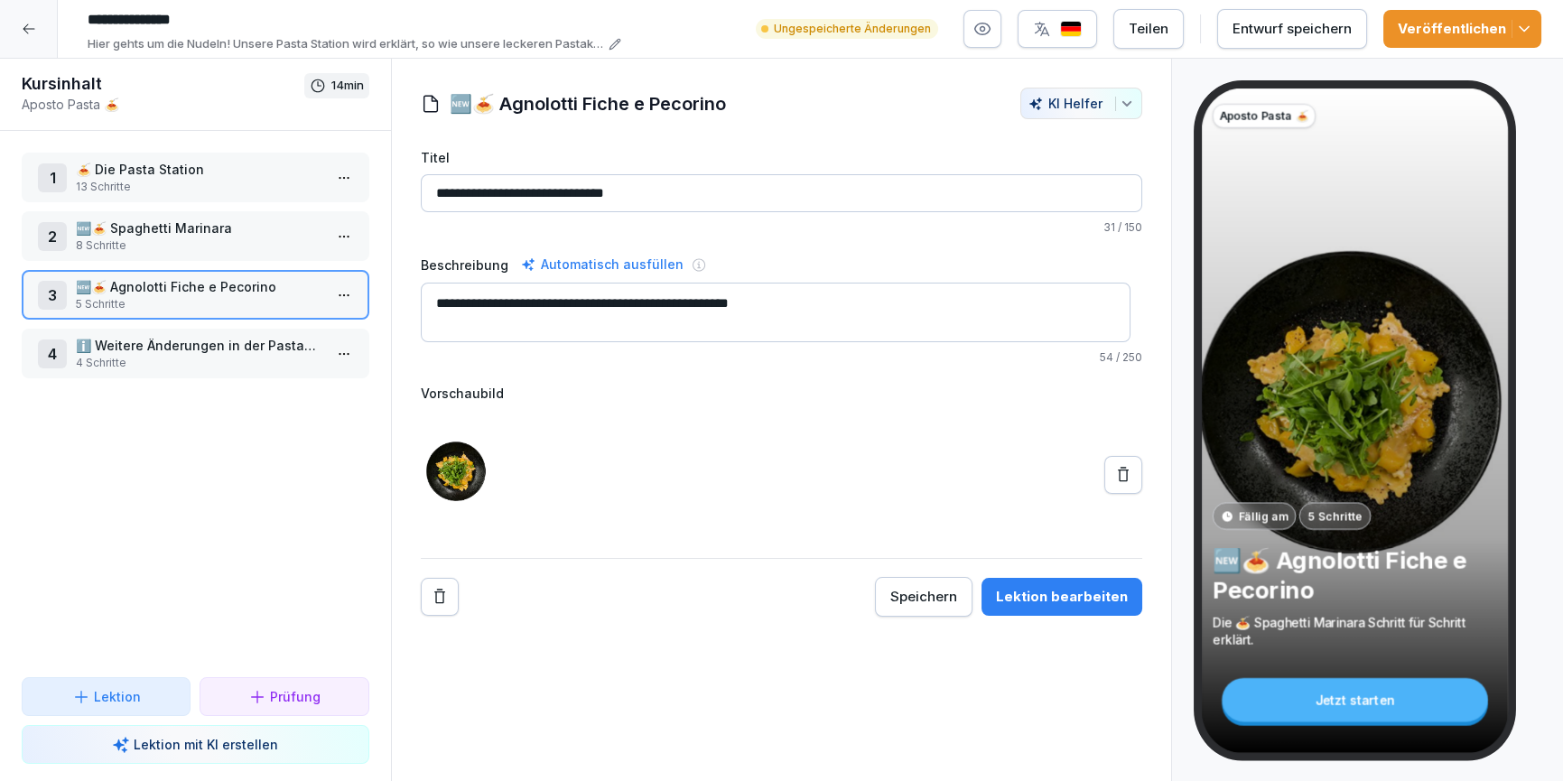
click at [25, 33] on icon at bounding box center [29, 29] width 14 height 14
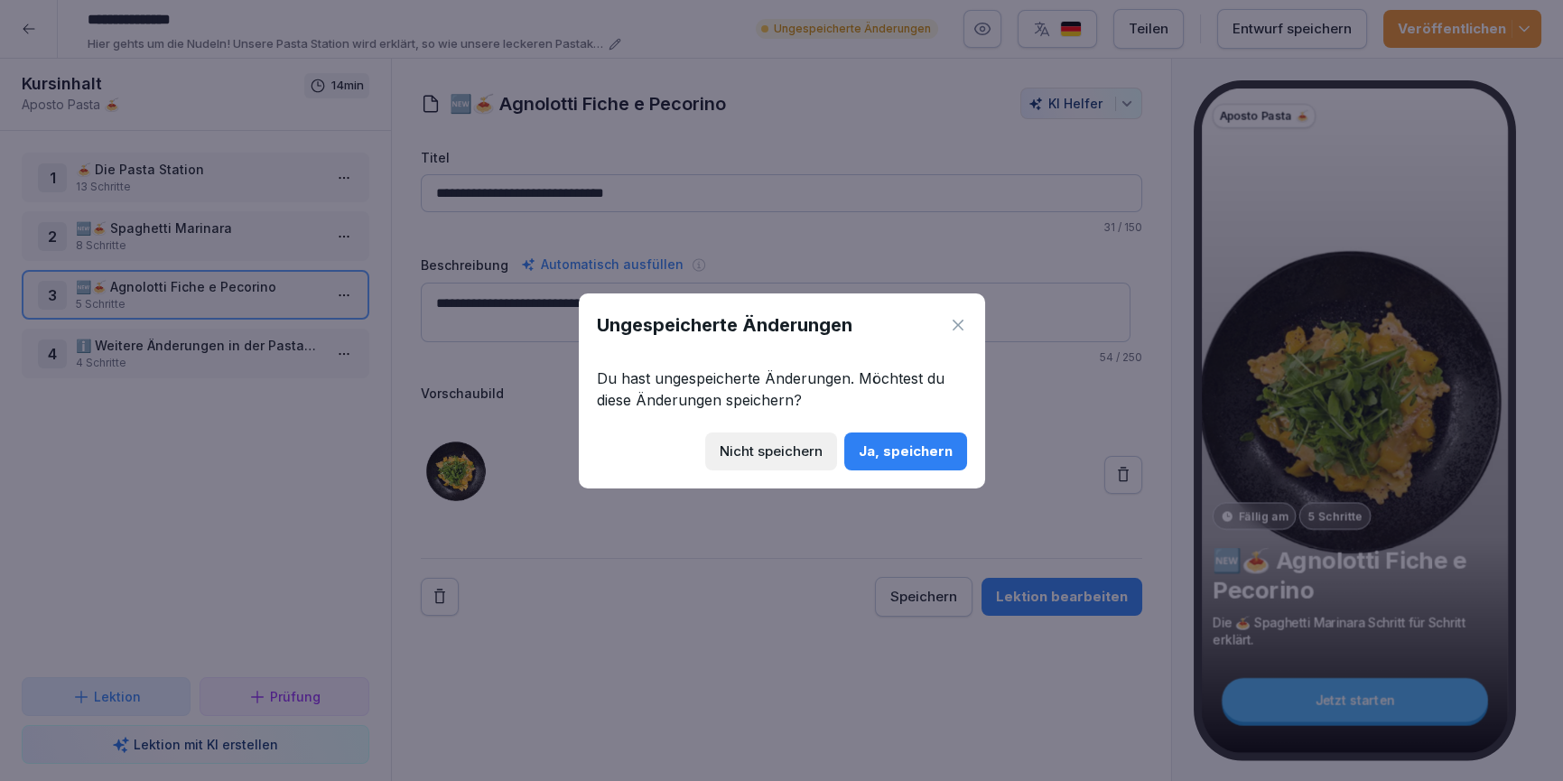
click at [893, 450] on div "Ja, speichern" at bounding box center [906, 452] width 94 height 20
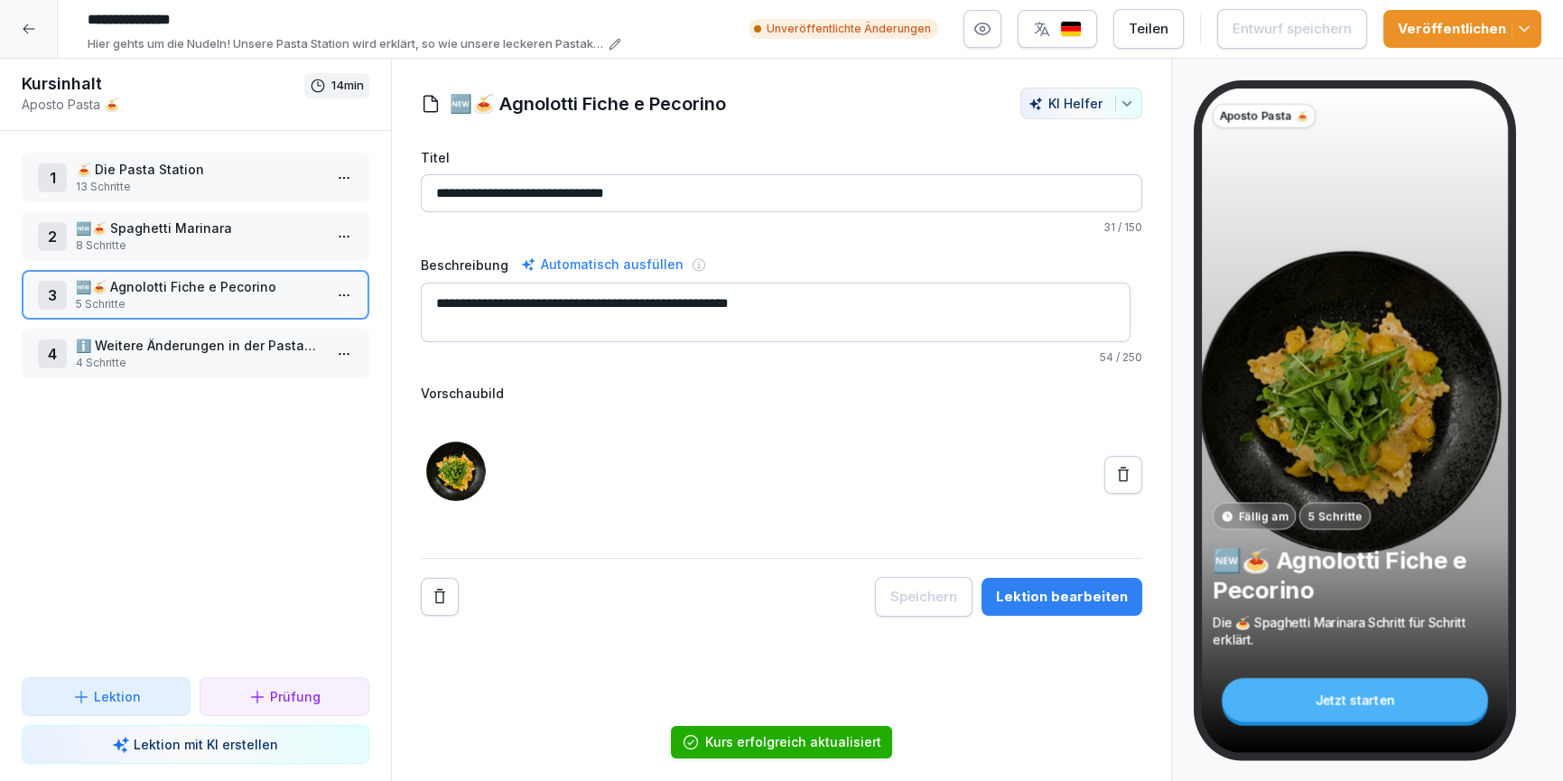
click at [23, 33] on icon at bounding box center [29, 29] width 14 height 14
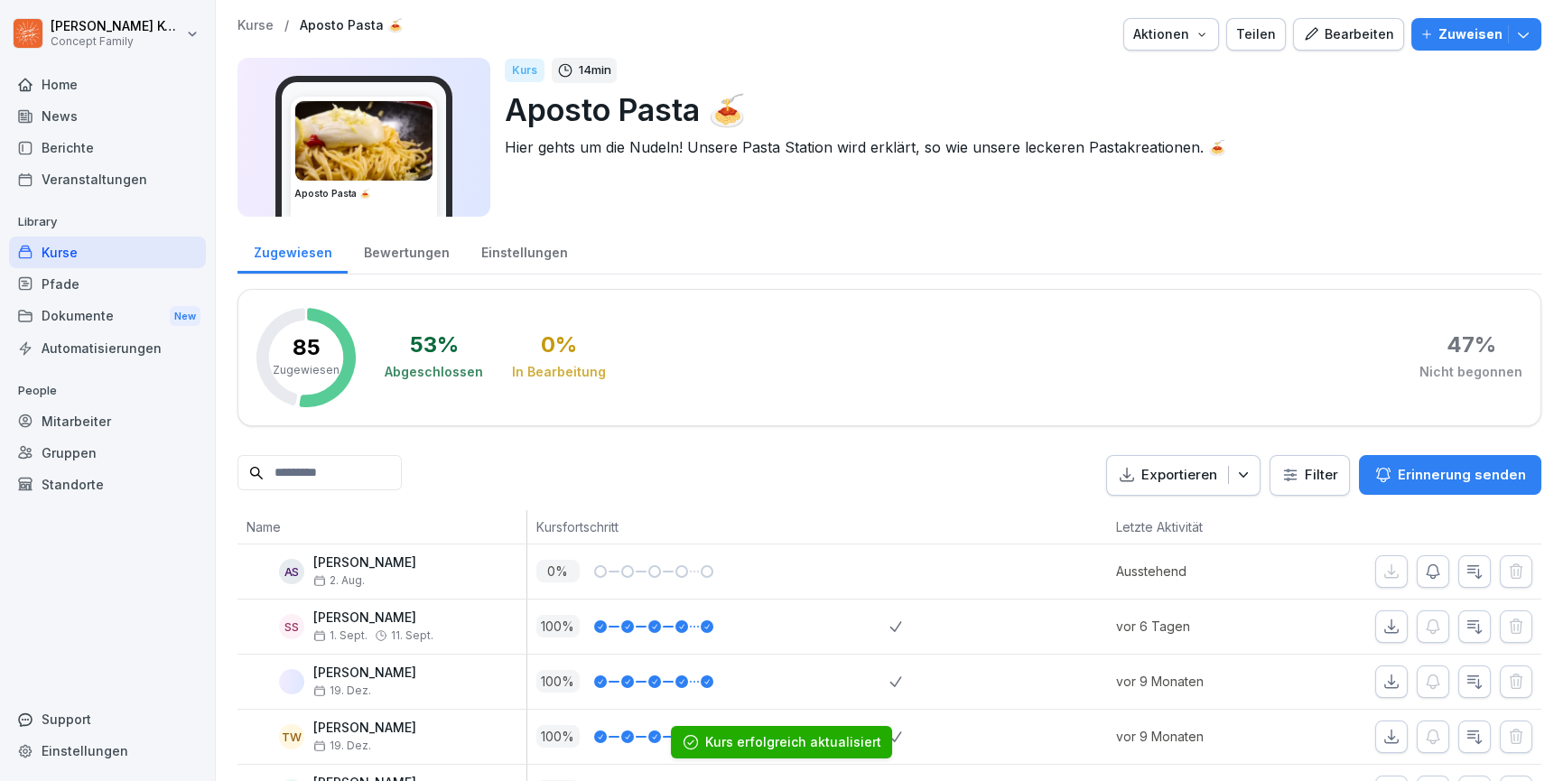
click at [1317, 30] on div "Bearbeiten" at bounding box center [1348, 34] width 91 height 20
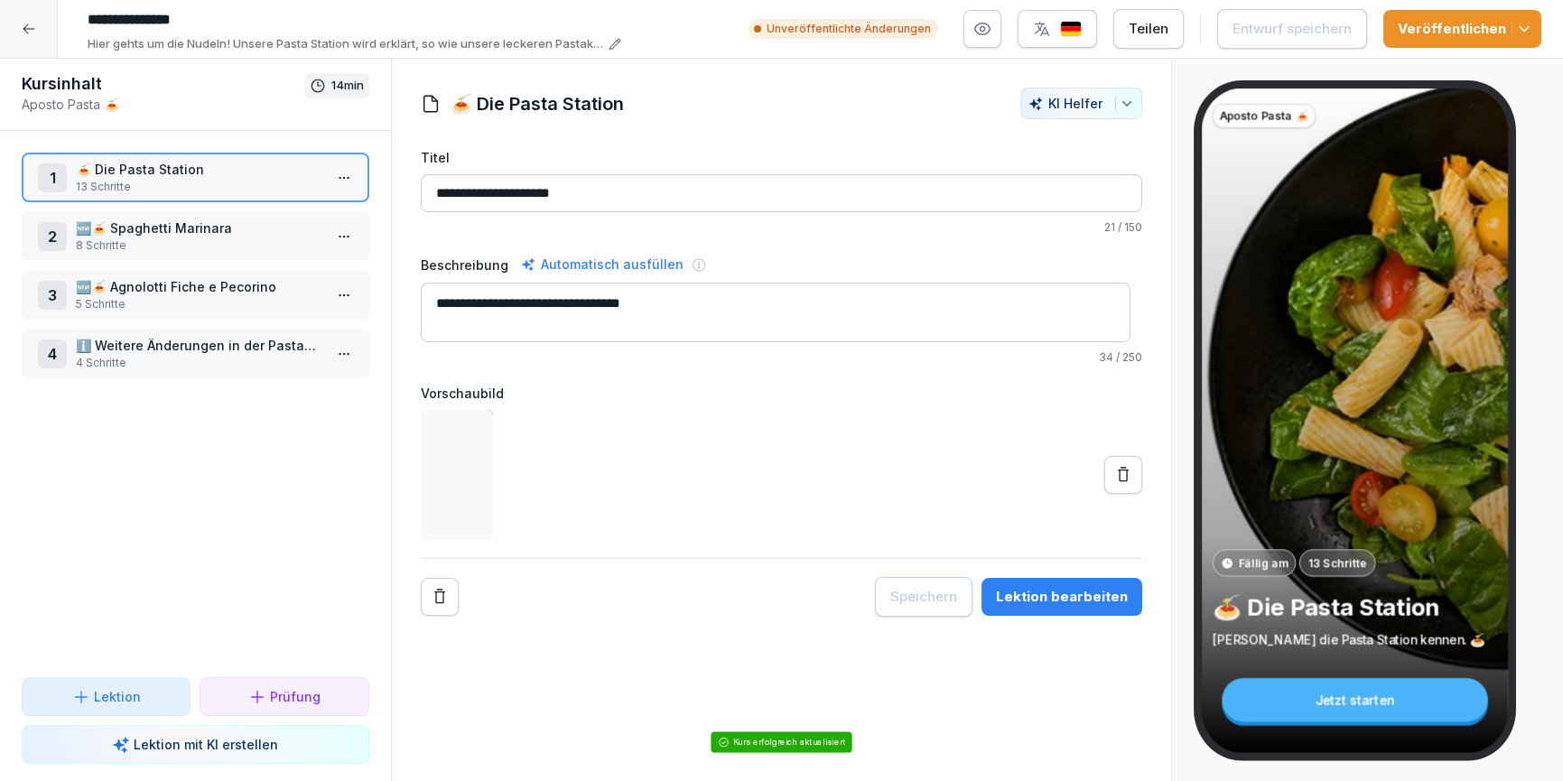
click at [189, 359] on p "4 Schritte" at bounding box center [199, 363] width 247 height 16
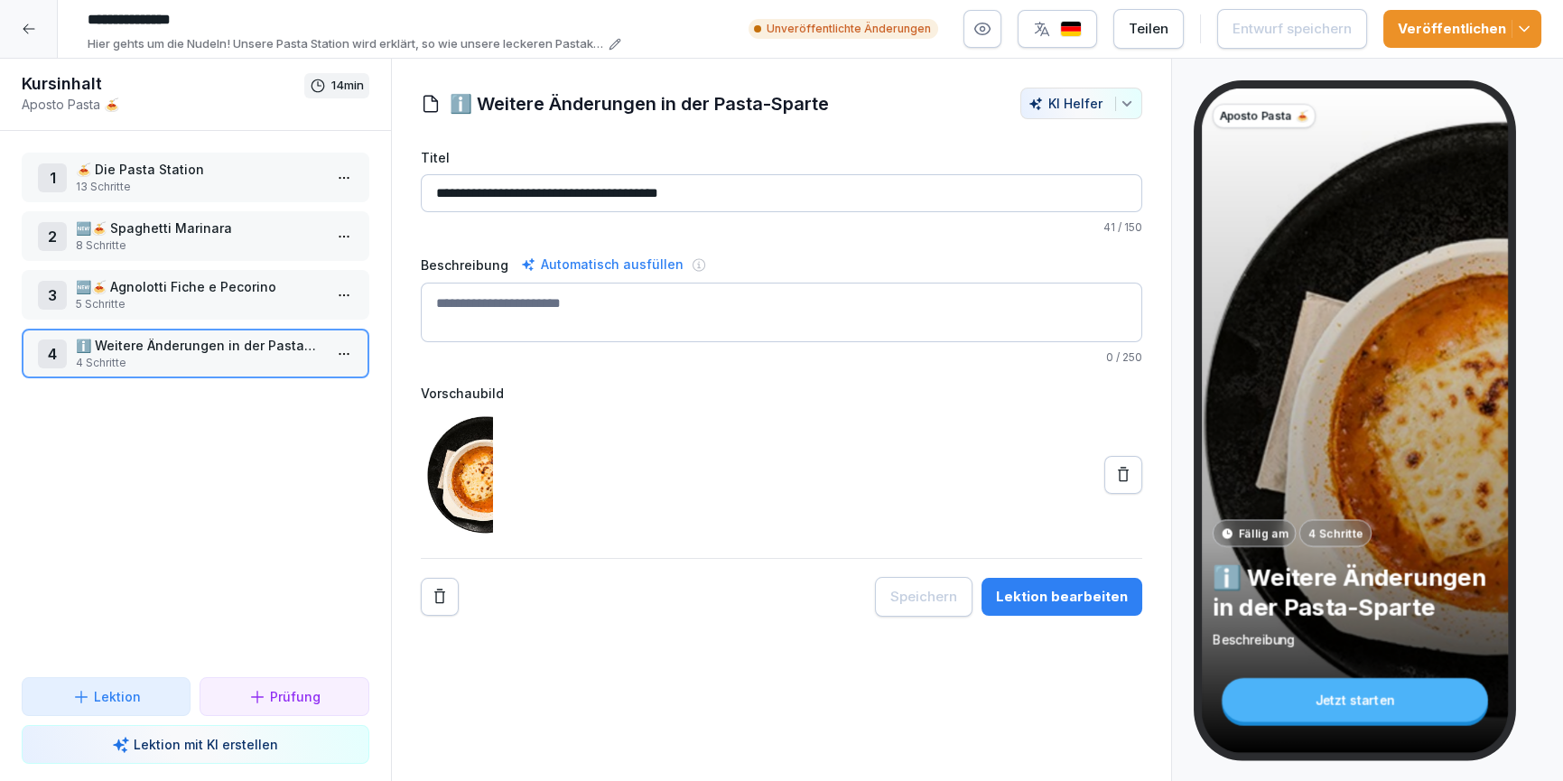
click at [1064, 599] on div "Lektion bearbeiten" at bounding box center [1062, 597] width 132 height 20
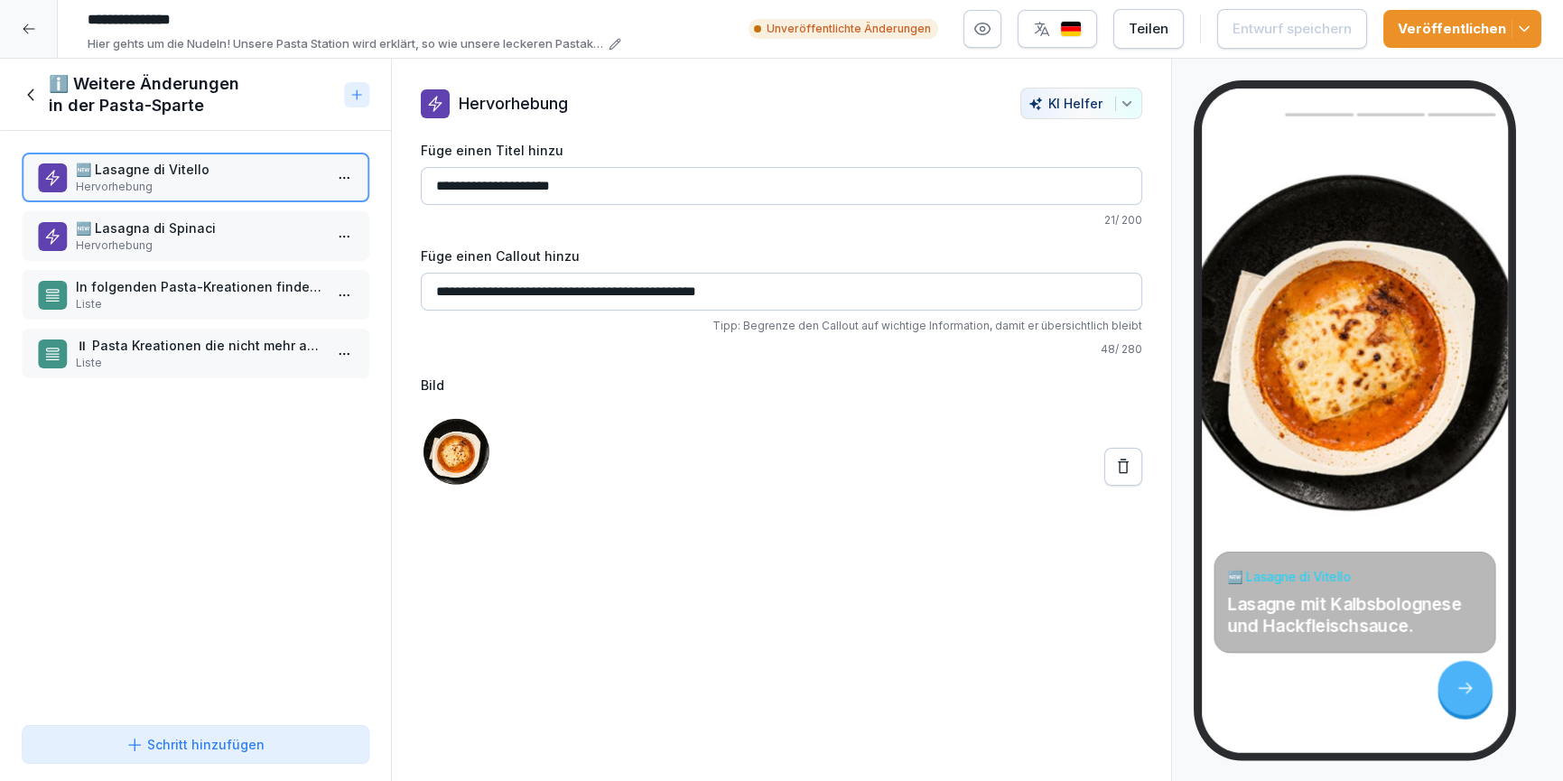
click at [178, 244] on p "Hervorhebung" at bounding box center [199, 246] width 247 height 16
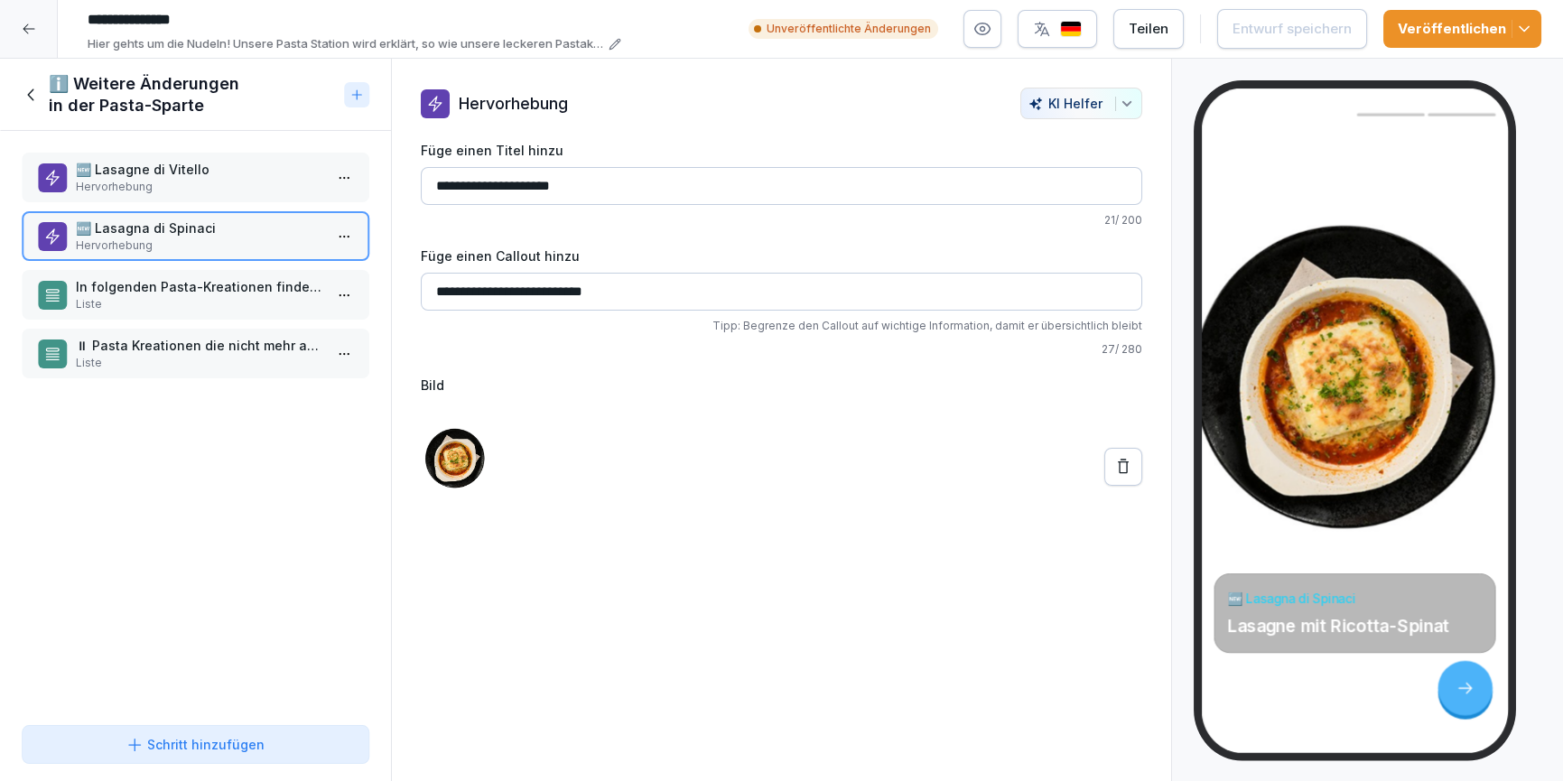
click at [159, 301] on p "Liste" at bounding box center [199, 304] width 247 height 16
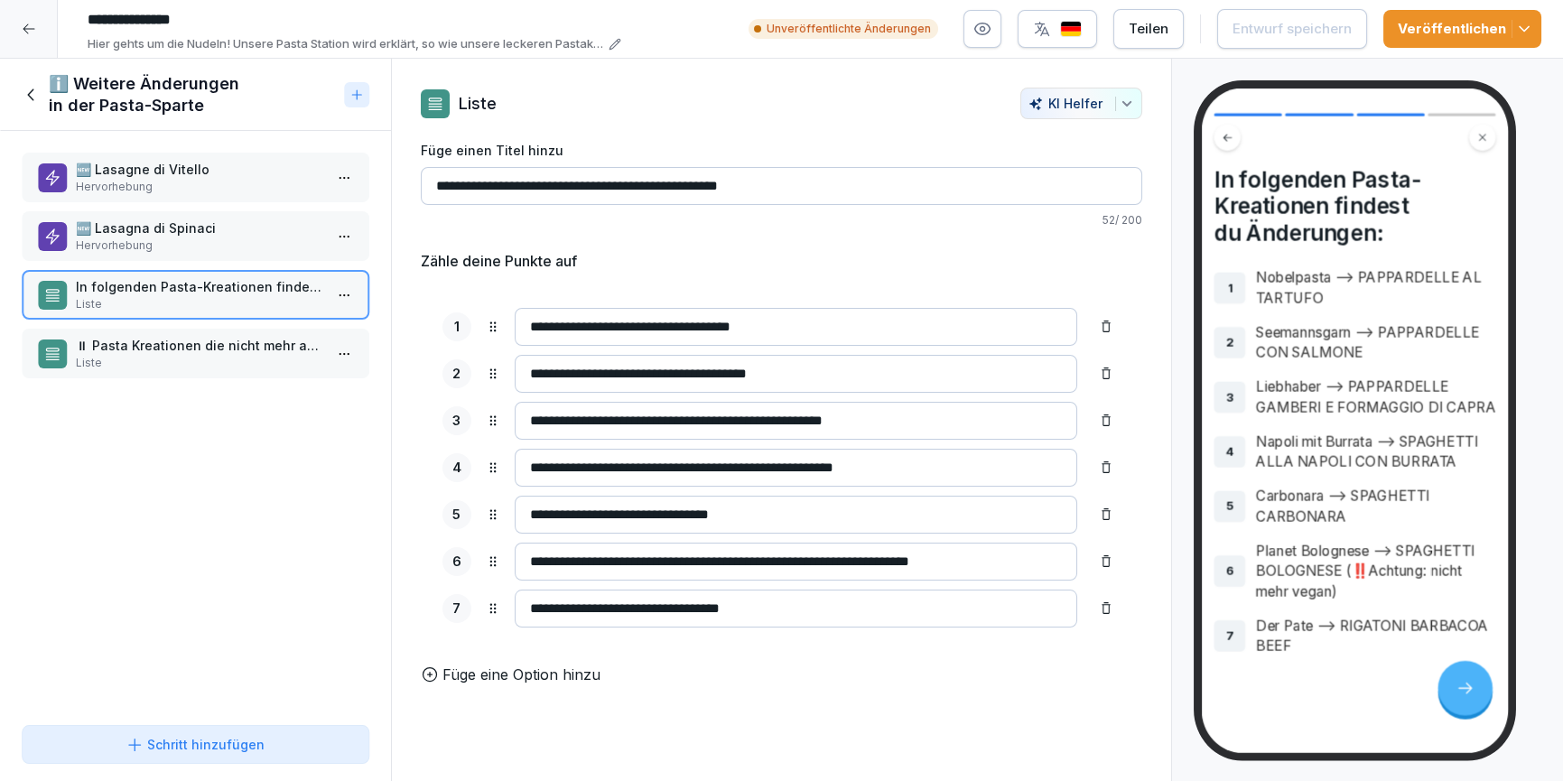
click at [157, 364] on p "Liste" at bounding box center [199, 363] width 247 height 16
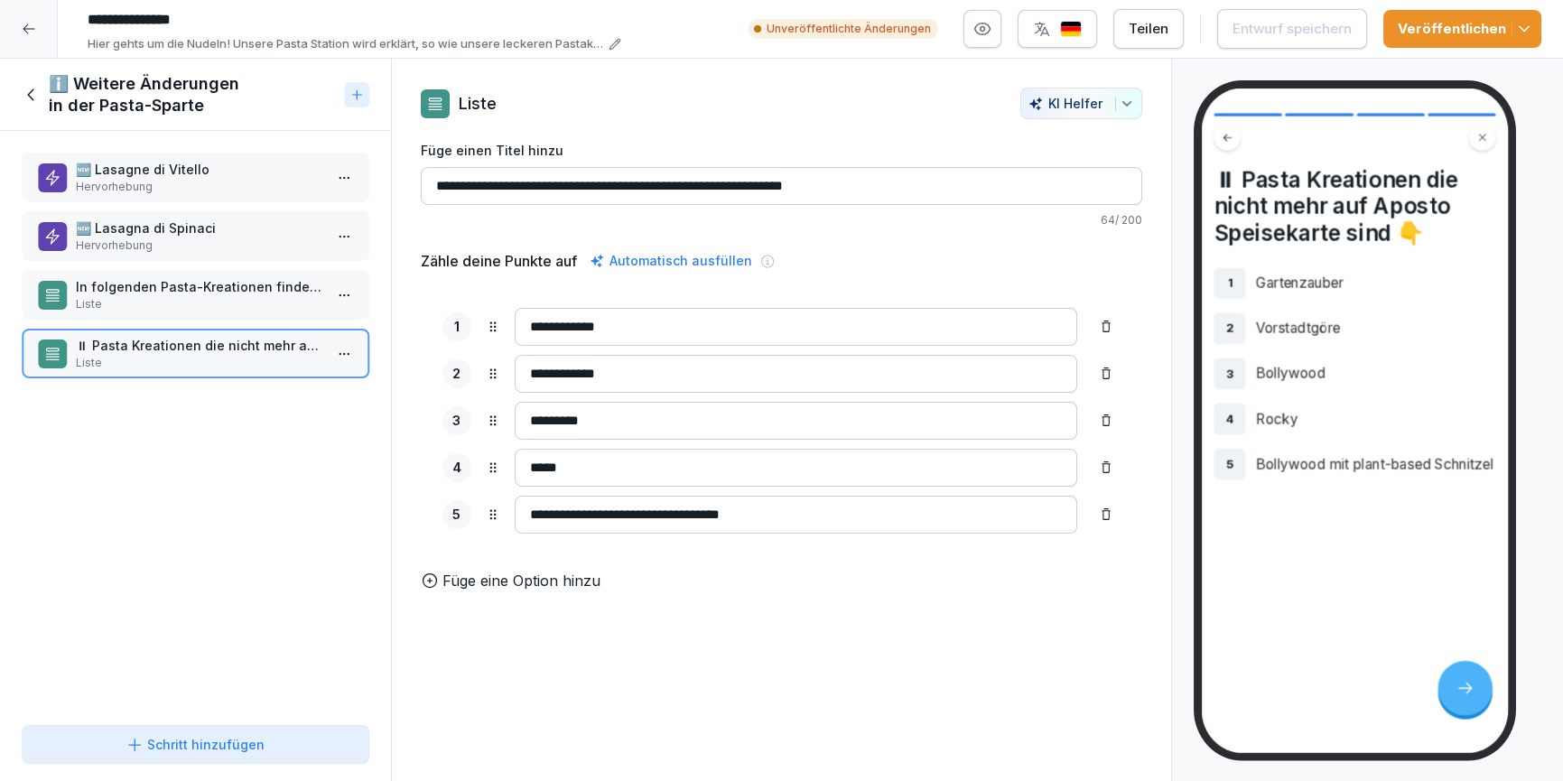
click at [30, 90] on icon at bounding box center [32, 95] width 20 height 20
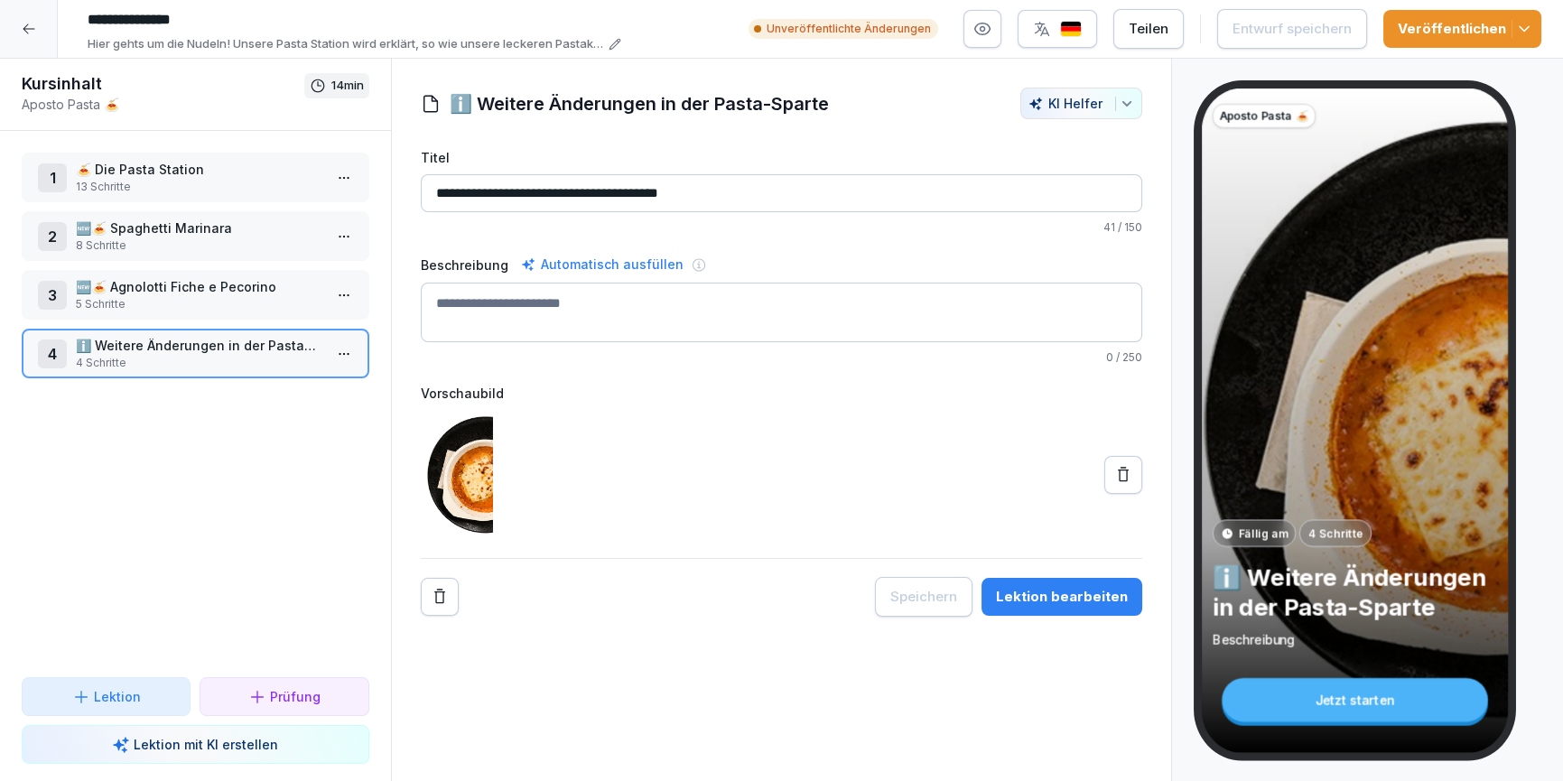
click at [32, 23] on icon at bounding box center [29, 29] width 14 height 14
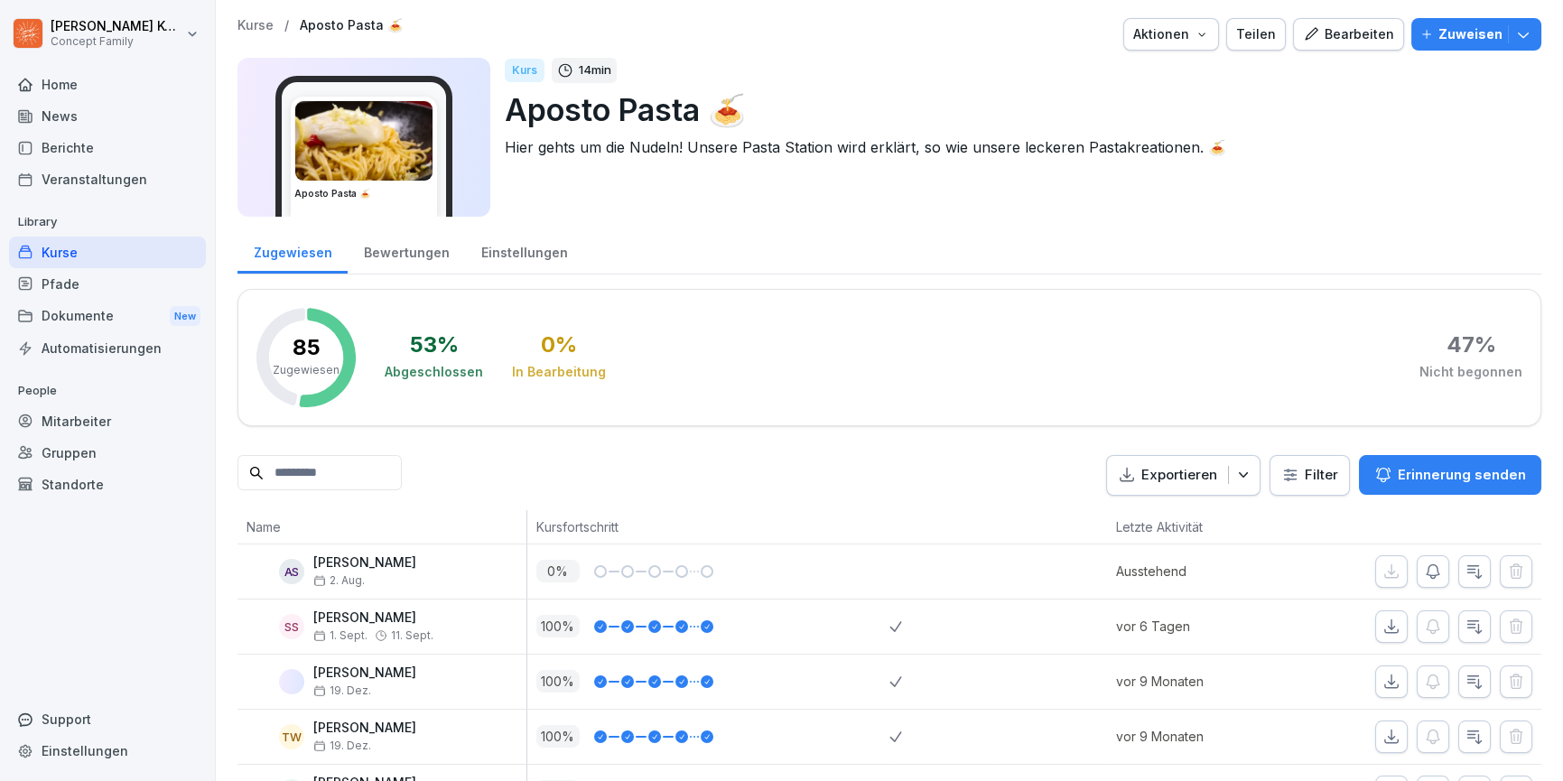
click at [86, 259] on div "Kurse" at bounding box center [107, 253] width 197 height 32
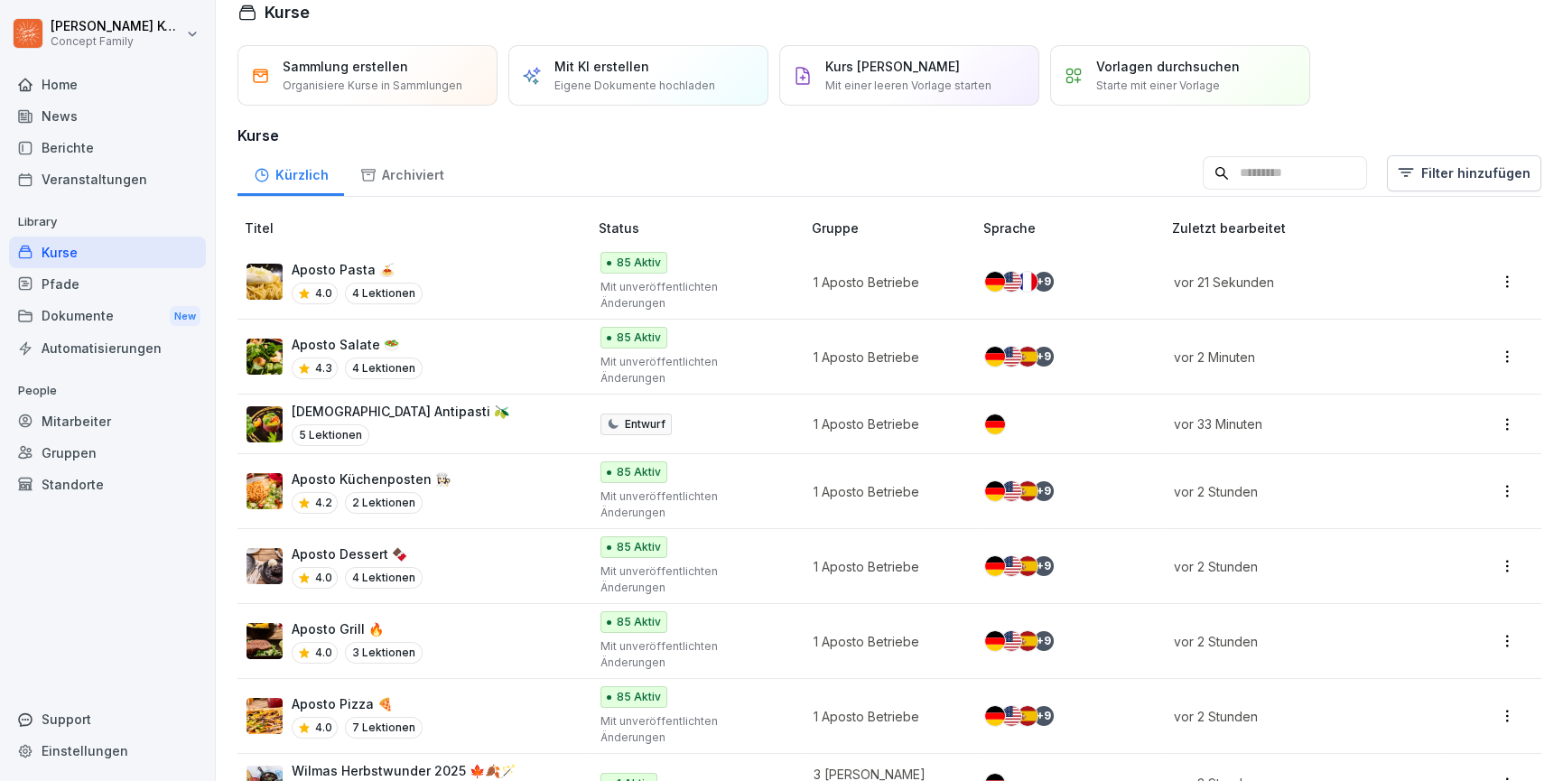
scroll to position [87, 0]
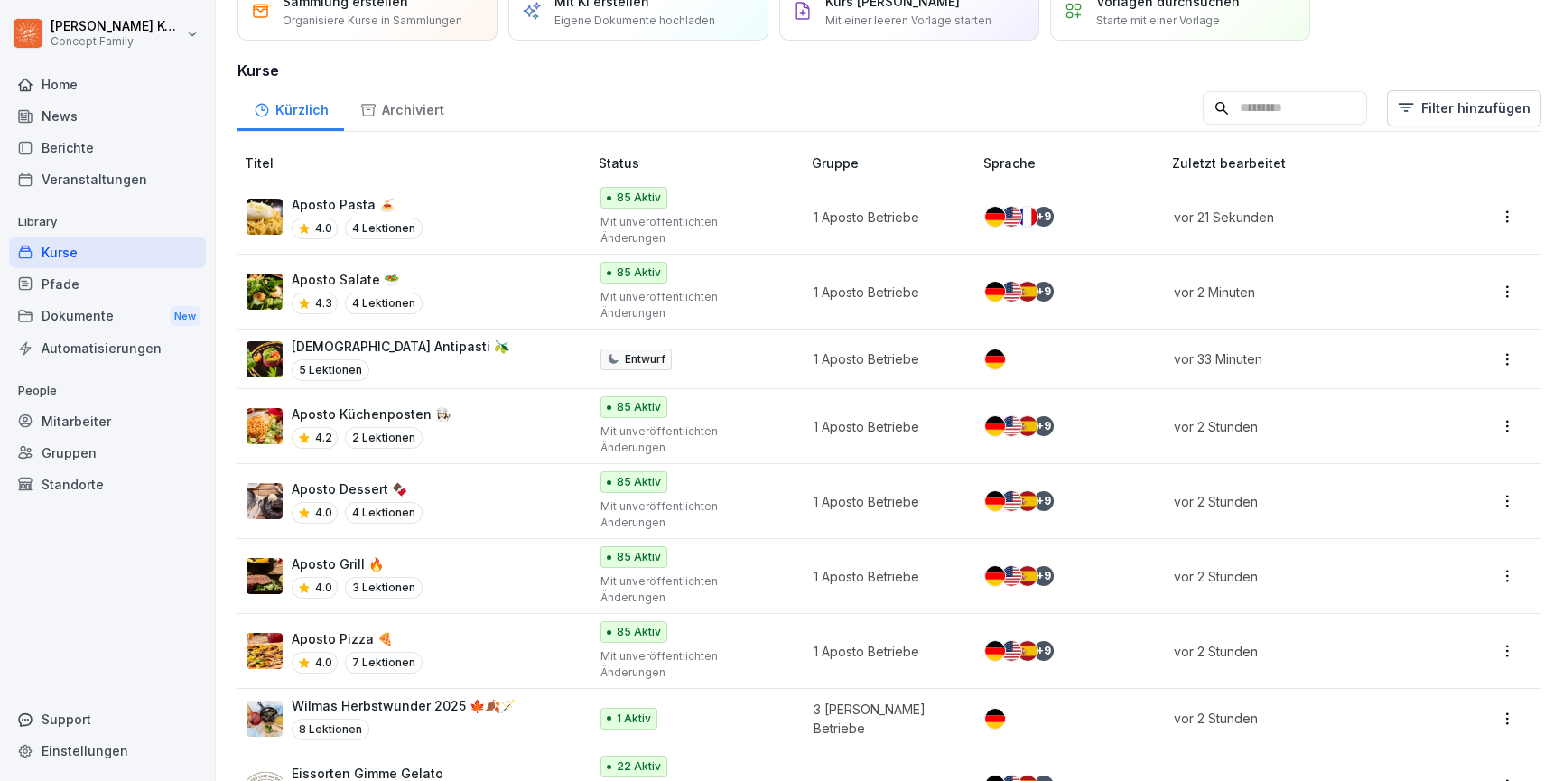
click at [467, 629] on div "Aposto Pizza 🍕 4.0 7 Lektionen" at bounding box center [408, 651] width 323 height 44
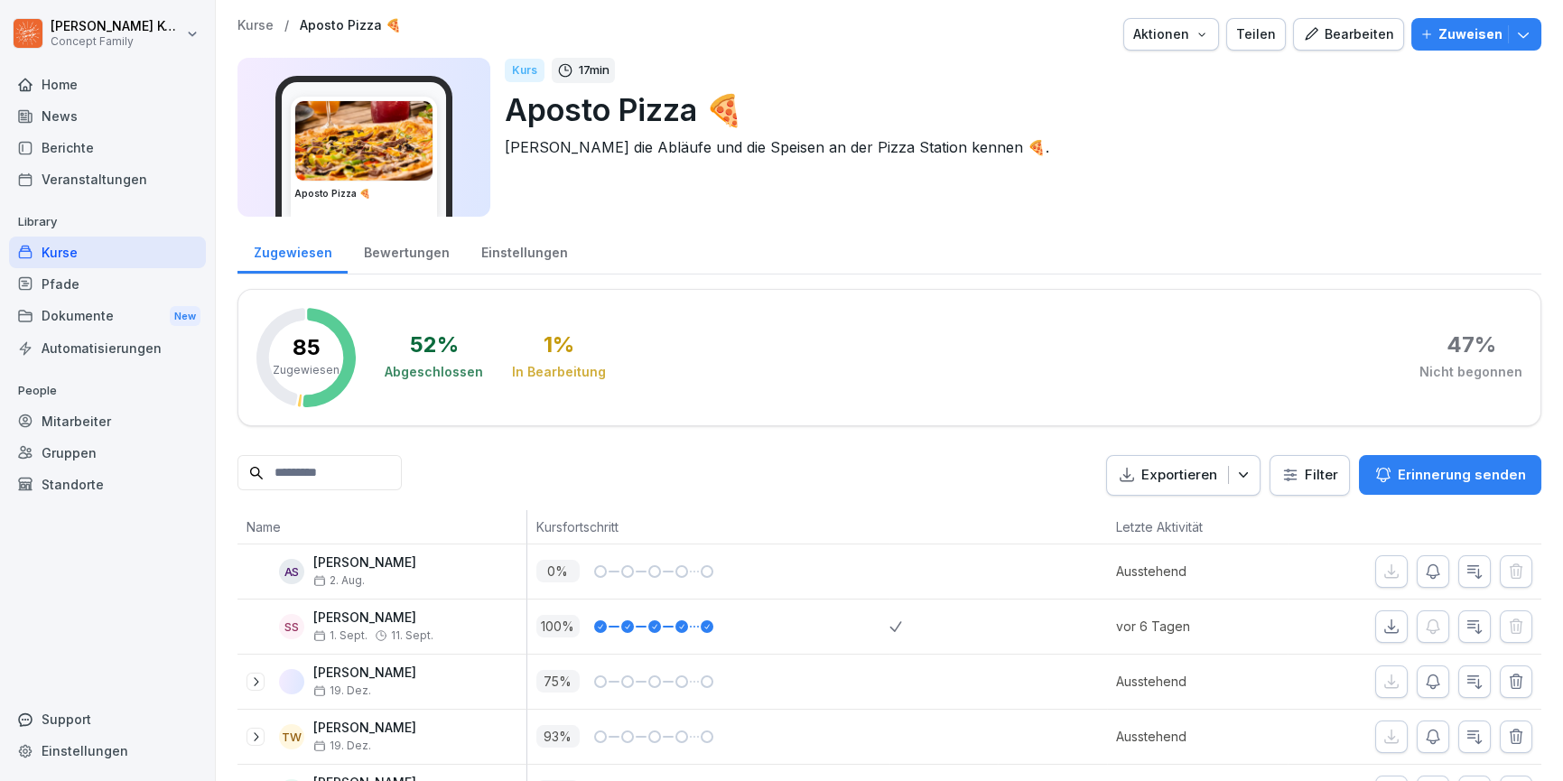
click at [1355, 42] on div "Bearbeiten" at bounding box center [1348, 34] width 91 height 20
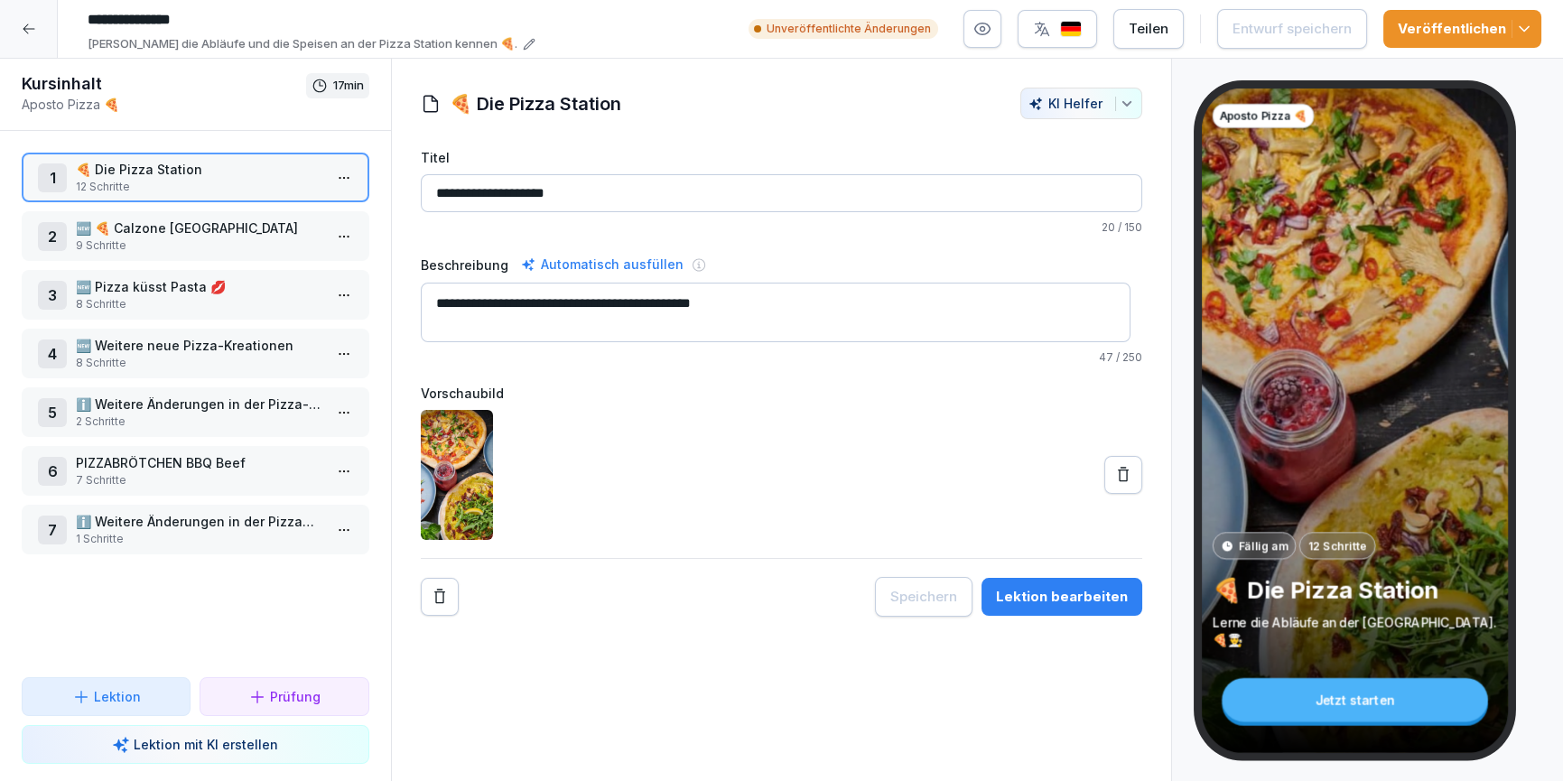
click at [112, 238] on p "9 Schritte" at bounding box center [199, 246] width 247 height 16
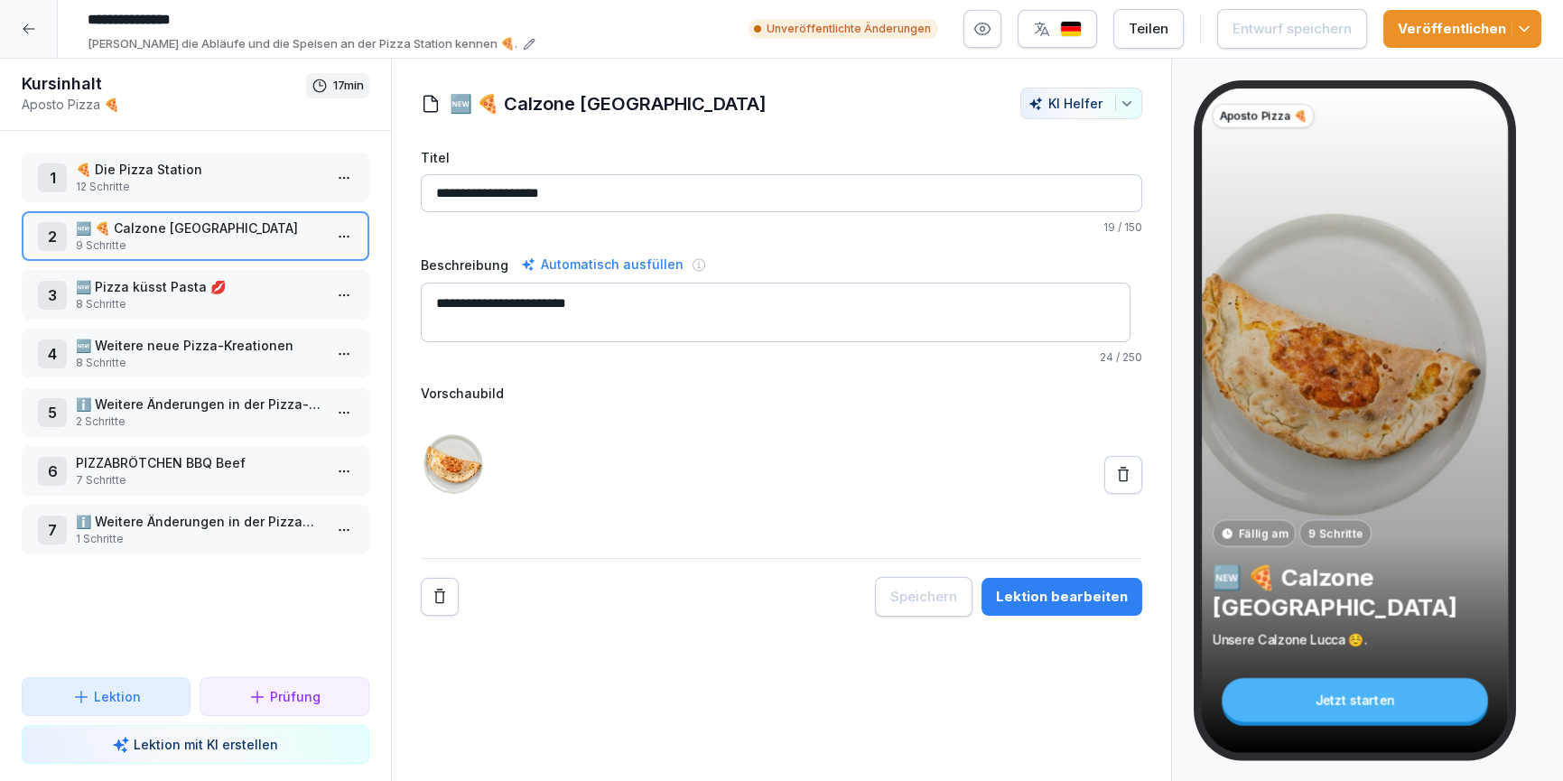
click at [129, 184] on p "12 Schritte" at bounding box center [199, 187] width 247 height 16
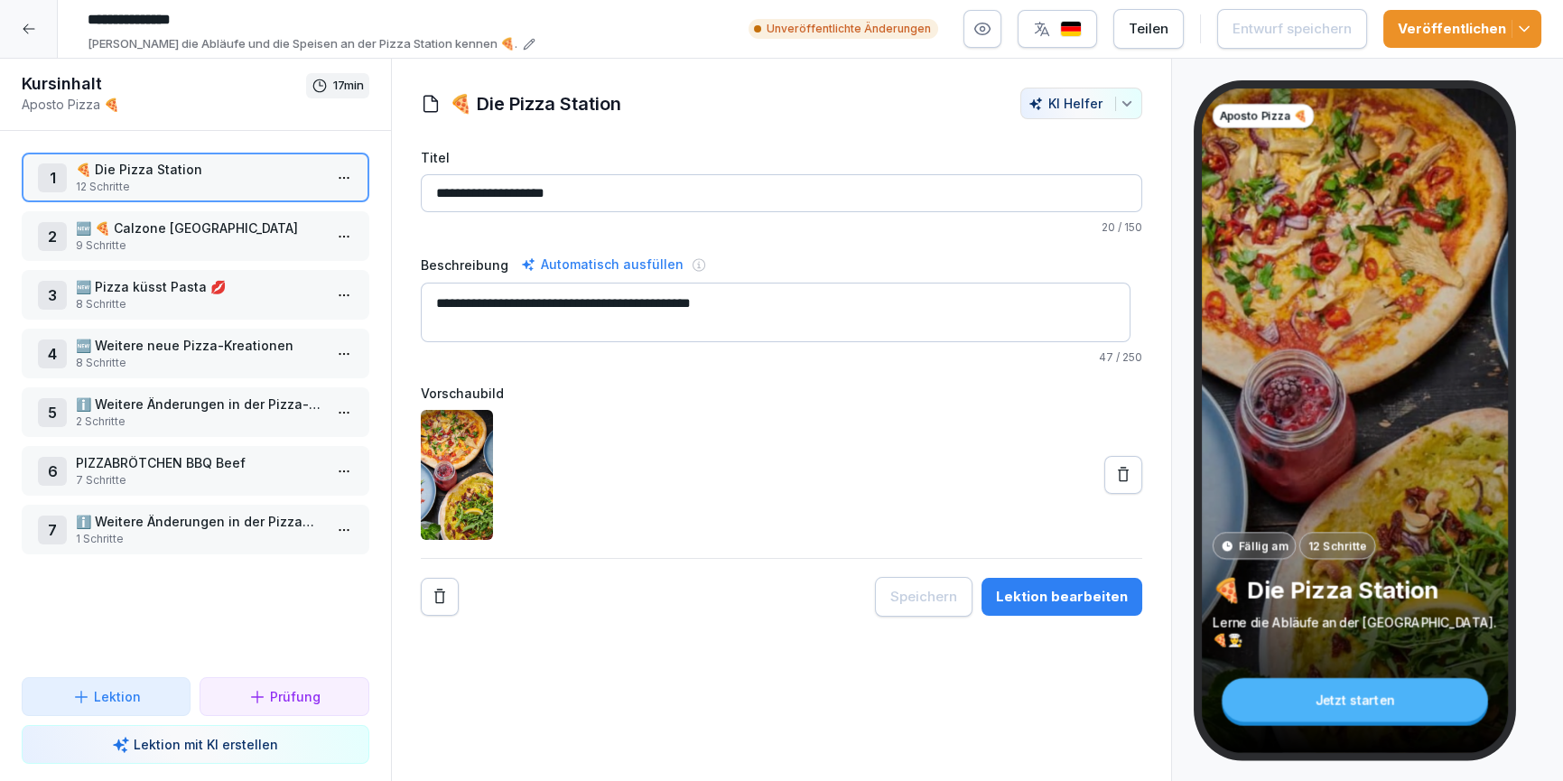
click at [1124, 469] on button at bounding box center [1124, 475] width 38 height 38
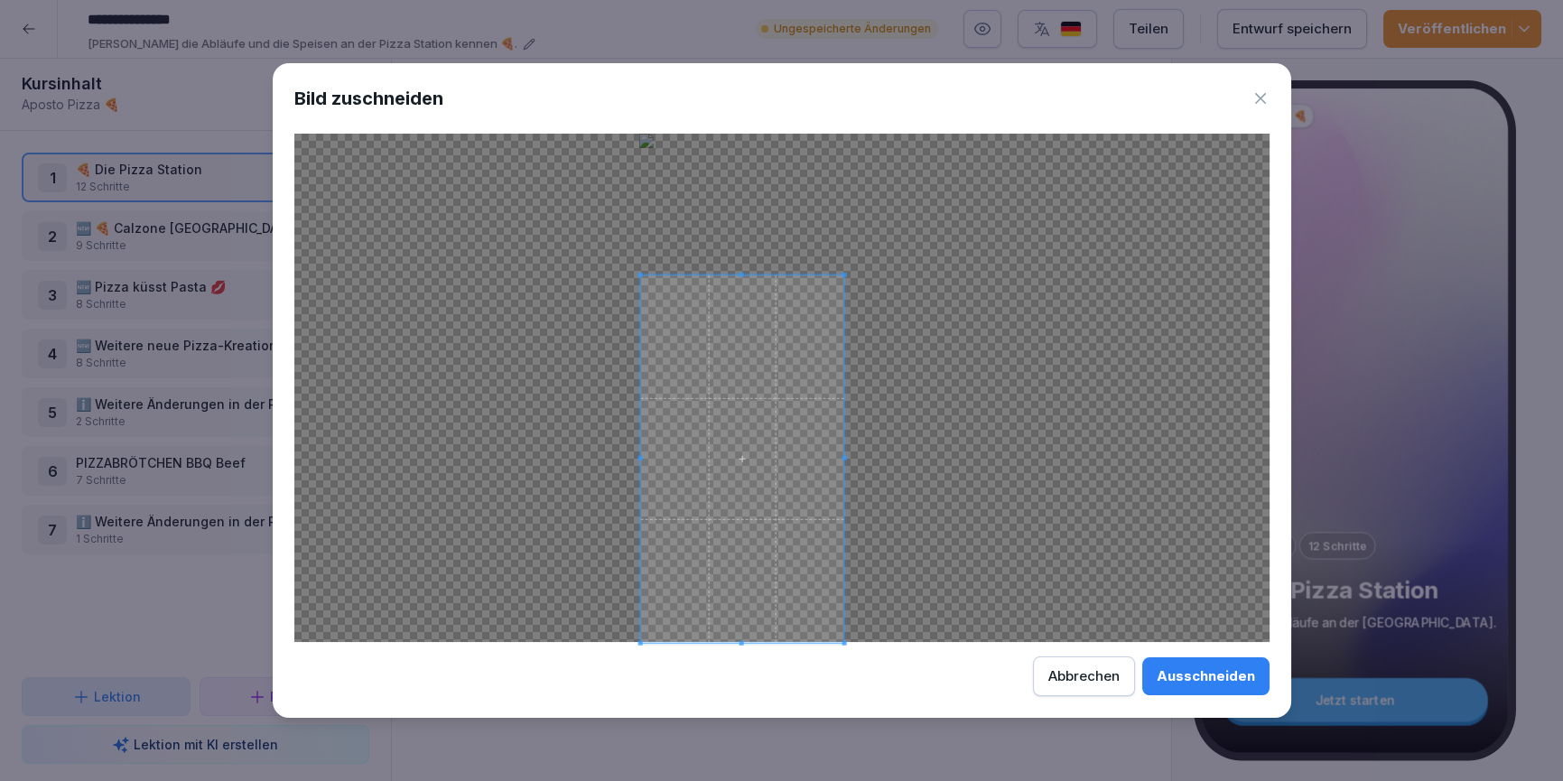
click at [870, 304] on div at bounding box center [781, 388] width 975 height 508
click at [1219, 675] on div "Ausschneiden" at bounding box center [1206, 677] width 98 height 20
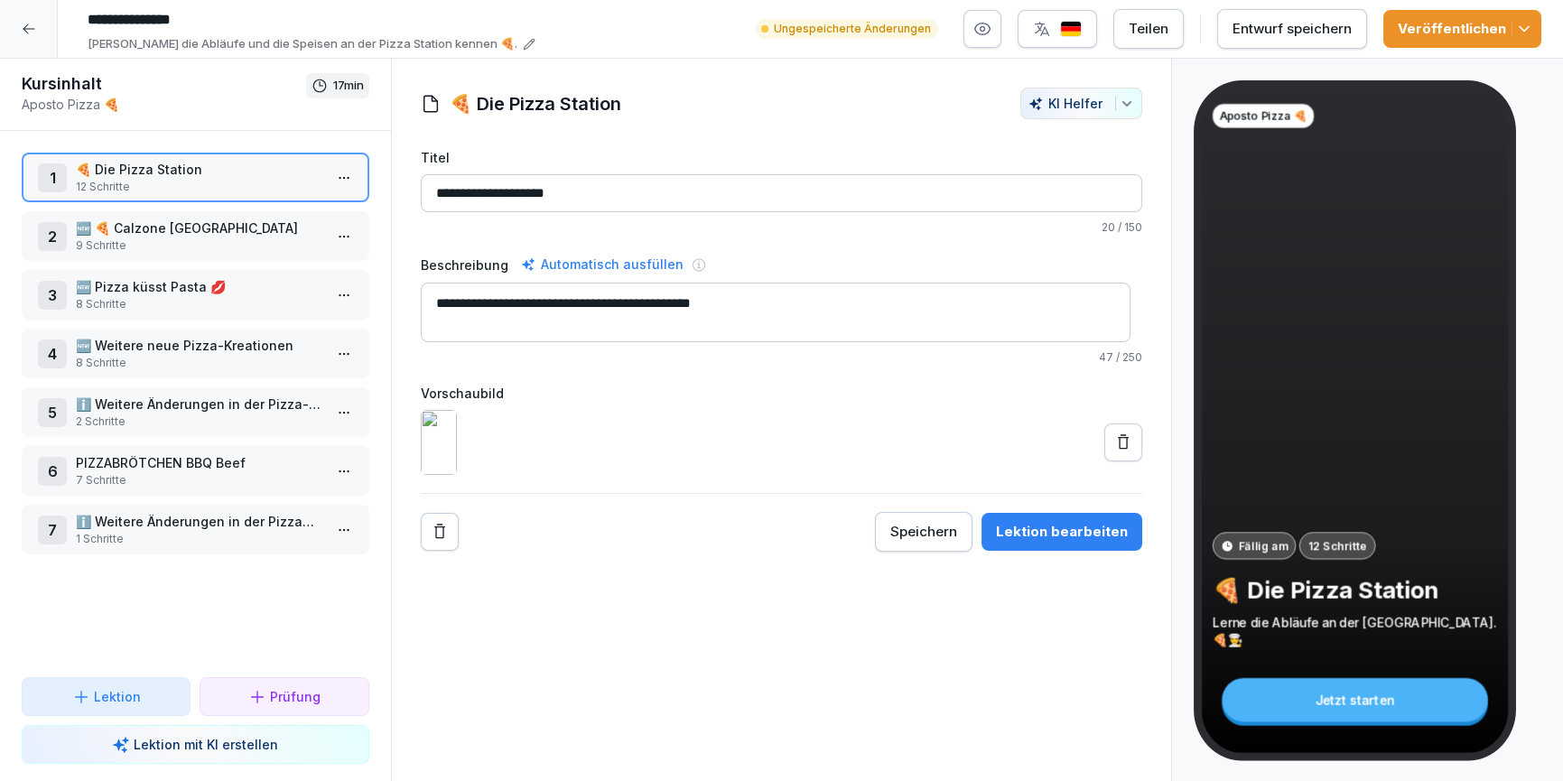
click at [1055, 542] on div "Lektion bearbeiten" at bounding box center [1062, 532] width 132 height 20
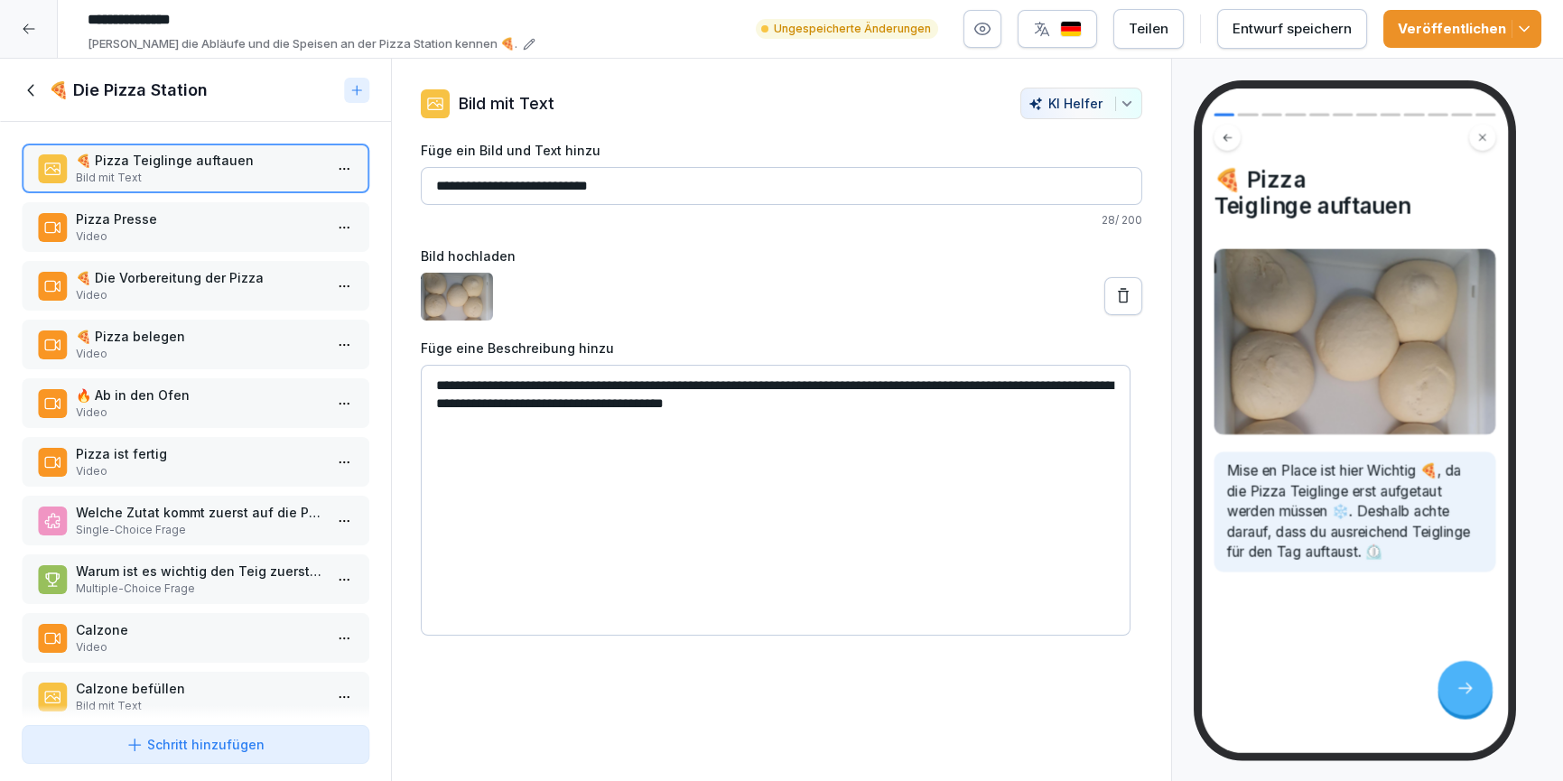
click at [121, 222] on p "Pizza Presse" at bounding box center [199, 219] width 247 height 19
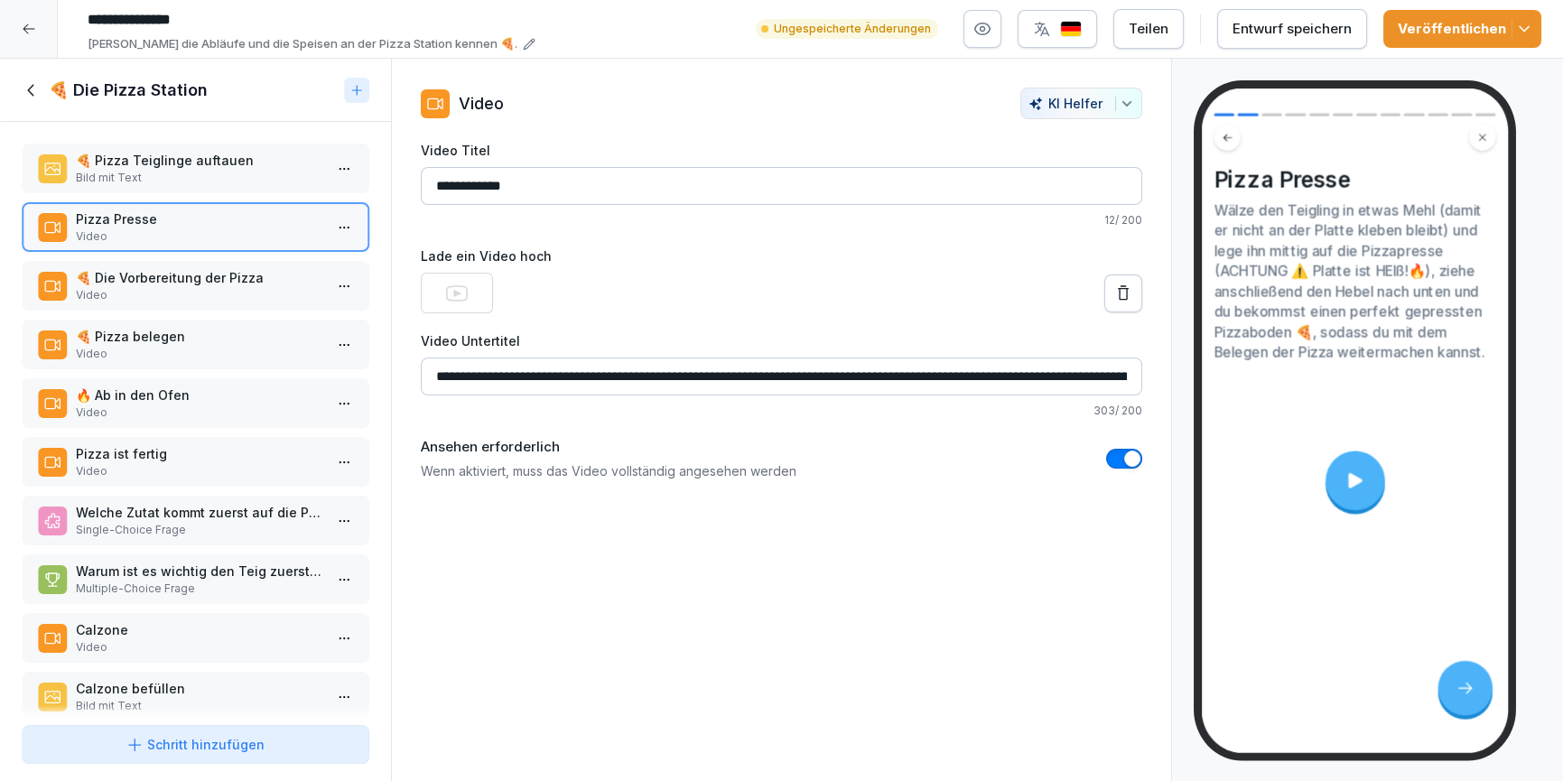
click at [143, 294] on p "Video" at bounding box center [199, 295] width 247 height 16
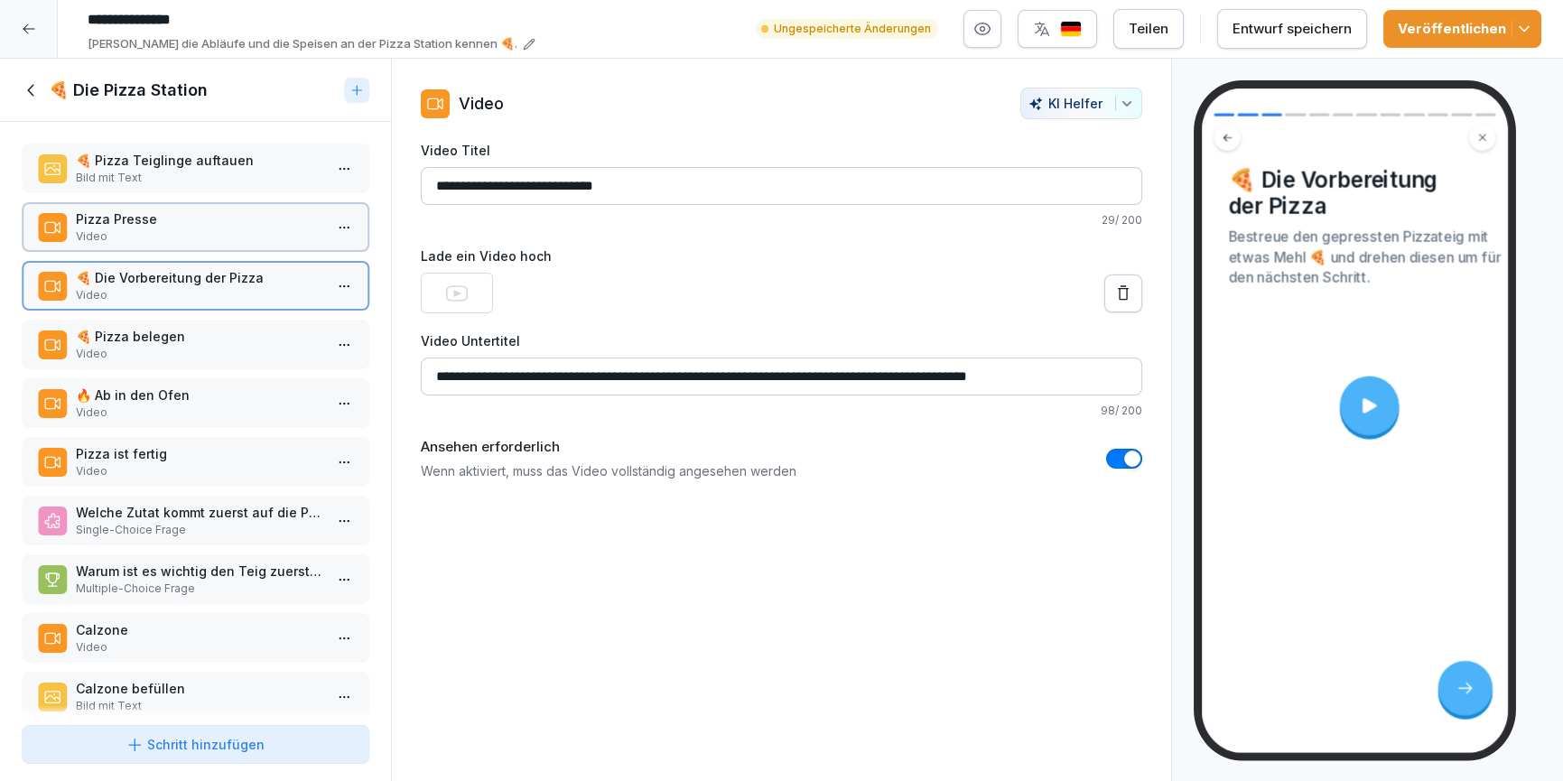
click at [151, 352] on p "Video" at bounding box center [199, 354] width 247 height 16
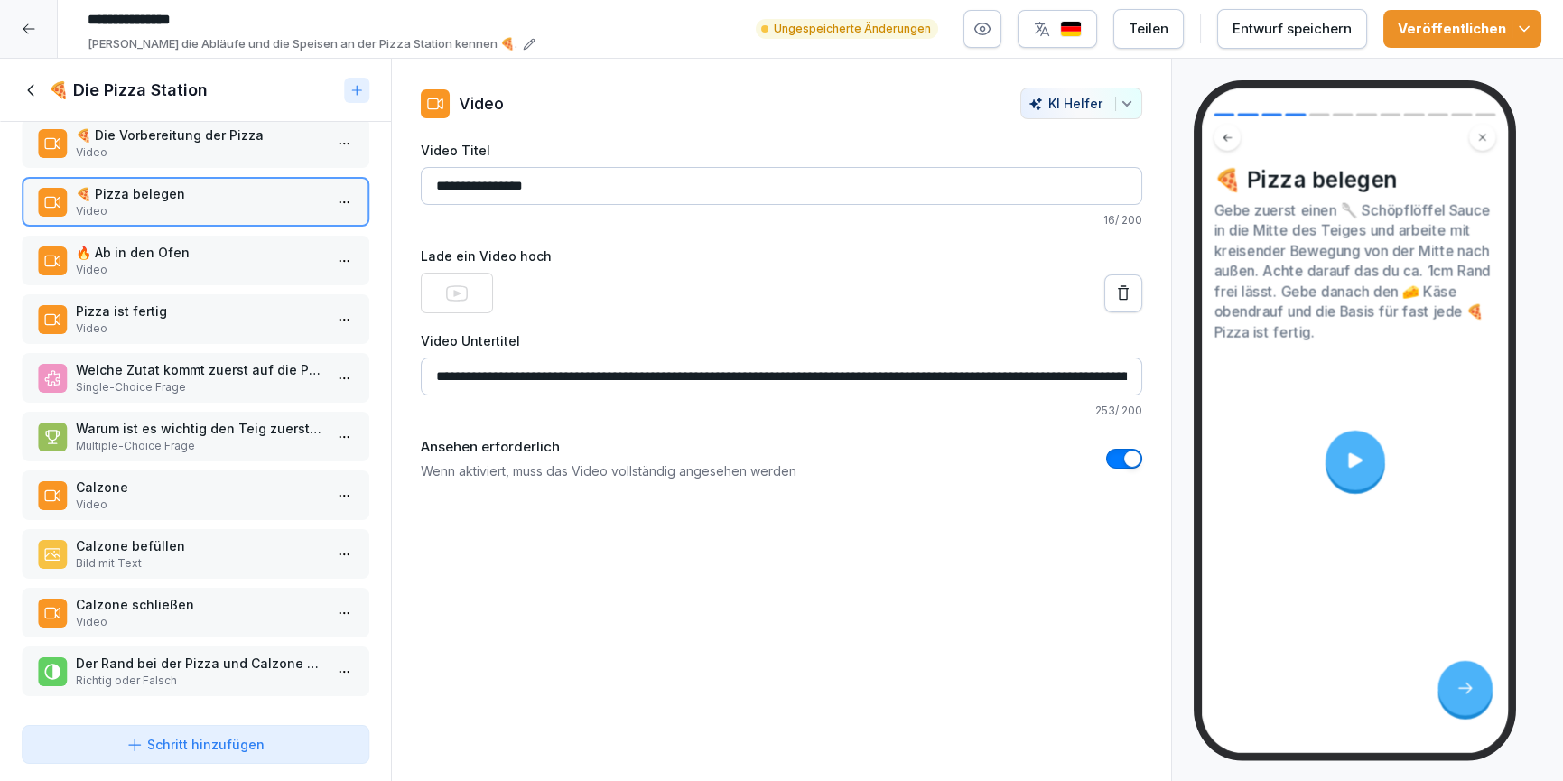
click at [193, 536] on p "Calzone befüllen" at bounding box center [199, 545] width 247 height 19
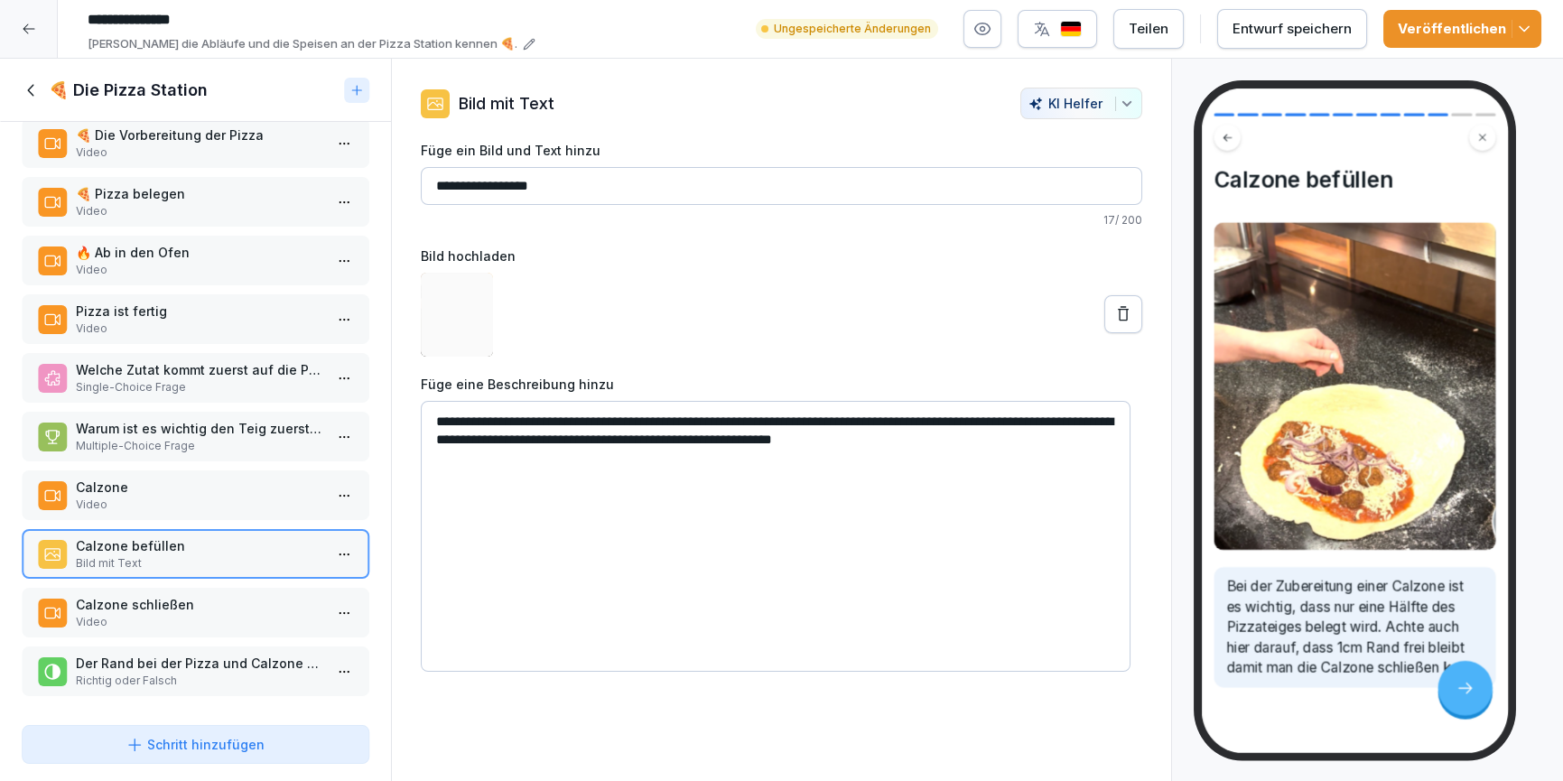
scroll to position [150, 0]
click at [231, 614] on p "Video" at bounding box center [199, 622] width 247 height 16
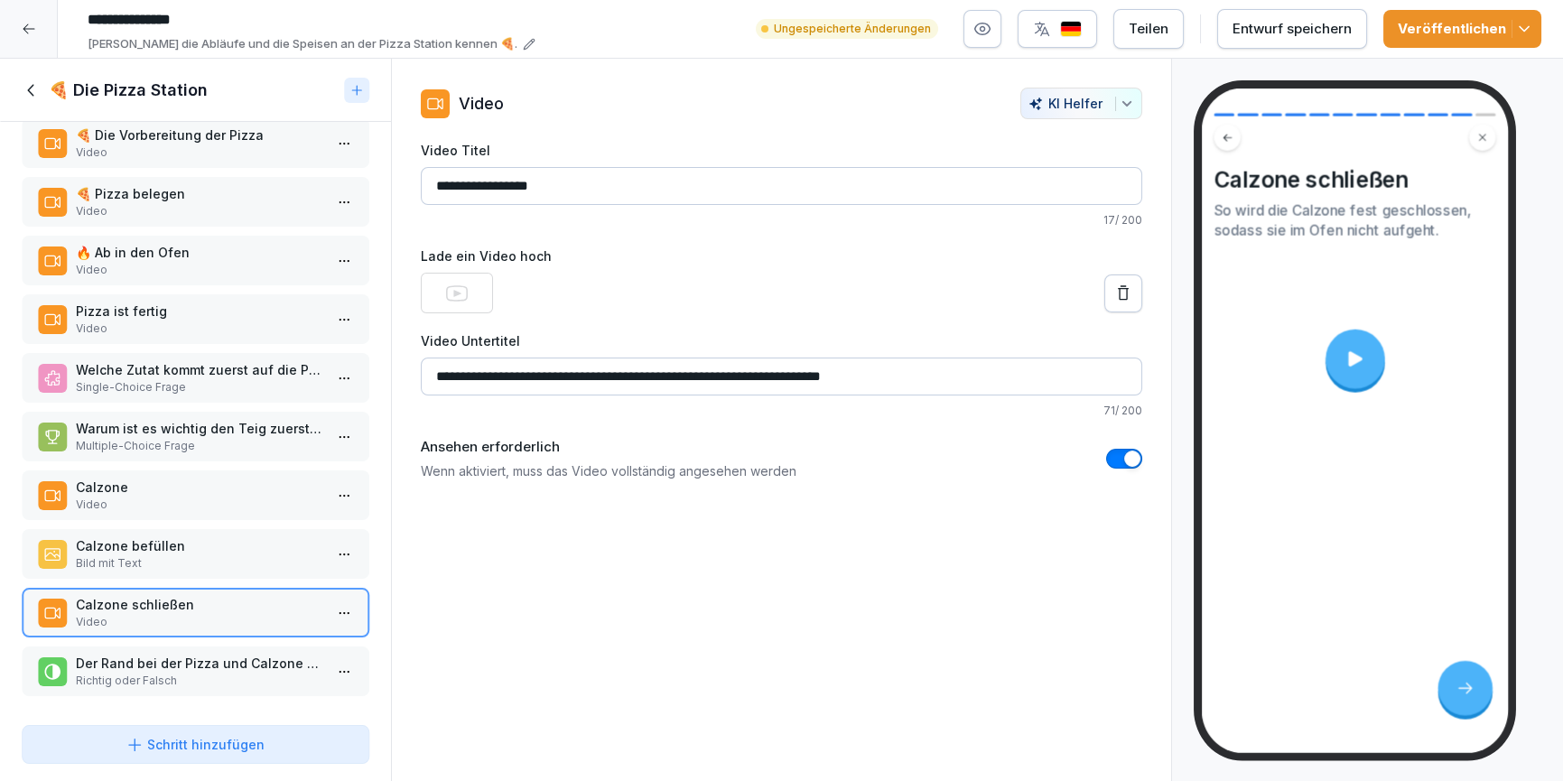
click at [216, 673] on p "Richtig oder Falsch" at bounding box center [199, 681] width 247 height 16
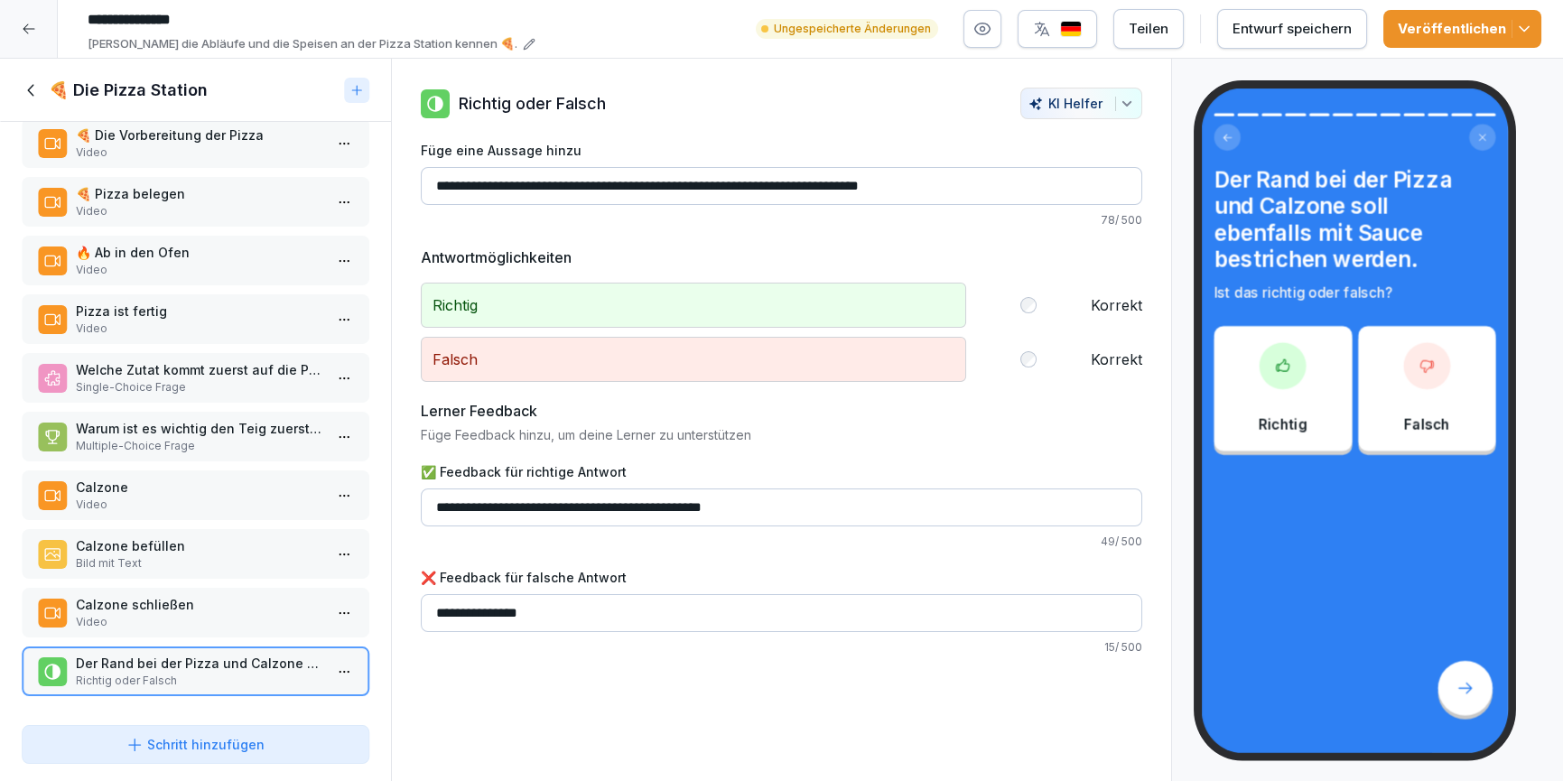
click at [22, 85] on icon at bounding box center [32, 90] width 20 height 20
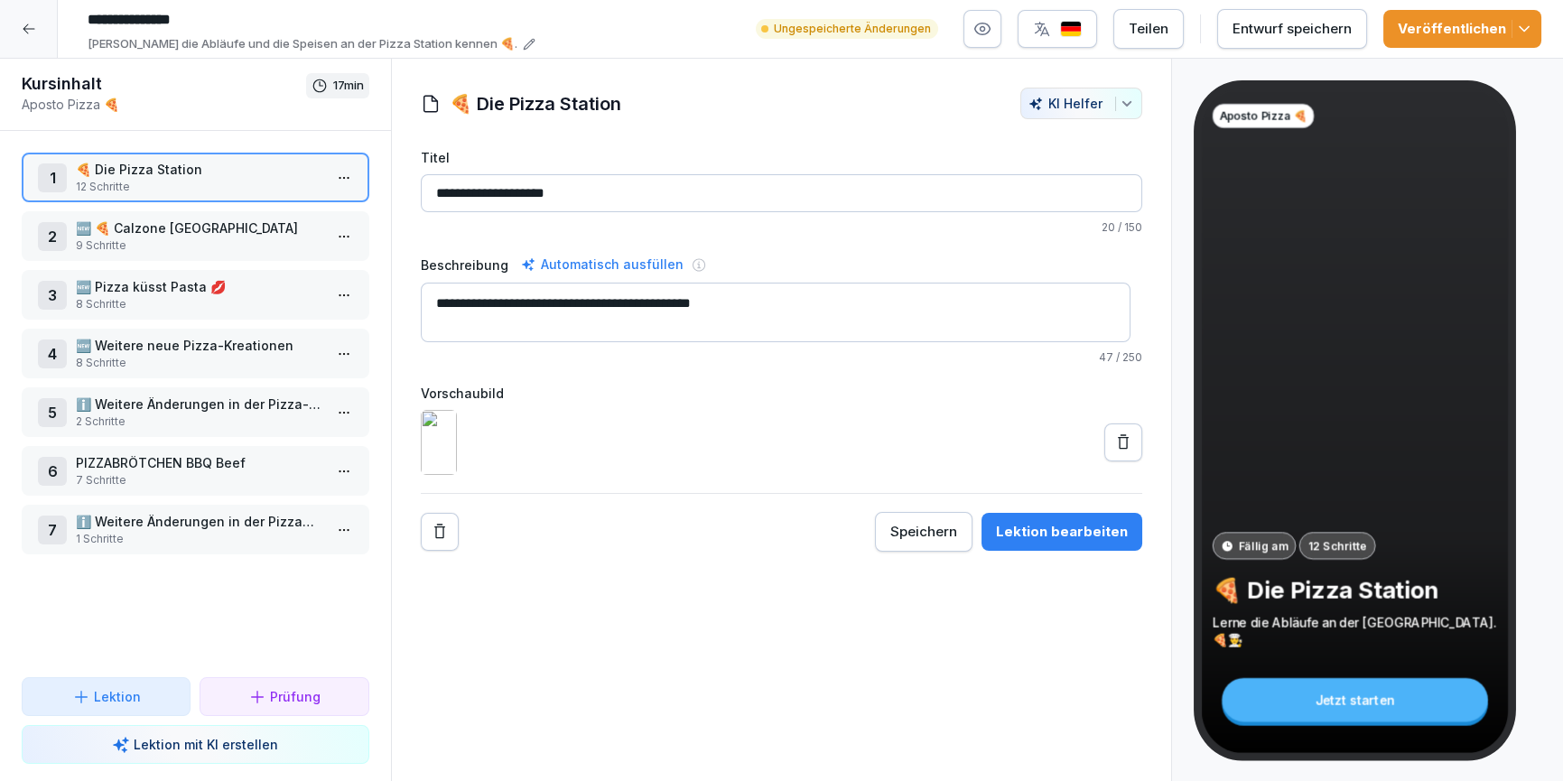
click at [132, 233] on p "🆕 🍕 Calzone [GEOGRAPHIC_DATA]" at bounding box center [199, 228] width 247 height 19
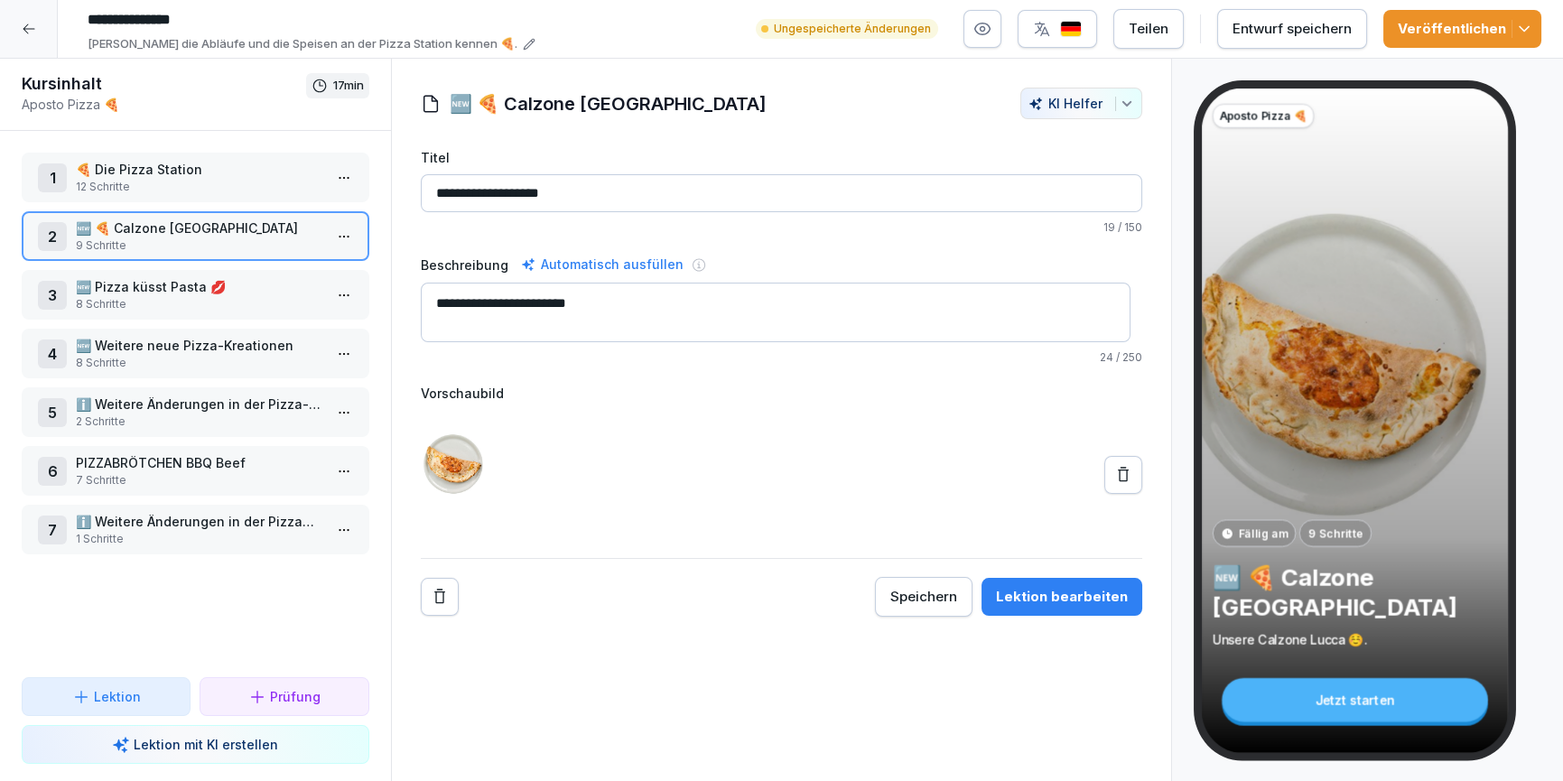
click at [161, 294] on p "🆕 Pizza küsst Pasta 💋" at bounding box center [199, 286] width 247 height 19
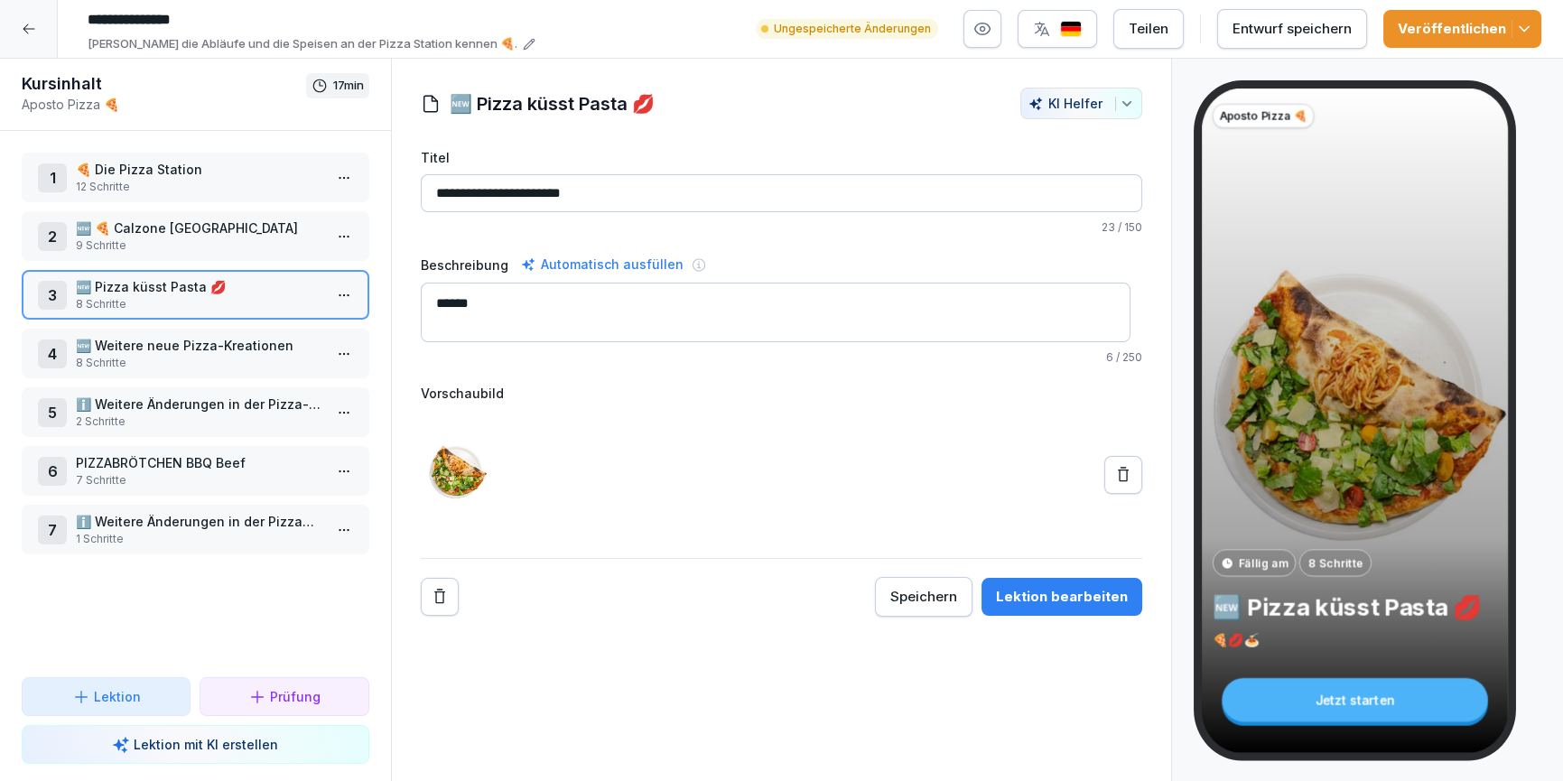
click at [167, 375] on div "4 🆕 Weitere neue Pizza-Kreationen 8 Schritte" at bounding box center [196, 354] width 348 height 50
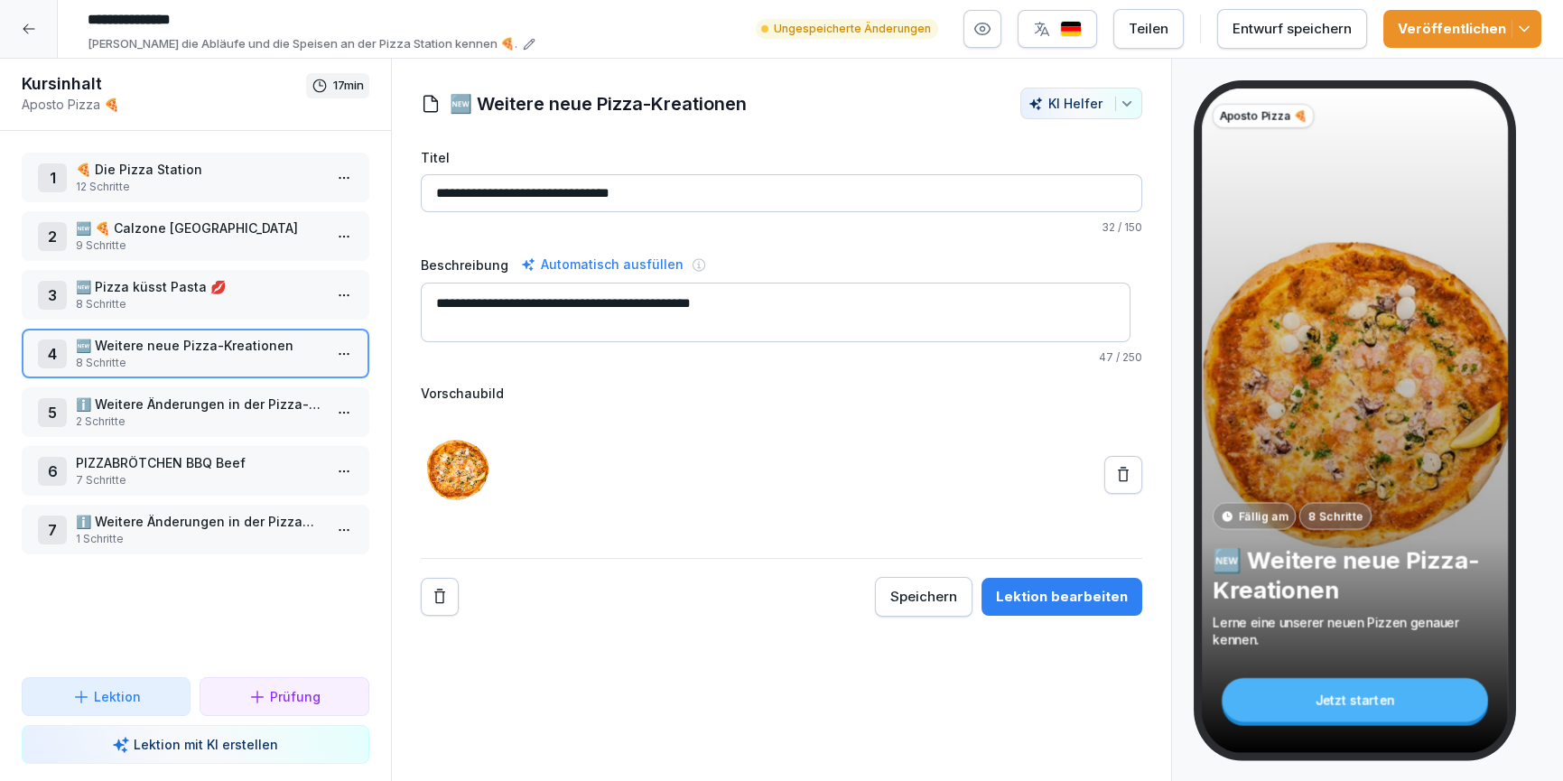
click at [170, 244] on p "9 Schritte" at bounding box center [199, 246] width 247 height 16
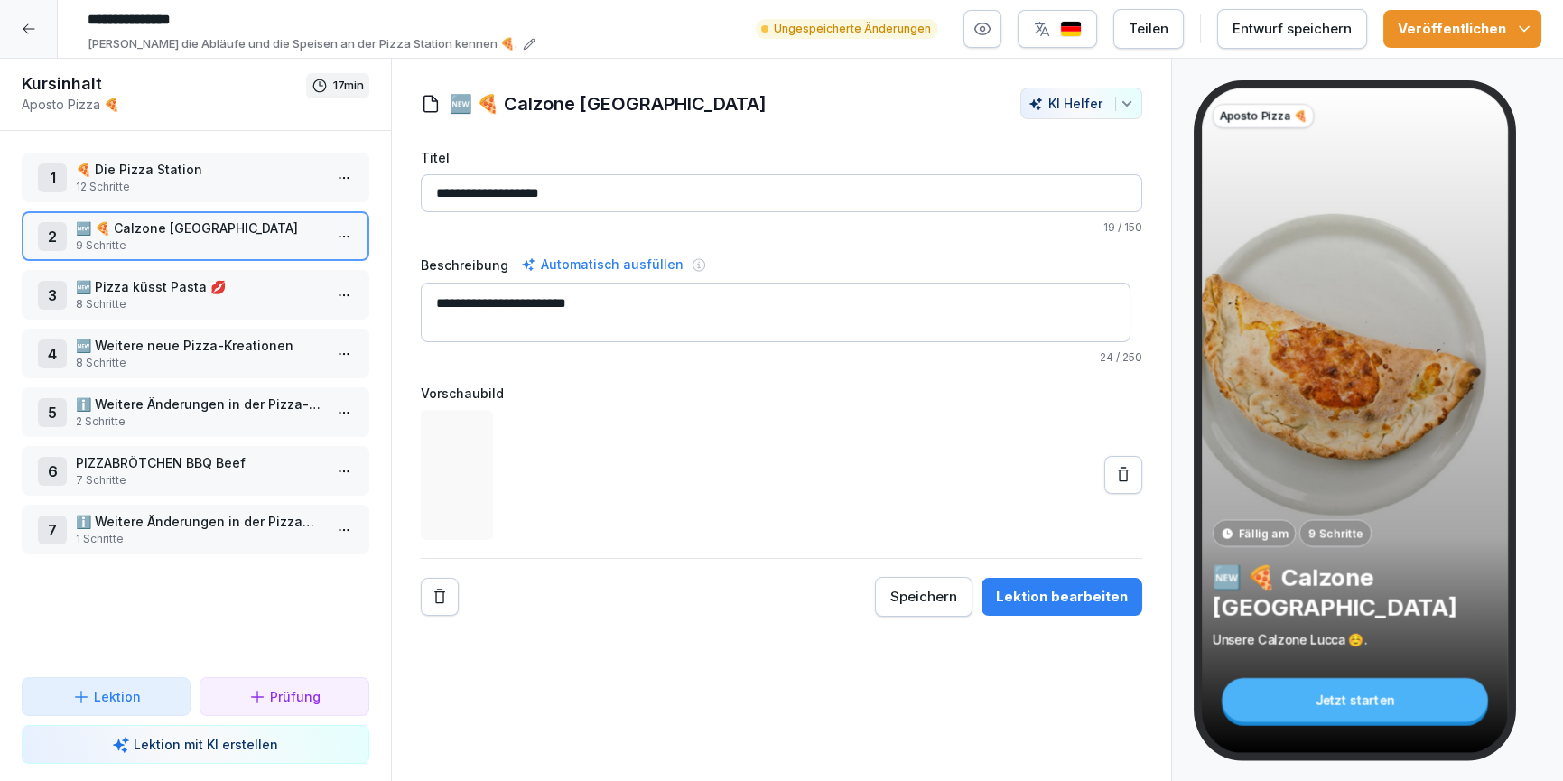
click at [1048, 578] on button "Lektion bearbeiten" at bounding box center [1062, 597] width 161 height 38
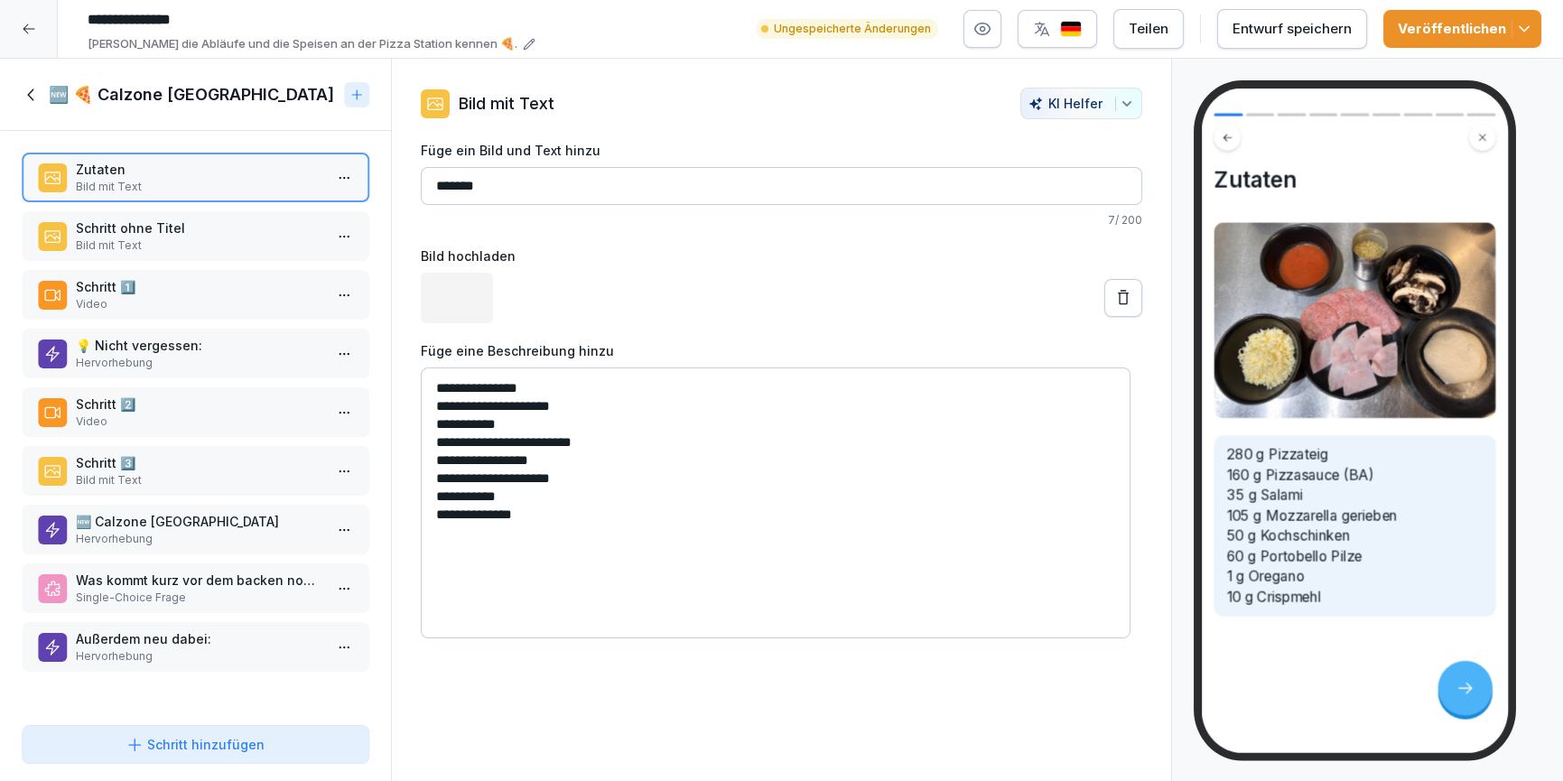
click at [182, 434] on div "Schritt 2️⃣ Video" at bounding box center [196, 412] width 348 height 50
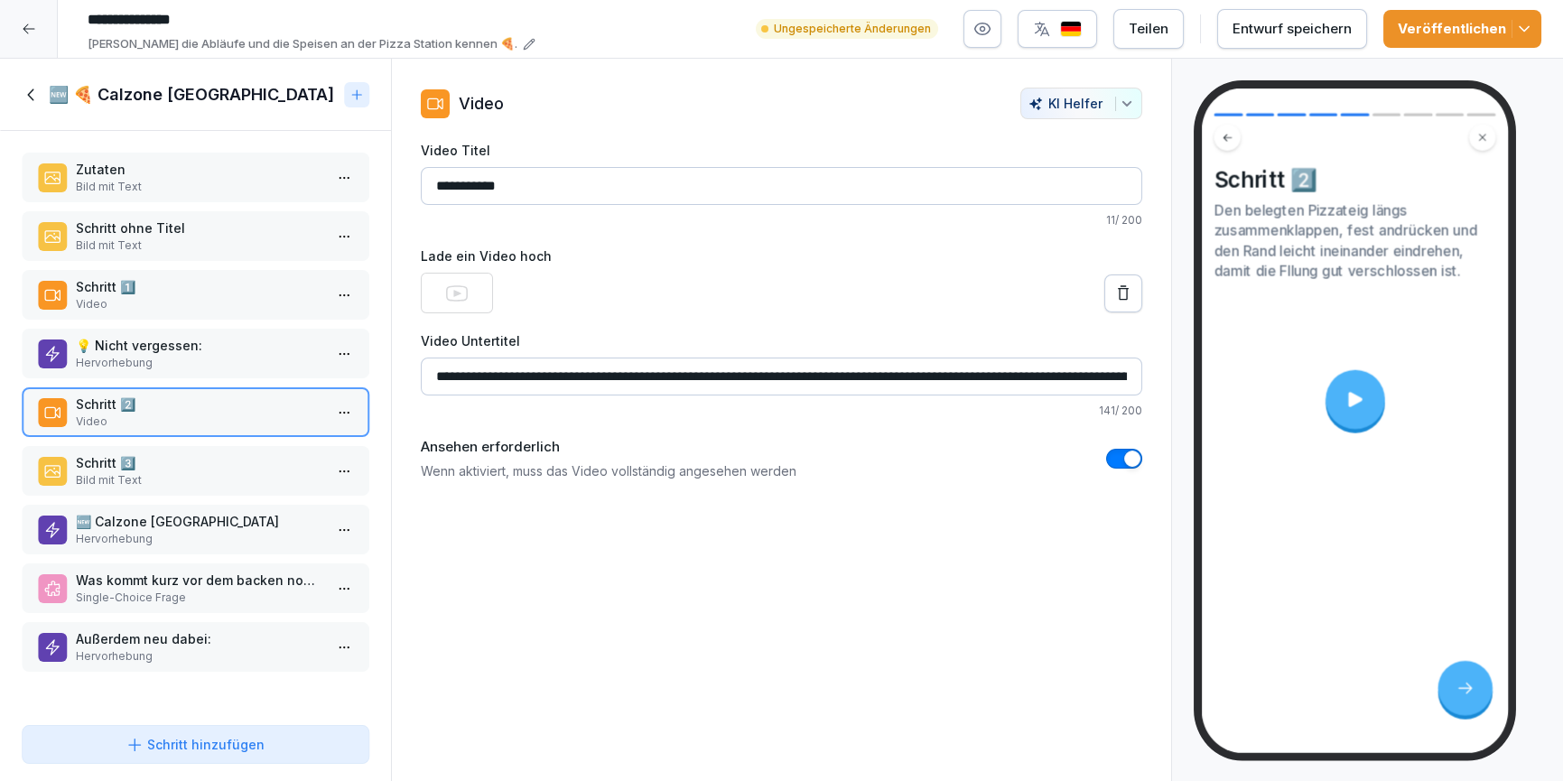
click at [197, 464] on p "Schritt 3️⃣" at bounding box center [199, 462] width 247 height 19
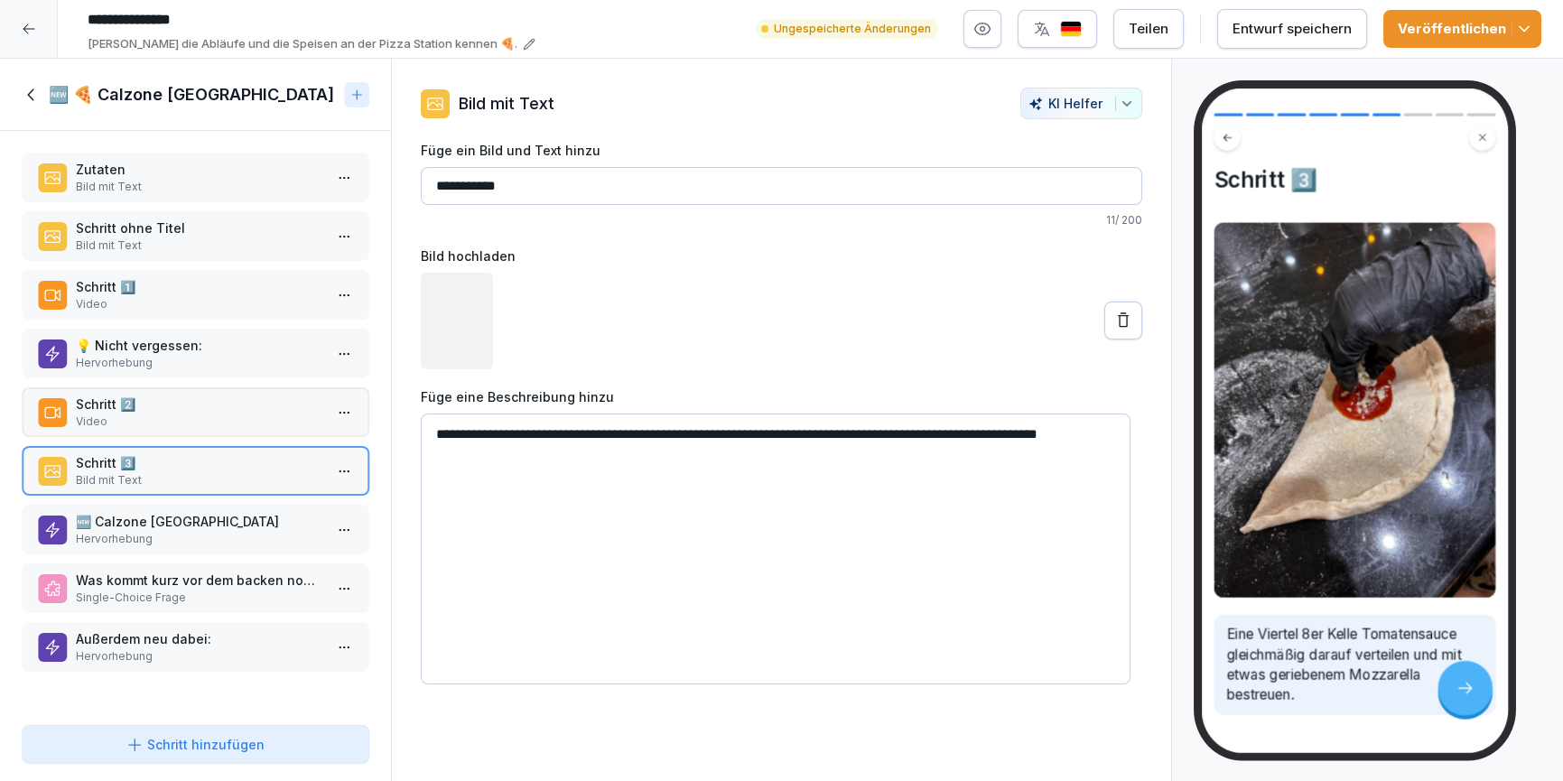
click at [201, 527] on p "🆕 Calzone Lucca" at bounding box center [199, 521] width 247 height 19
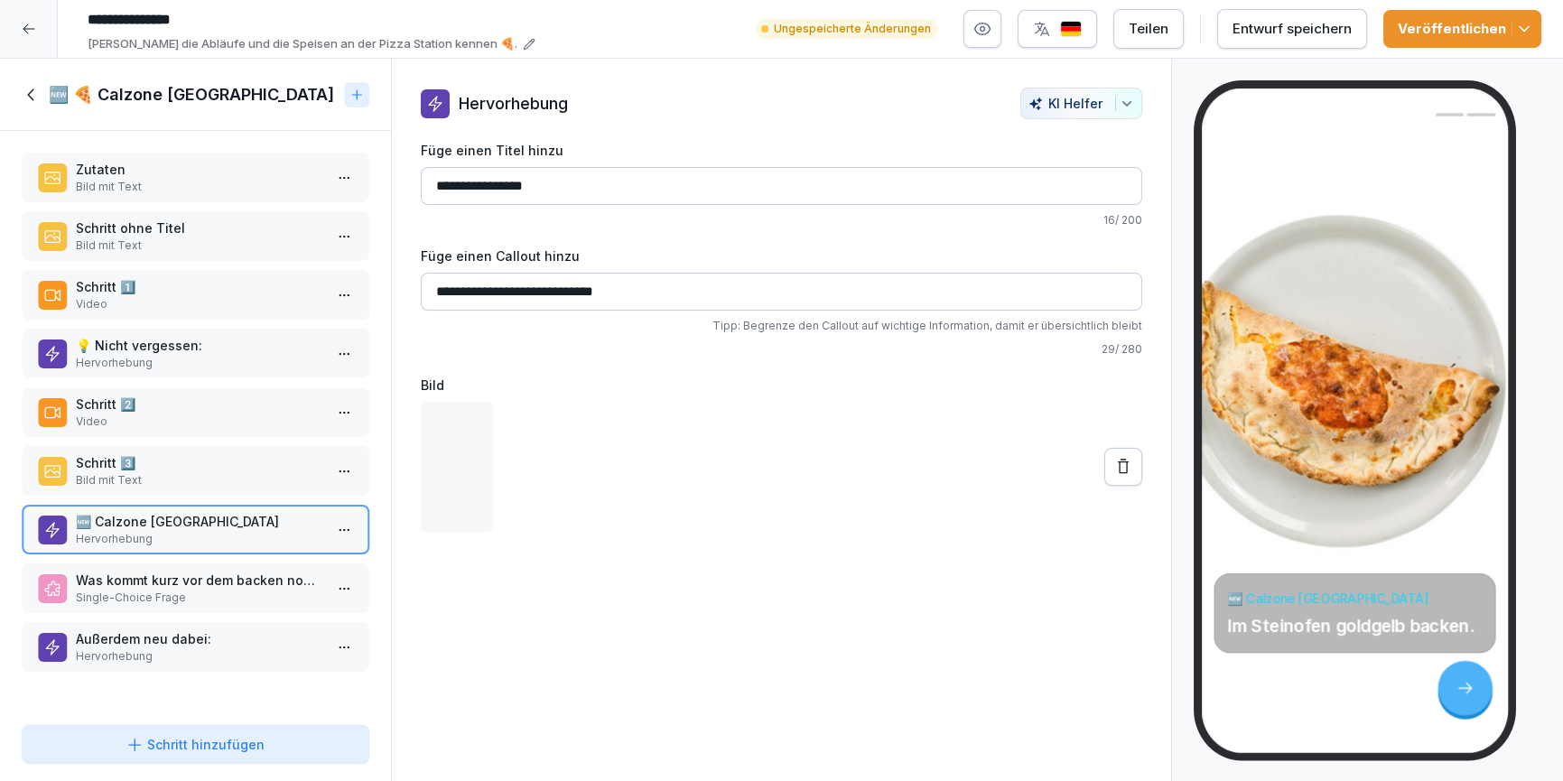
click at [228, 585] on p "Was kommt kurz vor dem backen noch auf die Calzona Lucca?" at bounding box center [199, 580] width 247 height 19
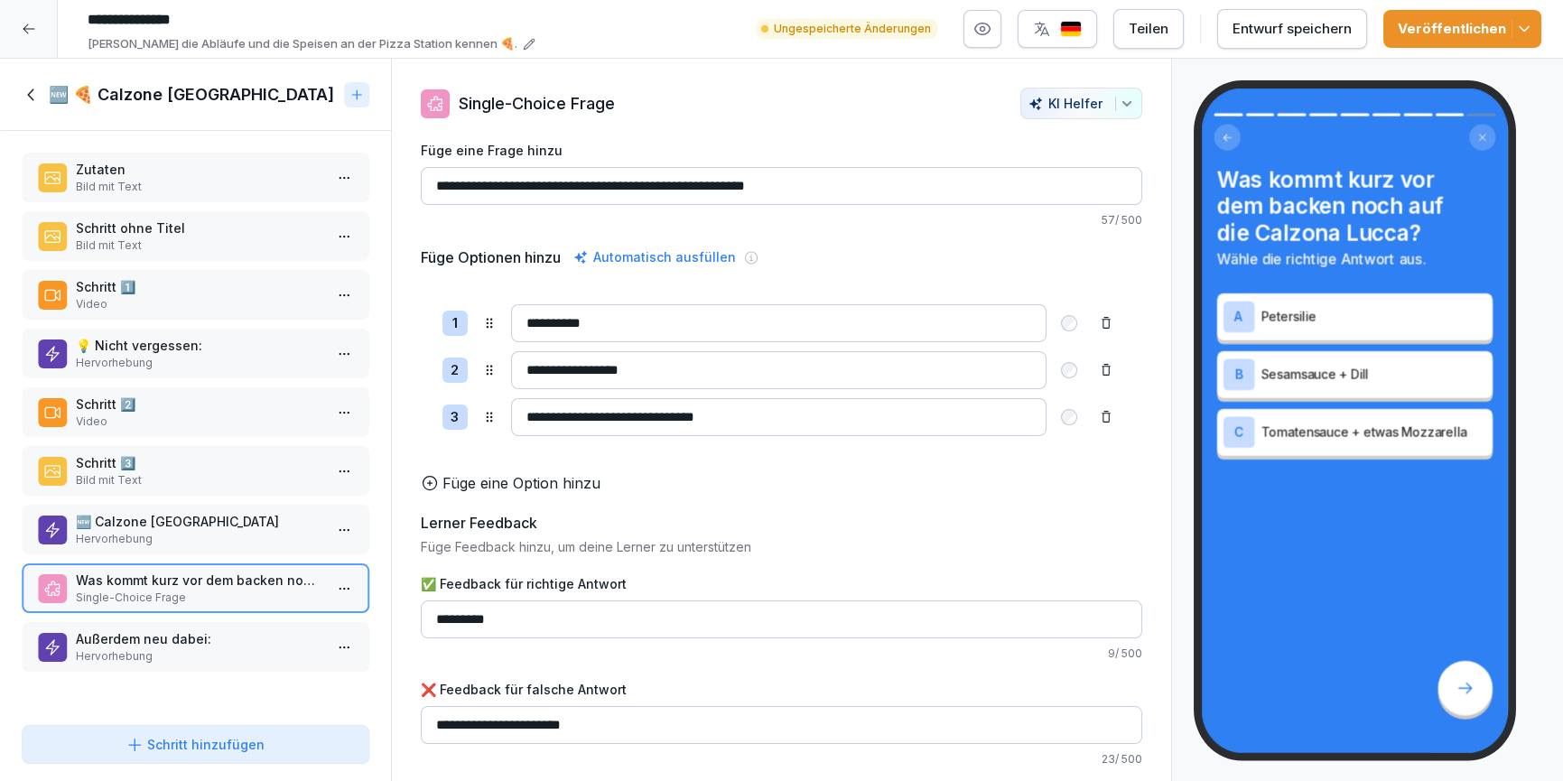
click at [234, 651] on p "Hervorhebung" at bounding box center [199, 656] width 247 height 16
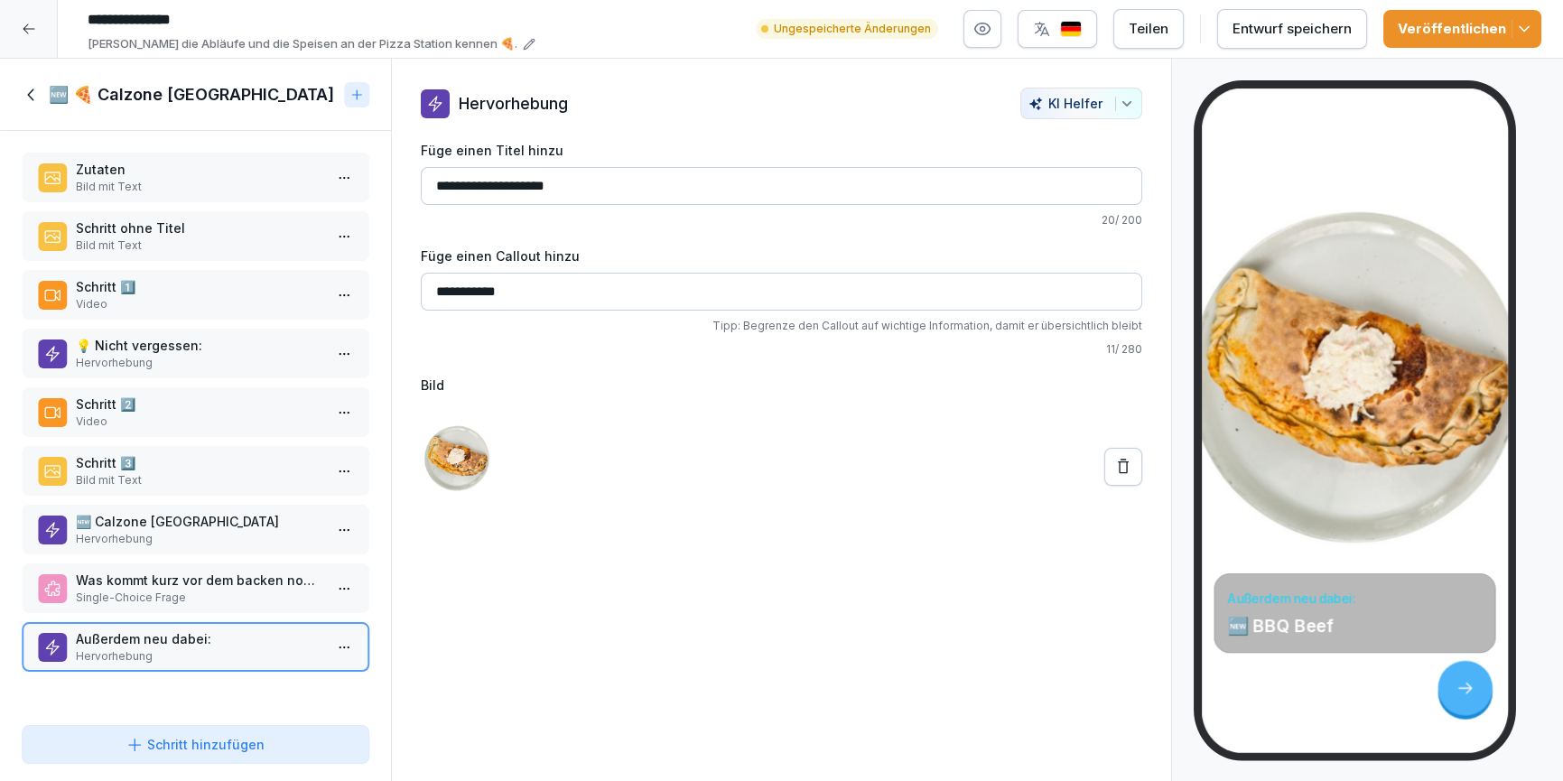
click at [34, 90] on icon at bounding box center [32, 95] width 20 height 20
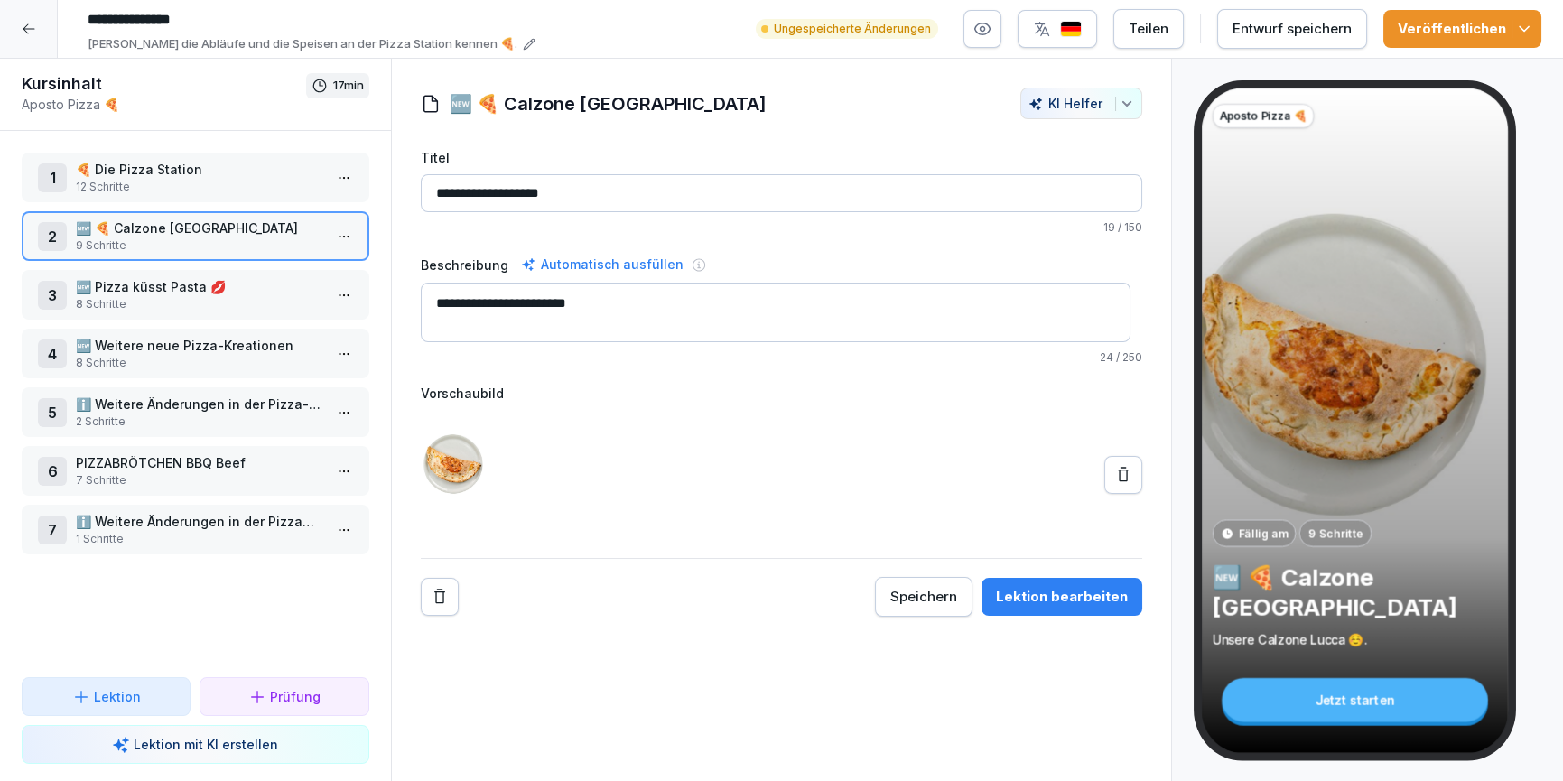
click at [175, 311] on p "8 Schritte" at bounding box center [199, 304] width 247 height 16
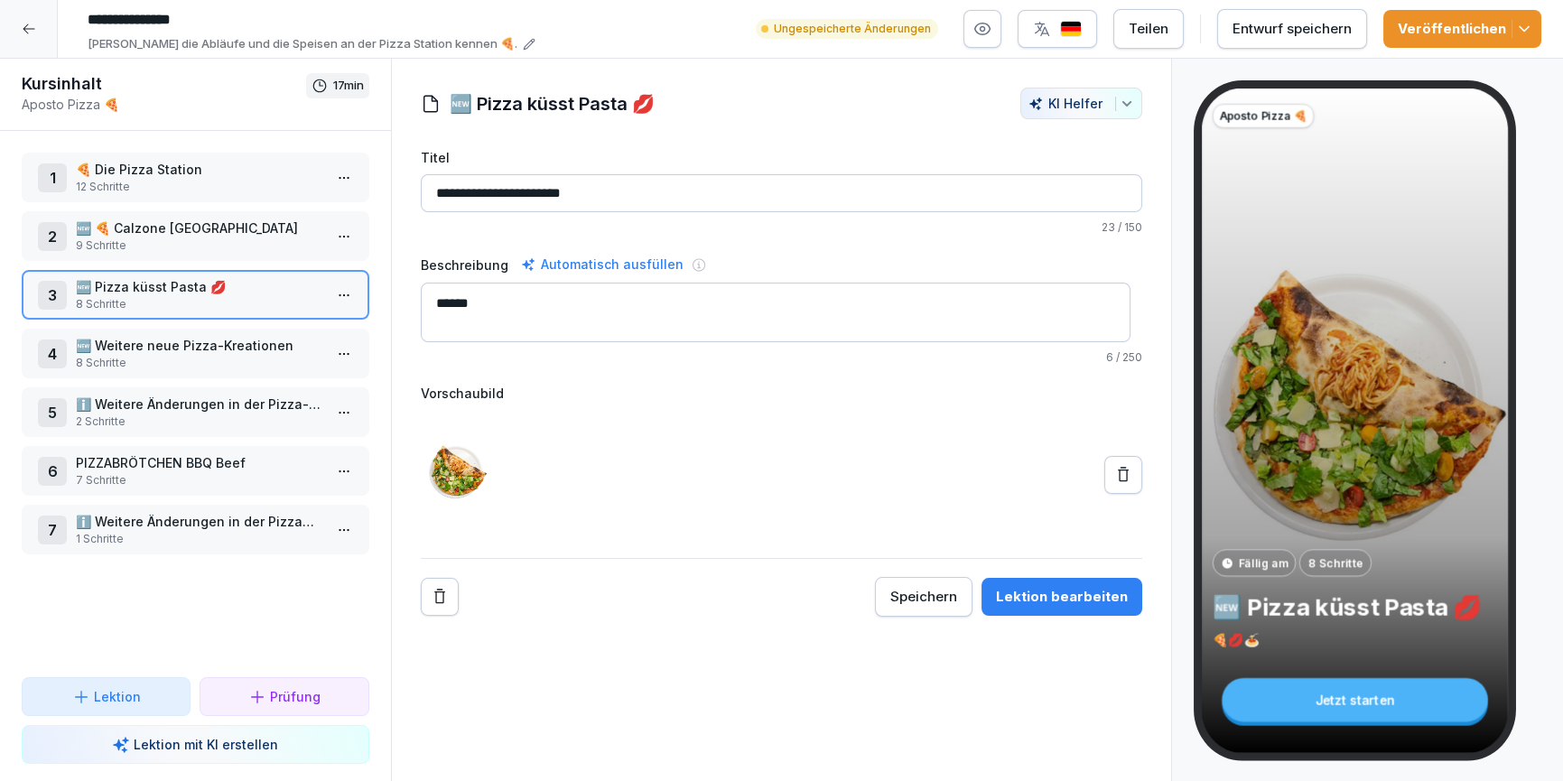
click at [1067, 578] on button "Lektion bearbeiten" at bounding box center [1062, 597] width 161 height 38
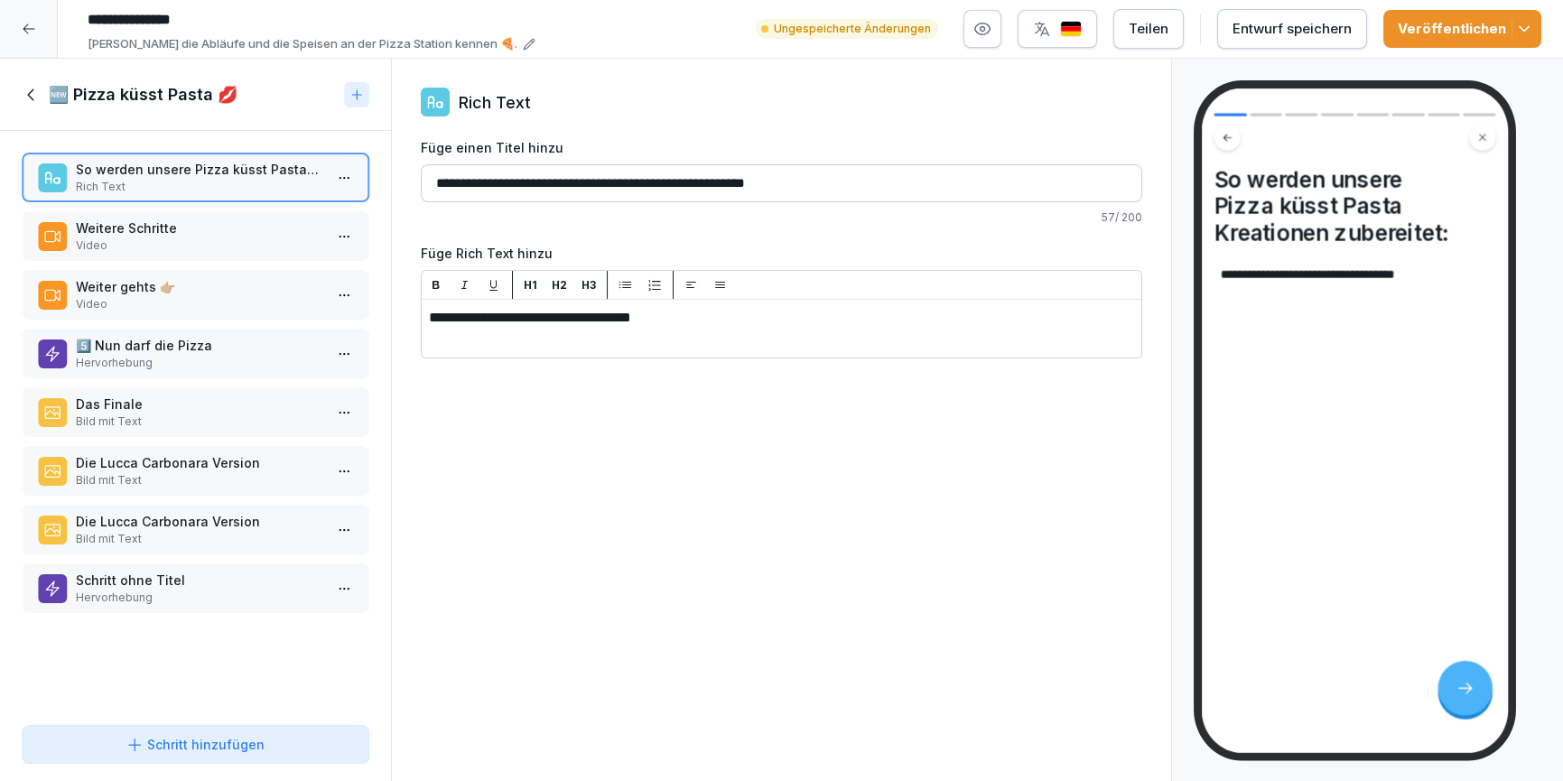
click at [133, 240] on p "Video" at bounding box center [199, 246] width 247 height 16
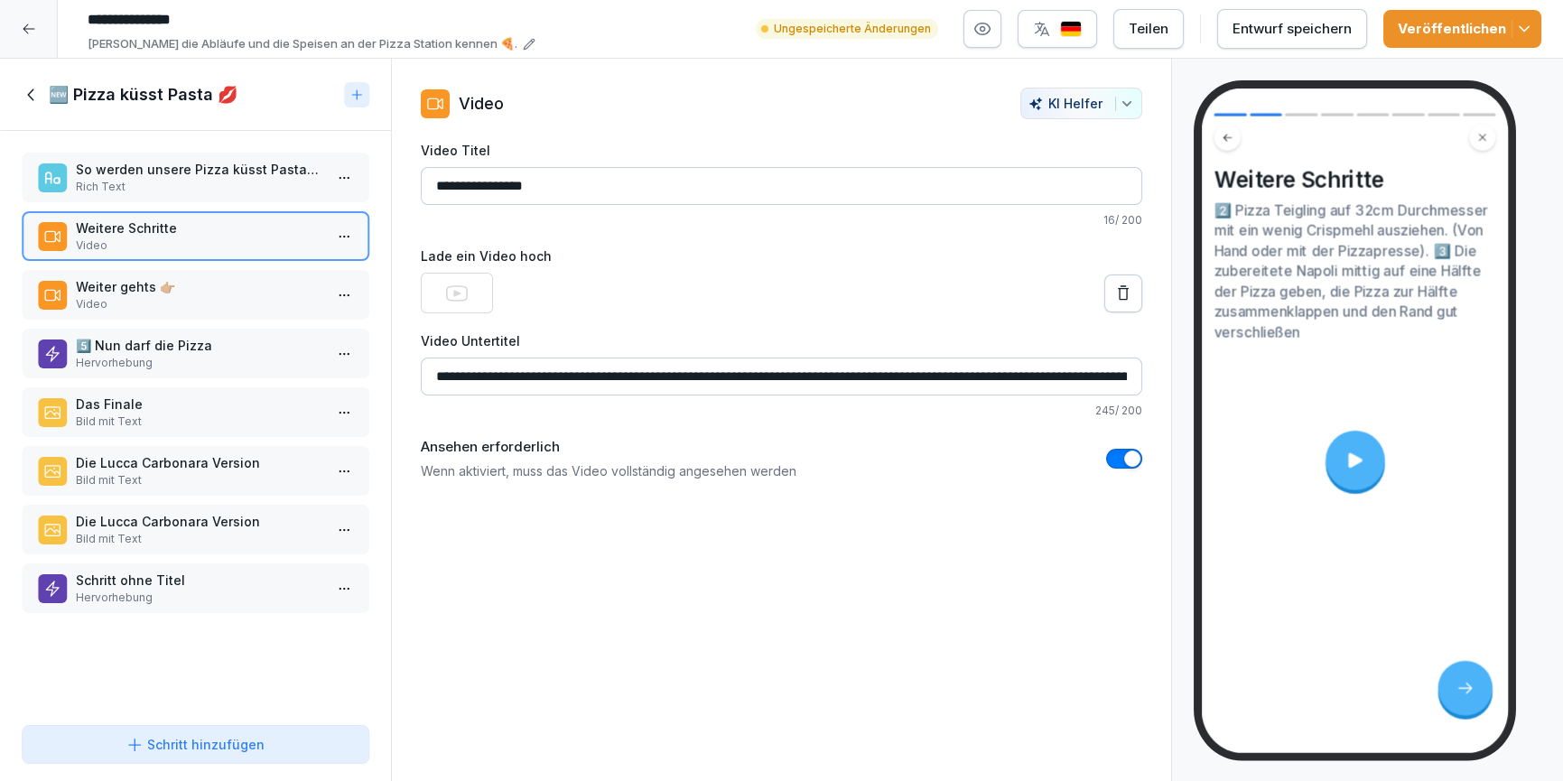
click at [153, 315] on div "Weiter gehts 👉🏼 Video" at bounding box center [196, 295] width 348 height 50
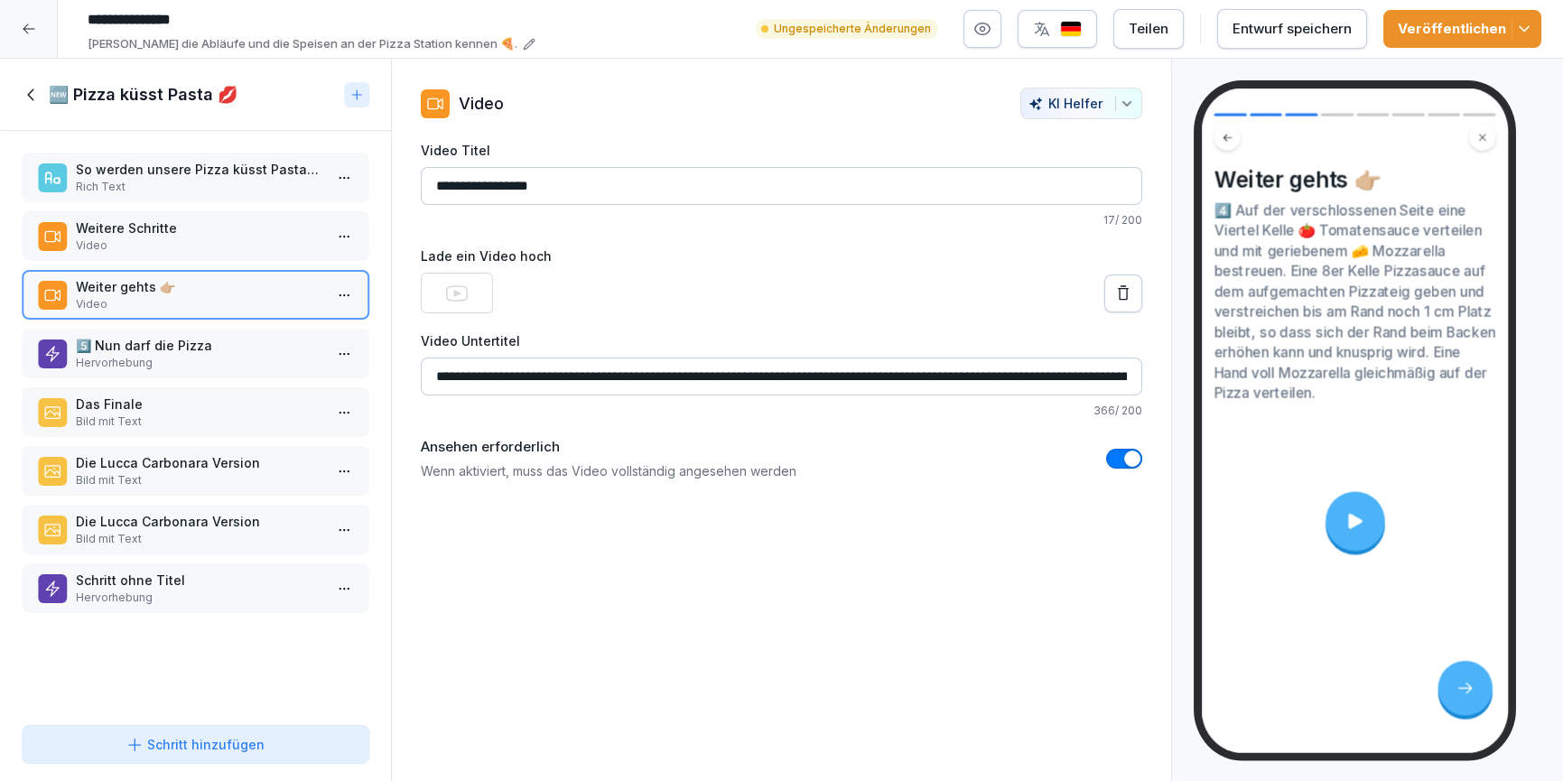
click at [154, 351] on p "5️⃣ Nun darf die Pizza" at bounding box center [199, 345] width 247 height 19
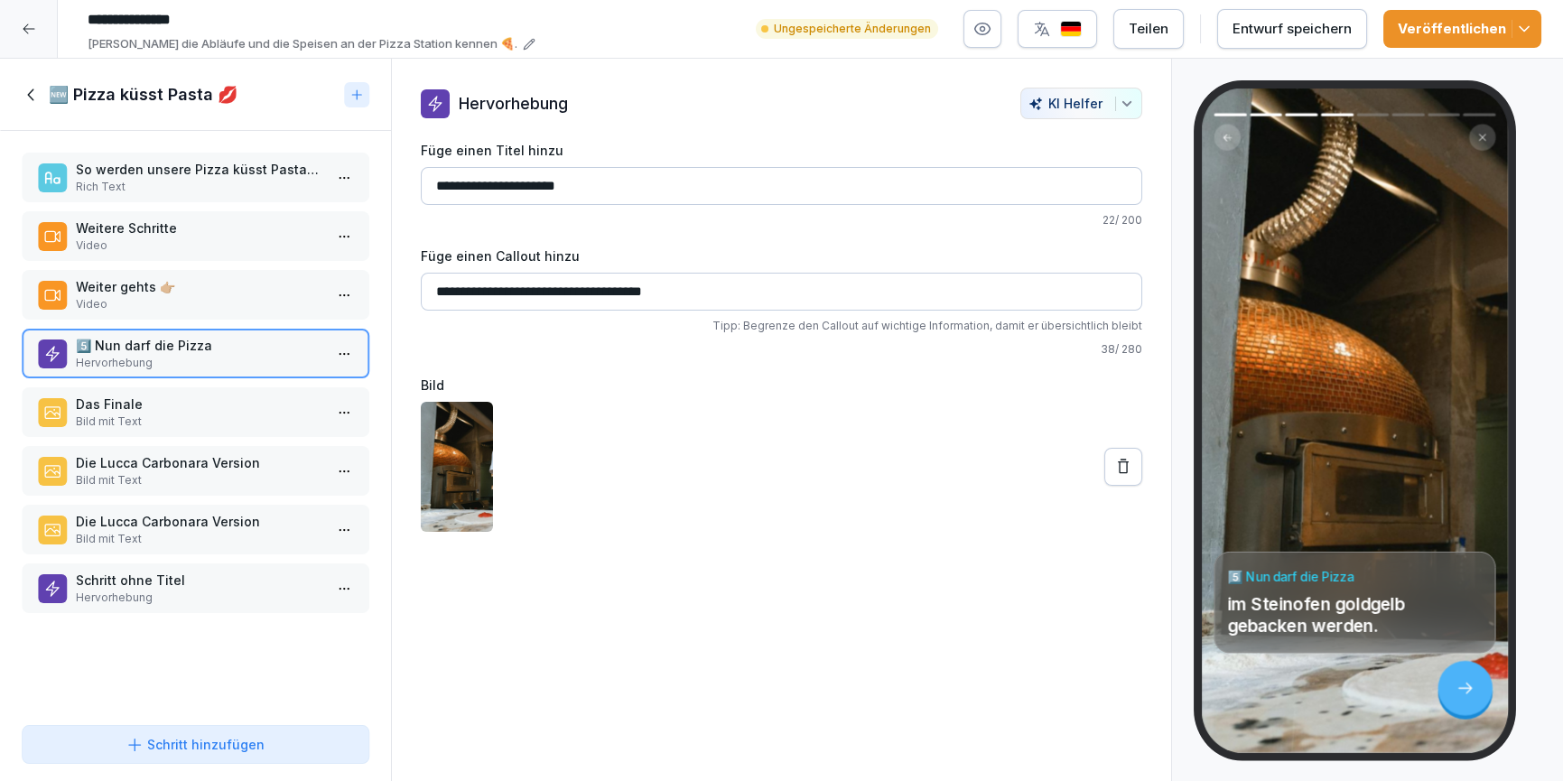
click at [172, 407] on p "Das Finale" at bounding box center [199, 404] width 247 height 19
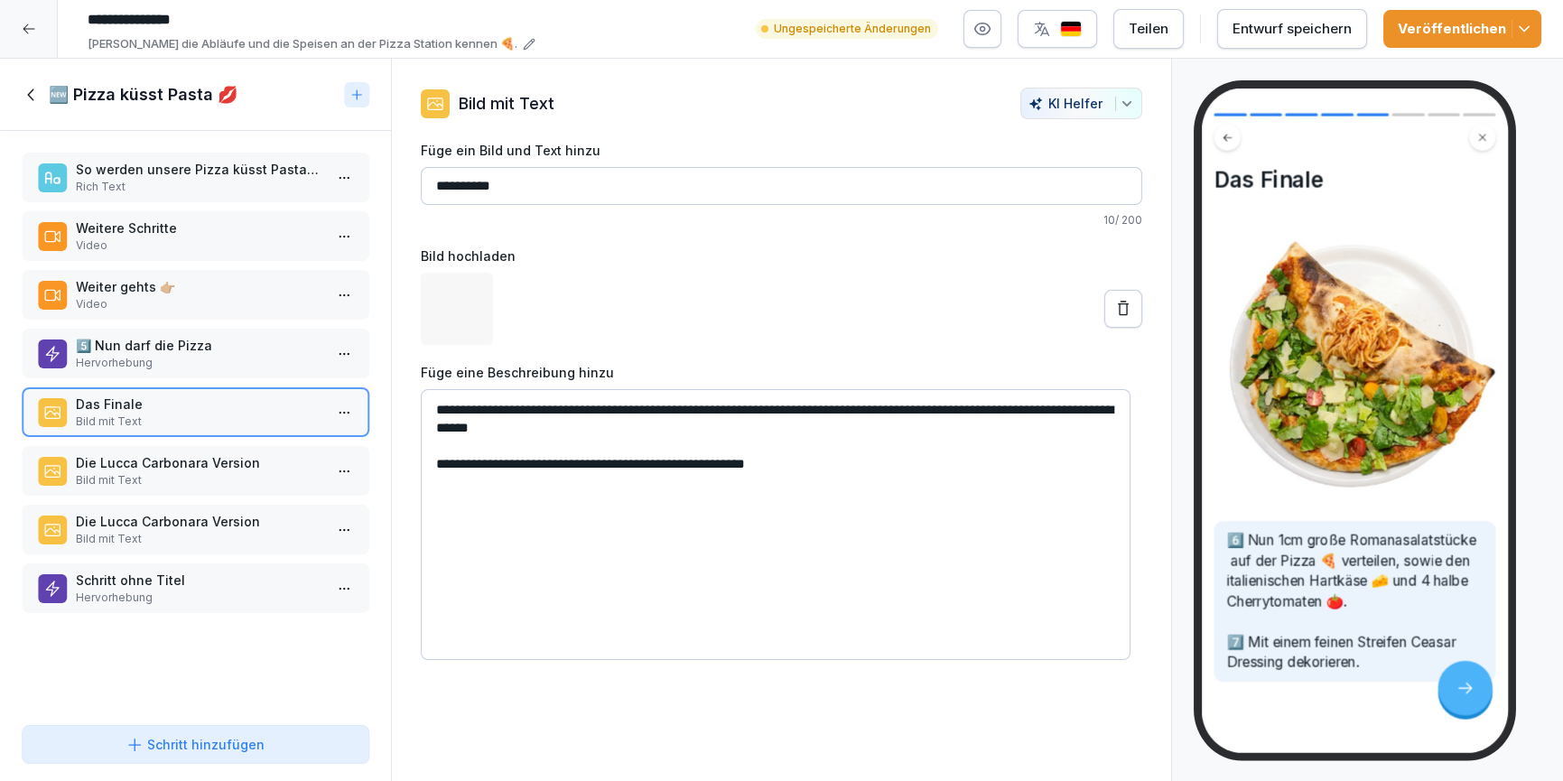
click at [164, 473] on p "Bild mit Text" at bounding box center [199, 480] width 247 height 16
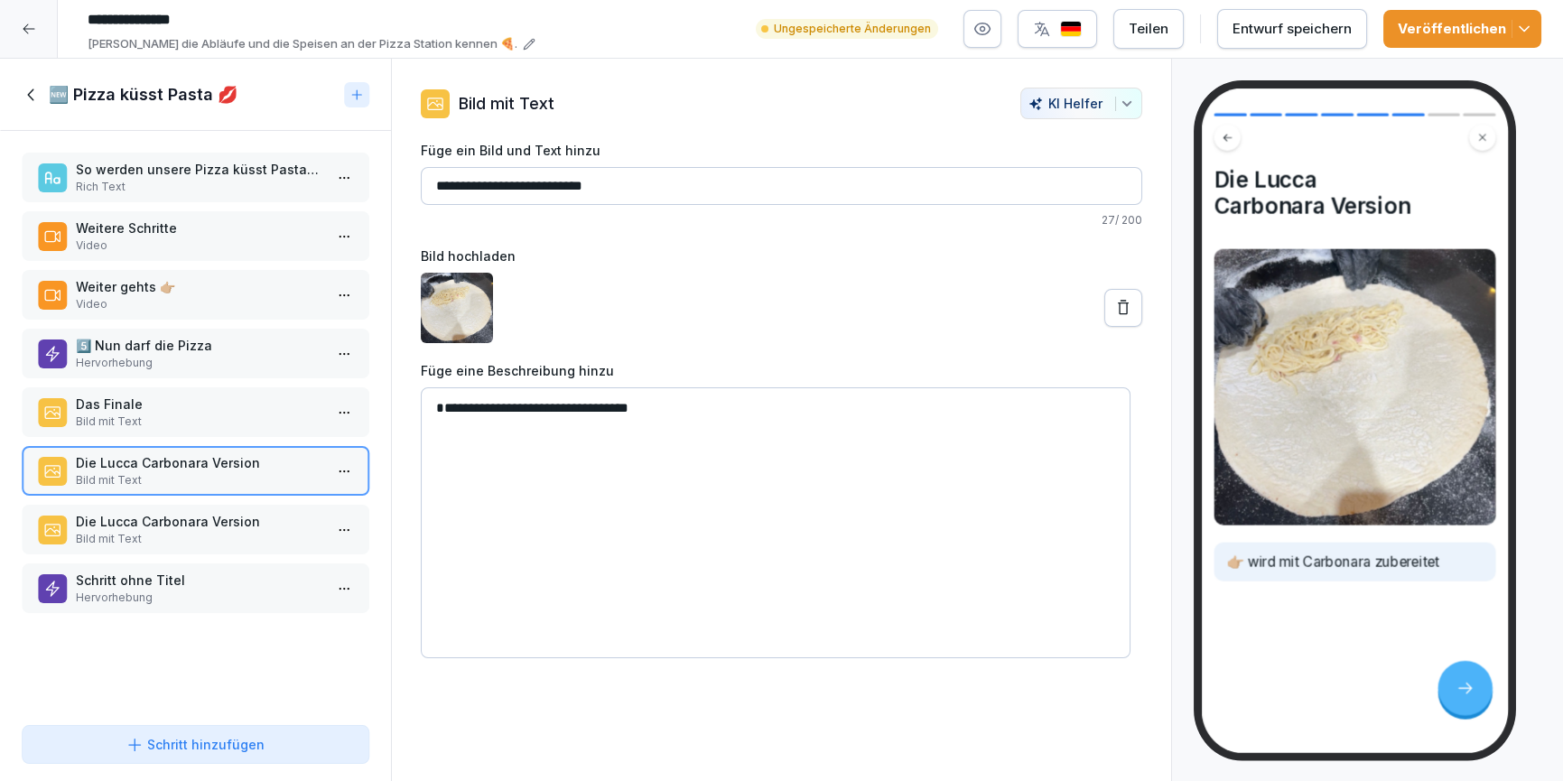
click at [158, 543] on p "Bild mit Text" at bounding box center [199, 539] width 247 height 16
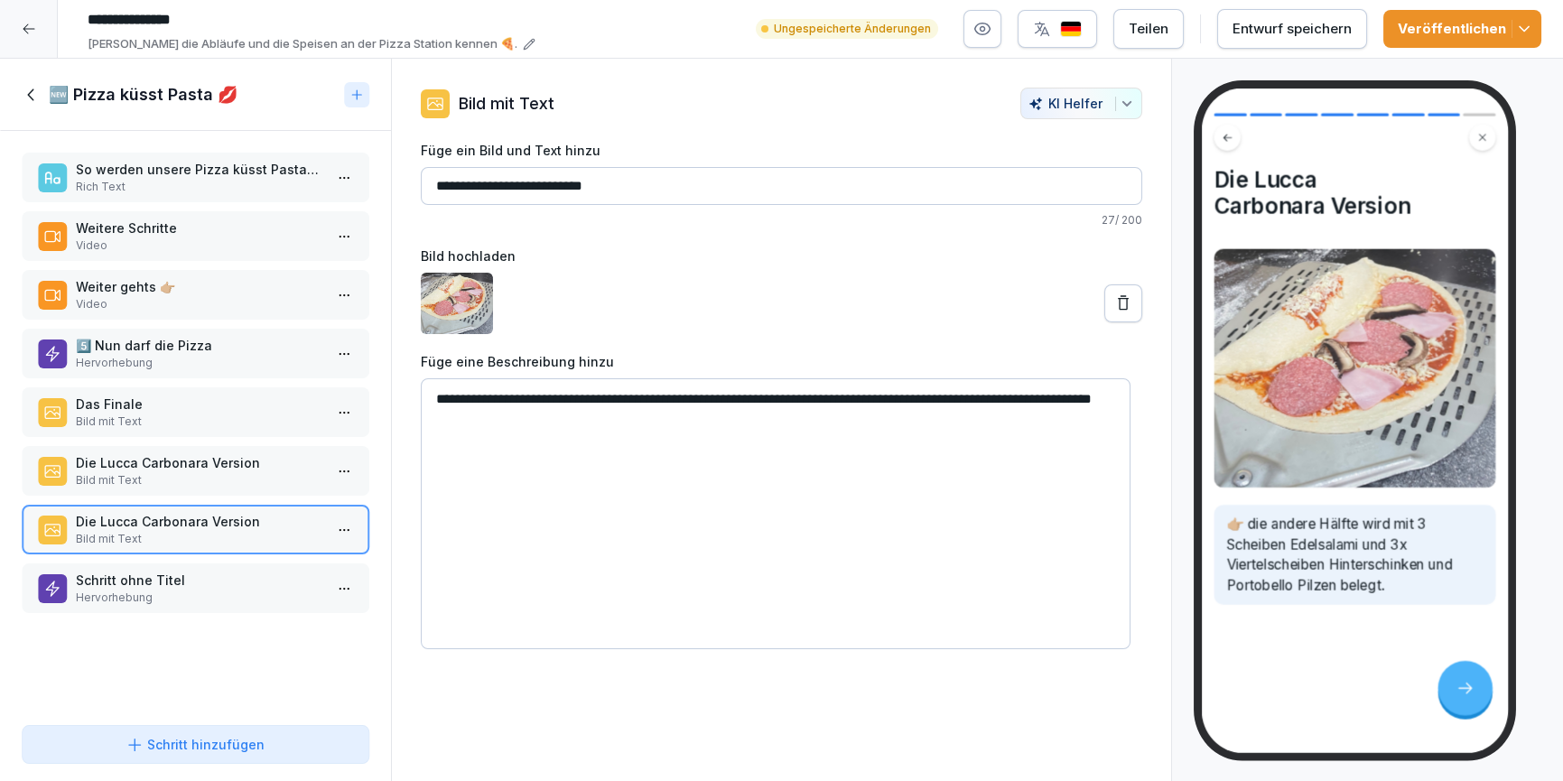
click at [184, 586] on p "Schritt ohne Titel" at bounding box center [199, 580] width 247 height 19
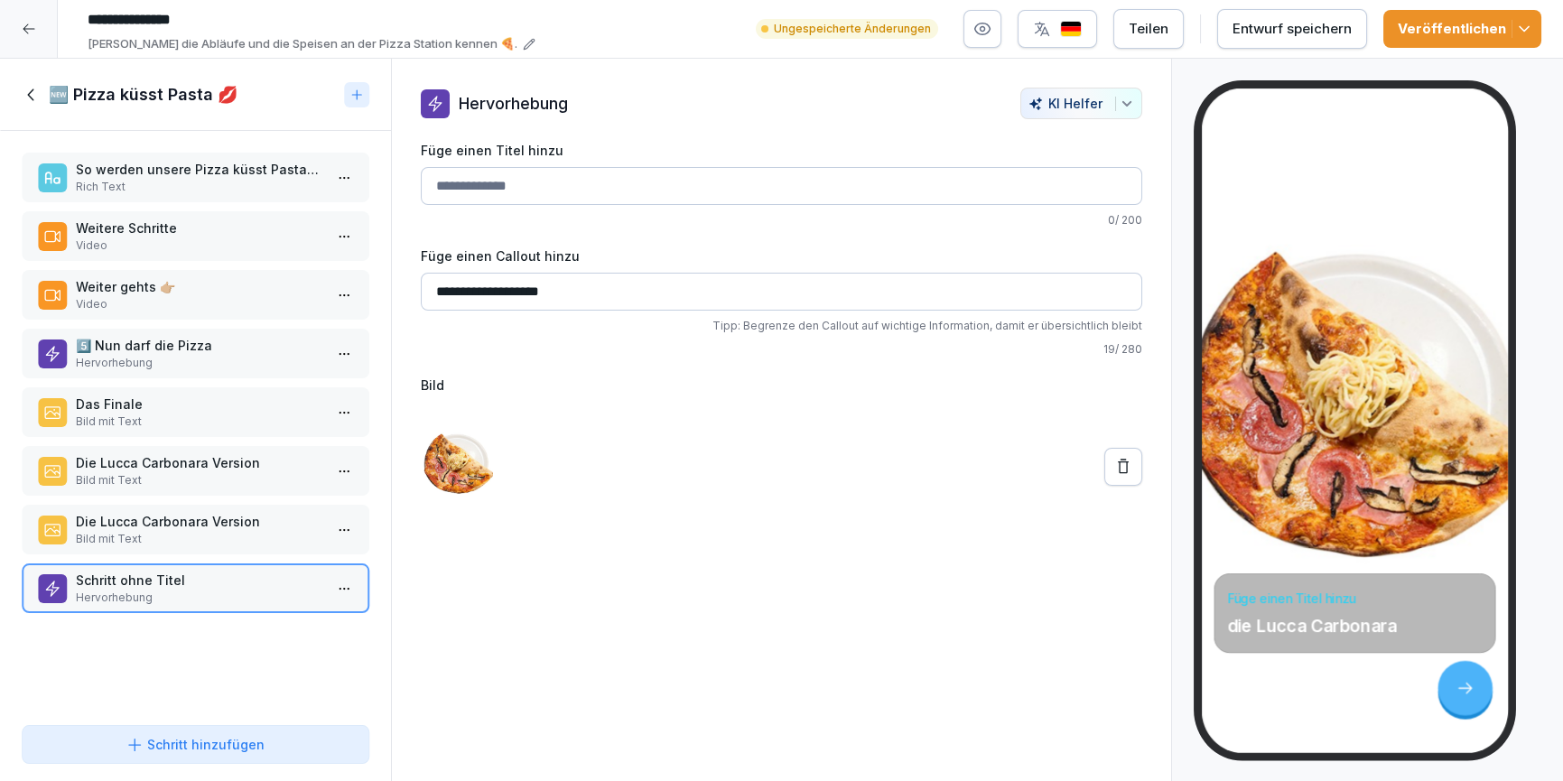
click at [33, 95] on icon at bounding box center [32, 95] width 20 height 20
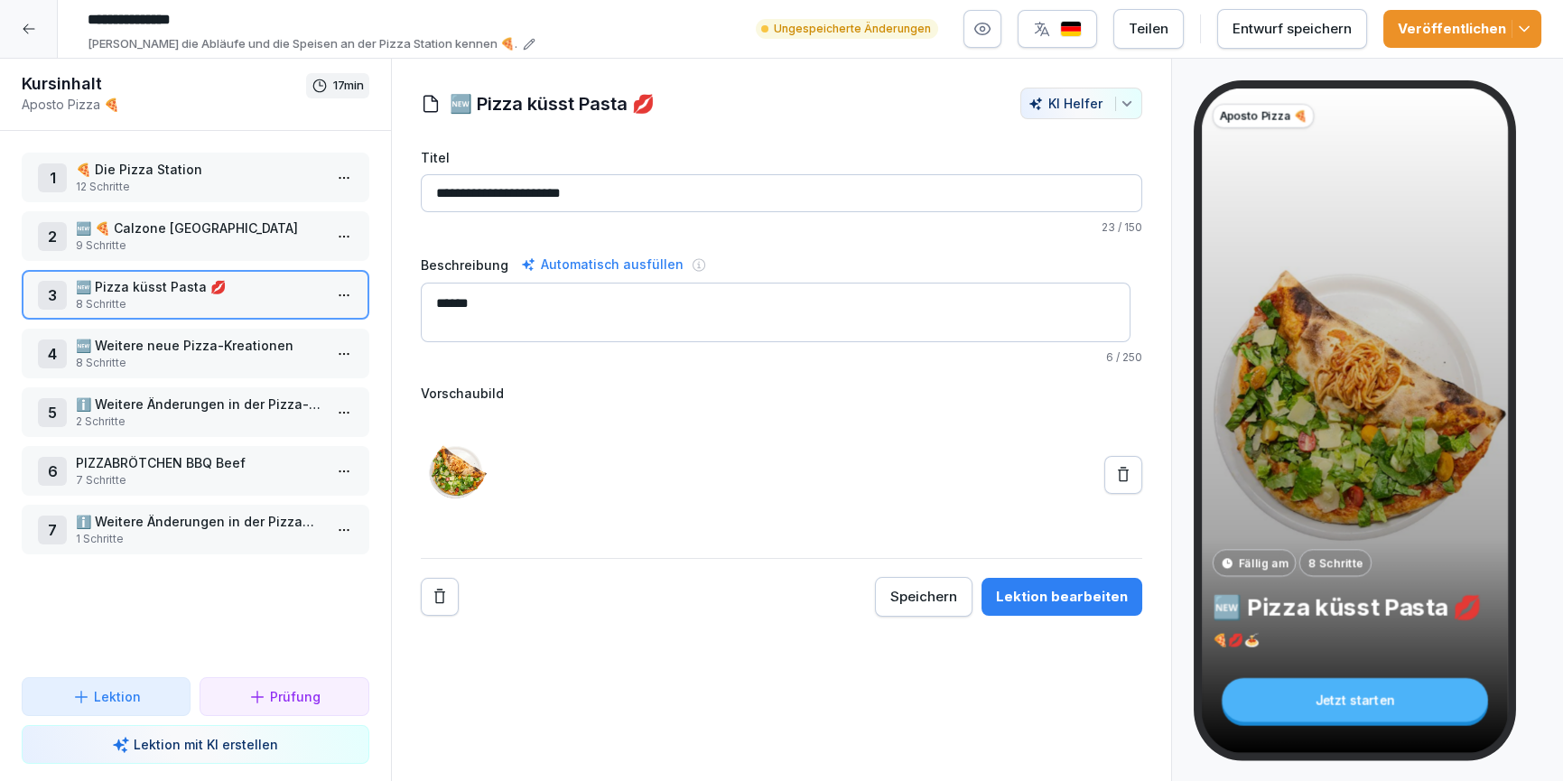
click at [133, 356] on p "8 Schritte" at bounding box center [199, 363] width 247 height 16
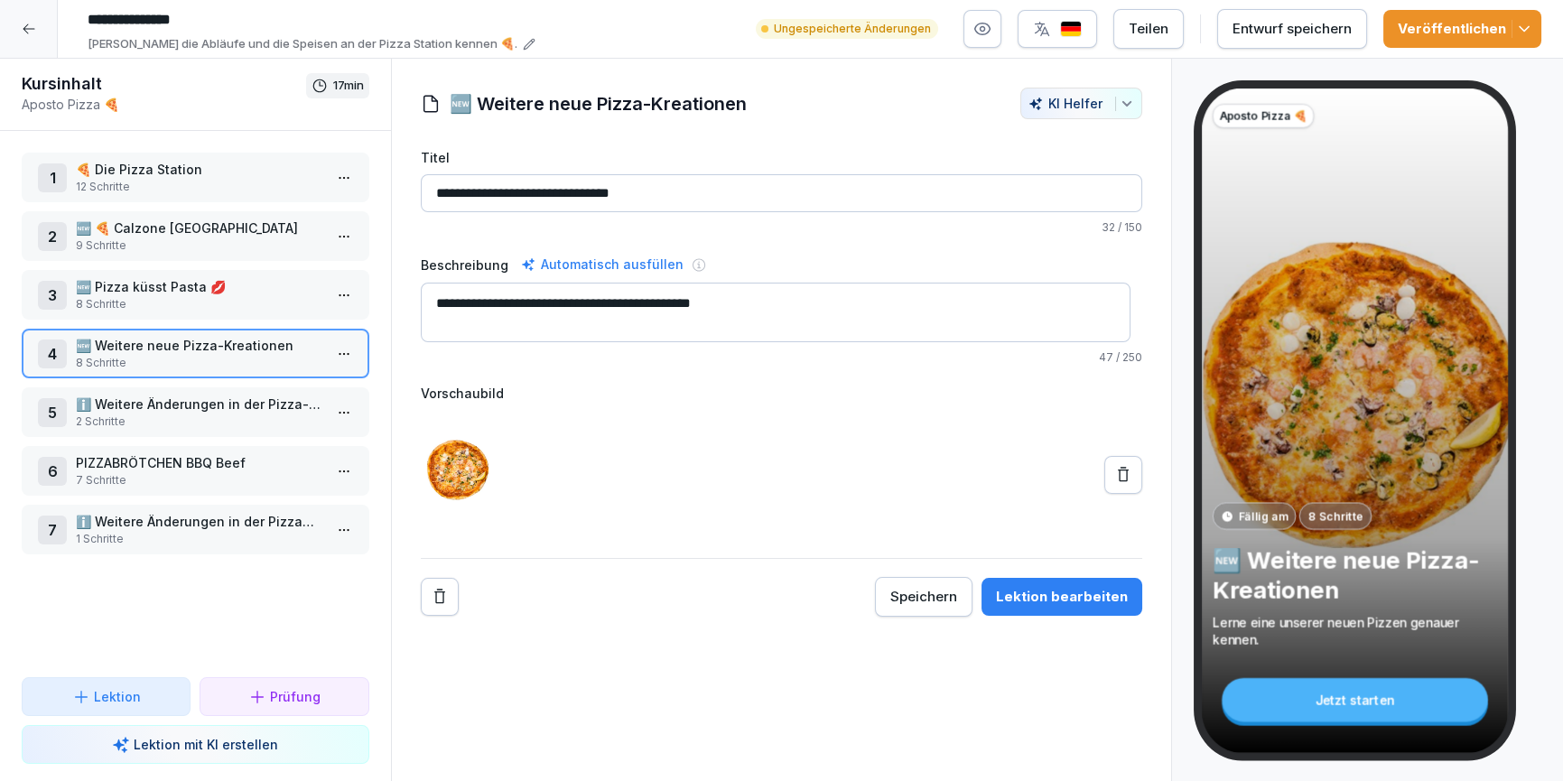
click at [1094, 604] on div "Lektion bearbeiten" at bounding box center [1062, 597] width 132 height 20
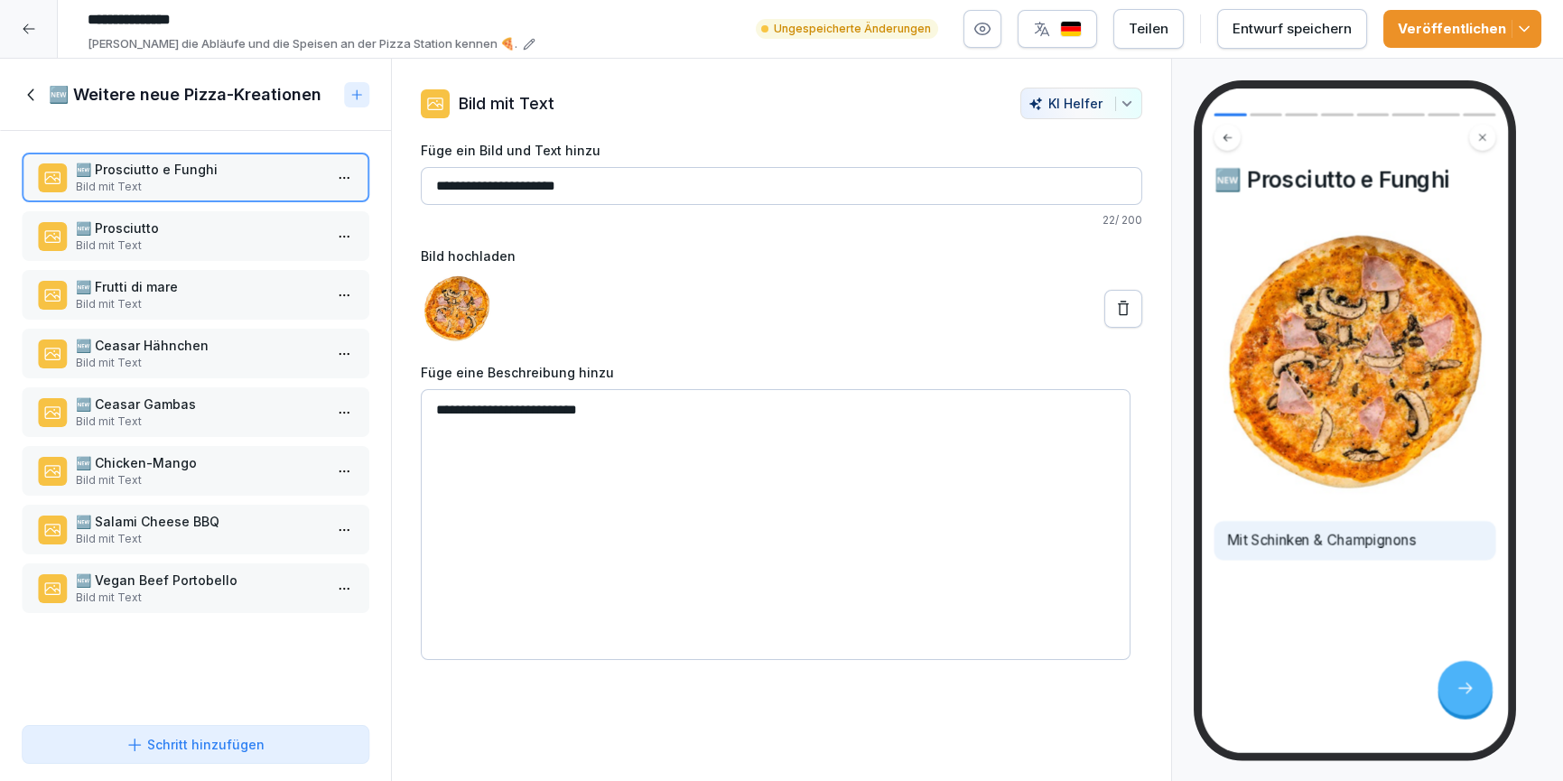
click at [139, 243] on p "Bild mit Text" at bounding box center [199, 246] width 247 height 16
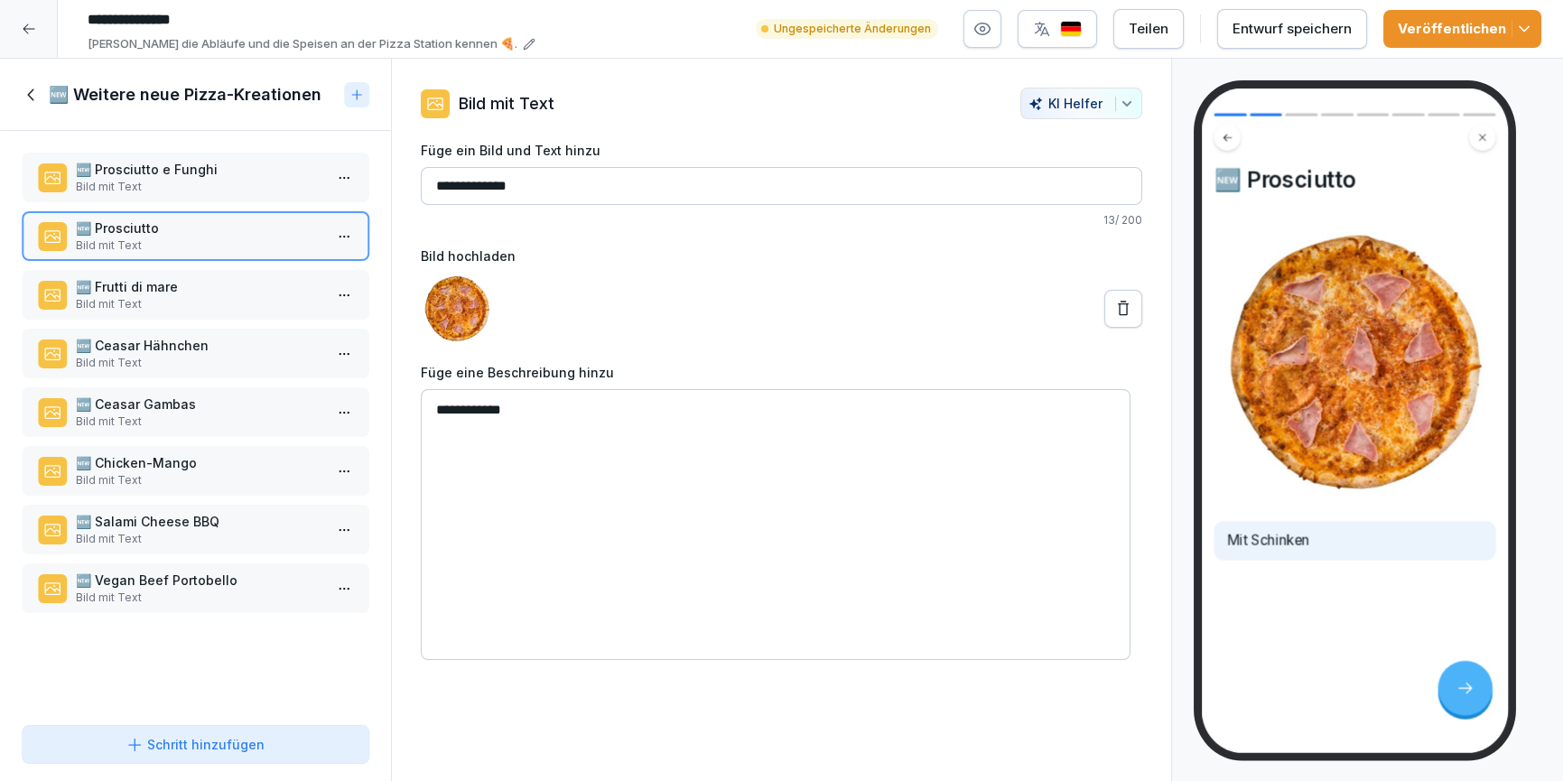
click at [140, 311] on p "Bild mit Text" at bounding box center [199, 304] width 247 height 16
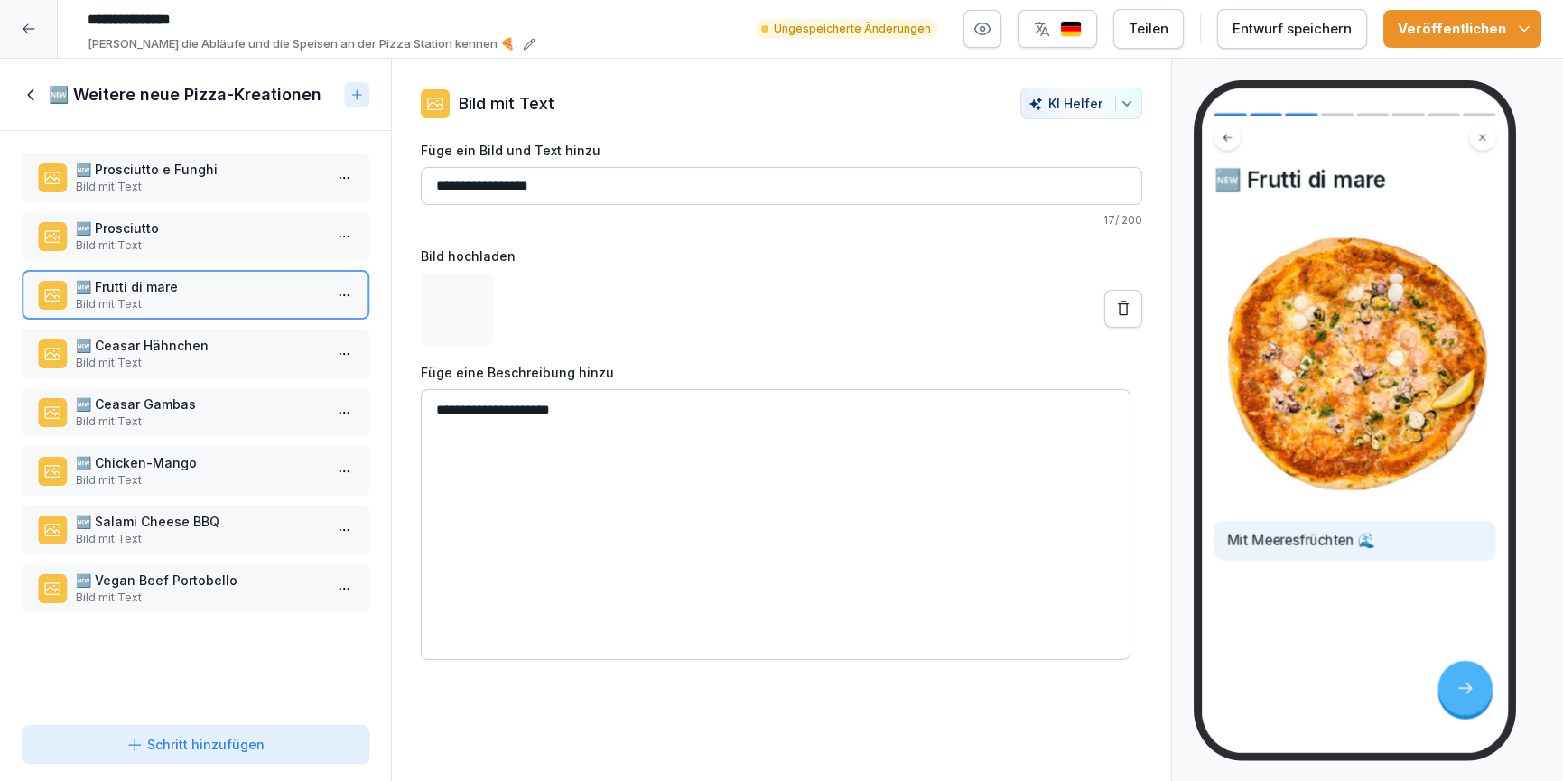
click at [150, 350] on p "🆕 Ceasar Hähnchen" at bounding box center [199, 345] width 247 height 19
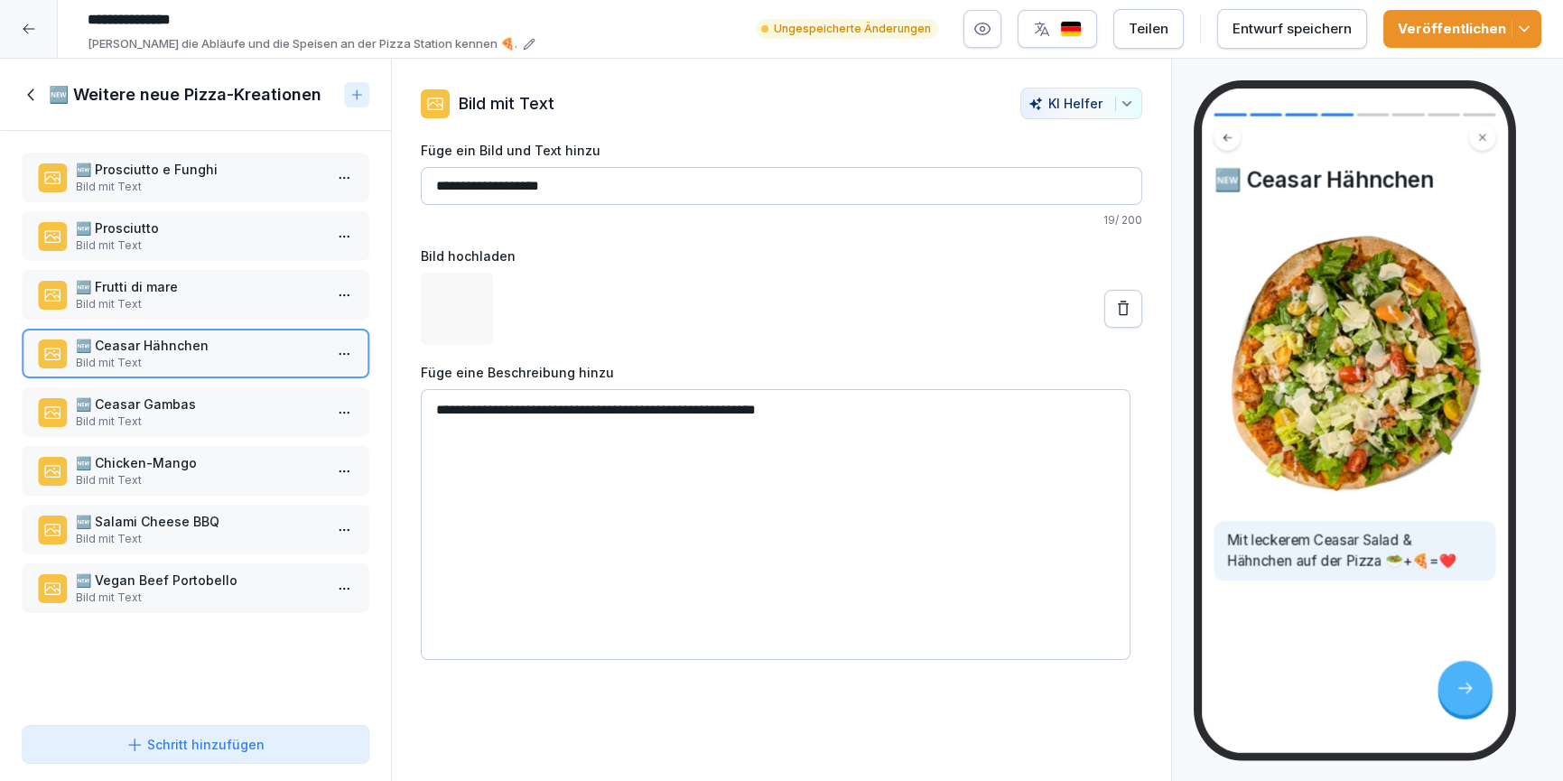
click at [159, 410] on p "🆕 Ceasar Gambas" at bounding box center [199, 404] width 247 height 19
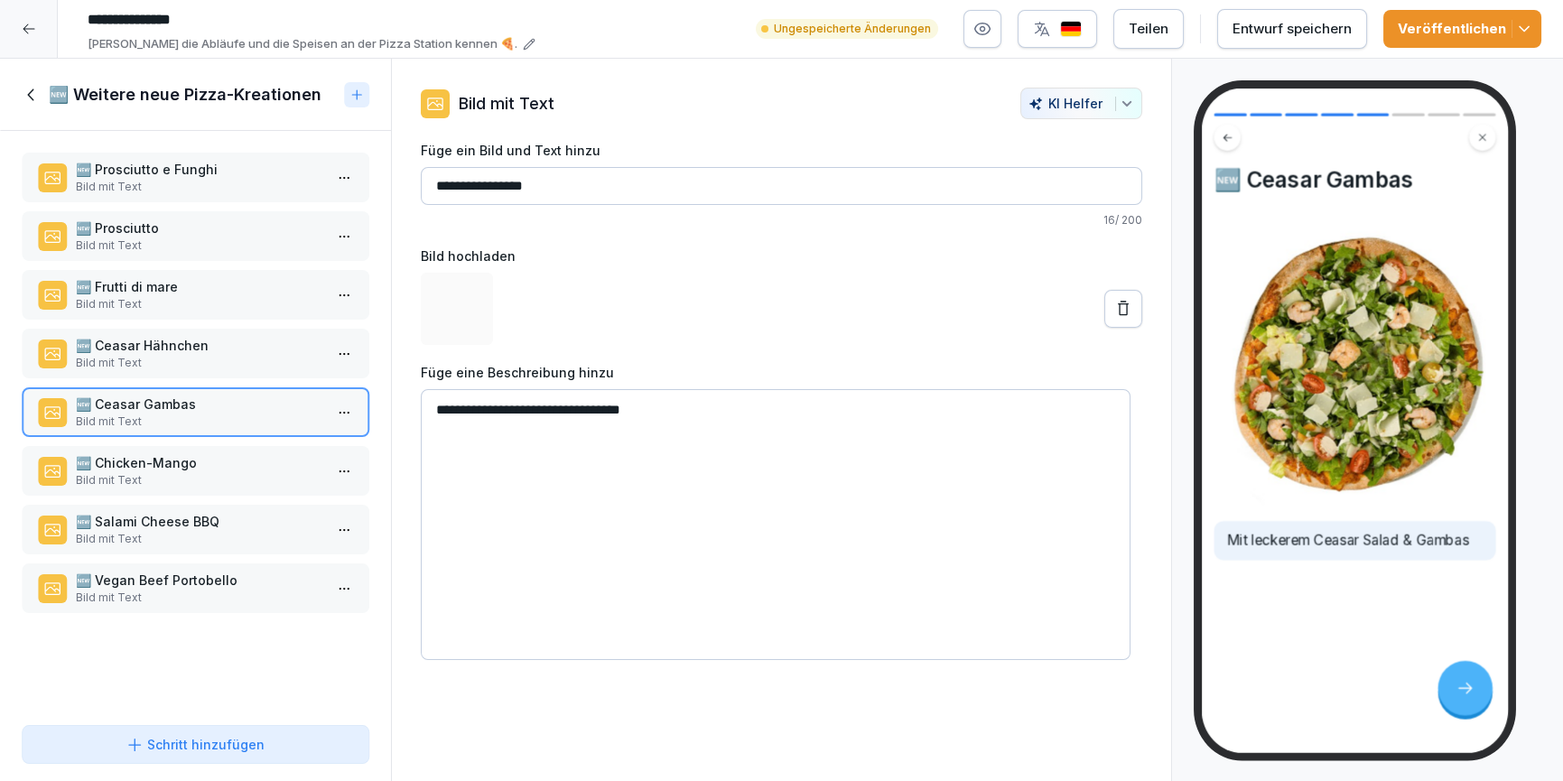
click at [26, 93] on icon at bounding box center [32, 95] width 20 height 20
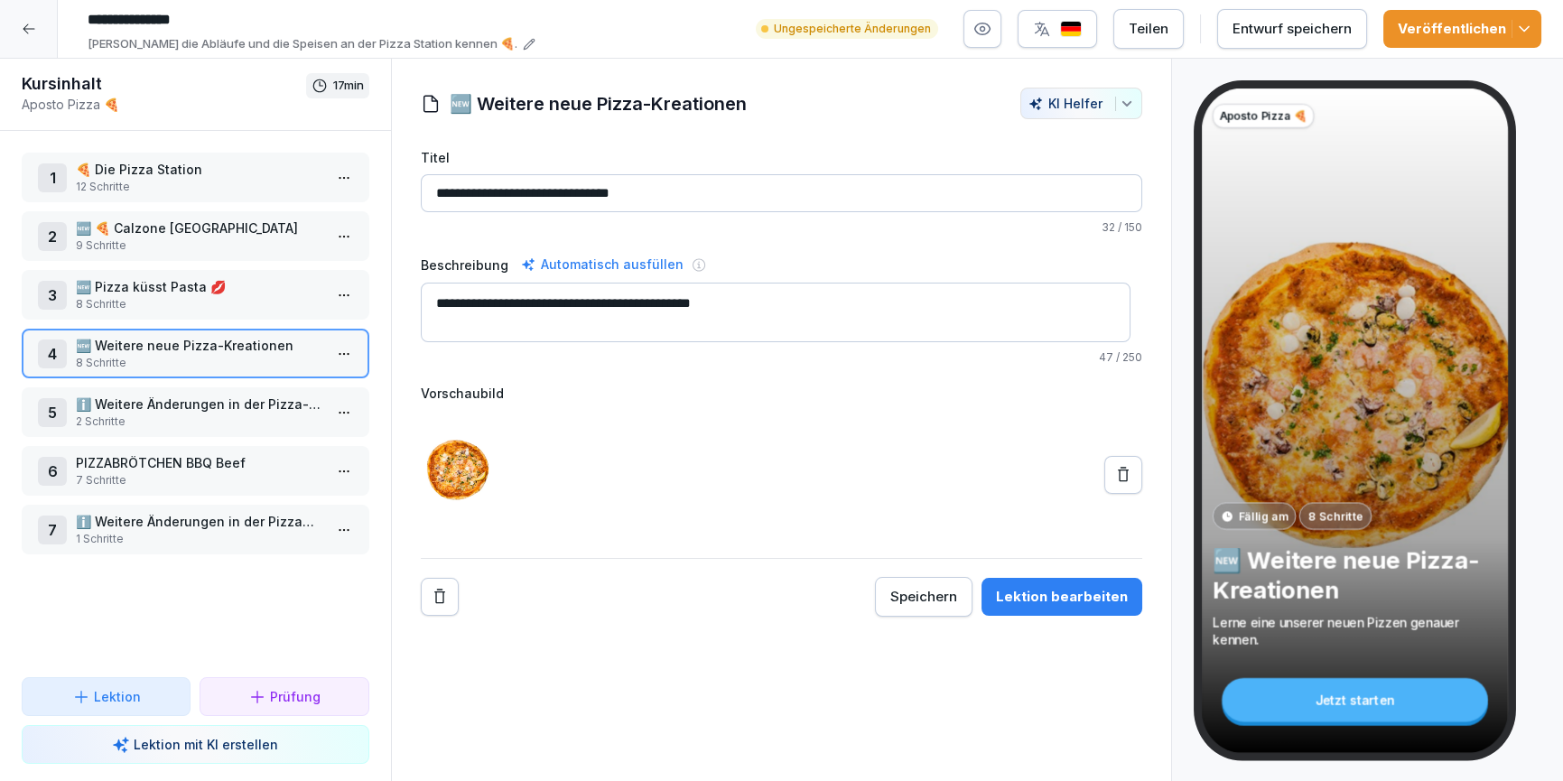
click at [203, 415] on p "2 Schritte" at bounding box center [199, 422] width 247 height 16
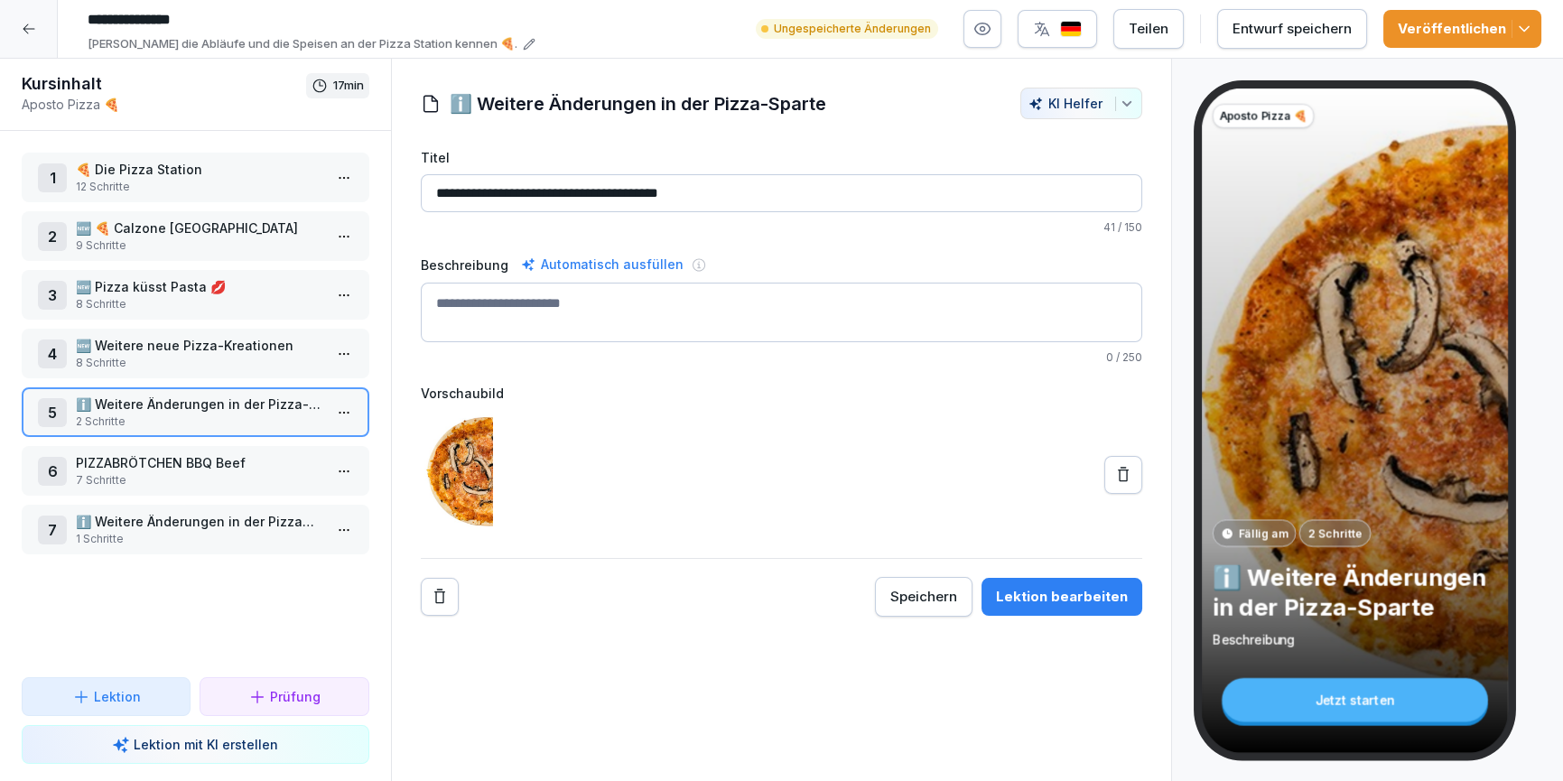
click at [1050, 601] on div "Lektion bearbeiten" at bounding box center [1062, 597] width 132 height 20
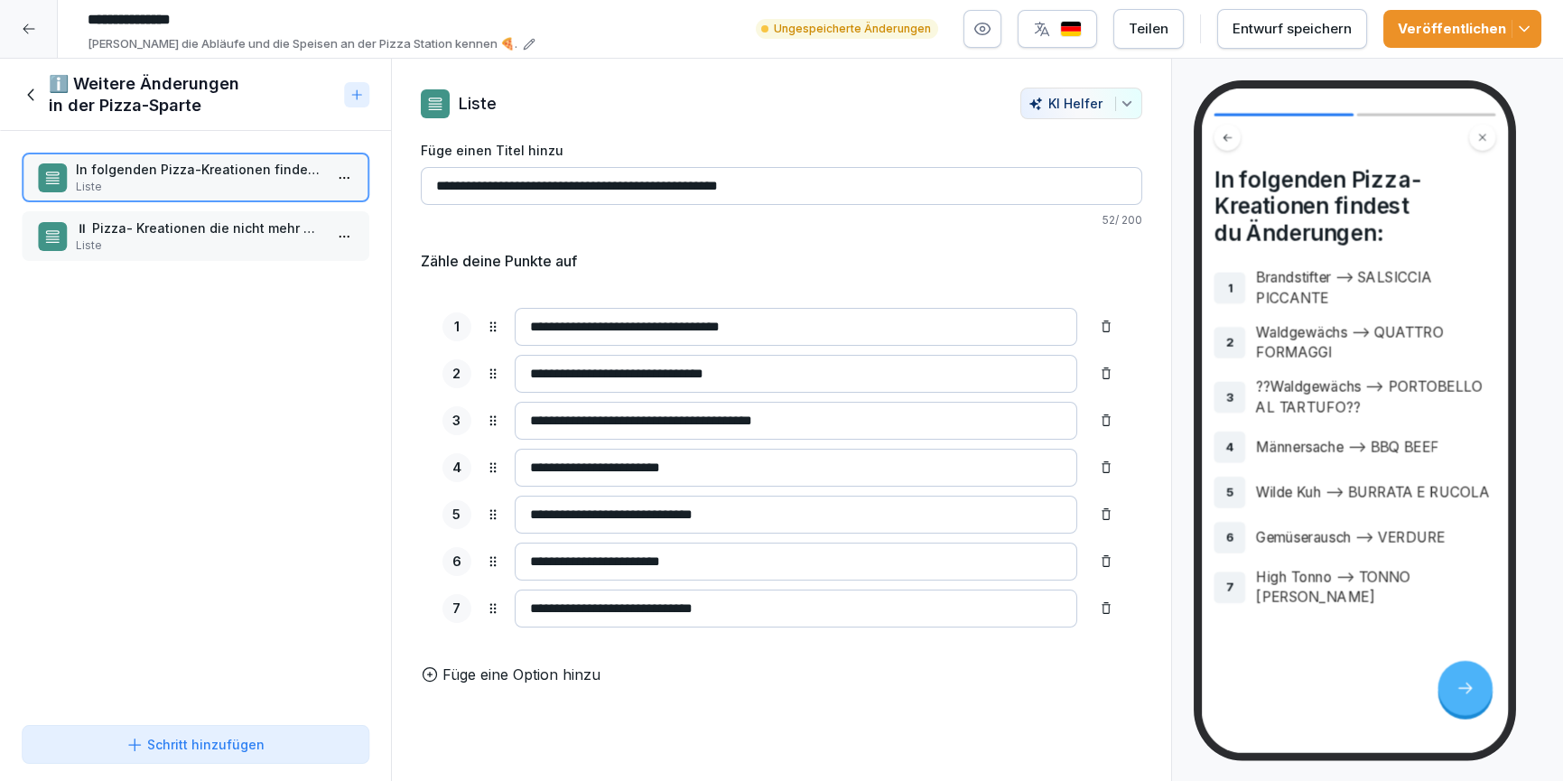
click at [215, 229] on p "⏸ Pizza- Kreationen die nicht mehr auf Aposto Speisekarte sind 👇" at bounding box center [199, 228] width 247 height 19
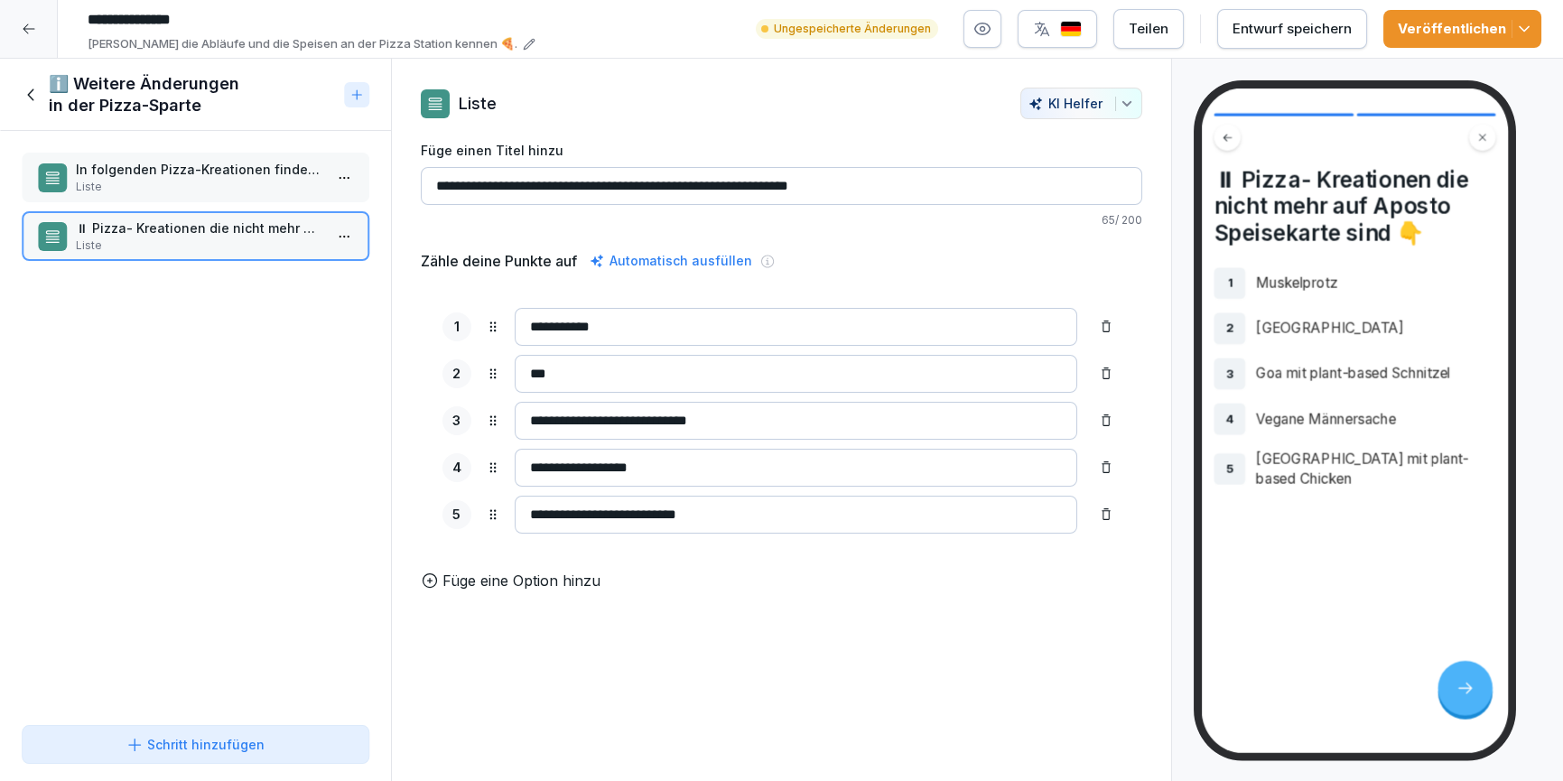
click at [34, 90] on icon at bounding box center [32, 95] width 20 height 20
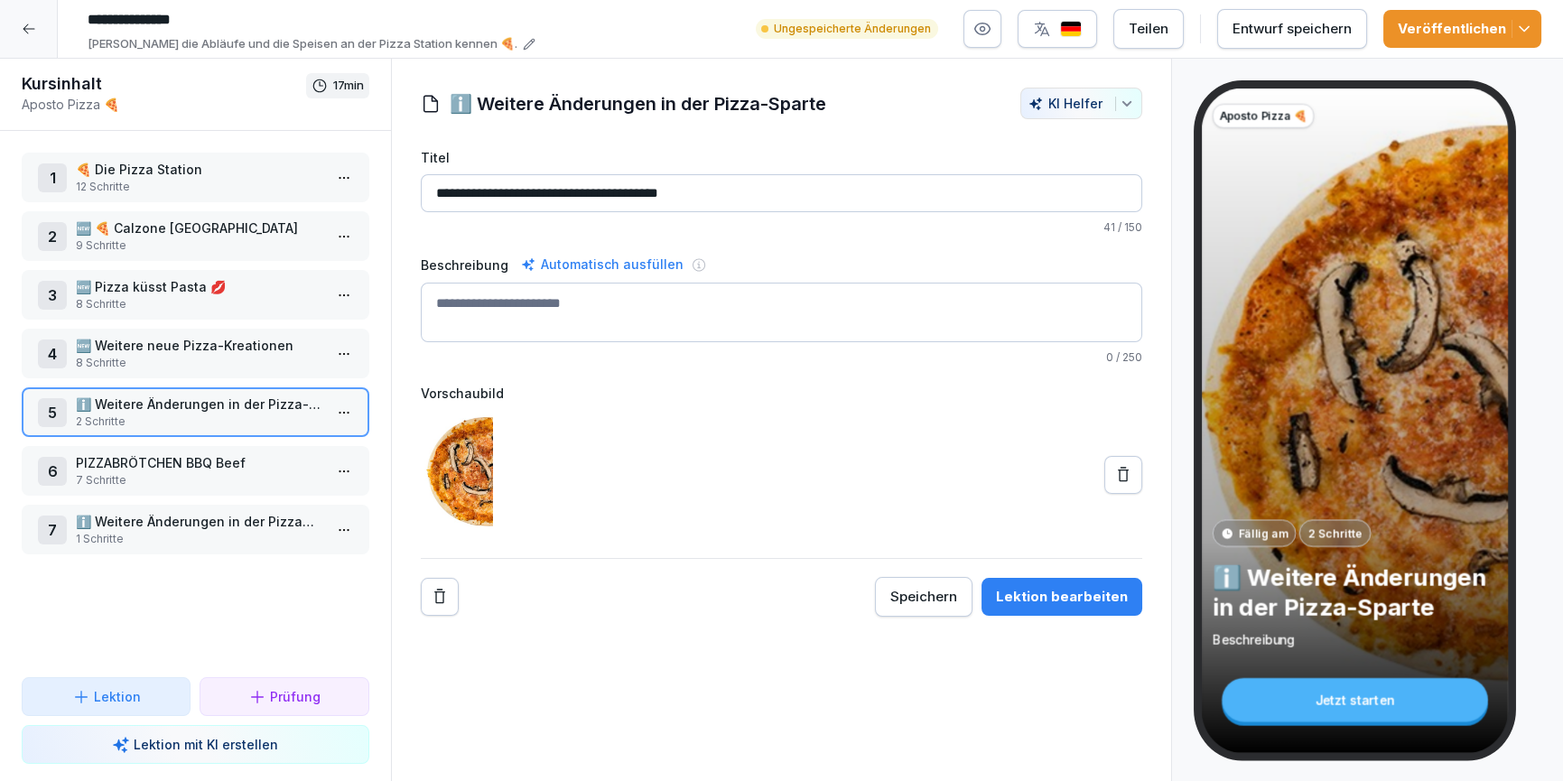
click at [188, 467] on p "PIZZABRÖTCHEN BBQ Beef" at bounding box center [199, 462] width 247 height 19
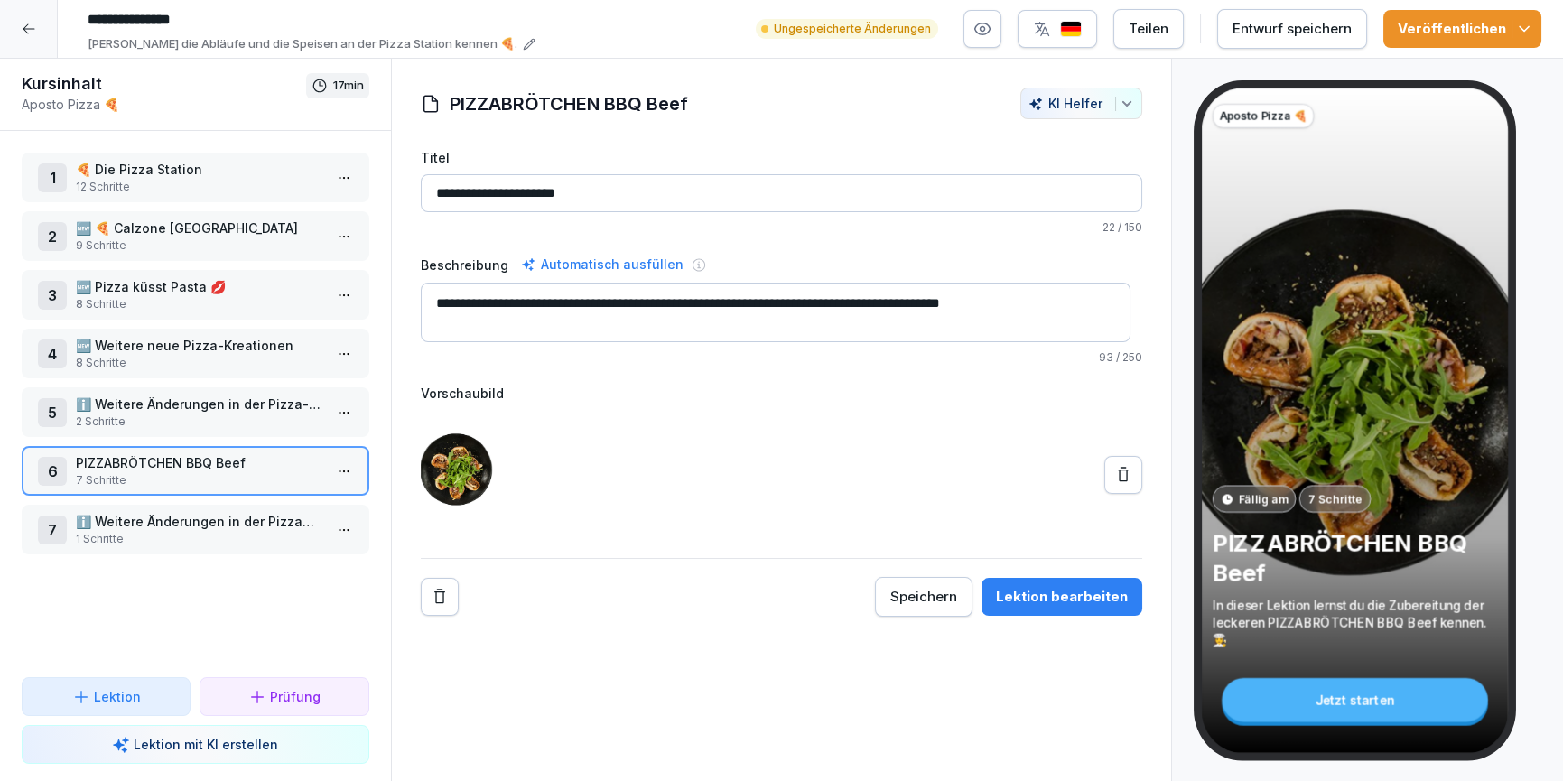
click at [219, 519] on p "ℹ️ Weitere Änderungen in der Pizzabrötchen-Sparte" at bounding box center [199, 521] width 247 height 19
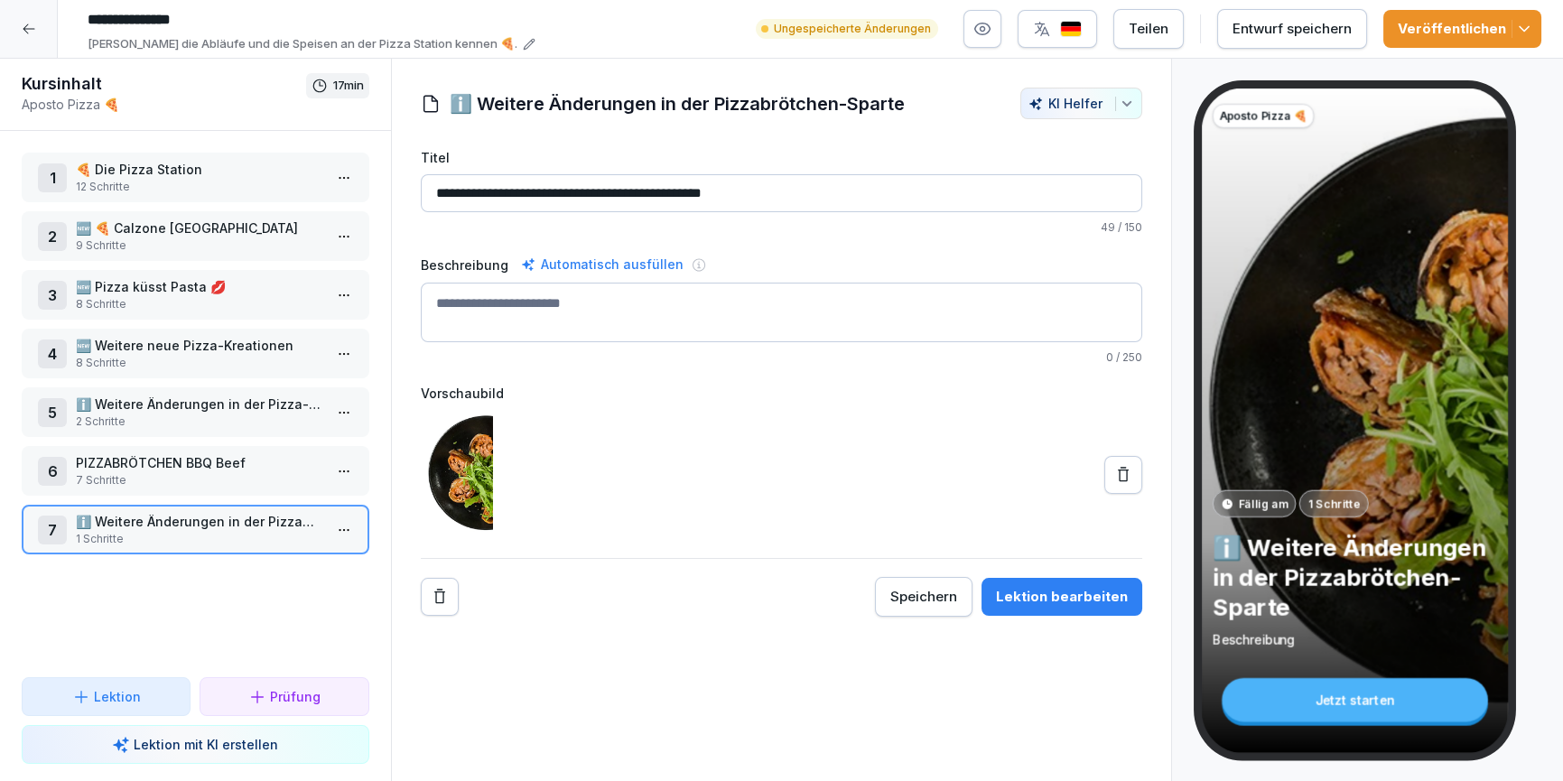
click at [1086, 605] on div "Lektion bearbeiten" at bounding box center [1062, 597] width 132 height 20
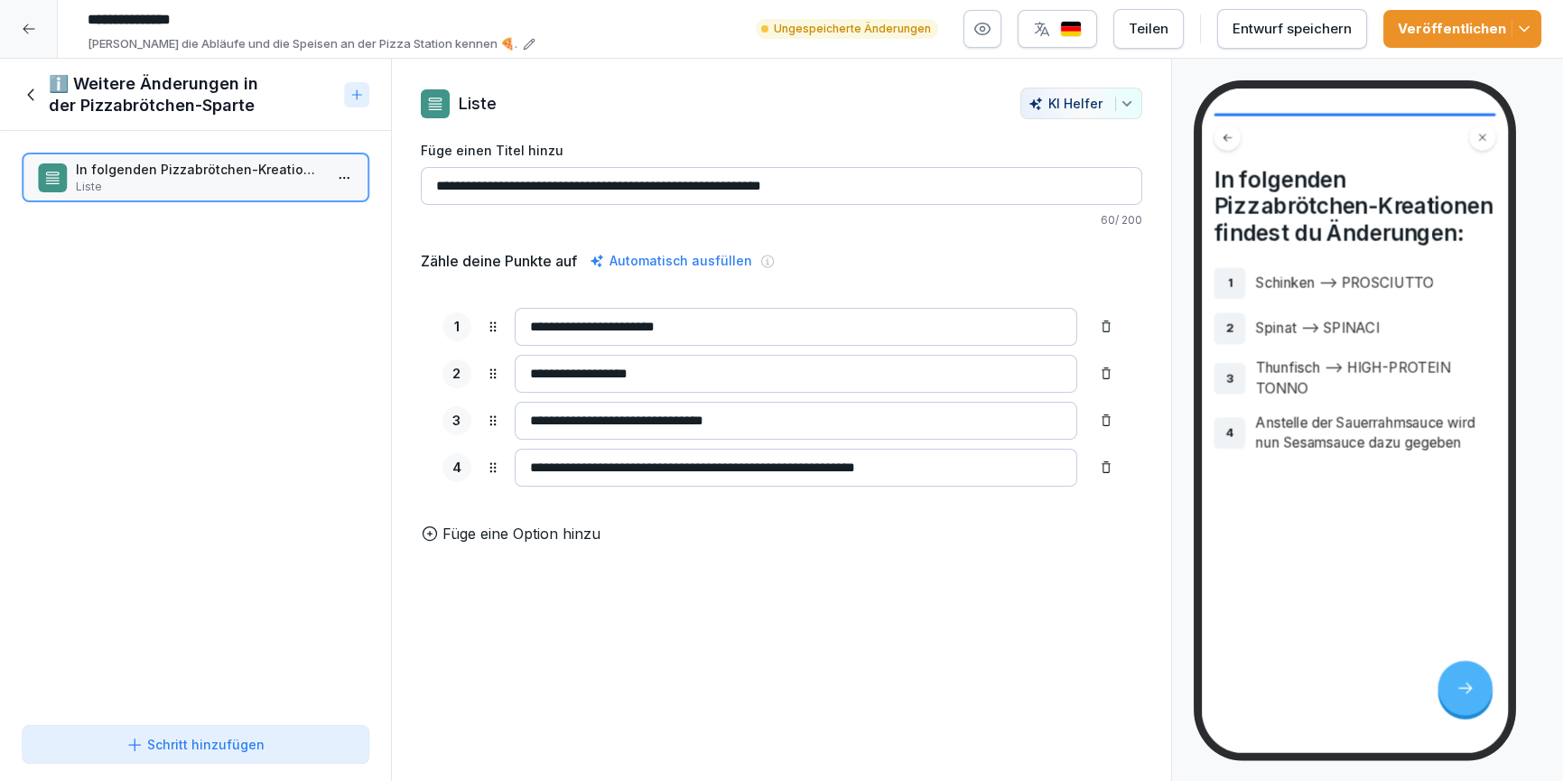
click at [43, 95] on div "ℹ️ Weitere Änderungen in der Pizzabrötchen-Sparte" at bounding box center [179, 94] width 315 height 43
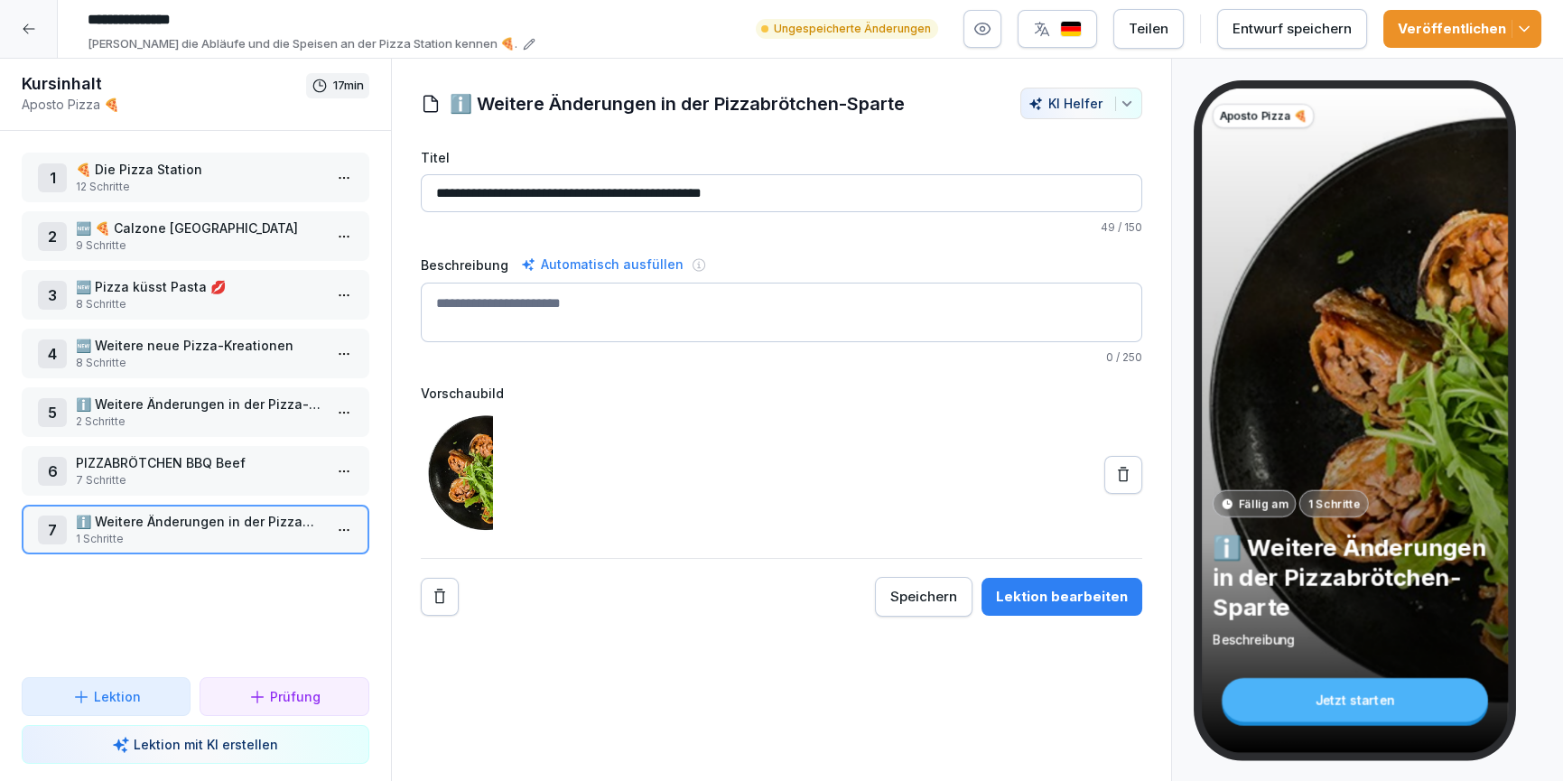
click at [24, 19] on div at bounding box center [29, 29] width 58 height 58
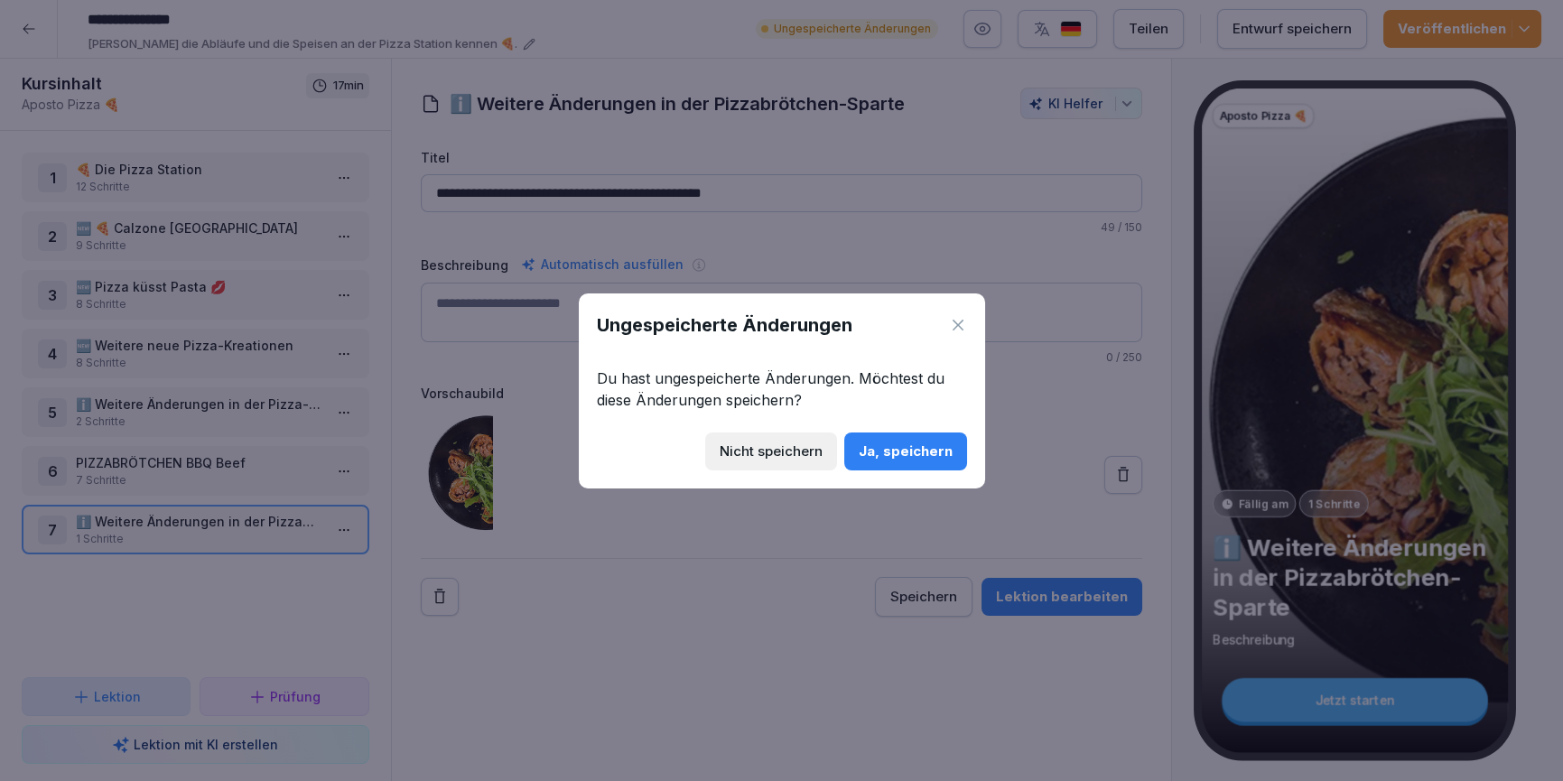
click at [892, 453] on div "Ja, speichern" at bounding box center [906, 452] width 94 height 20
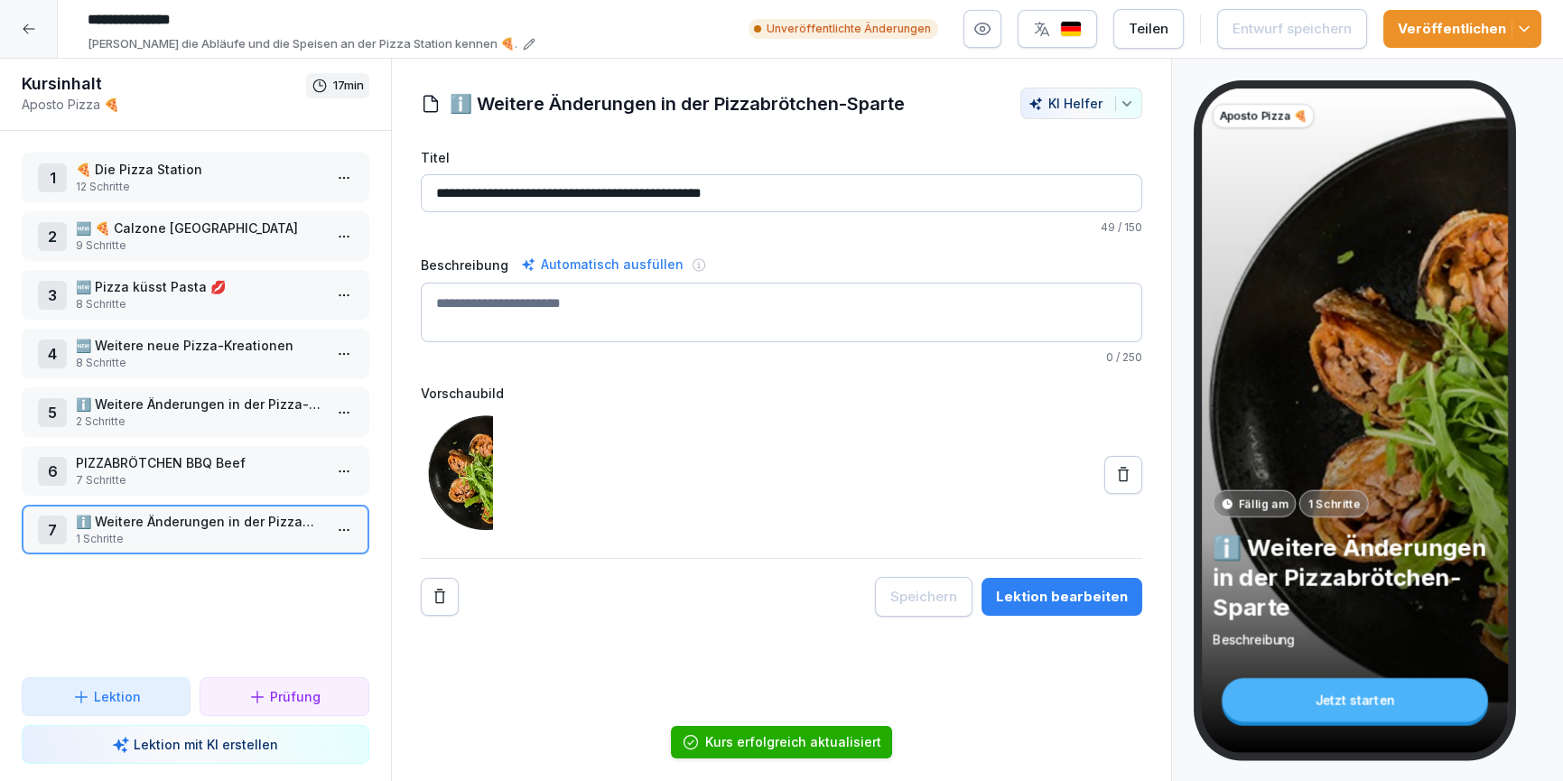
click at [32, 33] on icon at bounding box center [29, 29] width 14 height 14
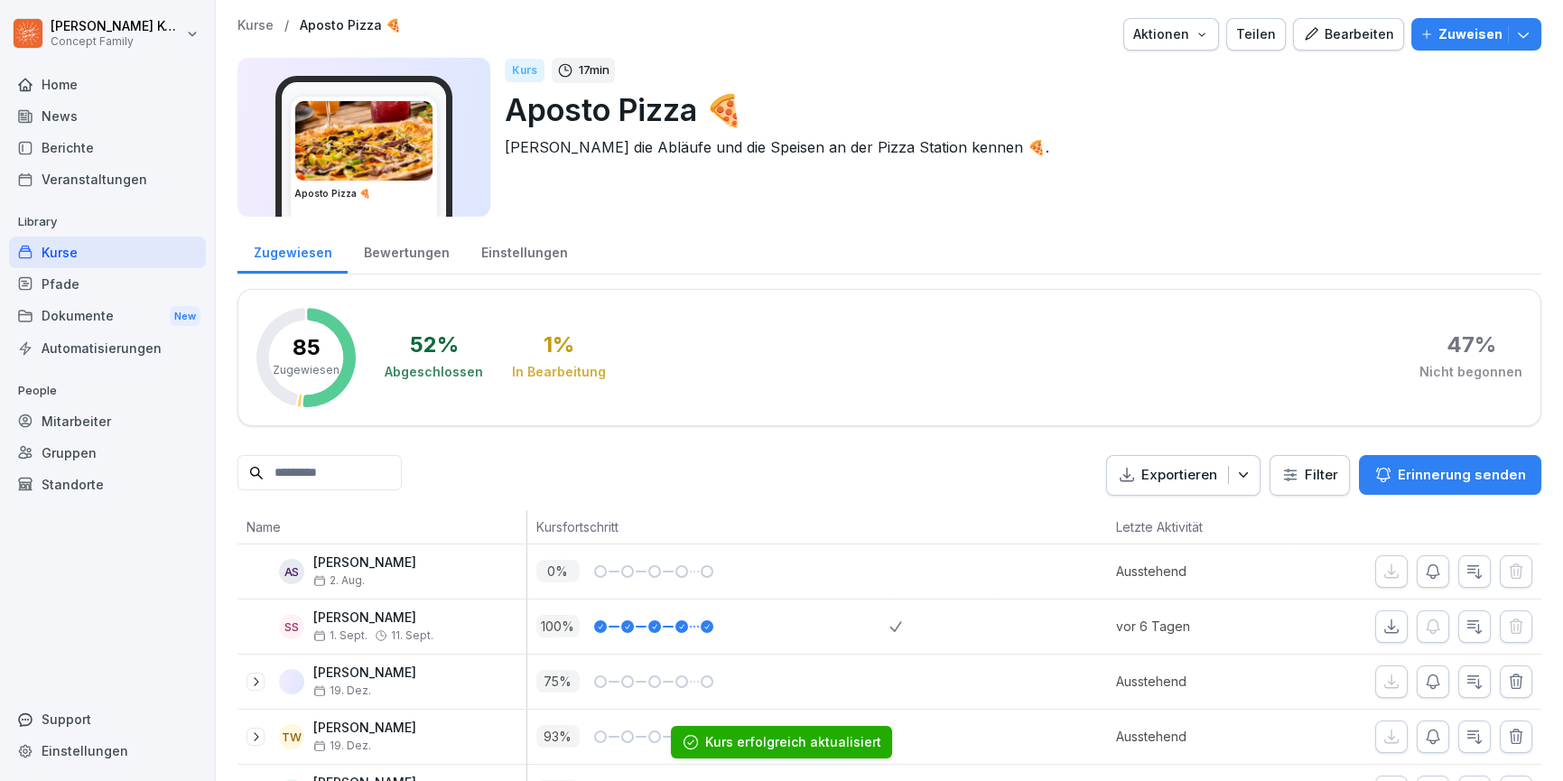
click at [99, 256] on div "Kurse" at bounding box center [107, 253] width 197 height 32
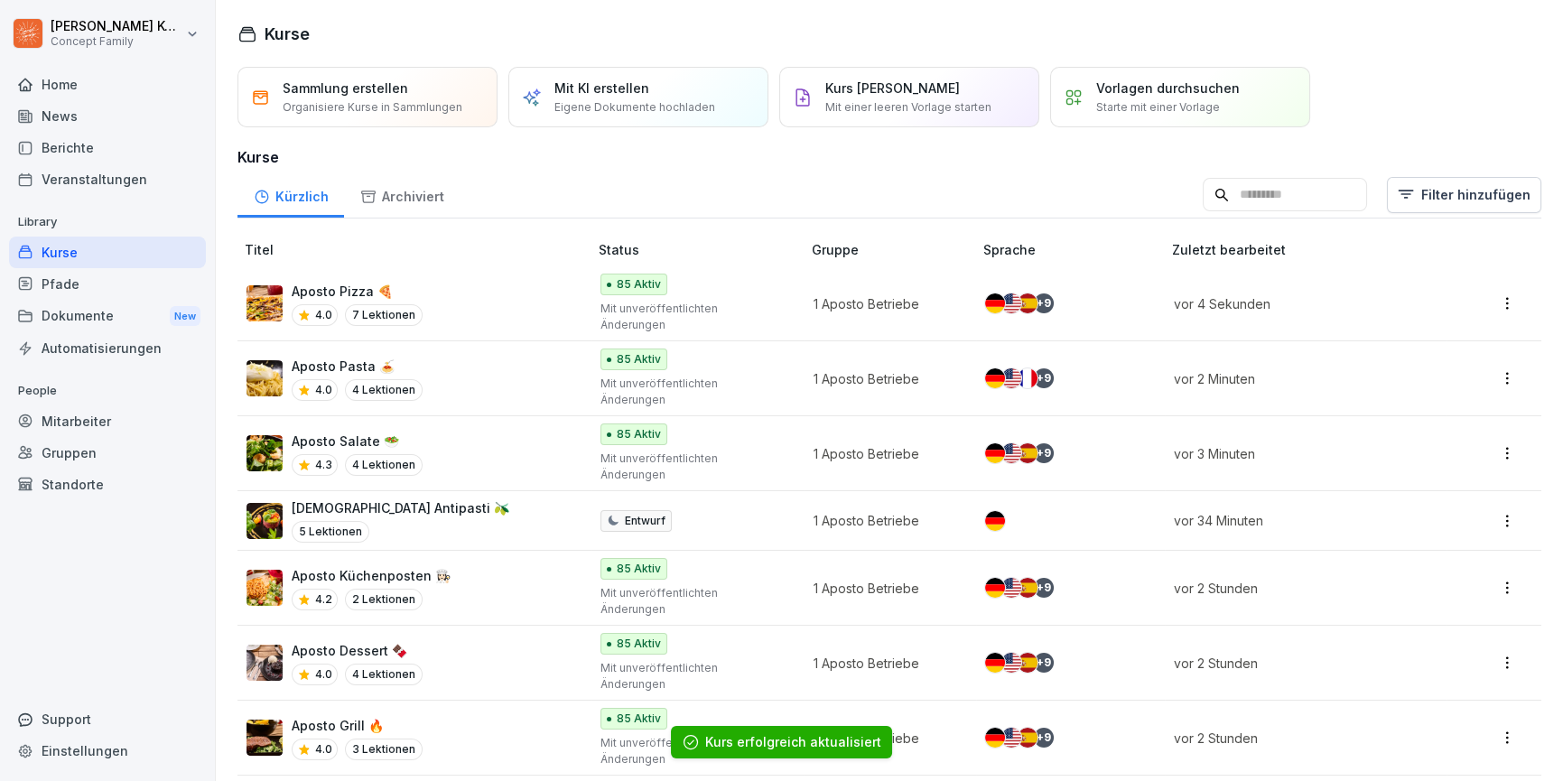
scroll to position [124, 0]
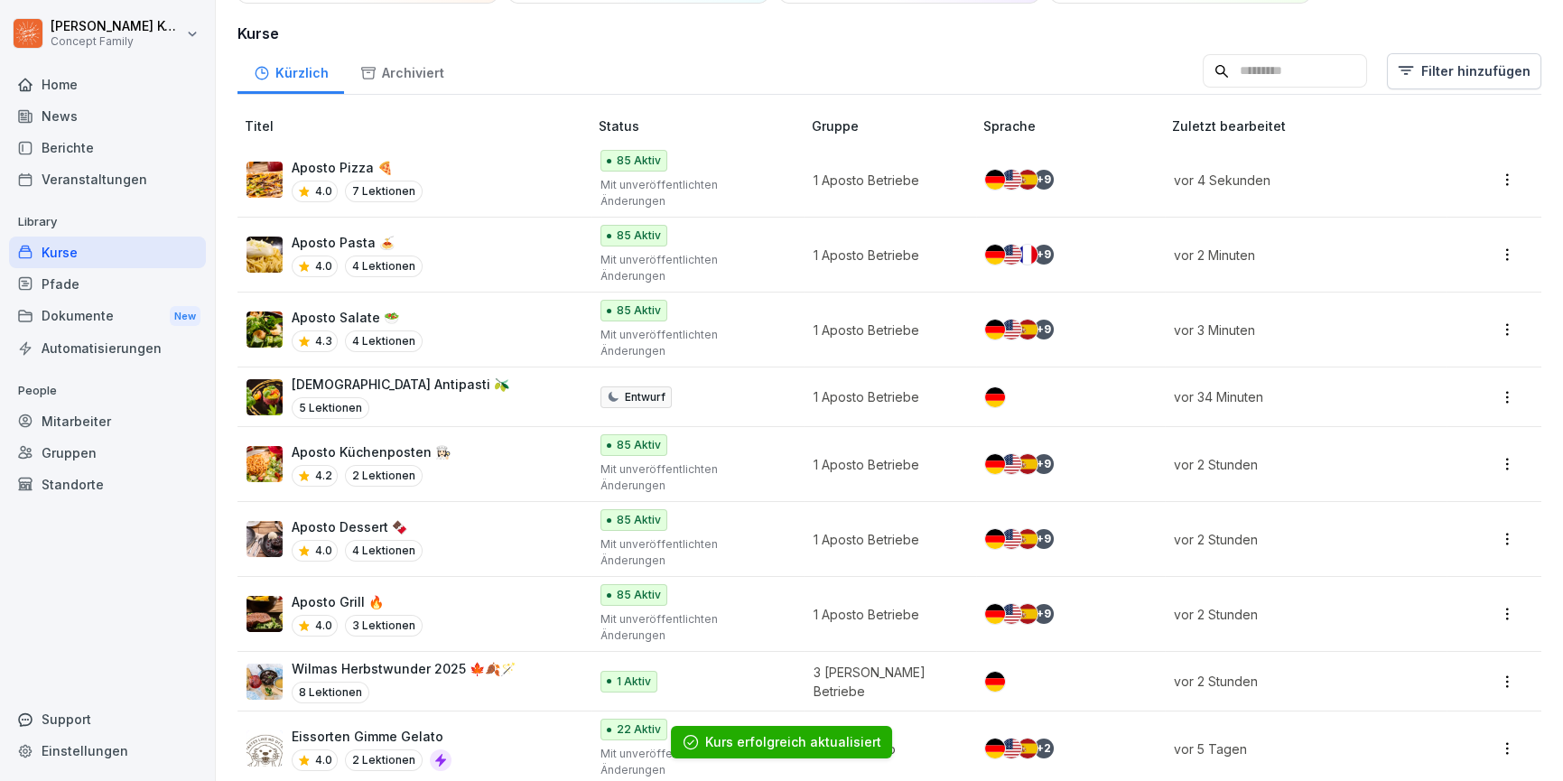
click at [473, 592] on div "Aposto Grill 🔥 4.0 3 Lektionen" at bounding box center [408, 614] width 323 height 44
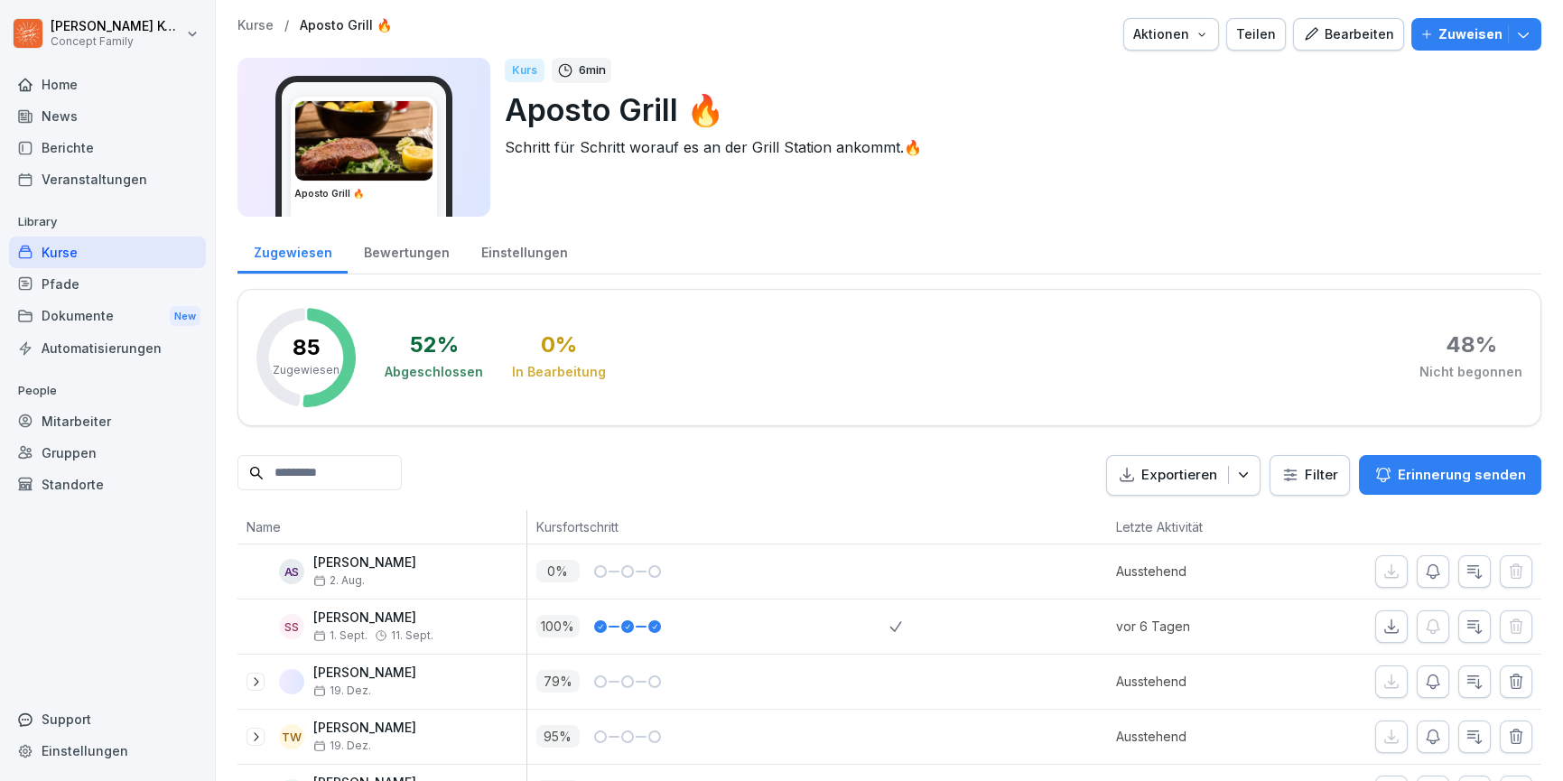
click at [1370, 39] on div "Bearbeiten" at bounding box center [1348, 34] width 91 height 20
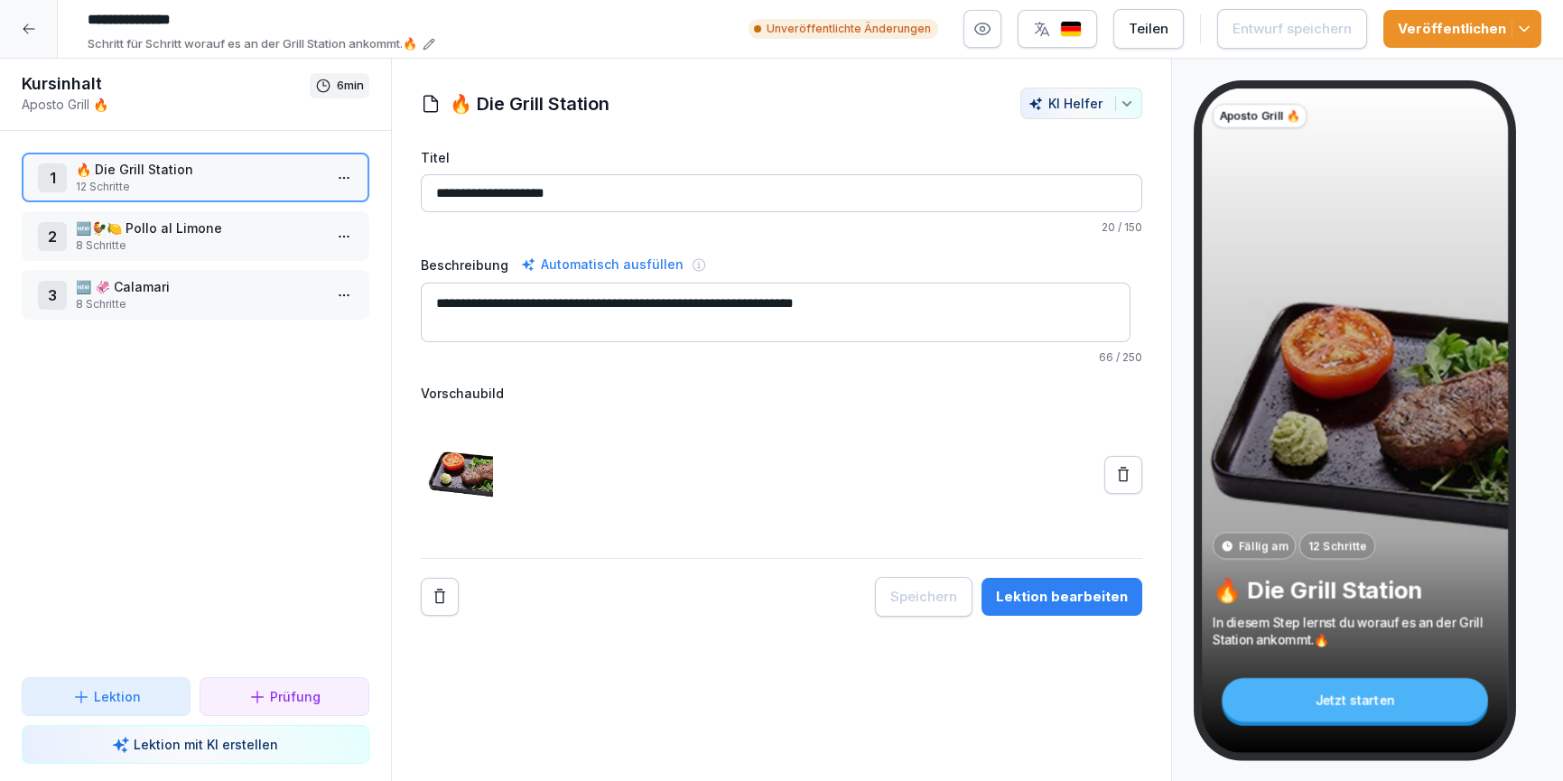
click at [206, 259] on div "2 🆕🐓🍋 Pollo al Limone 8 Schritte" at bounding box center [196, 236] width 348 height 50
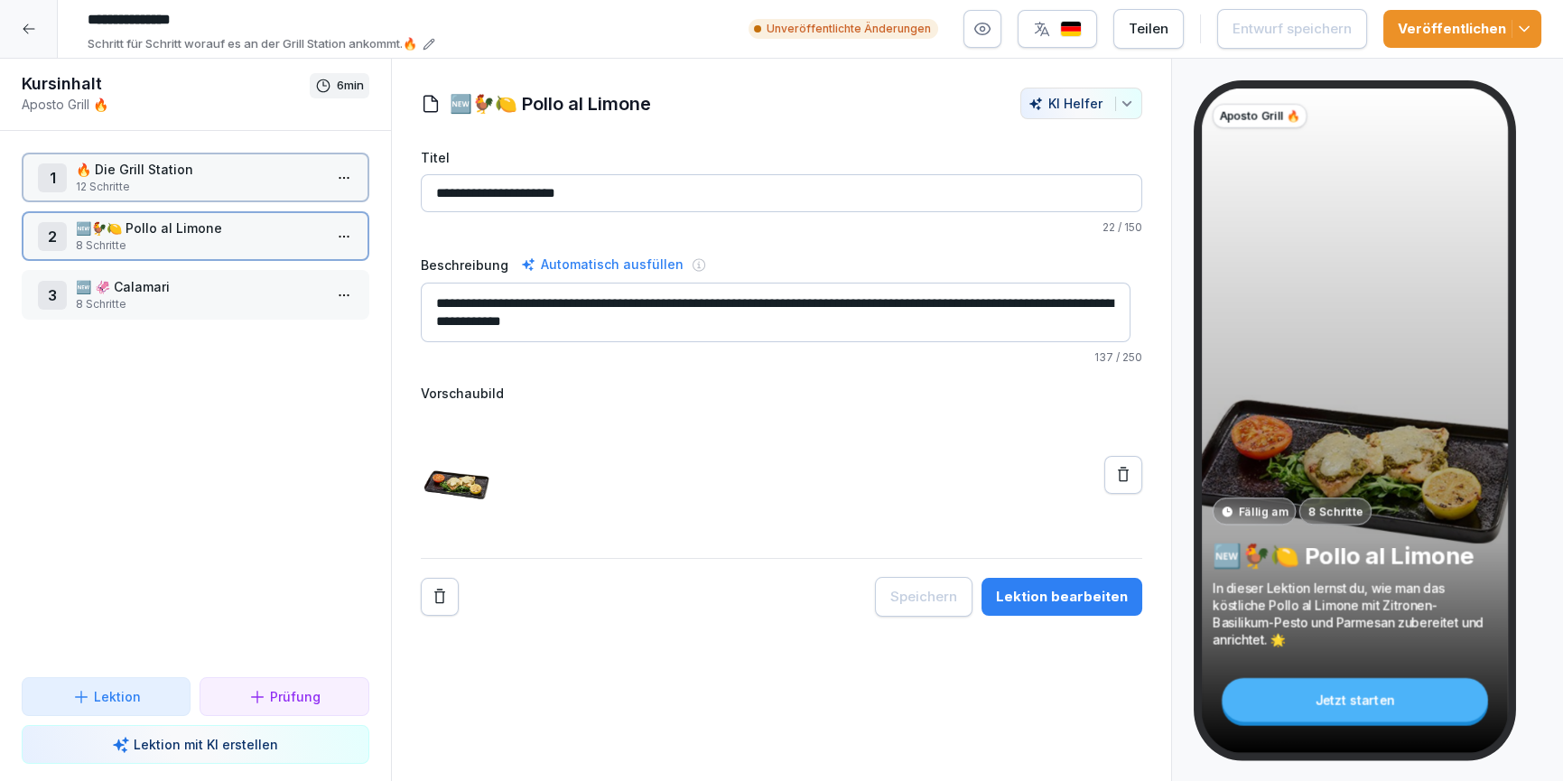
click at [211, 322] on div "1 🔥 Die Grill Station 12 Schritte 2 🆕🐓🍋 Pollo al Limone 8 Schritte 3 🆕 🦑 Calama…" at bounding box center [195, 404] width 391 height 546
click at [179, 307] on p "8 Schritte" at bounding box center [199, 304] width 247 height 16
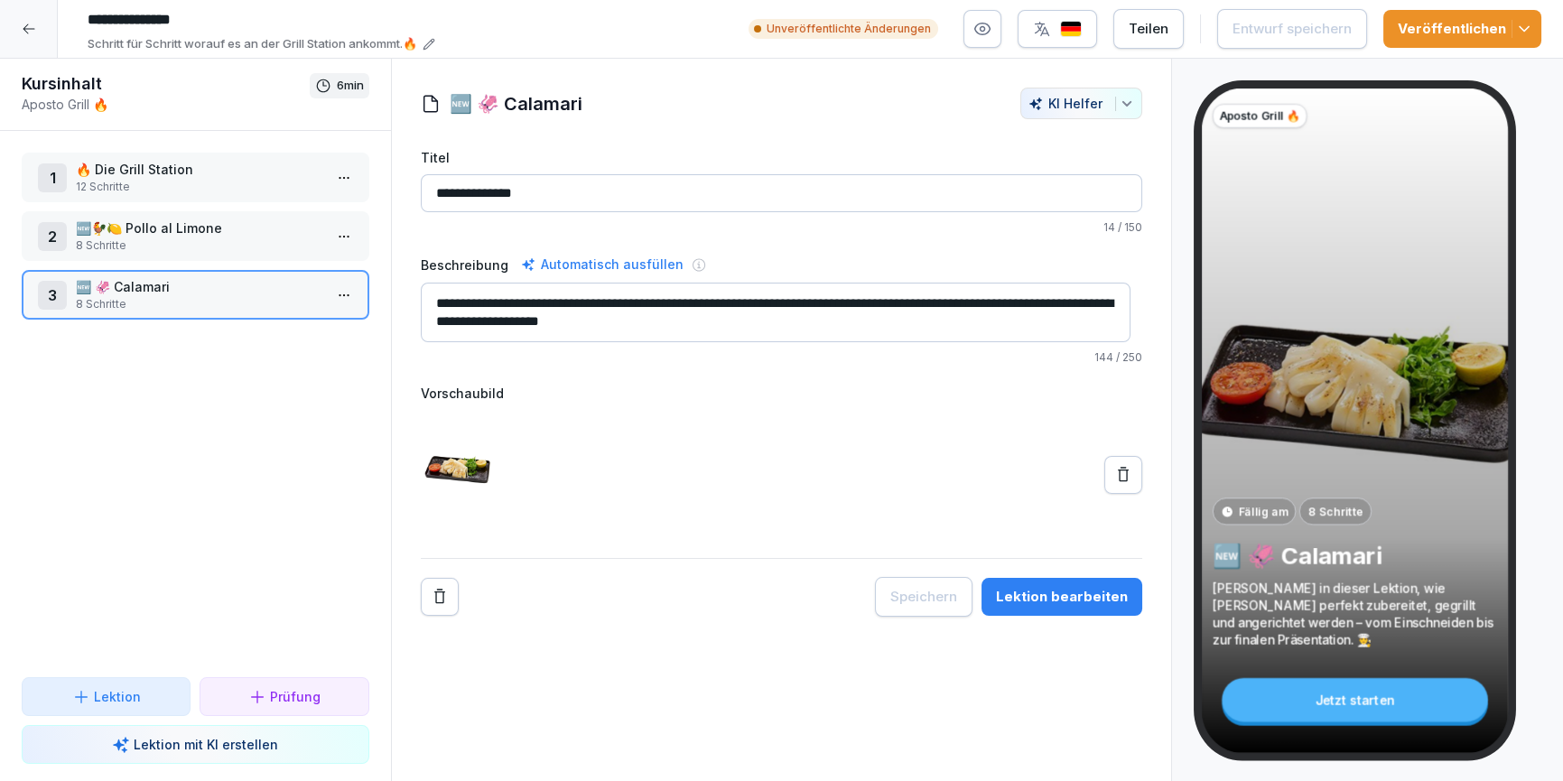
click at [1046, 611] on button "Lektion bearbeiten" at bounding box center [1062, 597] width 161 height 38
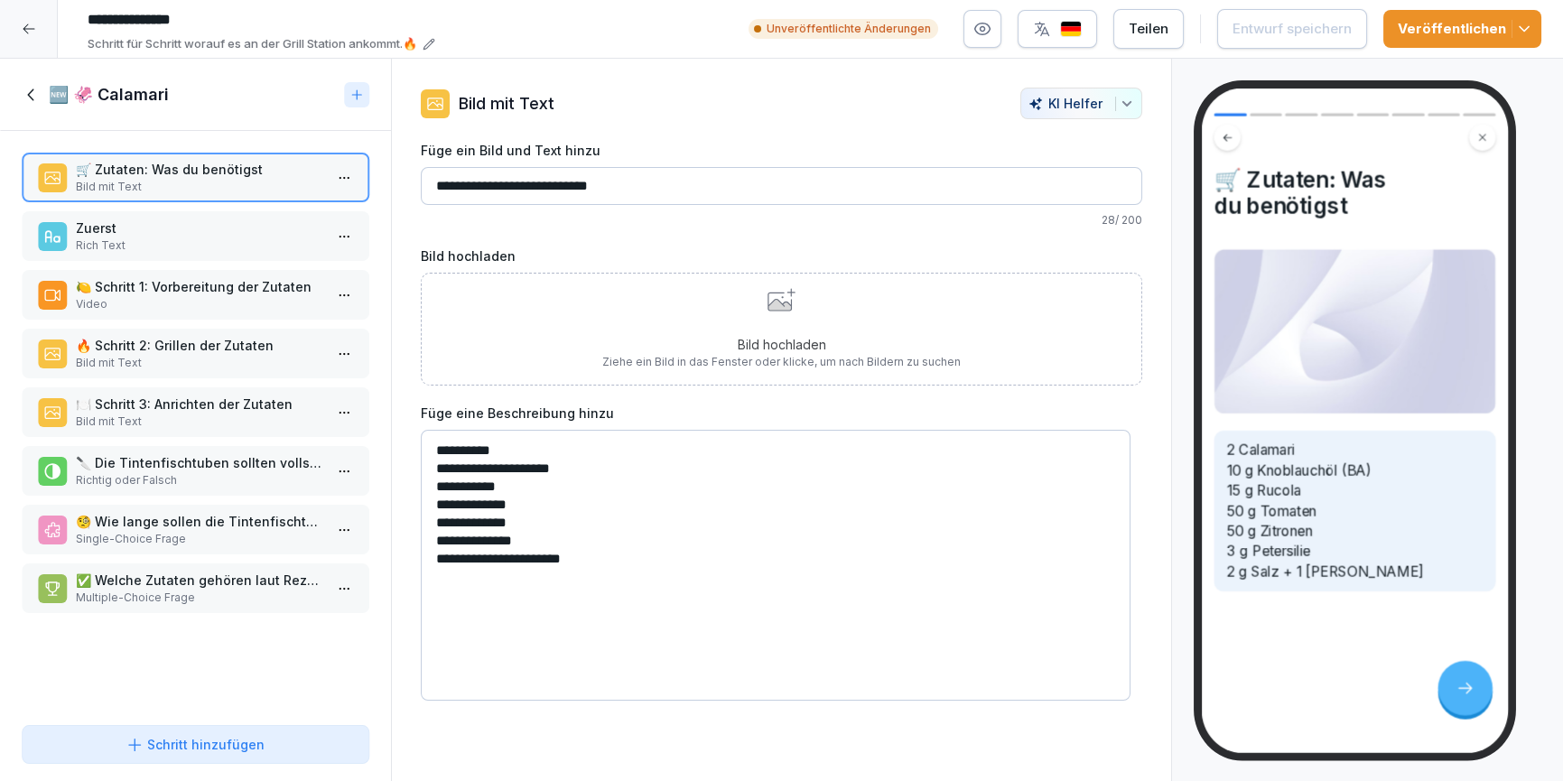
click at [234, 580] on p "✅ Welche Zutaten gehören laut Rezept auf den Grill?" at bounding box center [199, 580] width 247 height 19
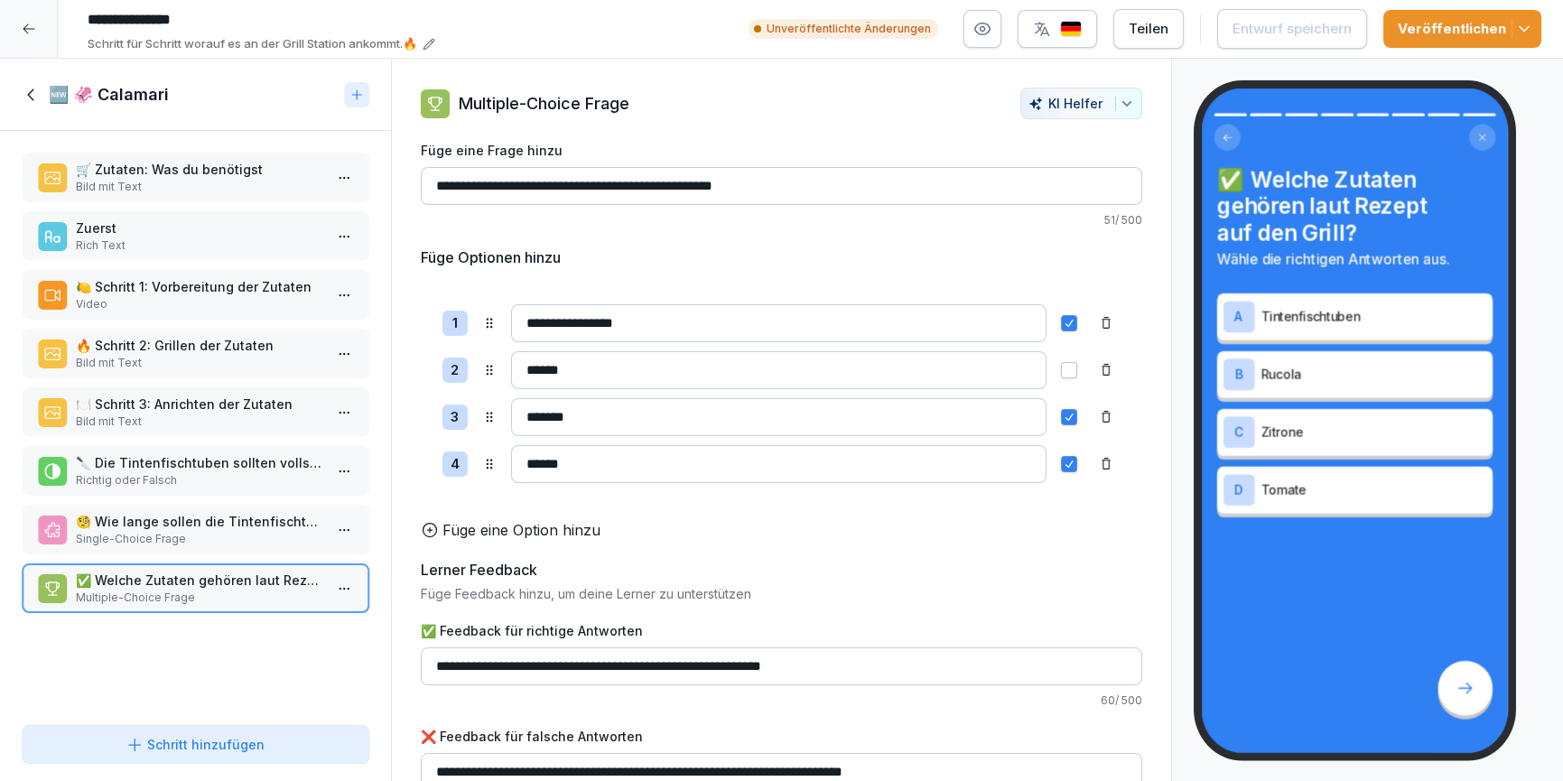
click at [131, 231] on p "Zuerst" at bounding box center [199, 228] width 247 height 19
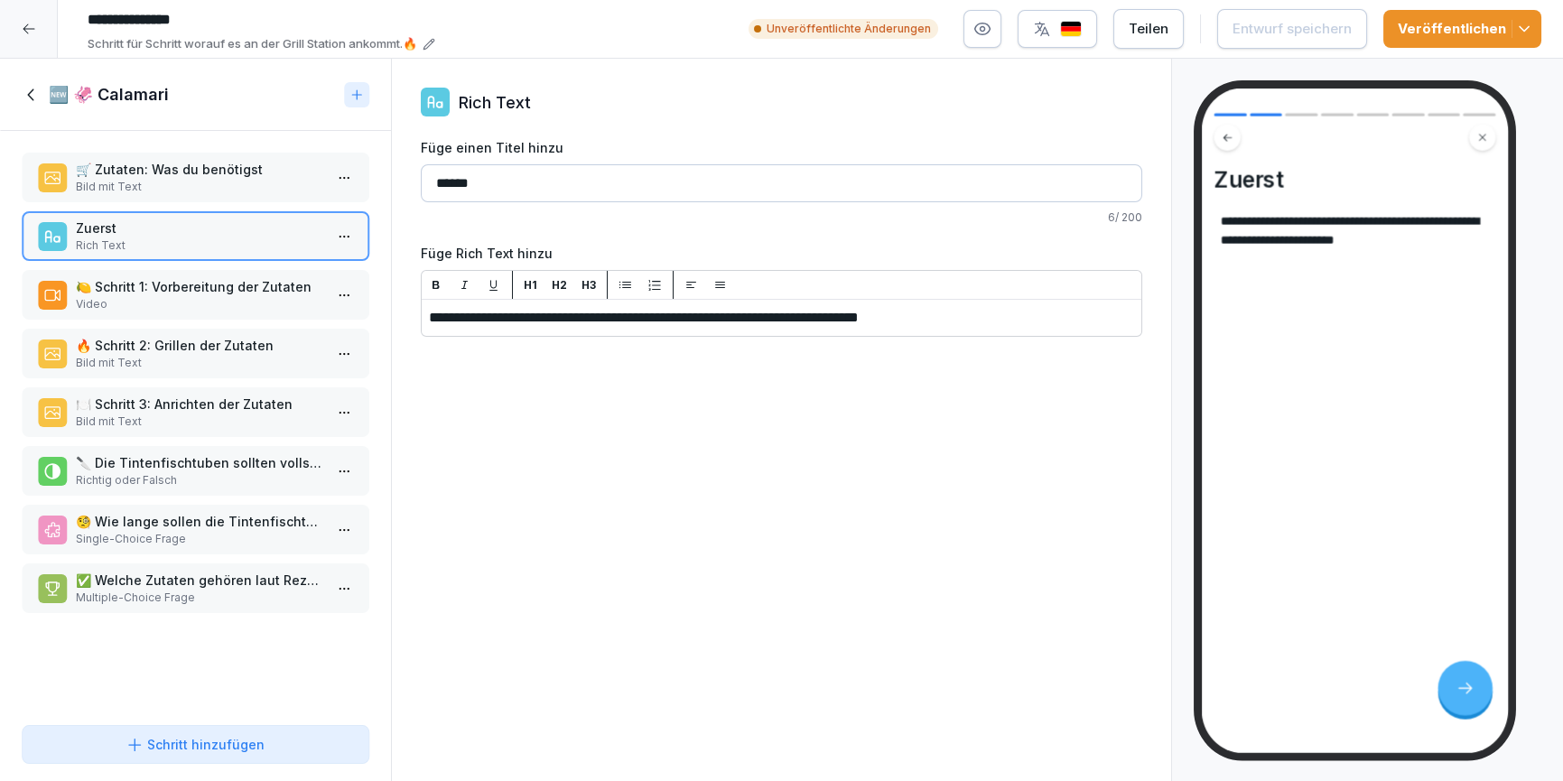
click at [22, 70] on div "🆕 🦑 Calamari" at bounding box center [195, 95] width 391 height 72
click at [32, 98] on icon at bounding box center [32, 95] width 20 height 20
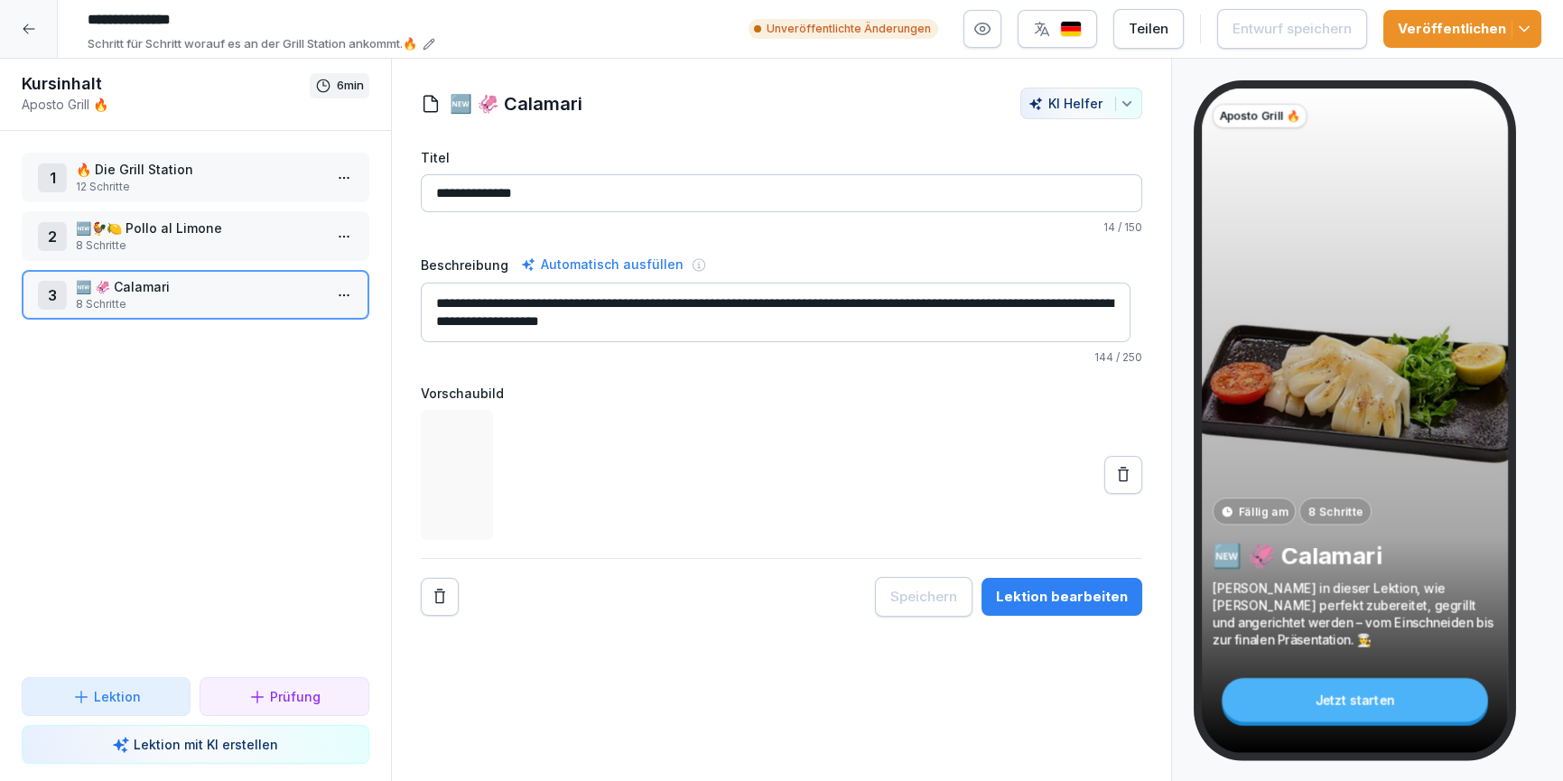
click at [144, 175] on p "🔥 Die Grill Station" at bounding box center [199, 169] width 247 height 19
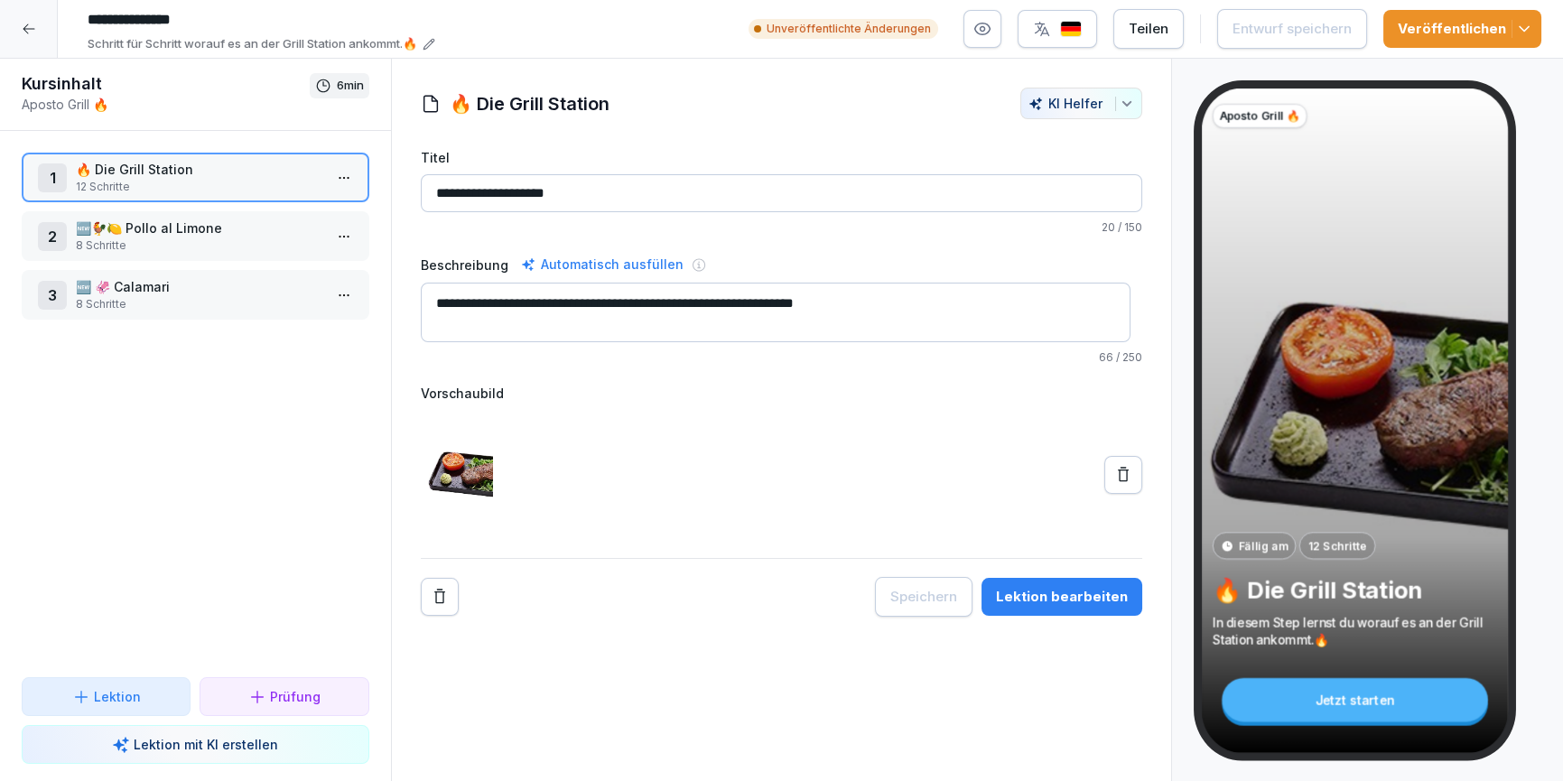
click at [1092, 615] on div "Speichern Lektion bearbeiten" at bounding box center [1008, 597] width 267 height 40
click at [1094, 594] on div "Lektion bearbeiten" at bounding box center [1062, 597] width 132 height 20
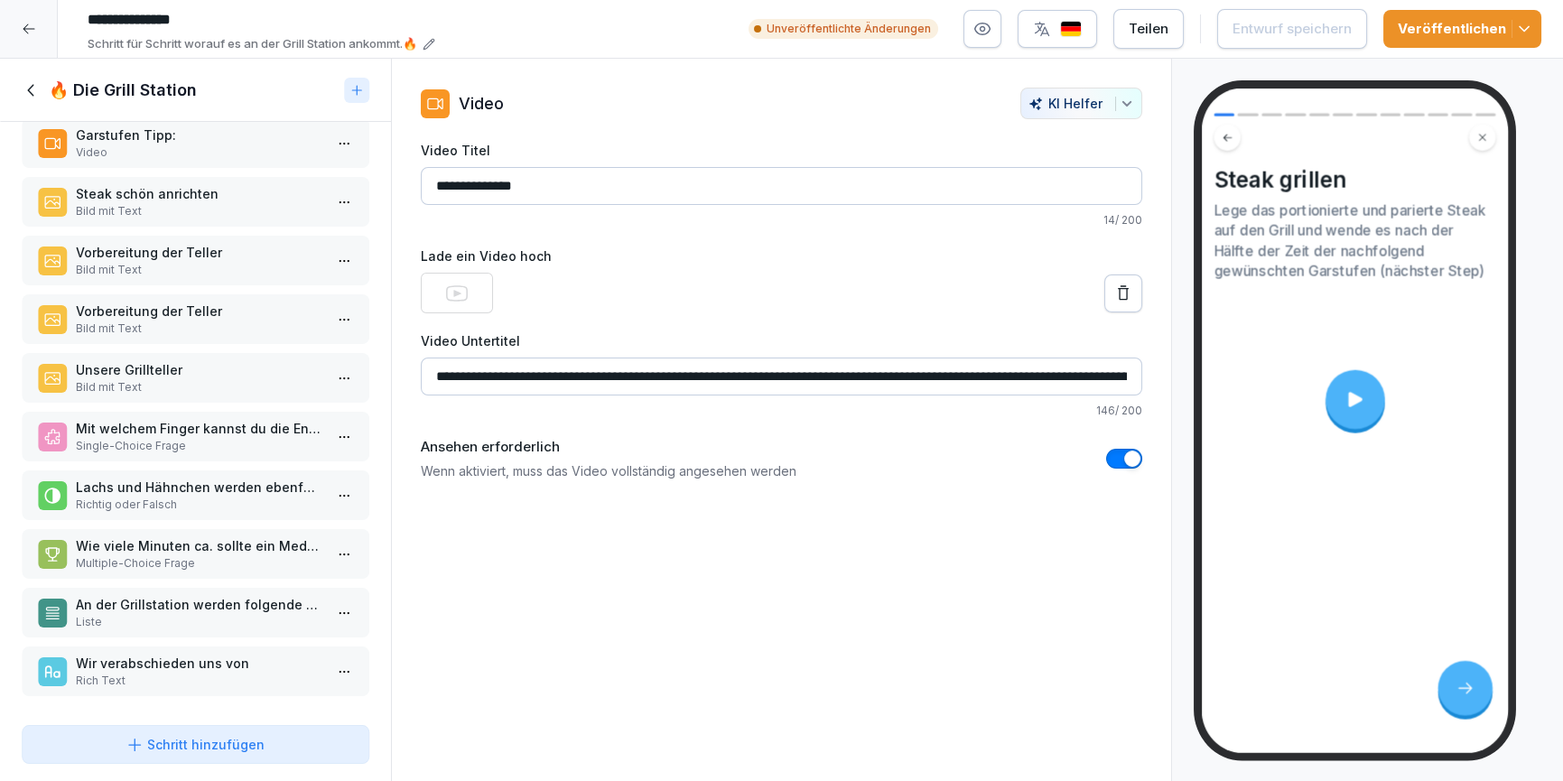
scroll to position [150, 0]
click at [219, 600] on p "An der Grillstation werden folgende Gerichte gezaubert:" at bounding box center [199, 604] width 247 height 19
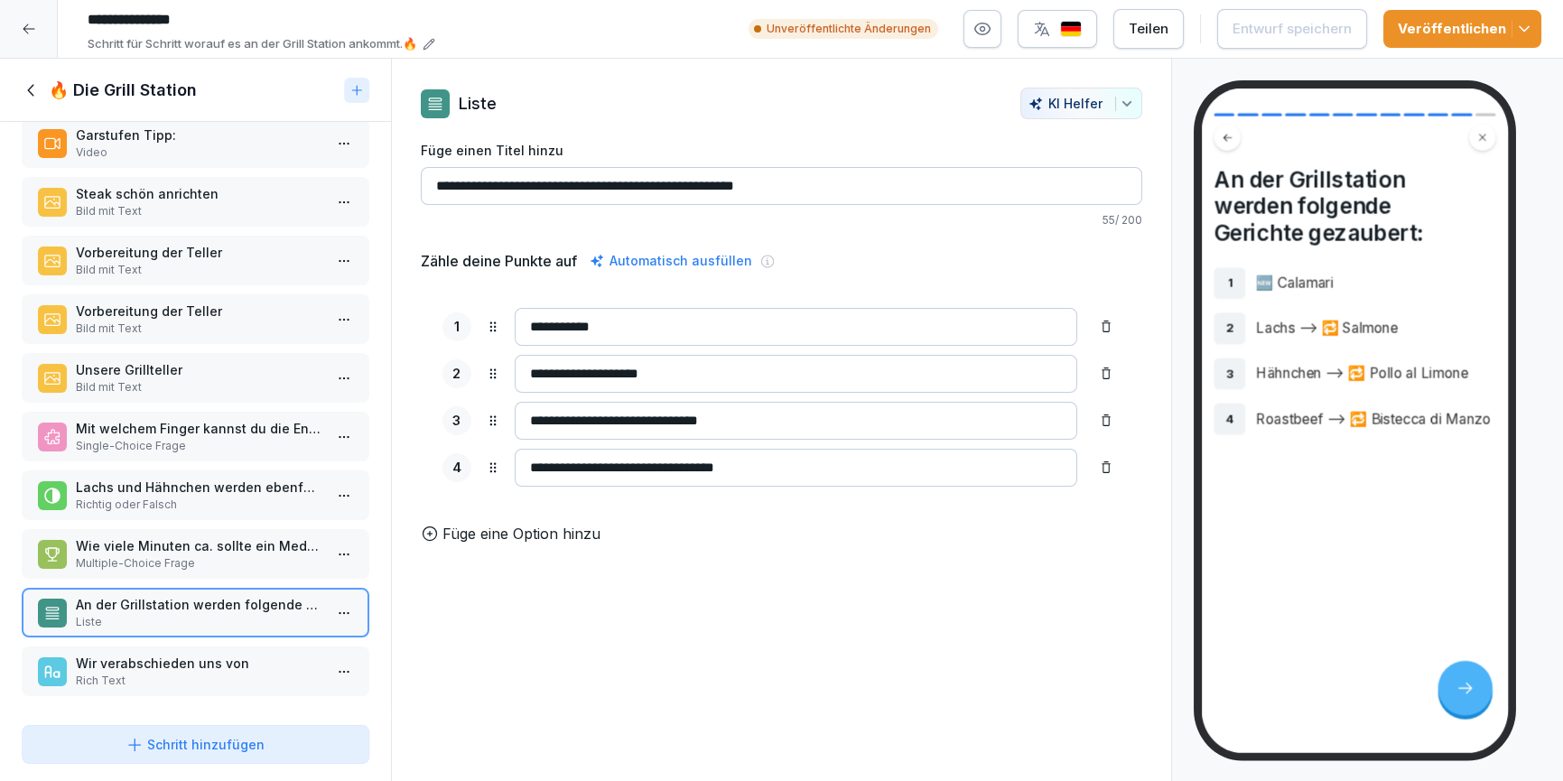
click at [214, 673] on p "Rich Text" at bounding box center [199, 681] width 247 height 16
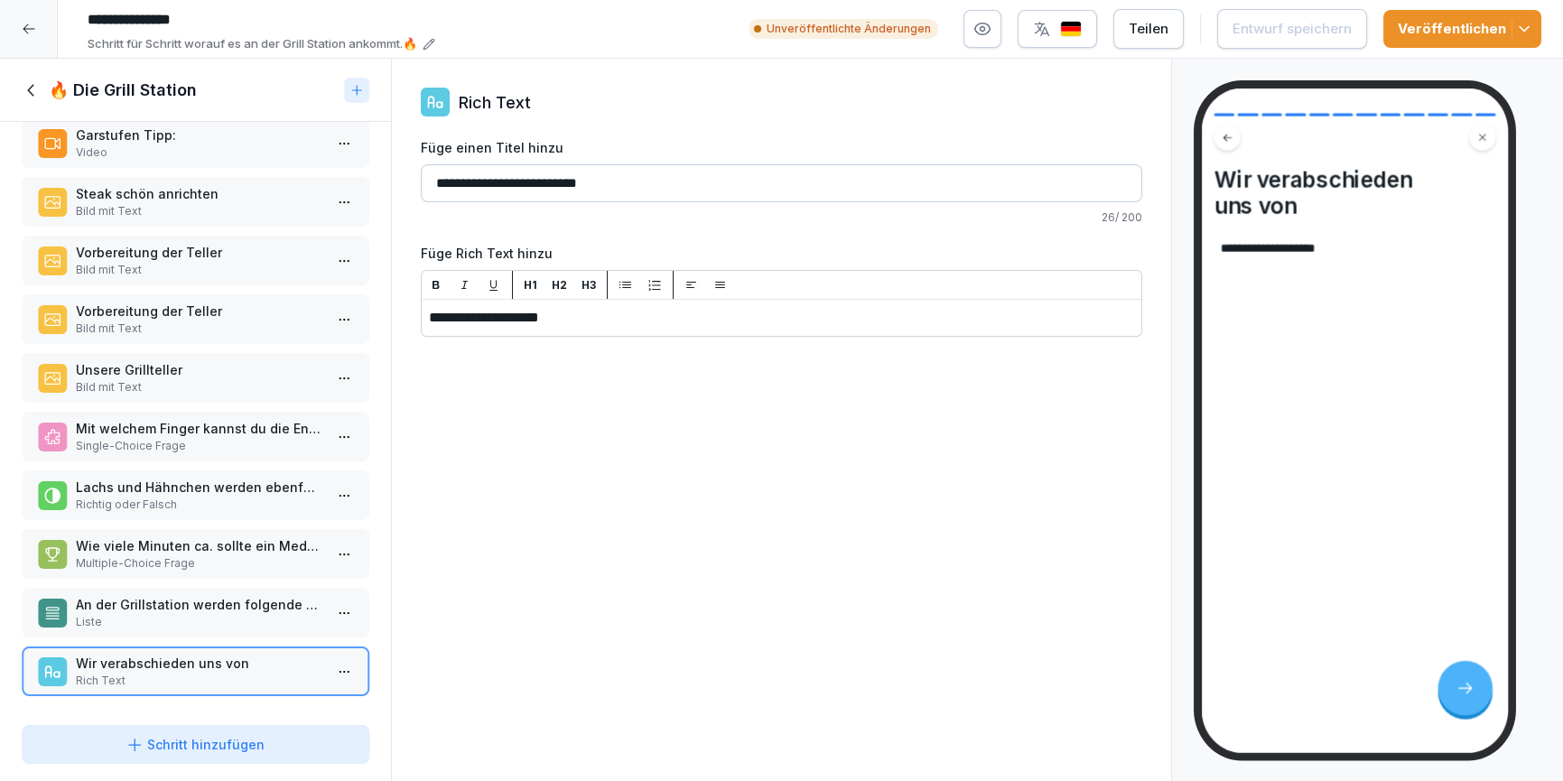
click at [211, 623] on div "An der Grillstation werden folgende Gerichte gezaubert: Liste" at bounding box center [196, 613] width 348 height 50
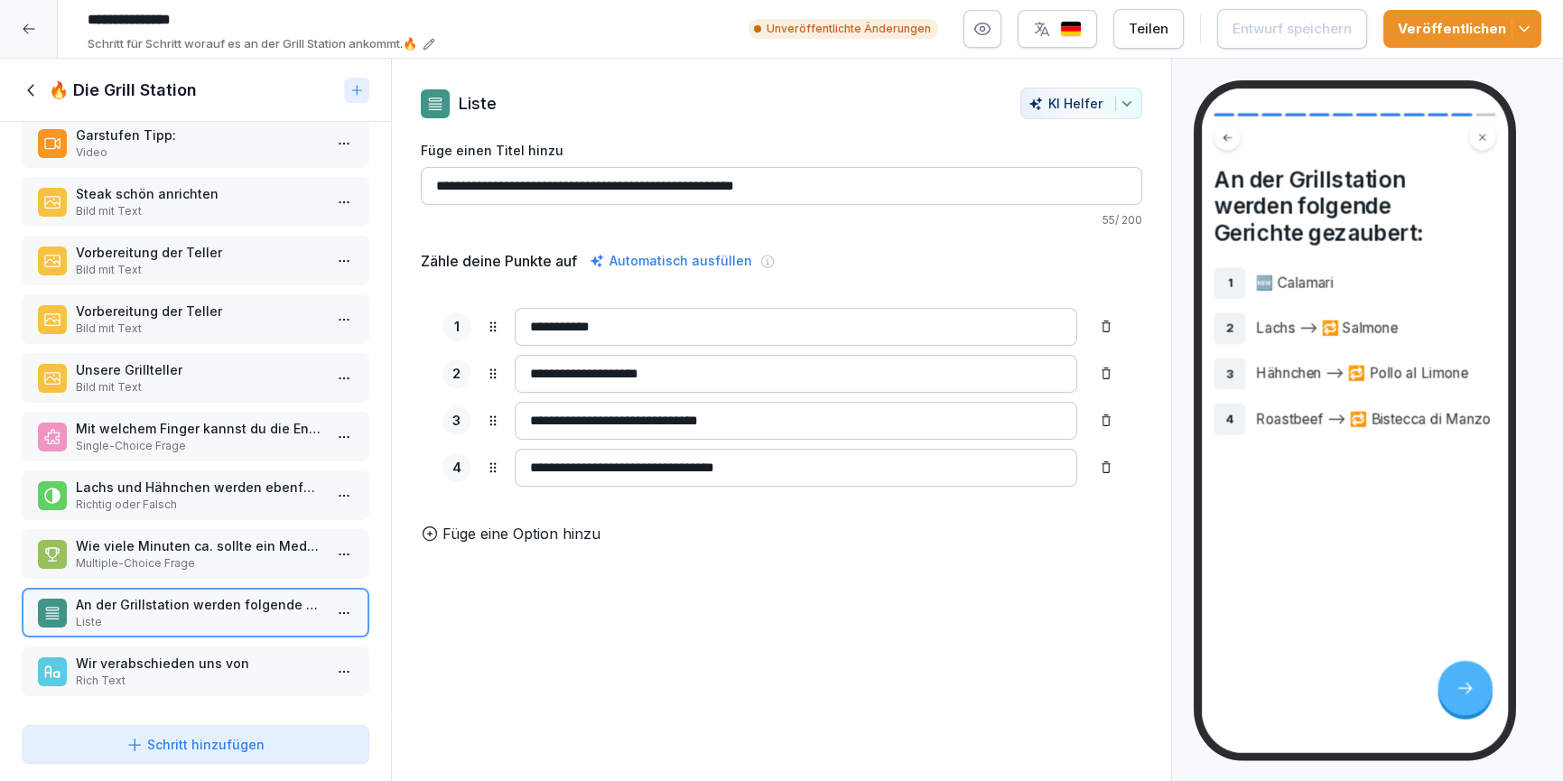
click at [169, 673] on p "Rich Text" at bounding box center [199, 681] width 247 height 16
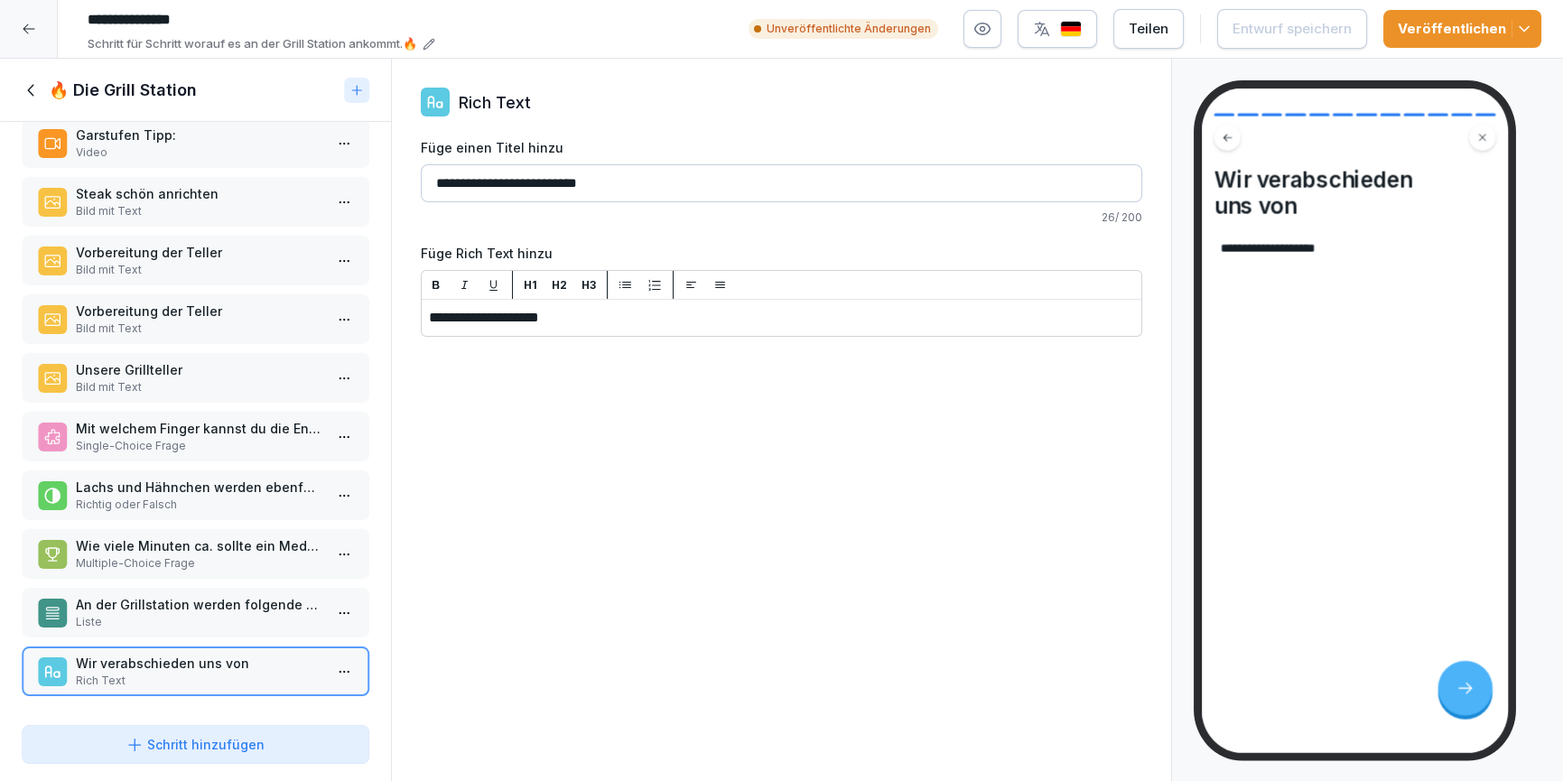
click at [37, 80] on icon at bounding box center [32, 90] width 20 height 20
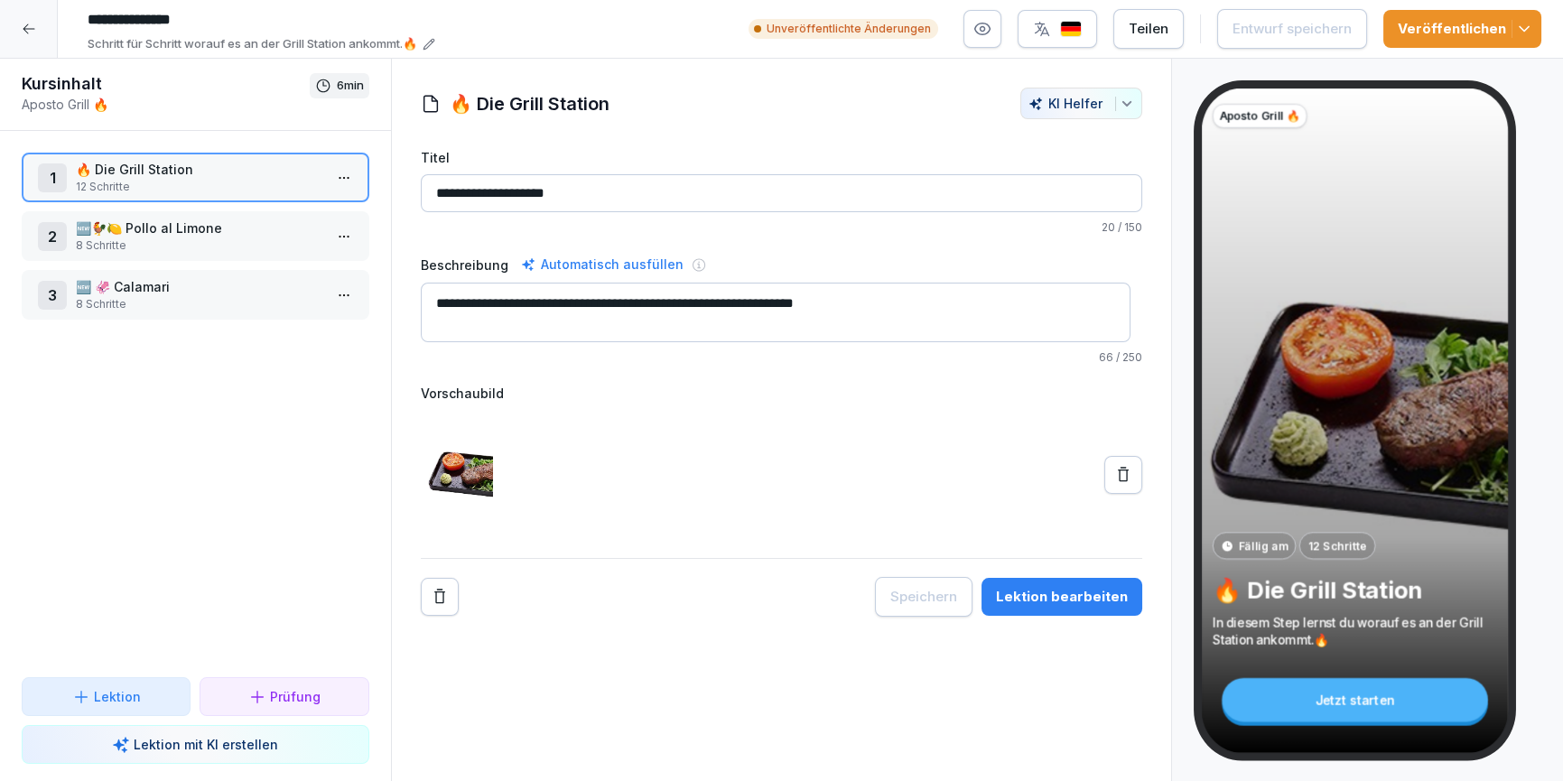
click at [213, 238] on p "8 Schritte" at bounding box center [199, 246] width 247 height 16
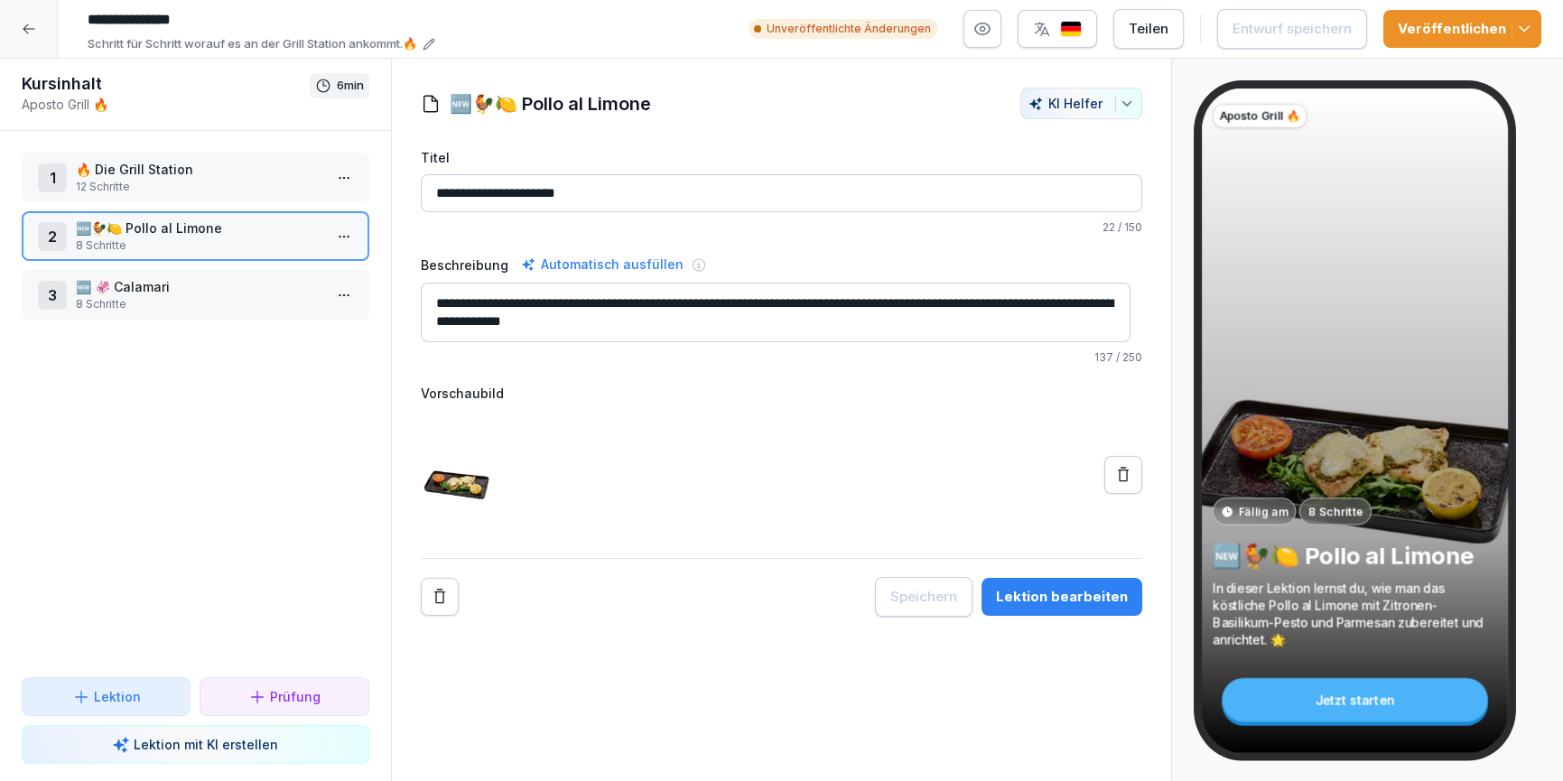
click at [175, 290] on p "🆕 🦑 Calamari" at bounding box center [199, 286] width 247 height 19
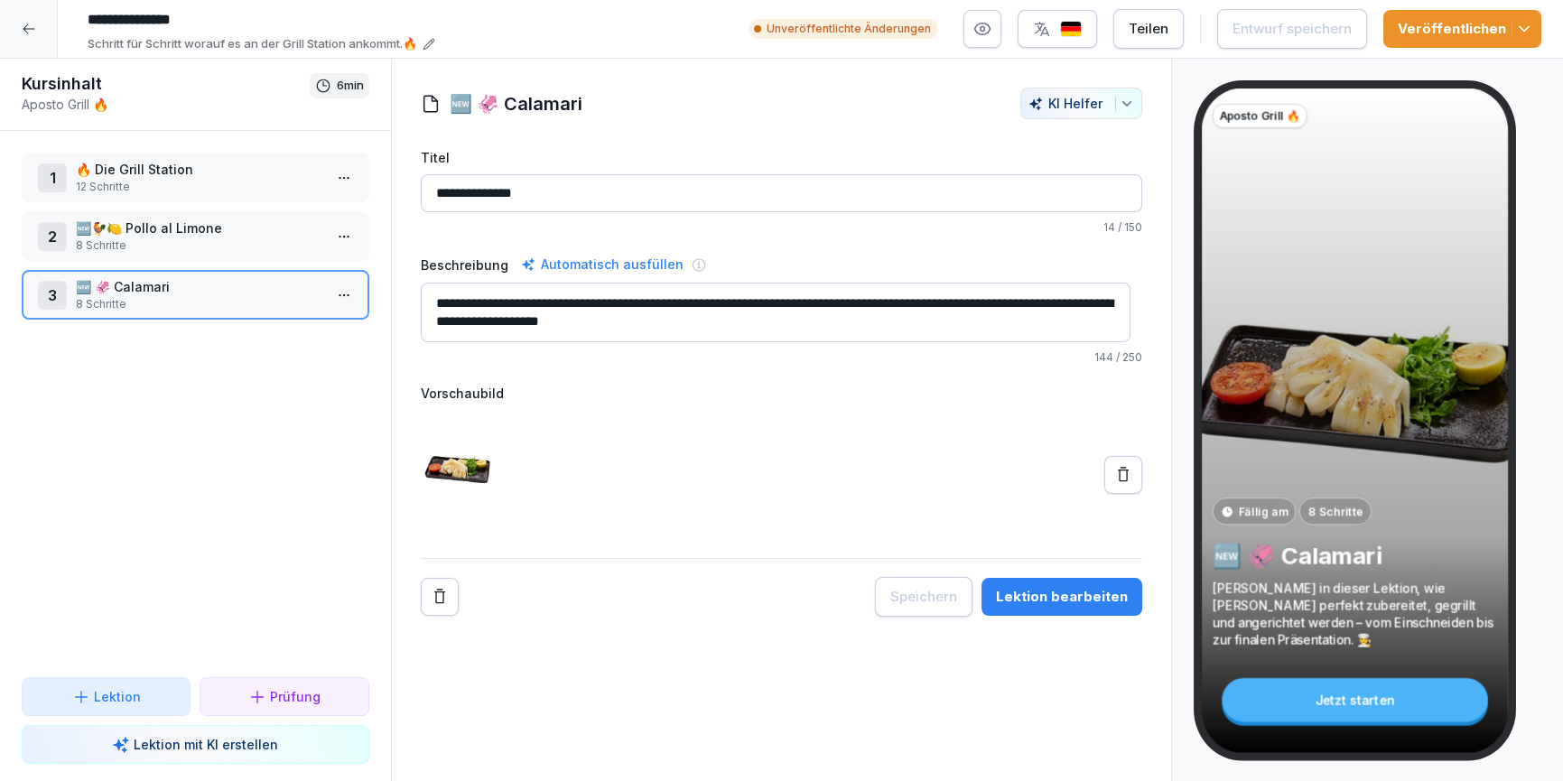
click at [1062, 611] on button "Lektion bearbeiten" at bounding box center [1062, 597] width 161 height 38
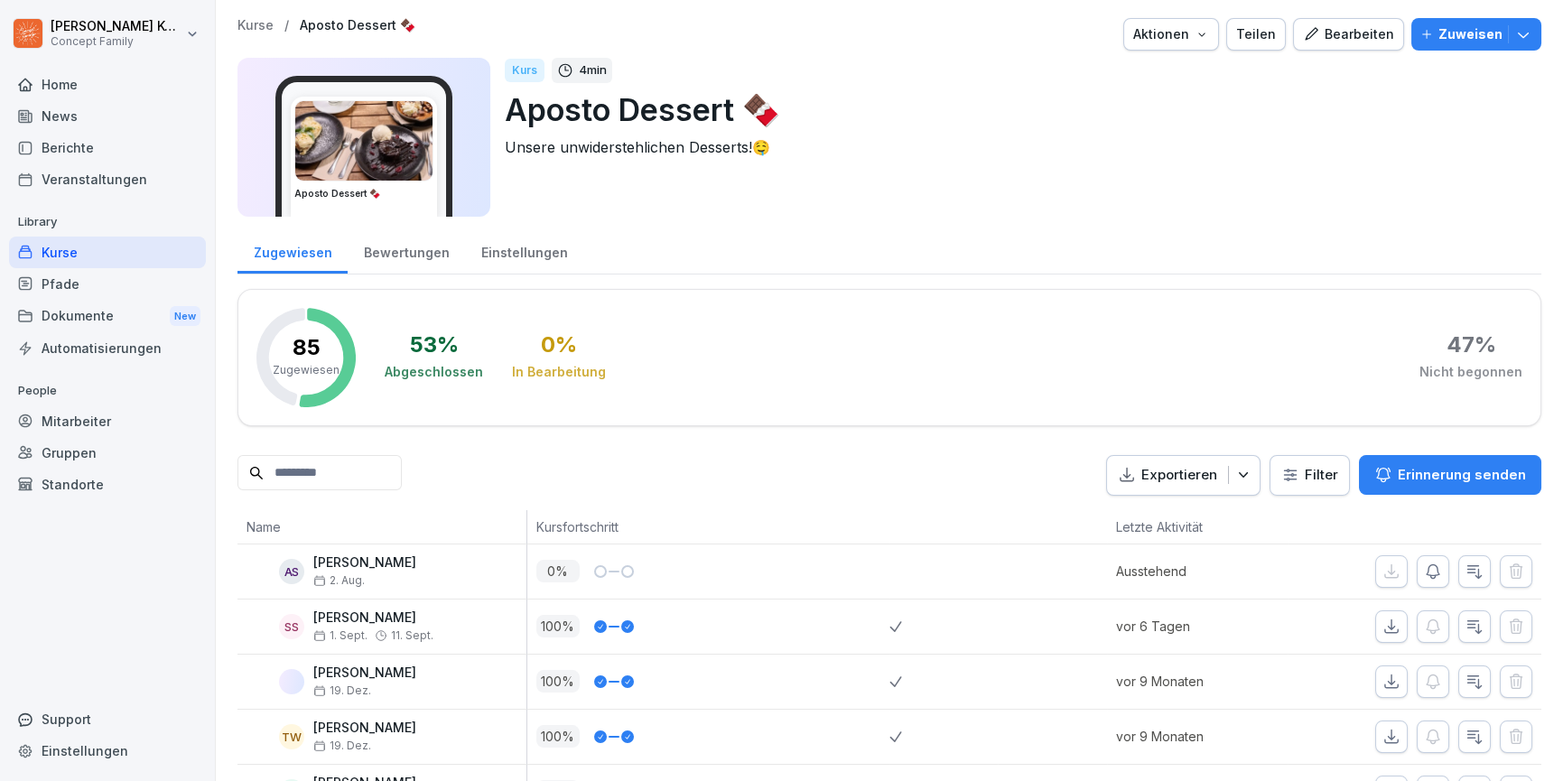
click at [1344, 46] on button "Bearbeiten" at bounding box center [1348, 34] width 111 height 33
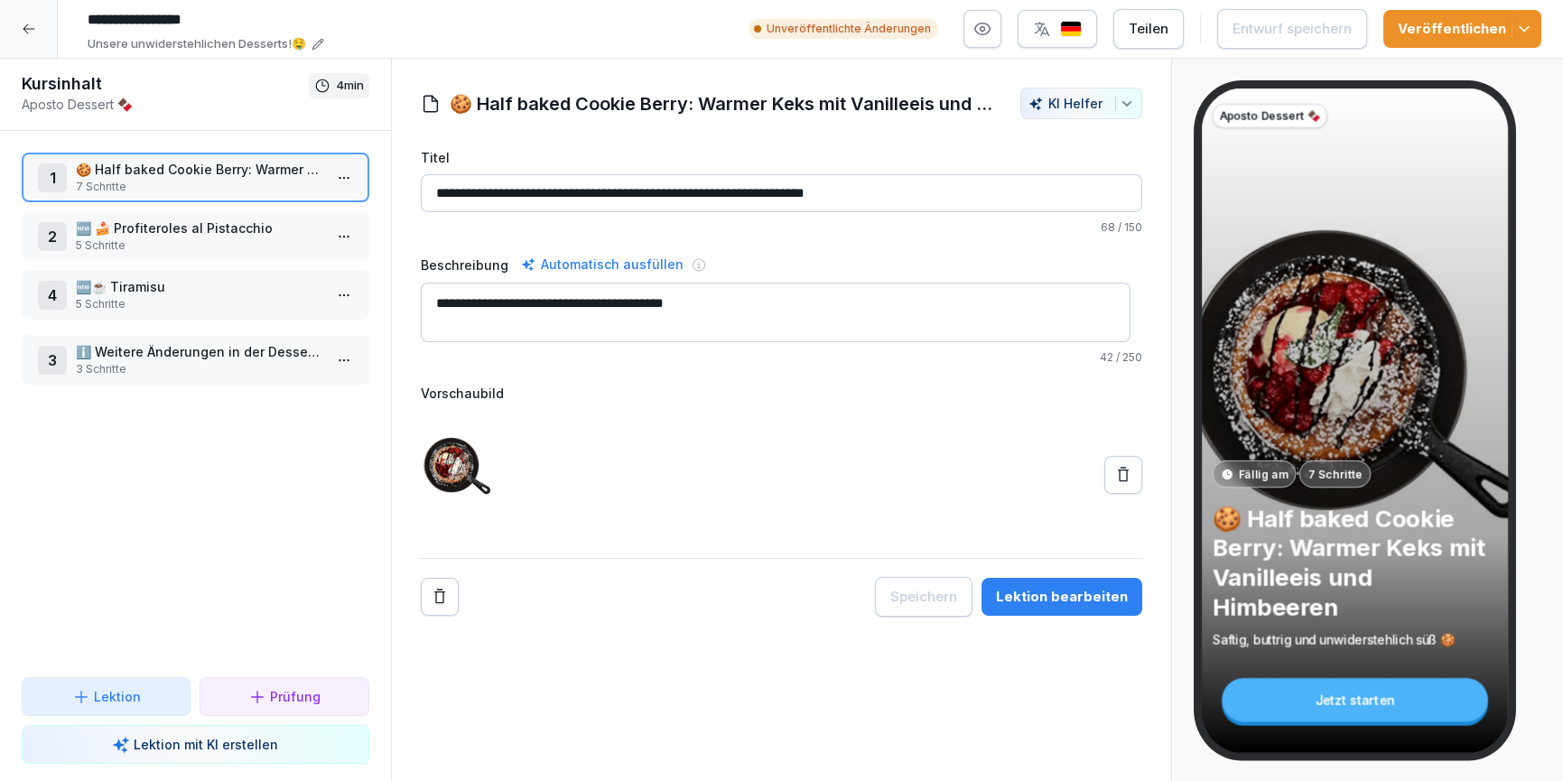
drag, startPoint x: 183, startPoint y: 297, endPoint x: 172, endPoint y: 362, distance: 66.1
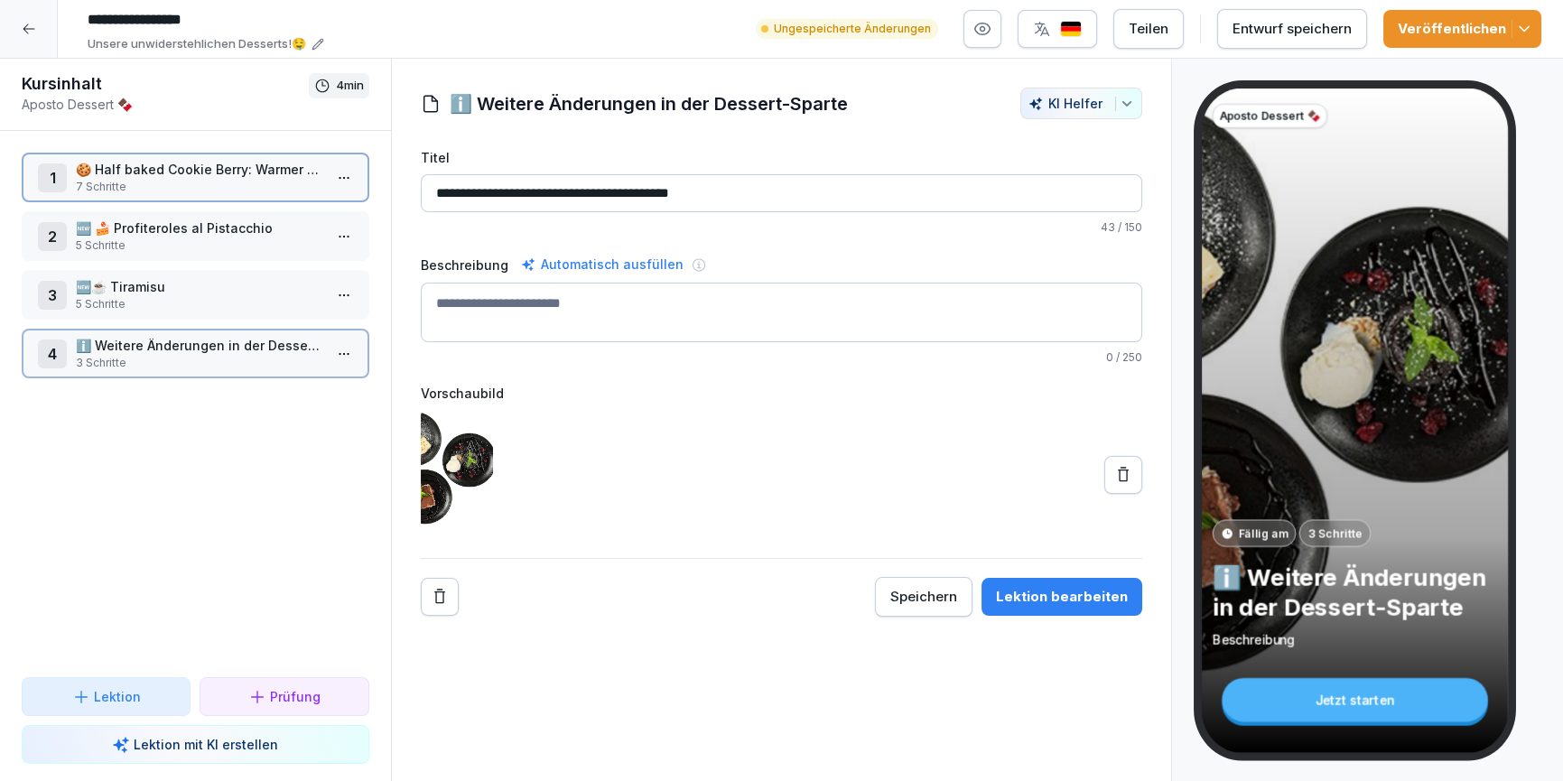
click at [195, 360] on p "3 Schritte" at bounding box center [199, 363] width 247 height 16
click at [1049, 606] on button "Lektion bearbeiten" at bounding box center [1062, 597] width 161 height 38
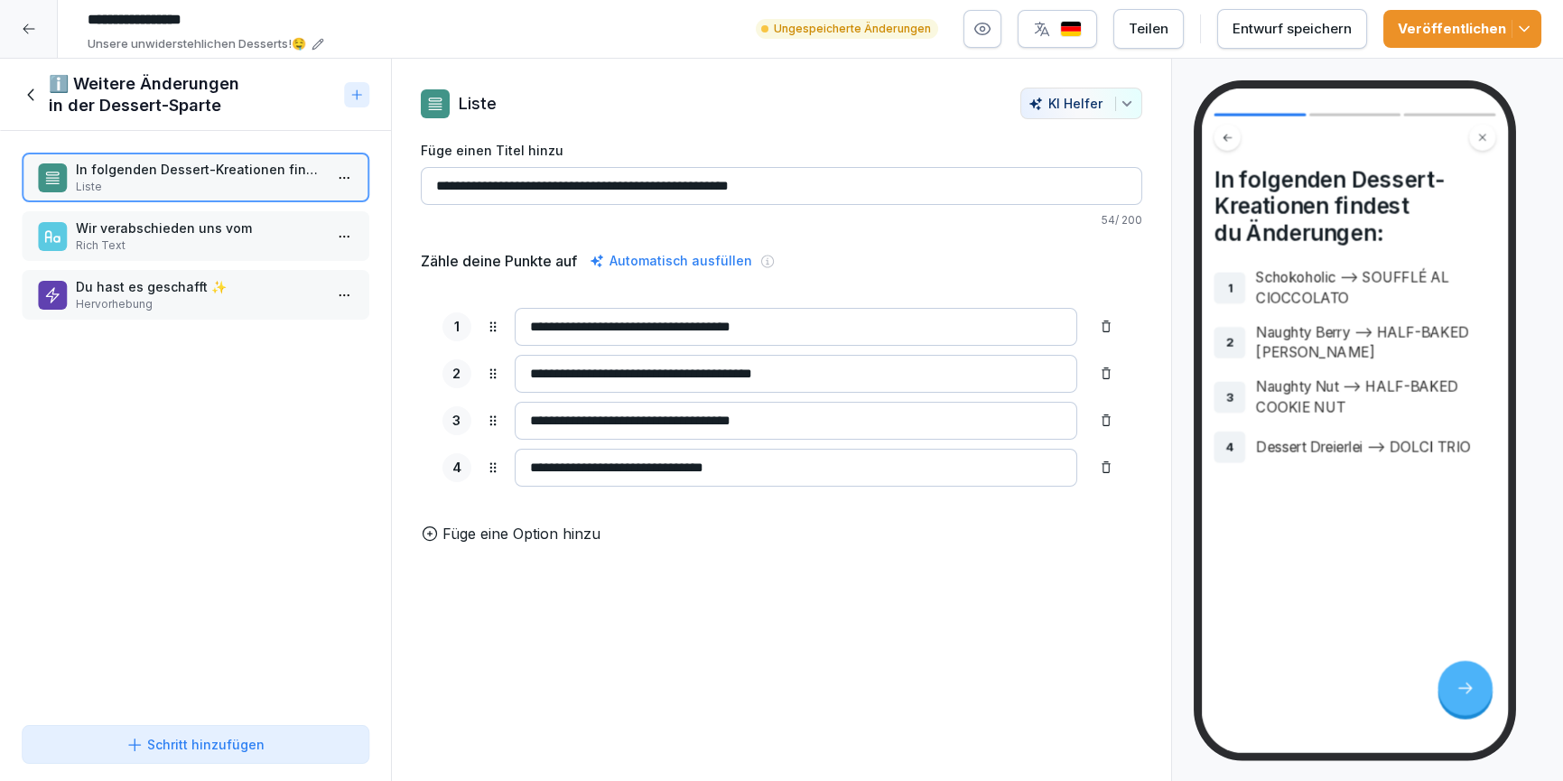
click at [148, 243] on p "Rich Text" at bounding box center [199, 246] width 247 height 16
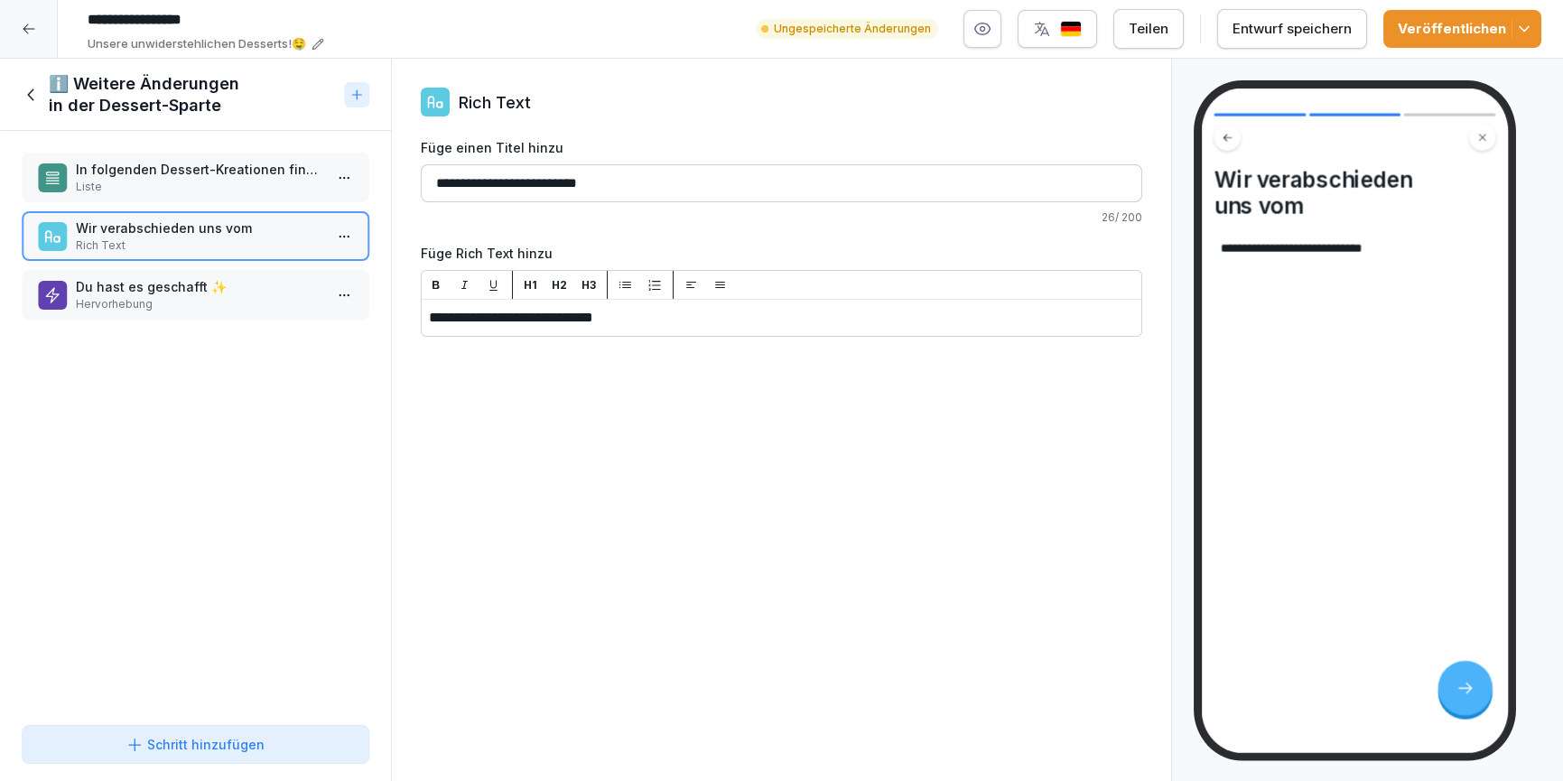
click at [156, 289] on p "Du hast es geschafft ✨" at bounding box center [199, 286] width 247 height 19
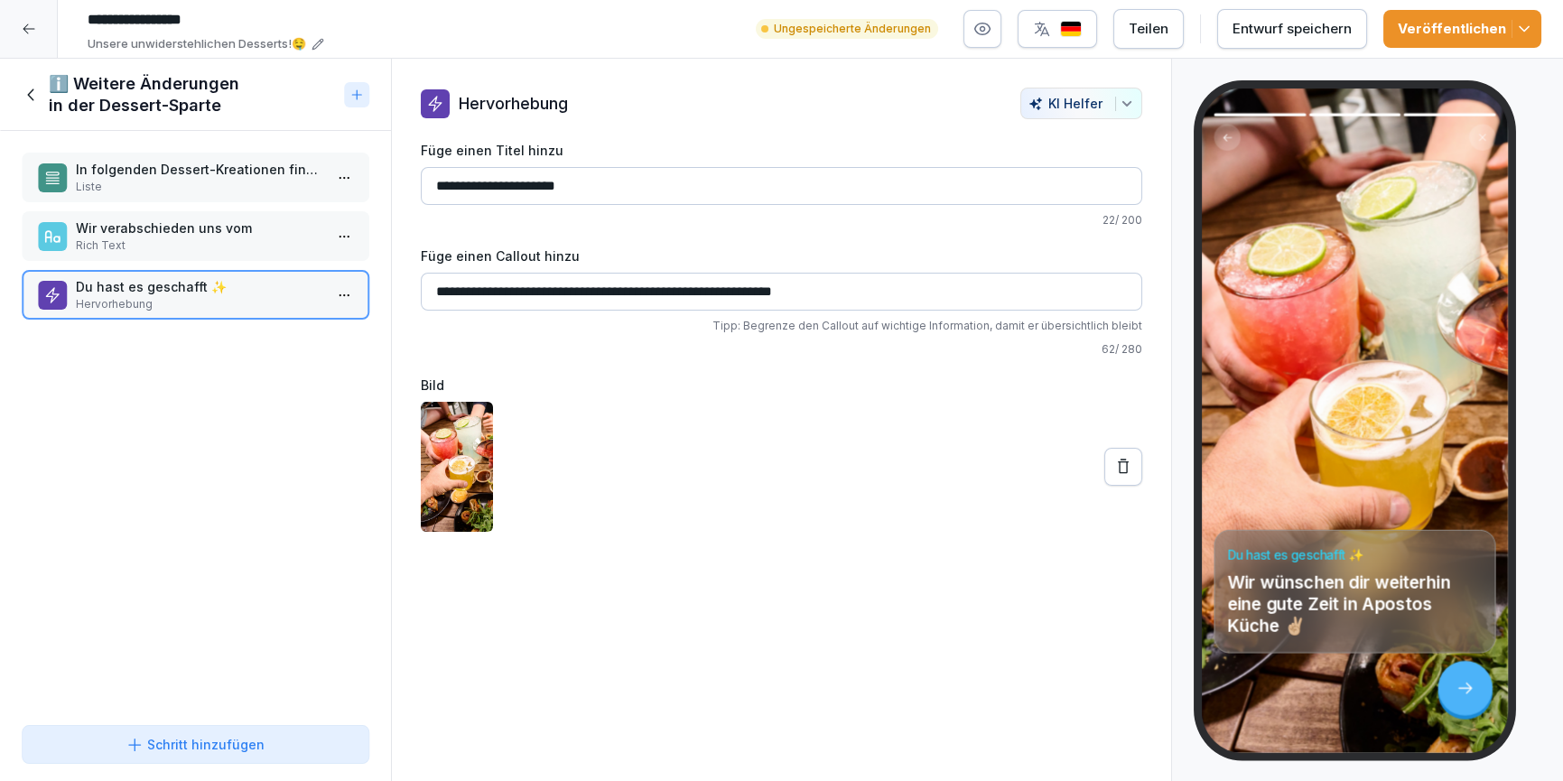
click at [30, 109] on div "ℹ️ Weitere Änderungen in der Dessert-Sparte" at bounding box center [179, 94] width 315 height 43
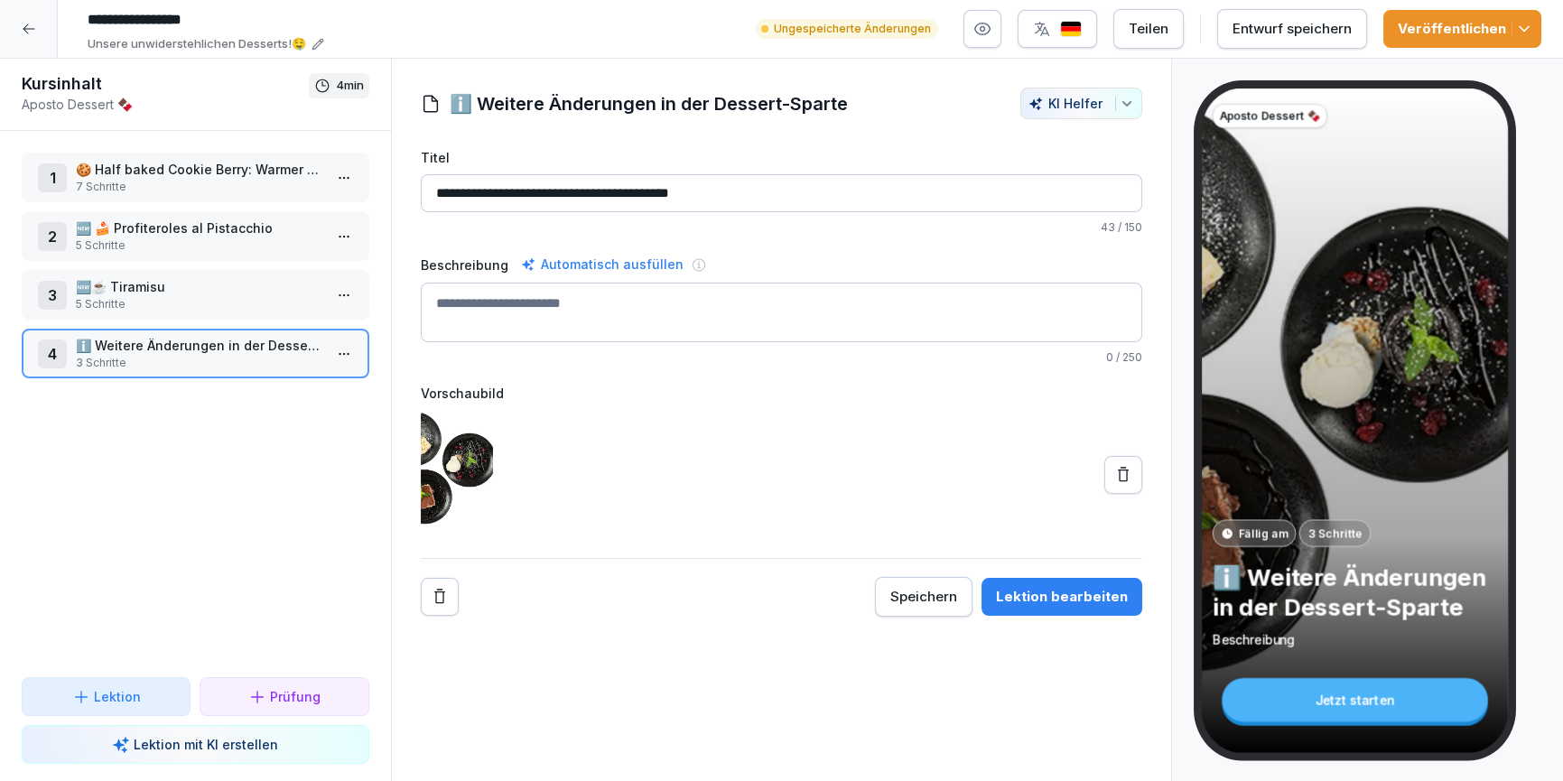
click at [129, 160] on p "🍪 Half baked Cookie Berry: Warmer Keks mit Vanilleeis und Himbeeren" at bounding box center [199, 169] width 247 height 19
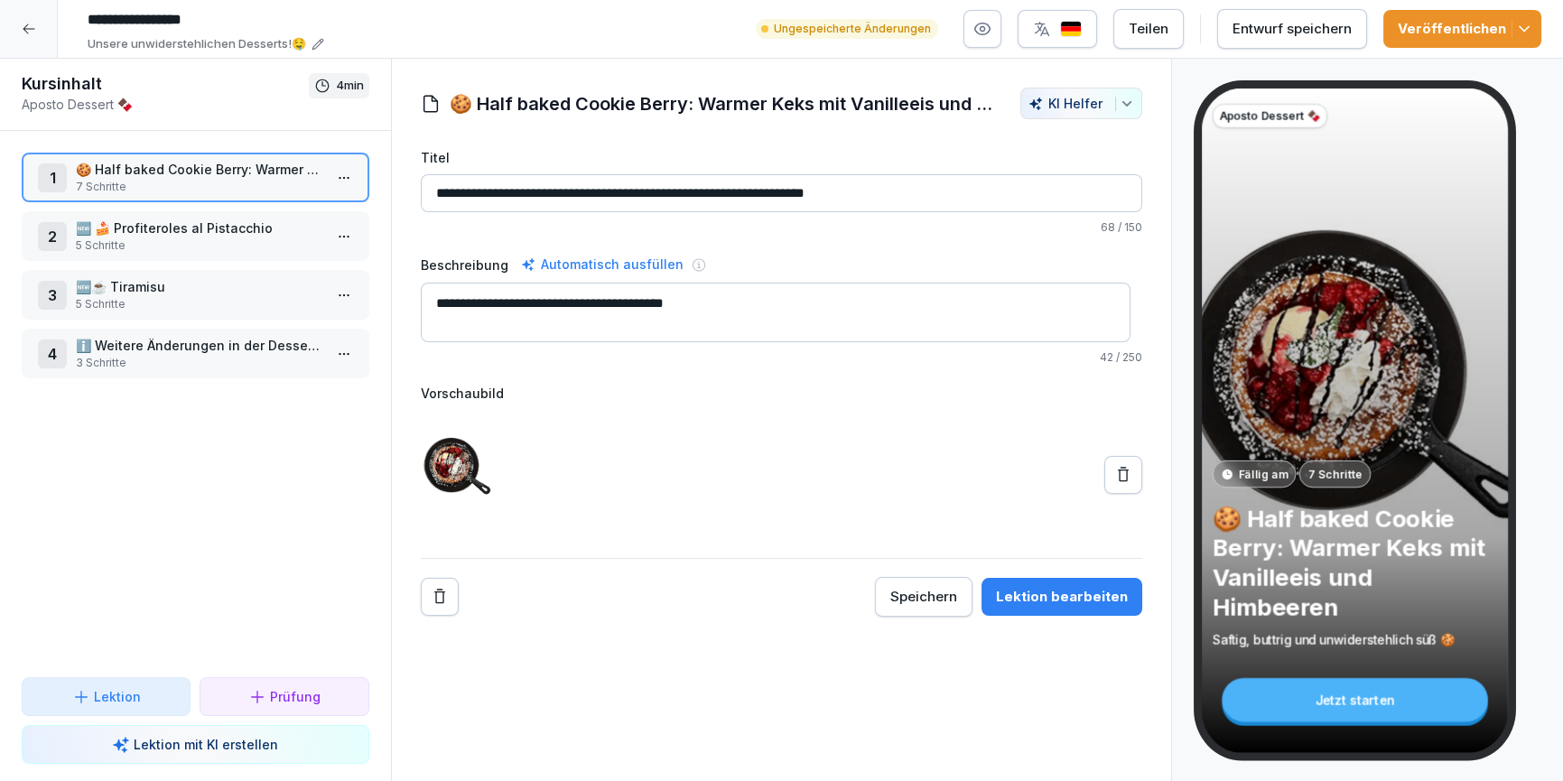
click at [1039, 604] on div "Lektion bearbeiten" at bounding box center [1062, 597] width 132 height 20
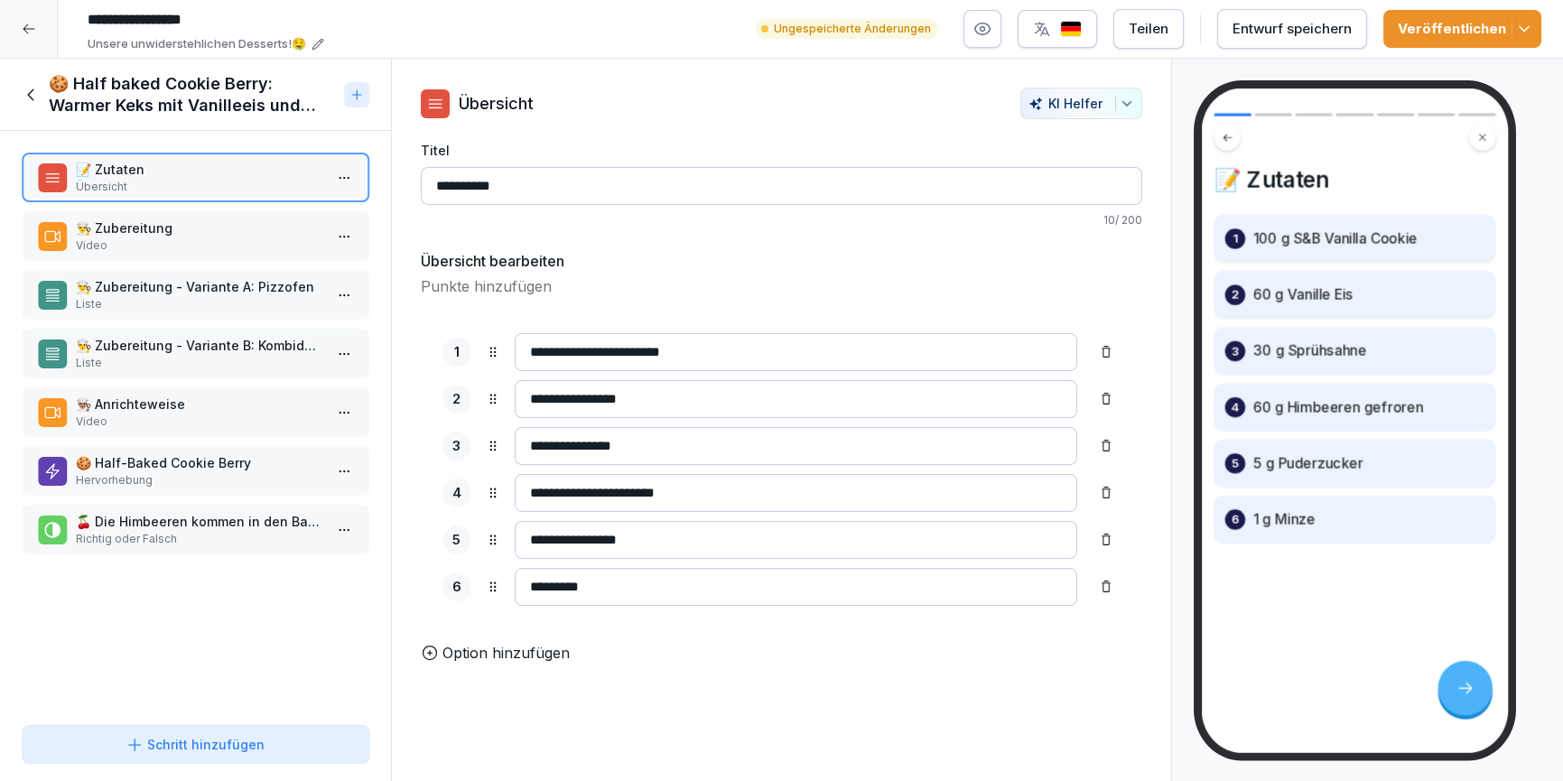
click at [167, 238] on p "Video" at bounding box center [199, 246] width 247 height 16
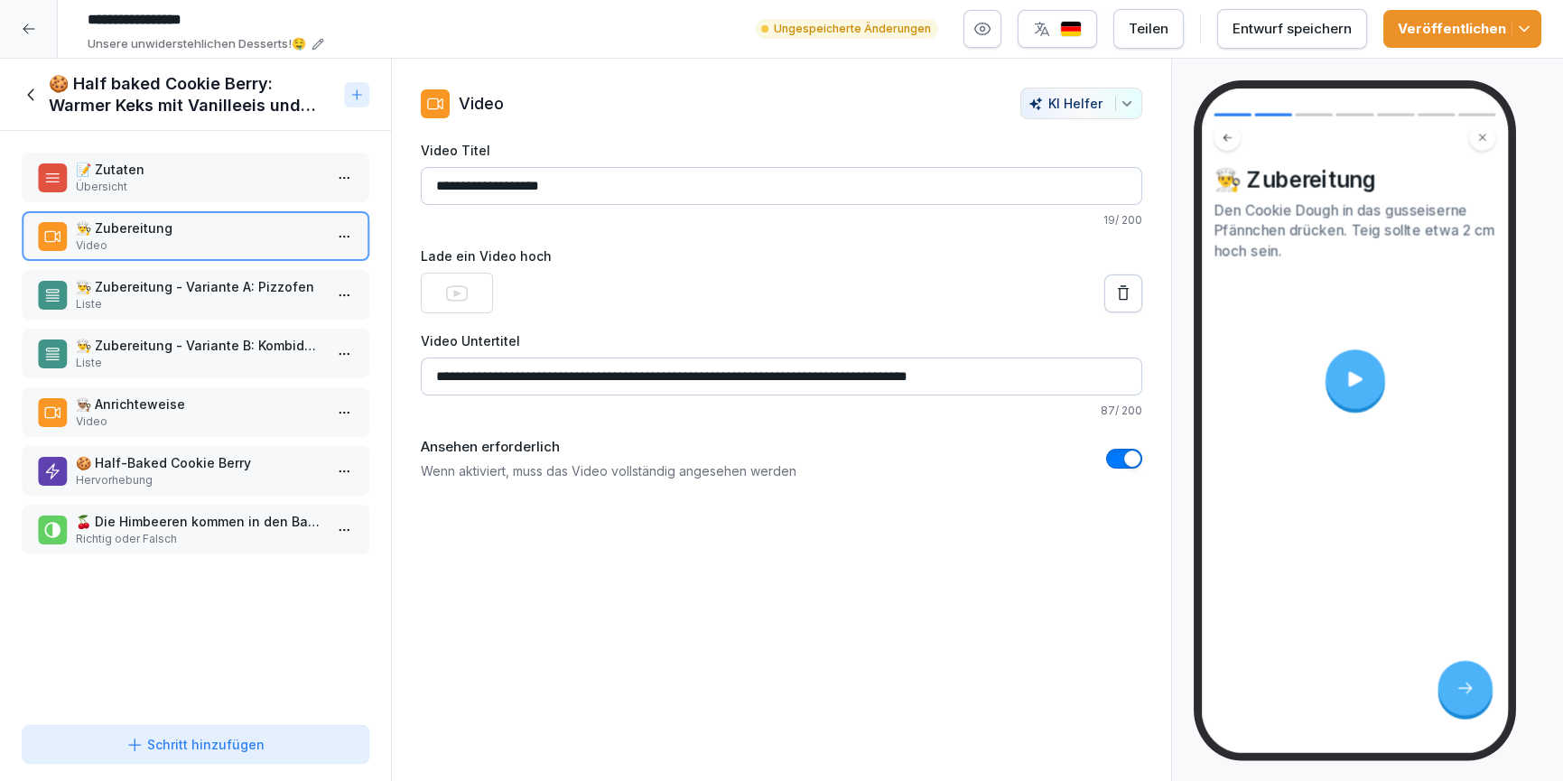
click at [159, 287] on p "👨‍🍳 Zubereitung - Variante A: Pizzofen" at bounding box center [199, 286] width 247 height 19
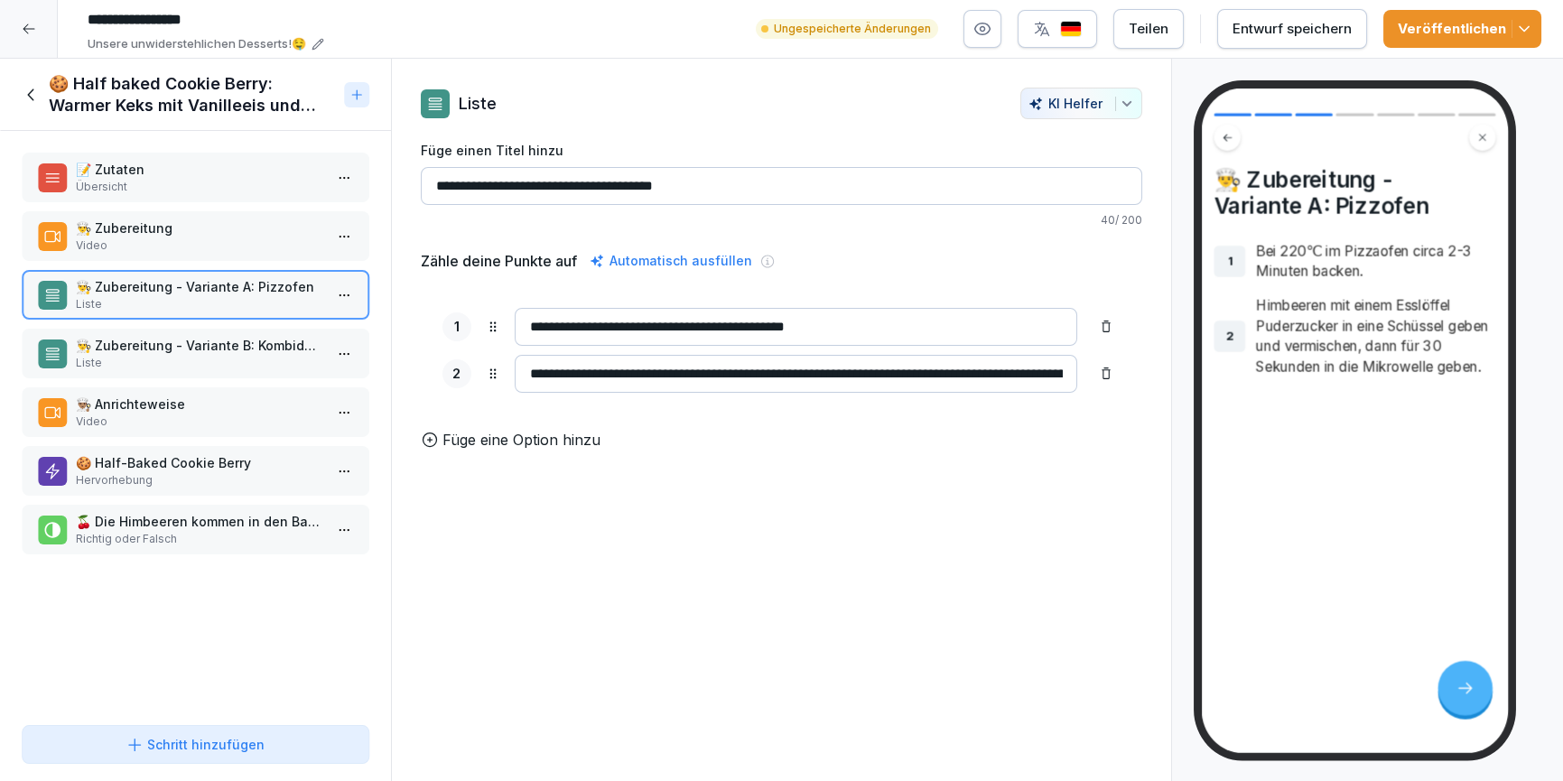
click at [166, 358] on p "Liste" at bounding box center [199, 363] width 247 height 16
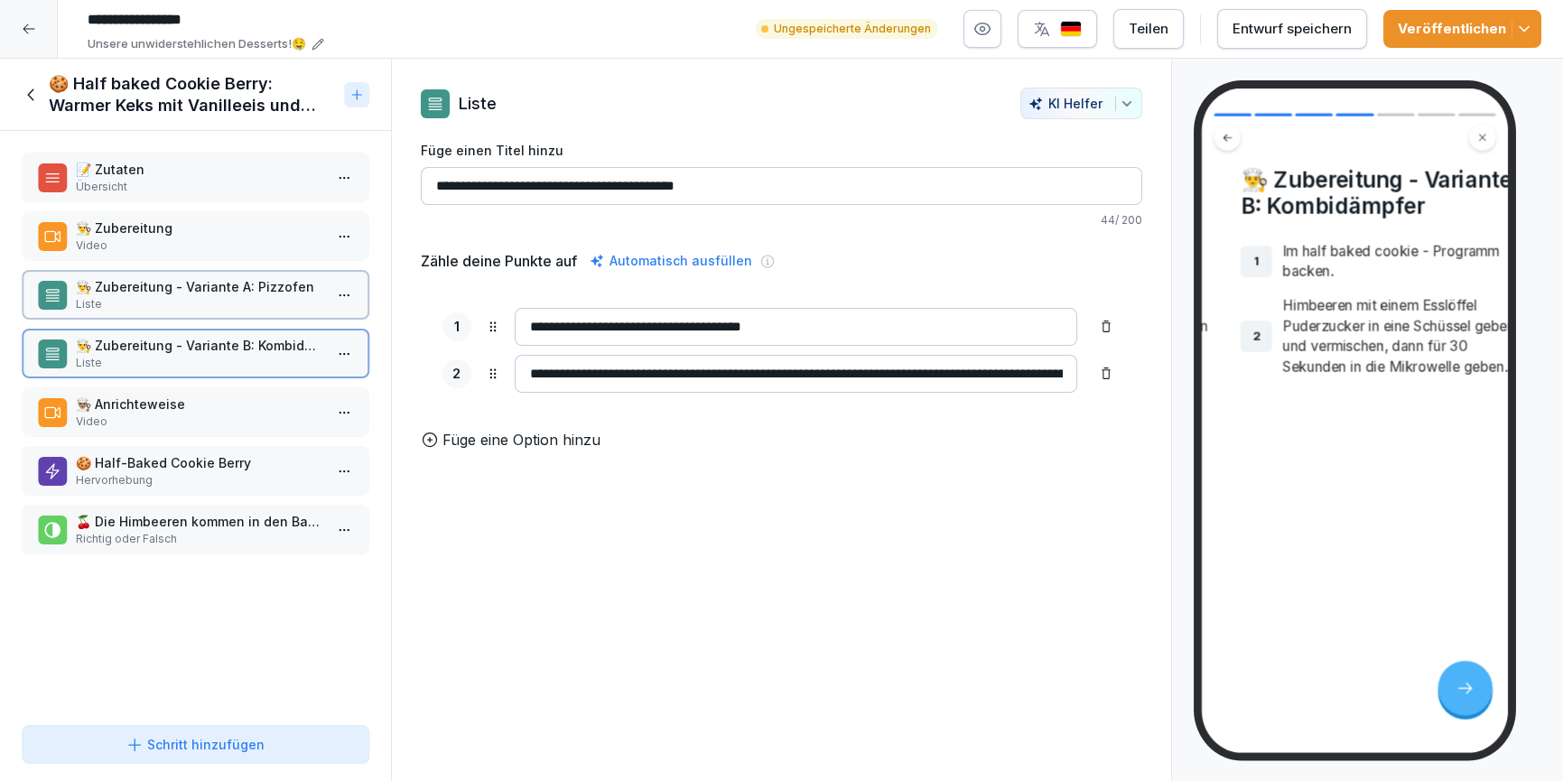
click at [170, 418] on p "Video" at bounding box center [199, 422] width 247 height 16
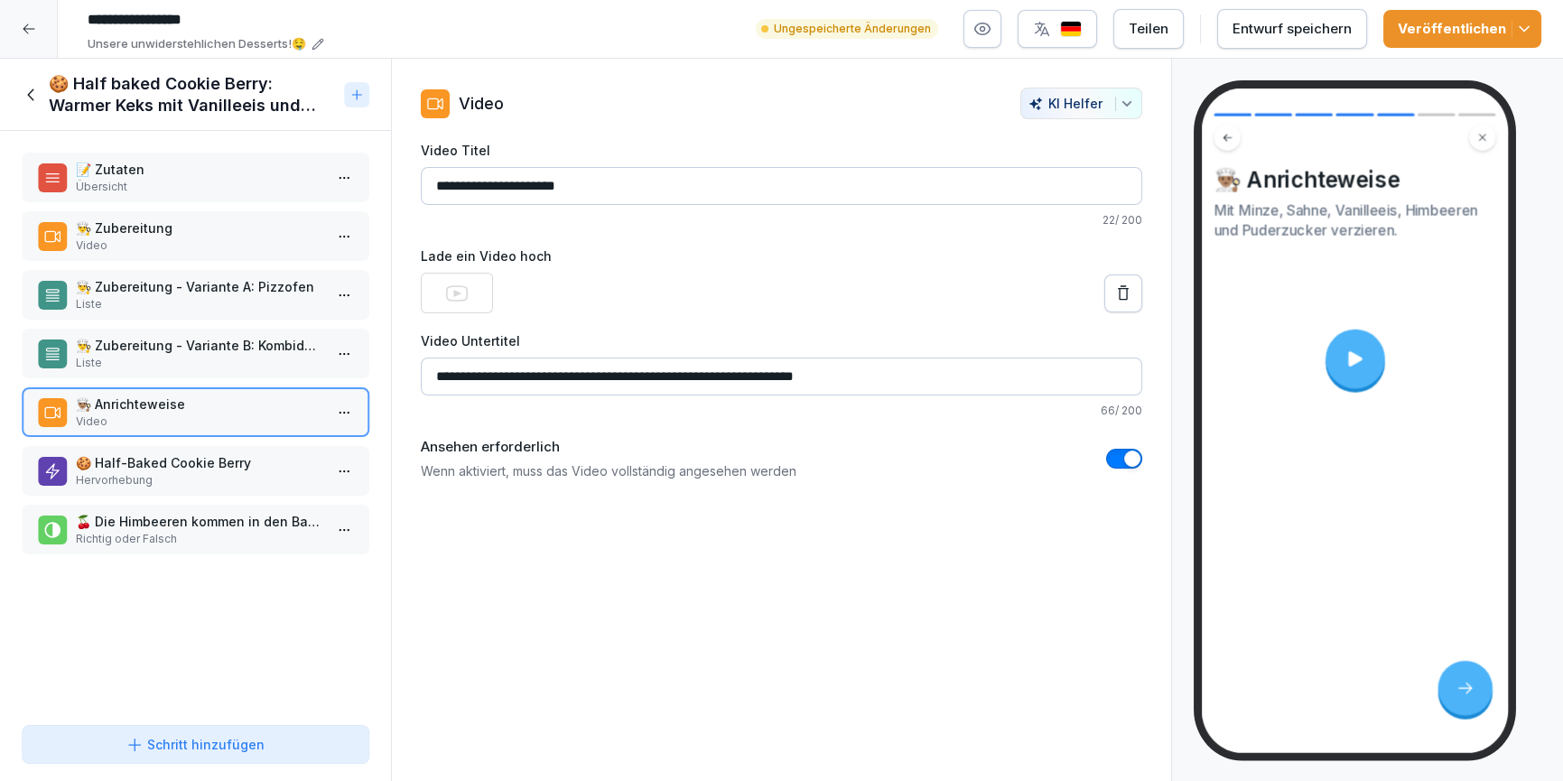
click at [33, 90] on icon at bounding box center [32, 95] width 20 height 20
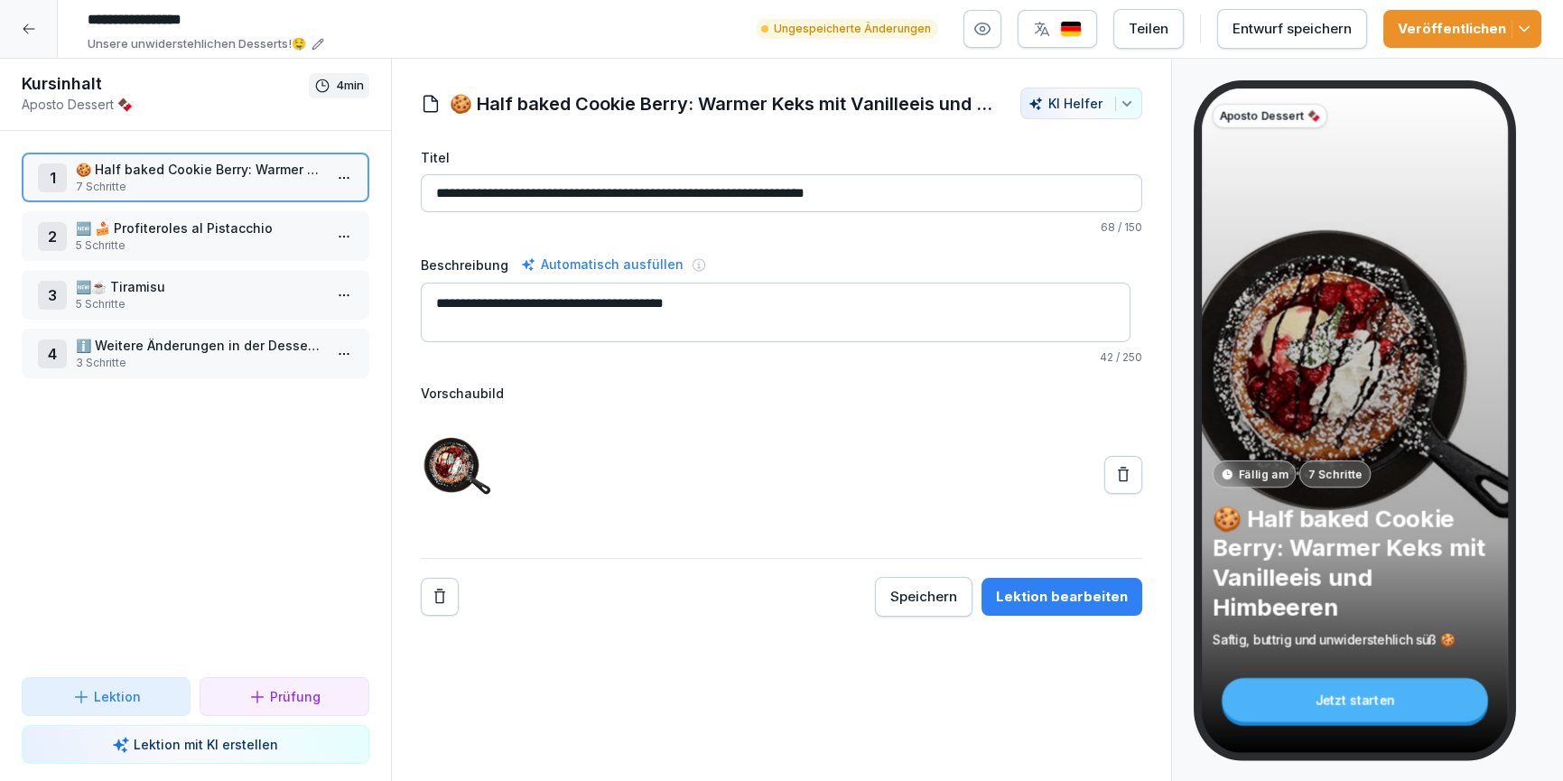
click at [29, 33] on icon at bounding box center [29, 29] width 14 height 14
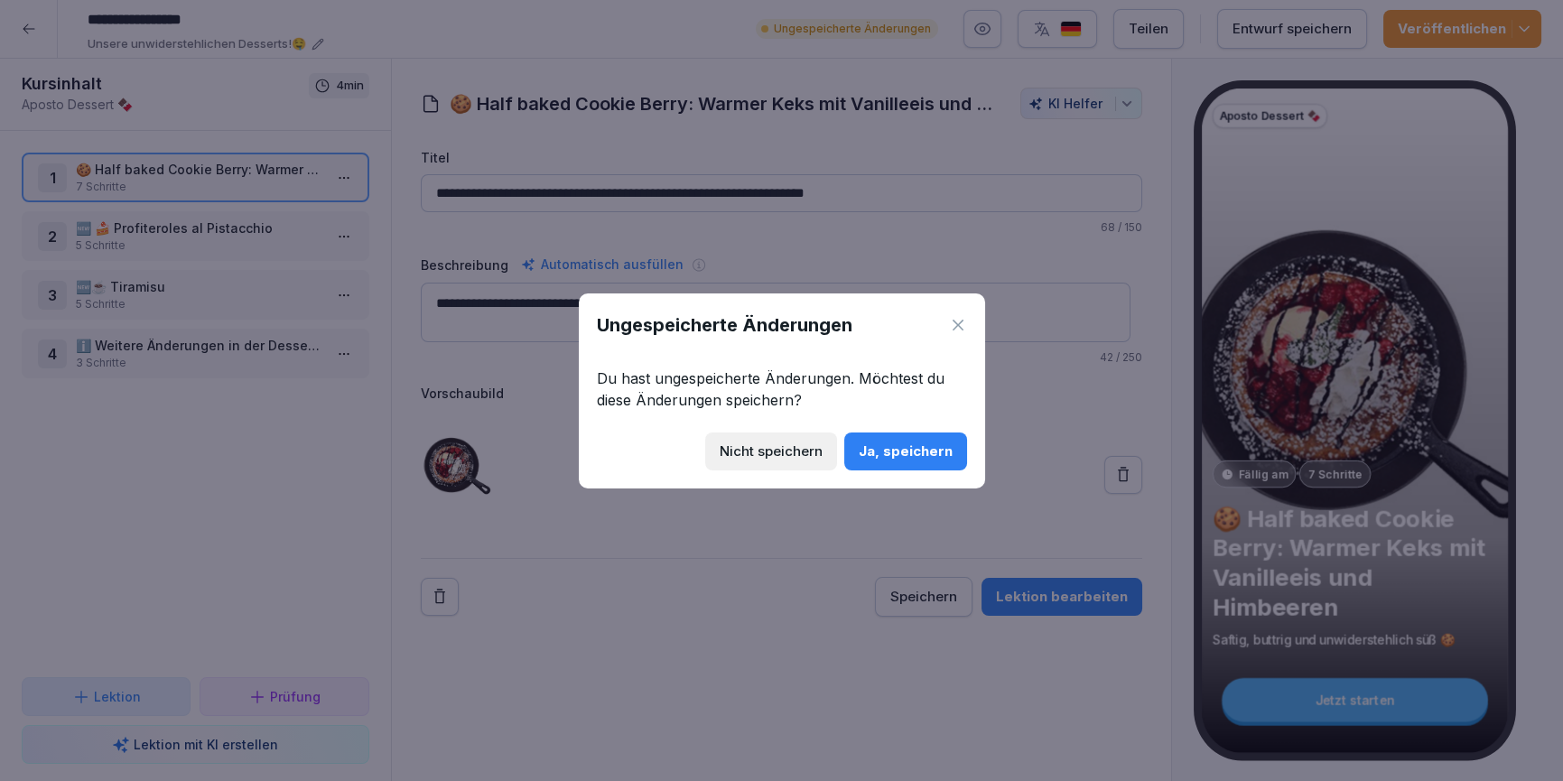
click at [889, 462] on button "Ja, speichern" at bounding box center [905, 452] width 123 height 38
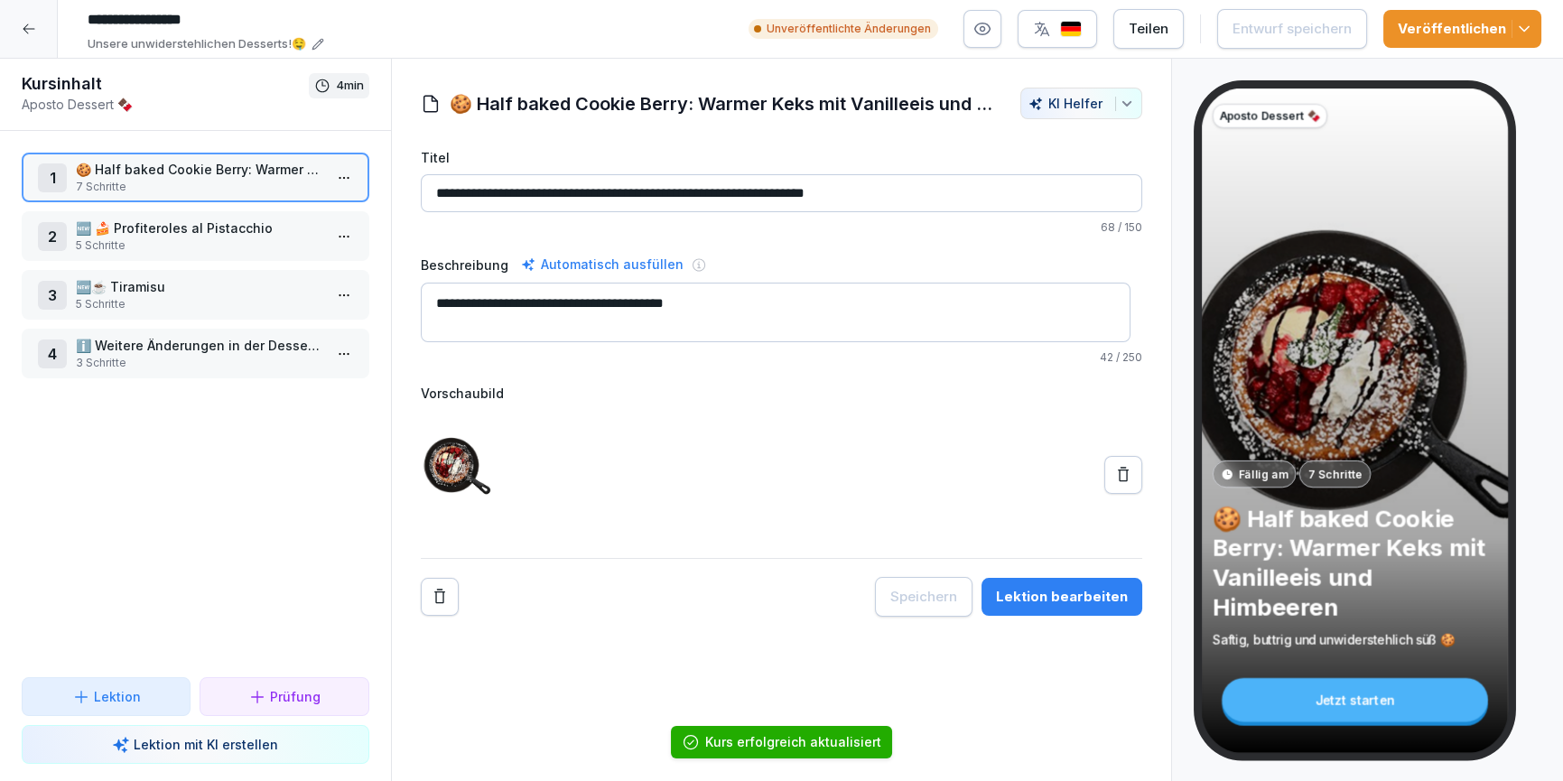
click at [27, 44] on div at bounding box center [29, 29] width 58 height 58
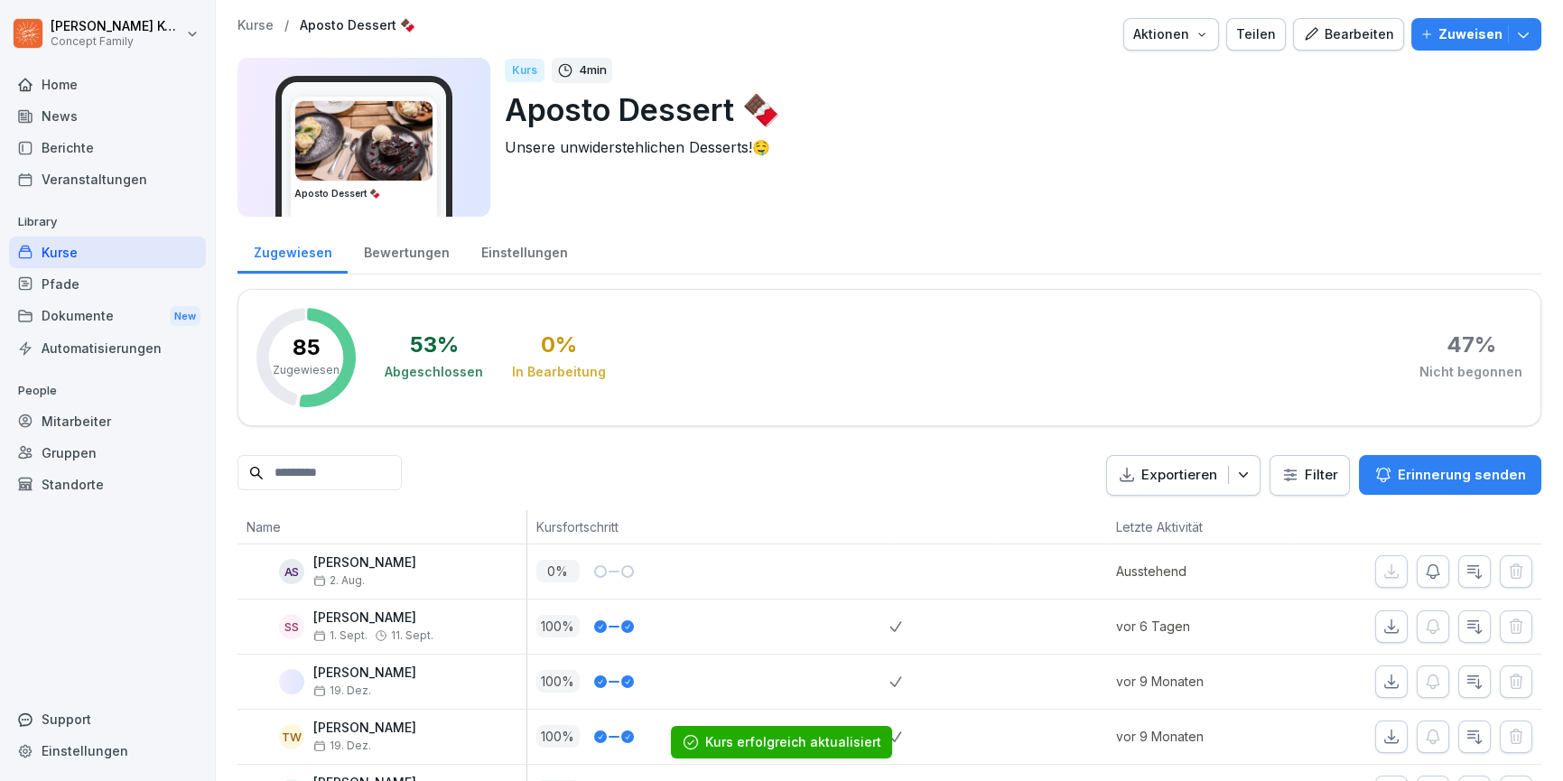
click at [60, 247] on div "Kurse" at bounding box center [107, 253] width 197 height 32
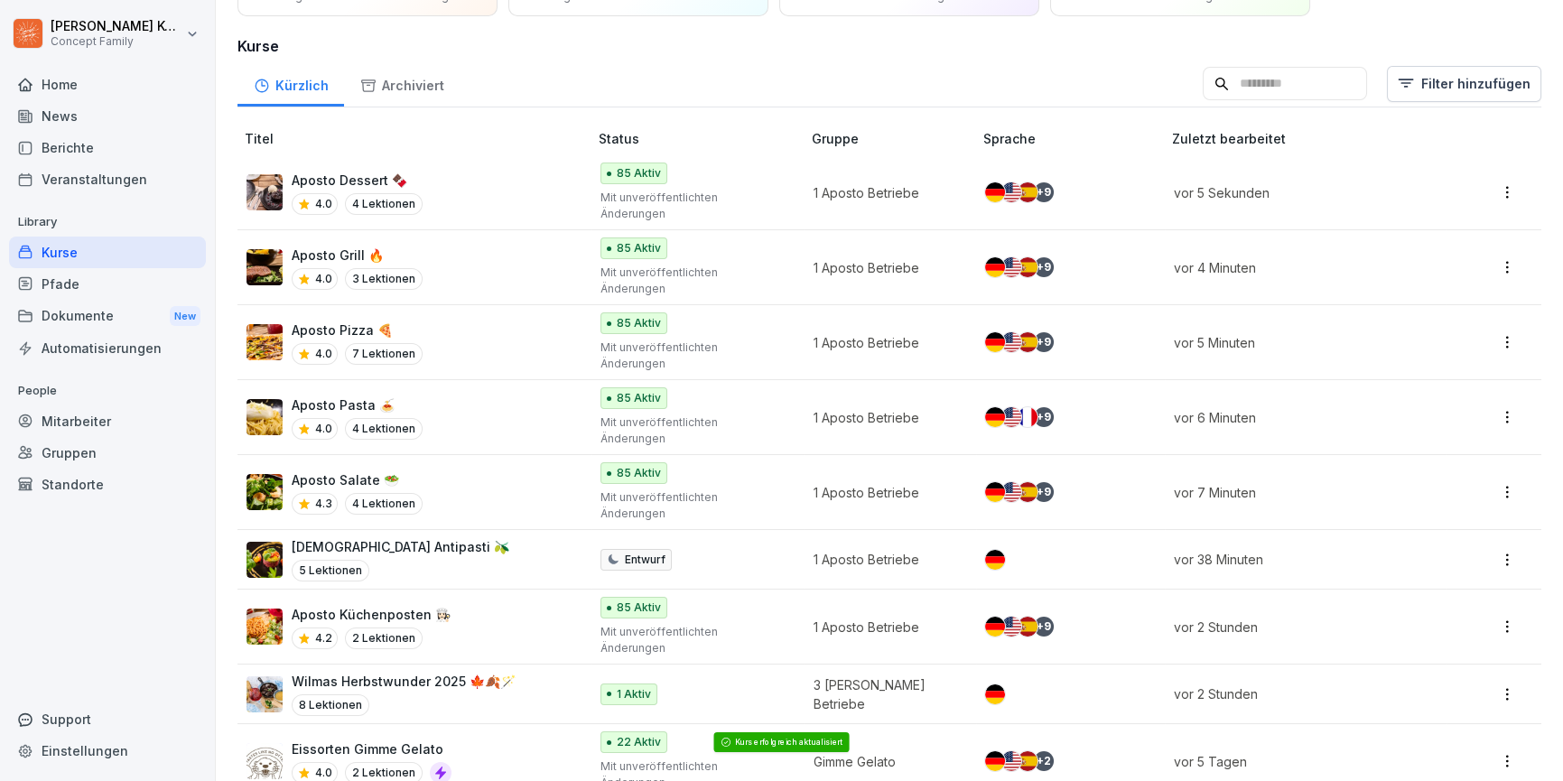
scroll to position [115, 0]
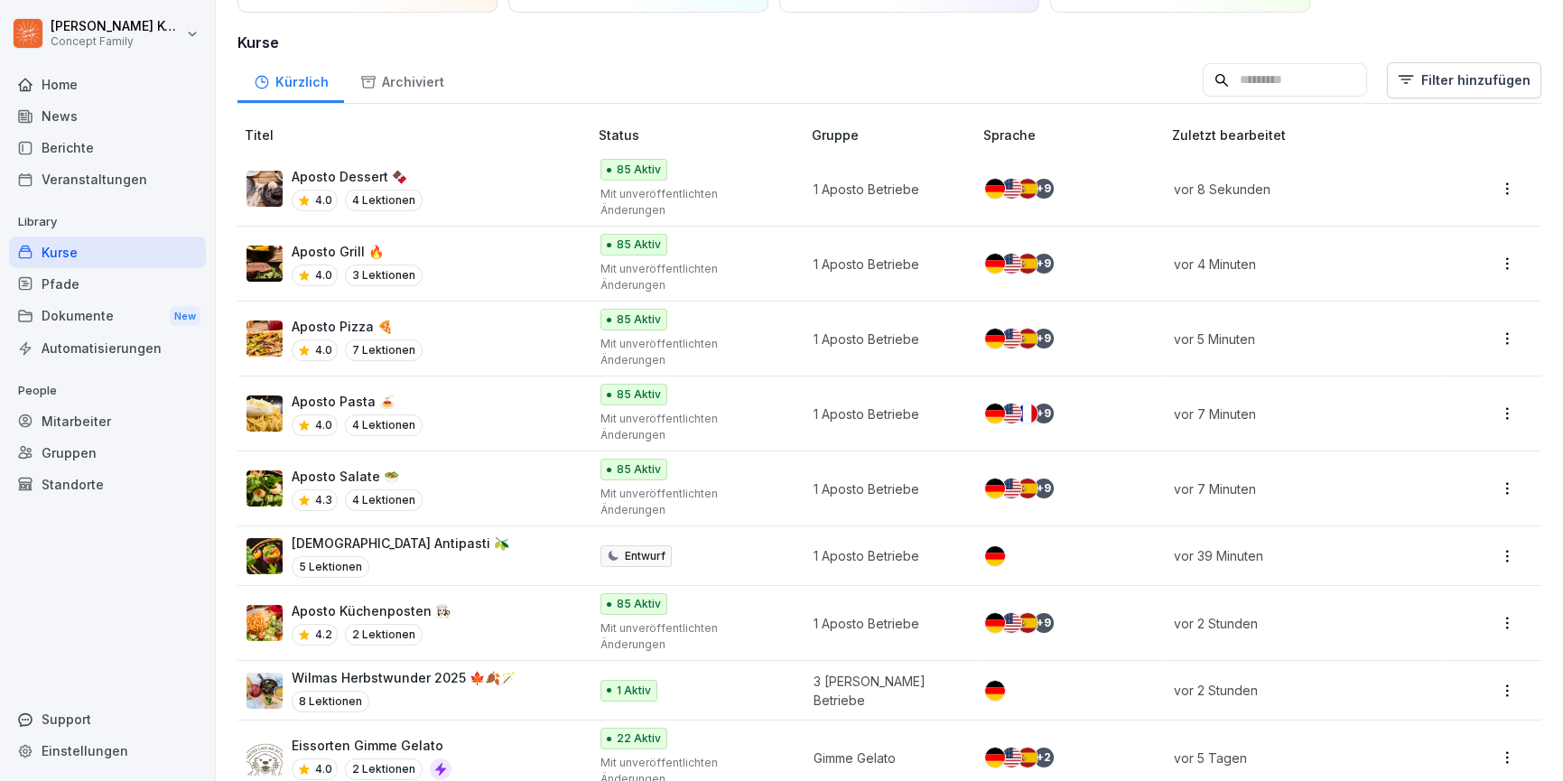
click at [432, 176] on div "Aposto Dessert 🍫 4.0 4 Lektionen" at bounding box center [408, 189] width 323 height 44
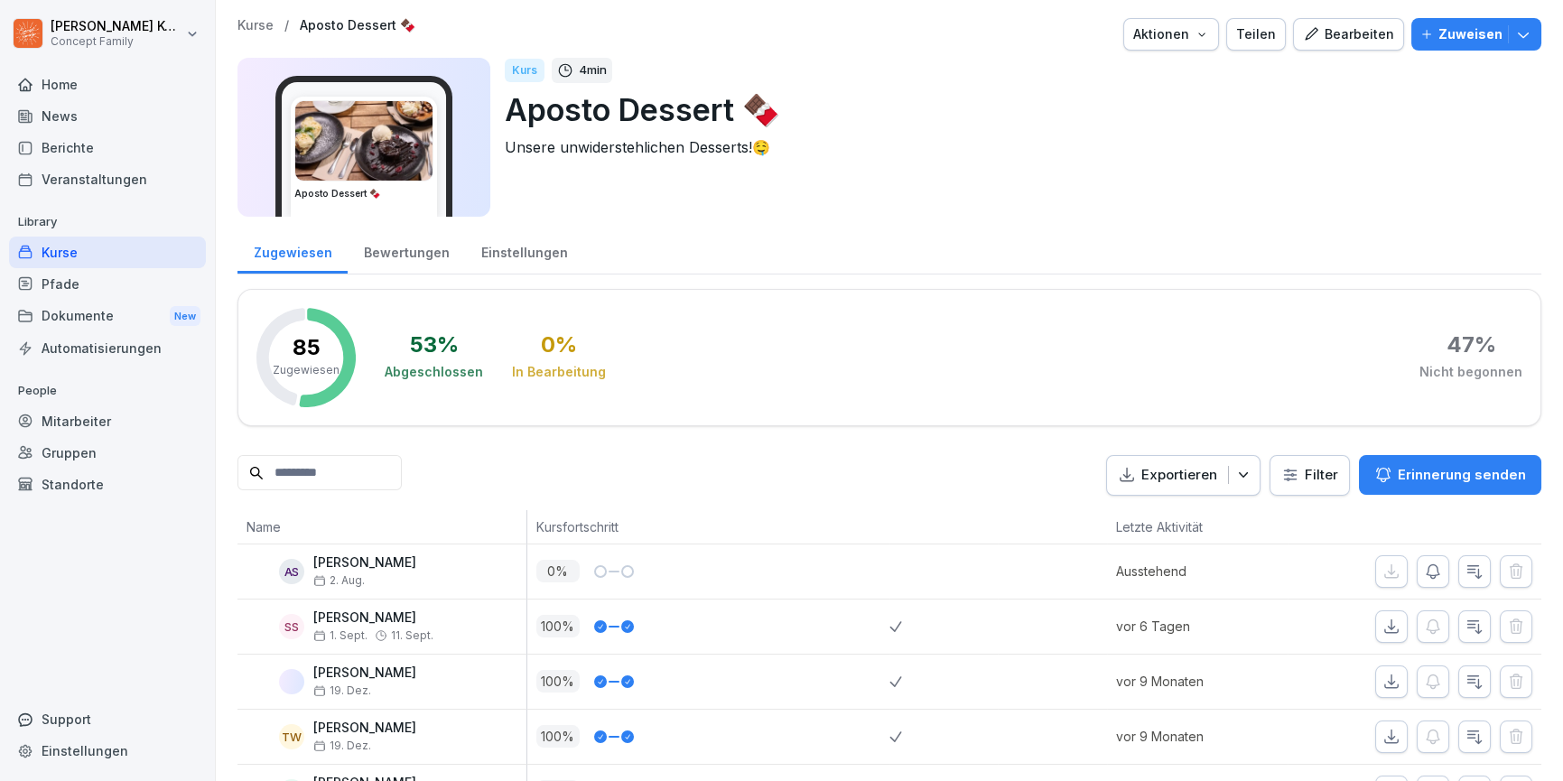
click at [527, 242] on div "Einstellungen" at bounding box center [524, 251] width 118 height 46
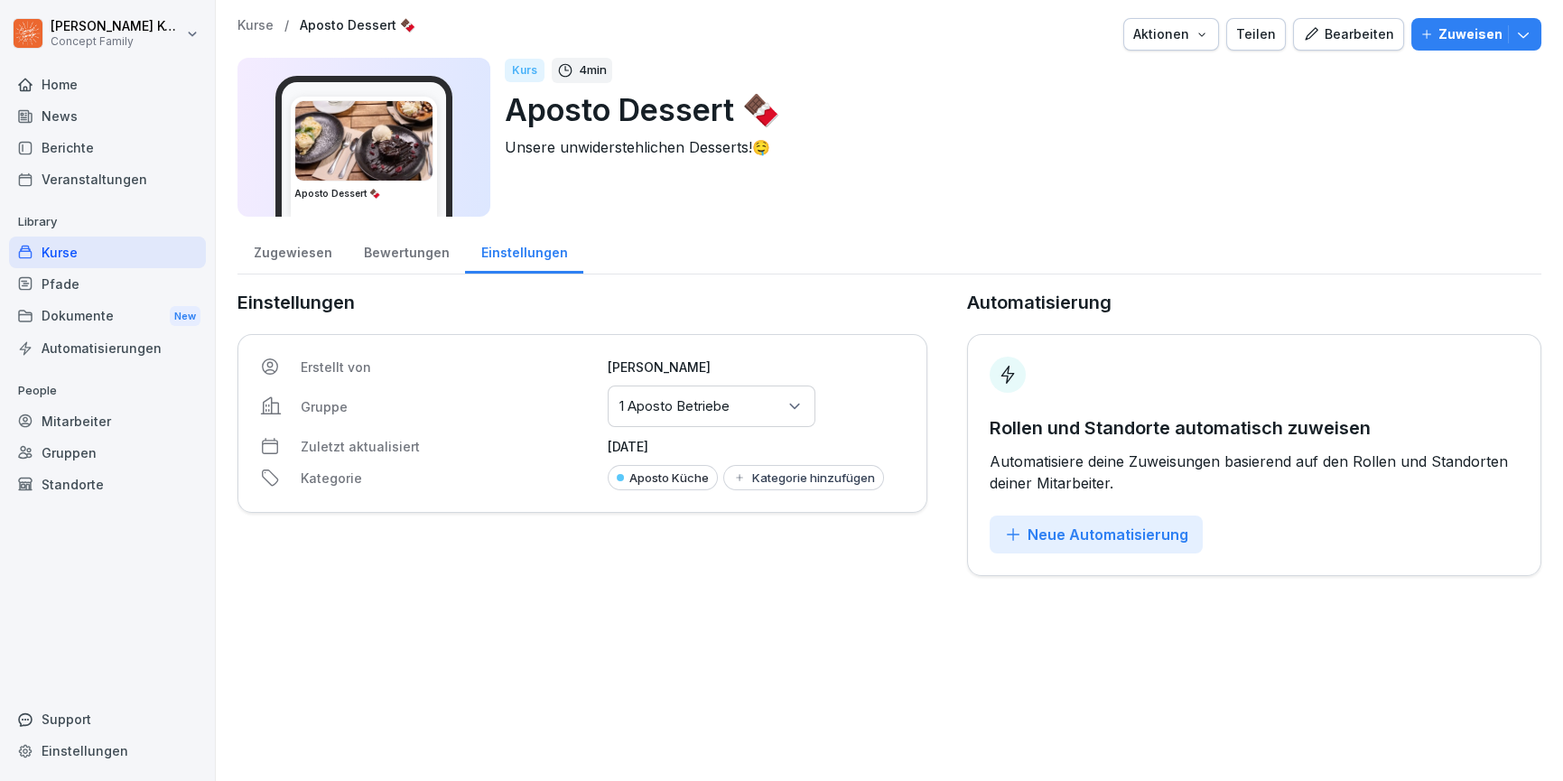
click at [45, 254] on div "Kurse" at bounding box center [107, 253] width 197 height 32
